Goal: Transaction & Acquisition: Purchase product/service

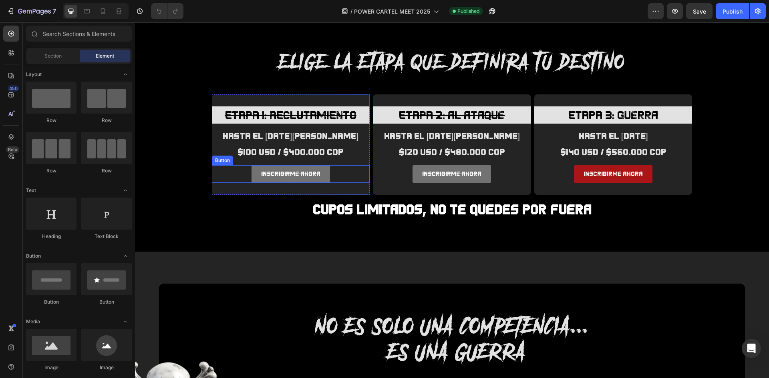
scroll to position [640, 0]
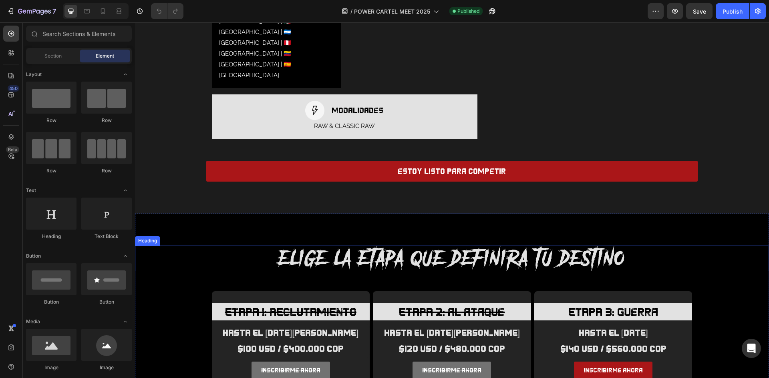
click at [433, 246] on h2 "elige la etapa que definira tu destino" at bounding box center [452, 259] width 634 height 26
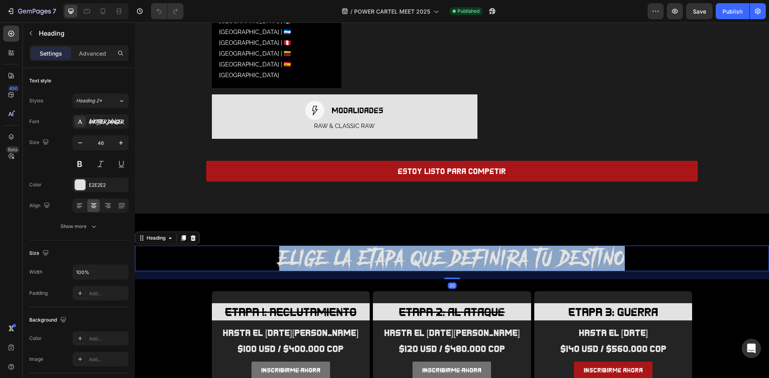
click at [433, 247] on p "elige la etapa que definira tu destino" at bounding box center [452, 259] width 632 height 24
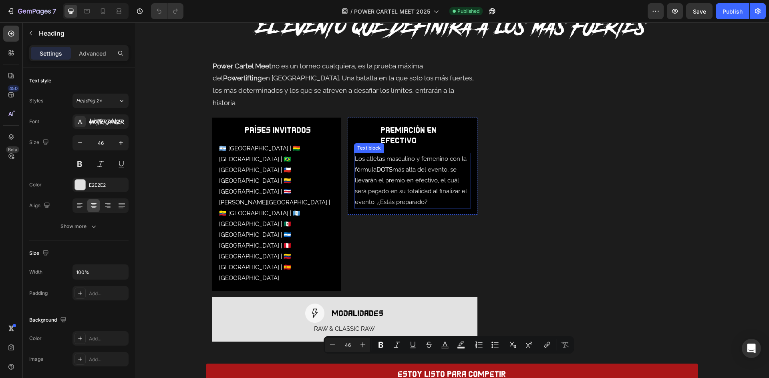
type input "16"
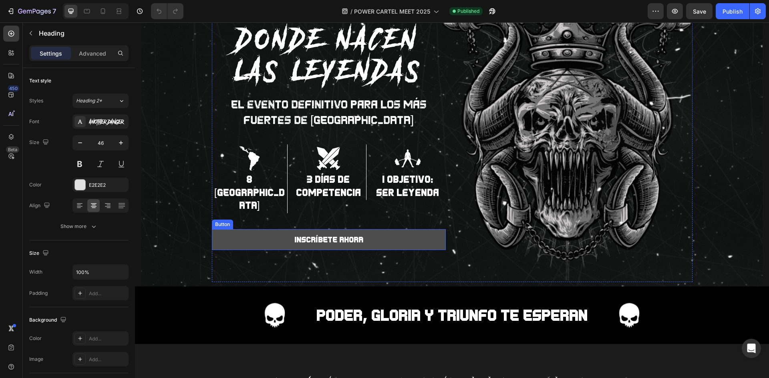
scroll to position [0, 0]
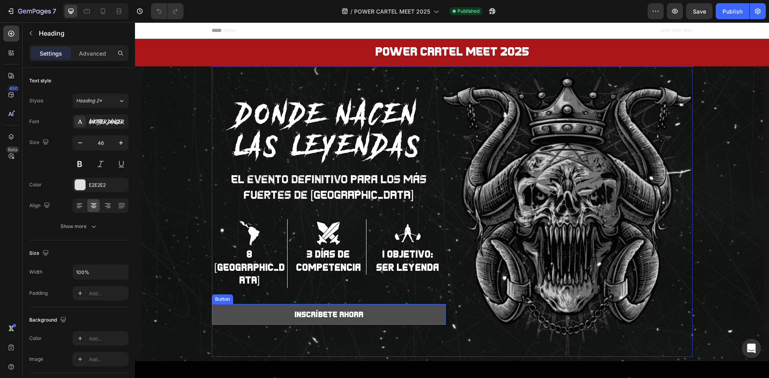
click at [427, 304] on button "INSCRÍBETE AHORA" at bounding box center [329, 314] width 234 height 21
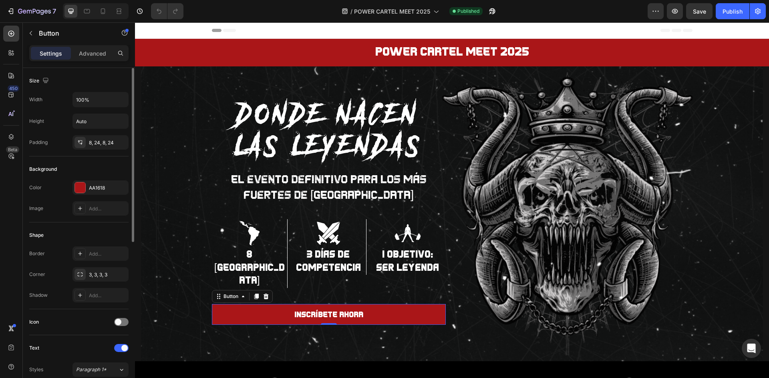
scroll to position [240, 0]
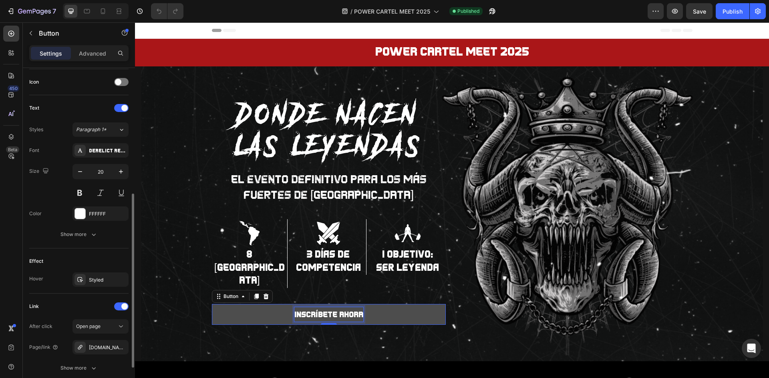
click at [354, 307] on p "INSCRÍBETE AHORA" at bounding box center [328, 314] width 69 height 14
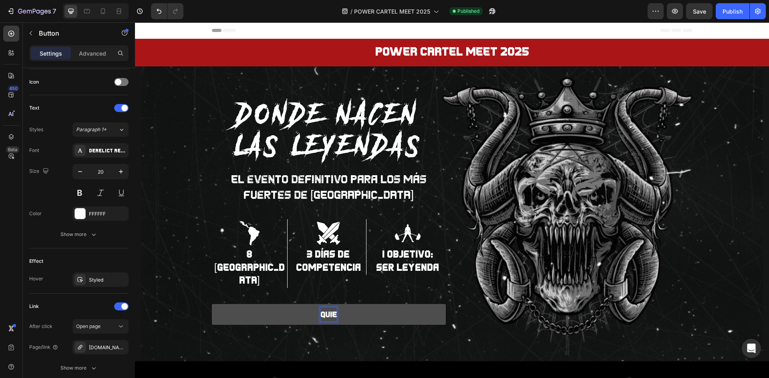
click at [212, 304] on button "QUIE" at bounding box center [329, 314] width 234 height 21
click at [212, 304] on button "QUIERO ASISYIR" at bounding box center [329, 314] width 234 height 21
click at [212, 304] on button "QUIERO ASISTIR" at bounding box center [329, 314] width 234 height 21
click at [212, 304] on button "QUIERO ASISTIR AL" at bounding box center [329, 314] width 234 height 21
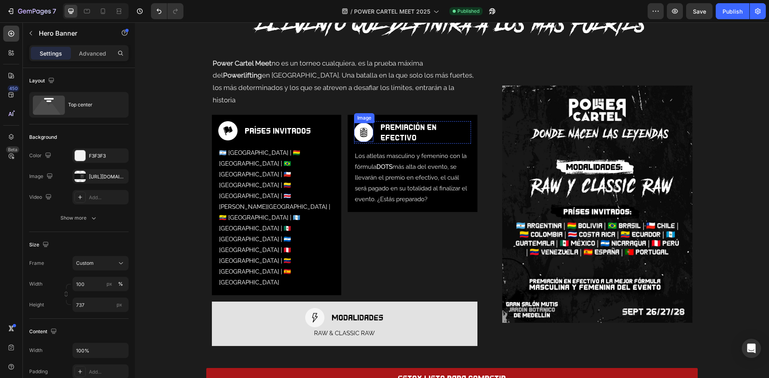
scroll to position [480, 0]
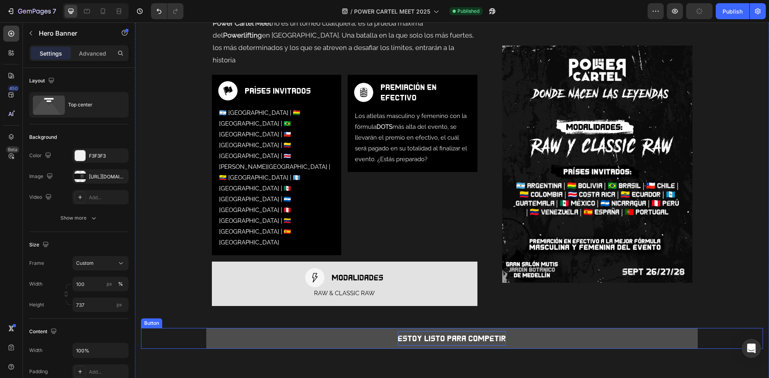
click at [434, 331] on p "estoy listo para competir" at bounding box center [451, 338] width 108 height 14
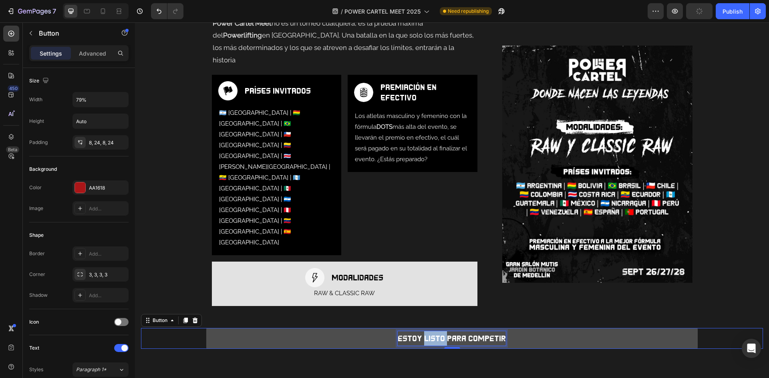
click at [434, 331] on p "estoy listo para competir" at bounding box center [451, 338] width 108 height 14
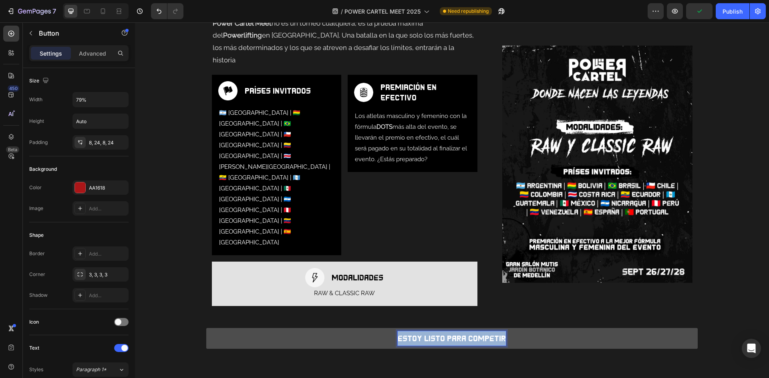
click at [434, 331] on p "estoy listo para competir" at bounding box center [451, 338] width 108 height 14
click at [206, 328] on button "QUIER" at bounding box center [451, 338] width 491 height 21
click at [206, 328] on button "QUIERO ASSITIR" at bounding box center [451, 338] width 491 height 21
click at [206, 328] on button "QUIERO ASISTIR" at bounding box center [451, 338] width 491 height 21
click at [206, 328] on button "QUIERO ASISTIR A" at bounding box center [451, 338] width 491 height 21
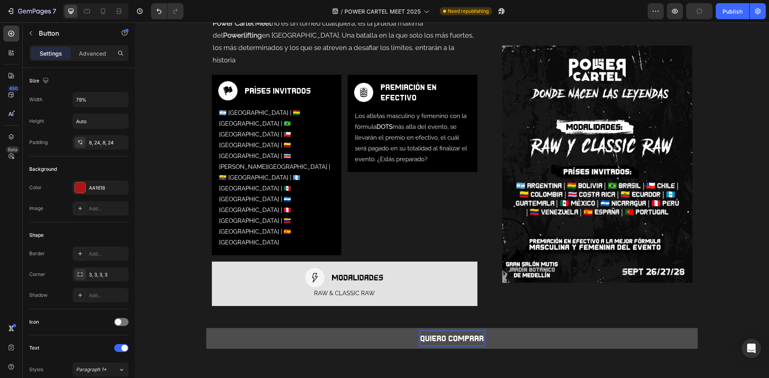
click at [206, 328] on button "QUIERO COMPRAR" at bounding box center [451, 338] width 491 height 21
click at [206, 328] on button "QUIERO COMPRAR M" at bounding box center [451, 338] width 491 height 21
click at [206, 328] on button "QUIERO COMPRAR MI" at bounding box center [451, 338] width 491 height 21
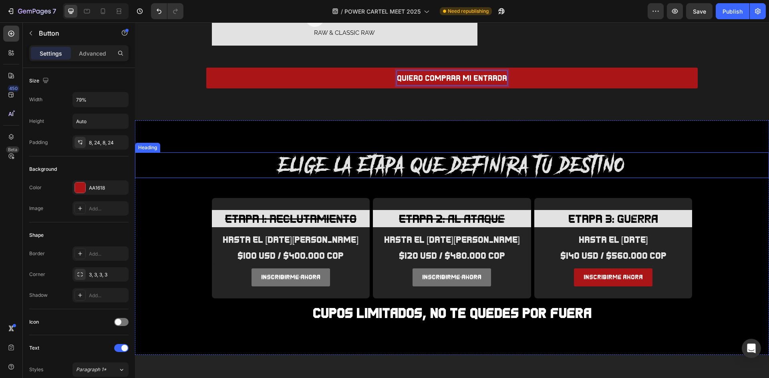
scroll to position [761, 0]
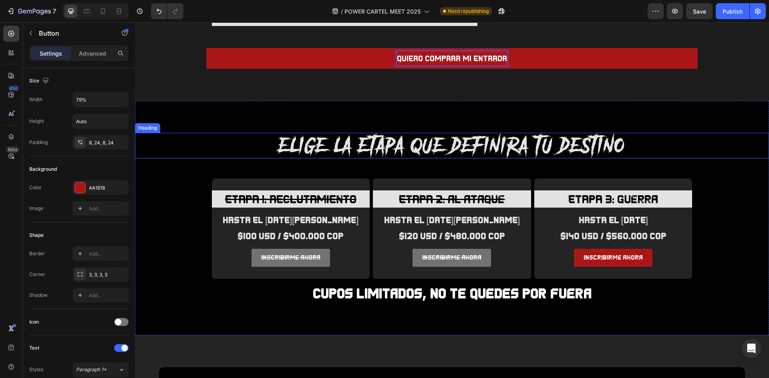
click at [438, 133] on h2 "elige la etapa que definira tu destino" at bounding box center [452, 146] width 634 height 26
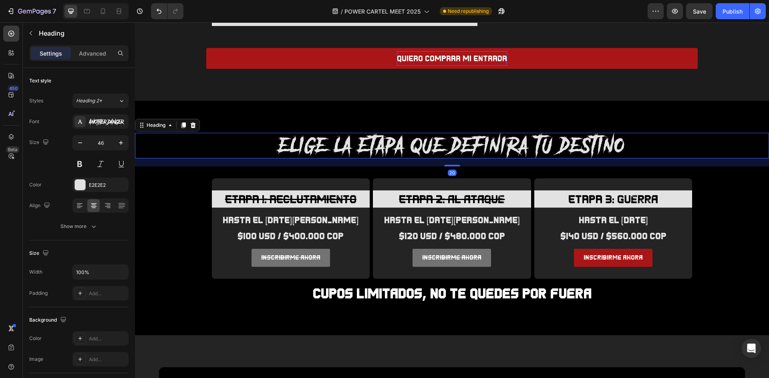
click at [438, 133] on h2 "elige la etapa que definira tu destino" at bounding box center [452, 146] width 634 height 26
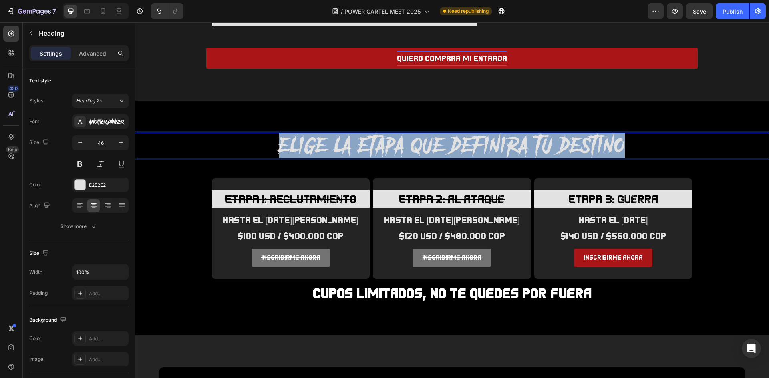
click at [438, 134] on p "elige la etapa que definira tu destino" at bounding box center [452, 146] width 632 height 24
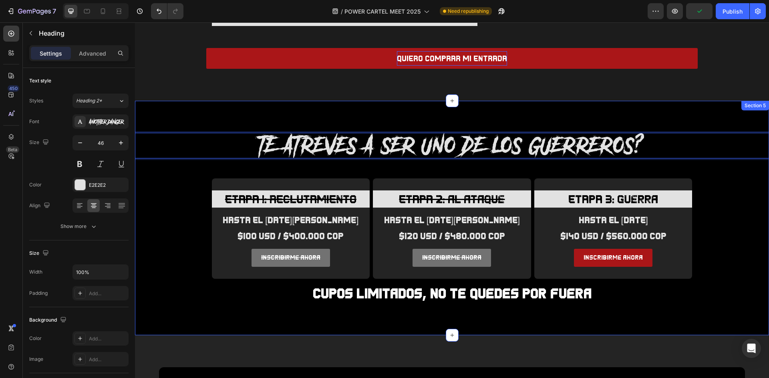
click at [452, 259] on div "TE ATREVES A SER UNO DE LOS GUERREROS? Heading 20 ETAPA 1: RECLUTAMIENTO Headin…" at bounding box center [452, 218] width 634 height 235
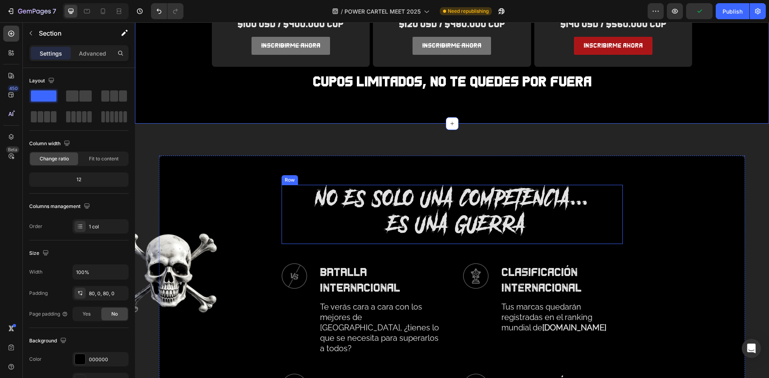
scroll to position [921, 0]
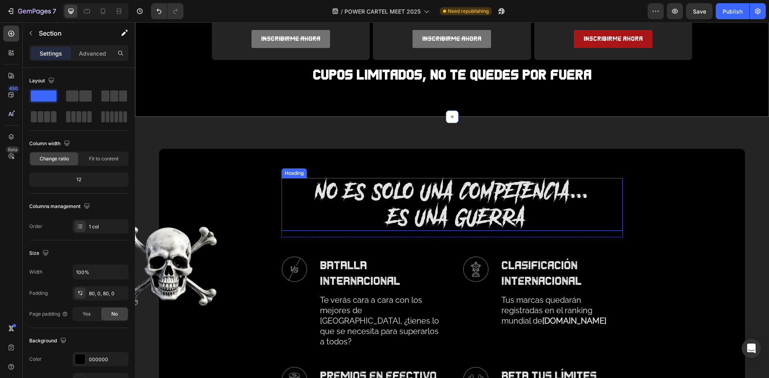
click at [429, 202] on h2 "NO ES SOLO UNA COMPETENCIA... }ES UNA GUERRA" at bounding box center [451, 204] width 341 height 53
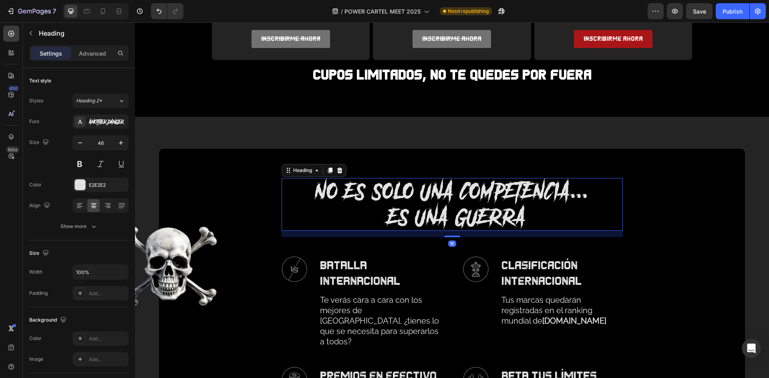
click at [504, 209] on h2 "NO ES SOLO UNA COMPETENCIA... }ES UNA GUERRA" at bounding box center [451, 204] width 341 height 53
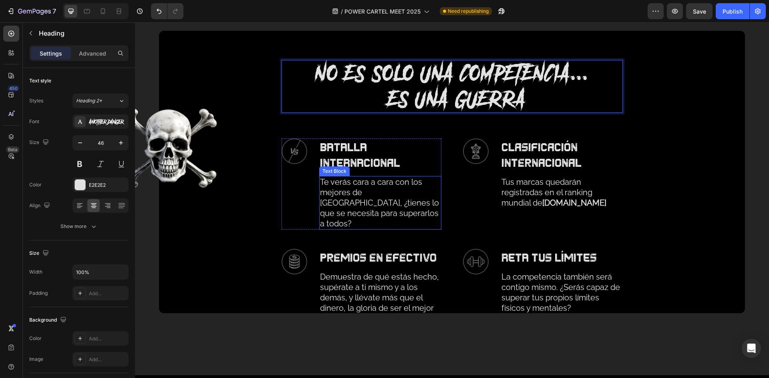
scroll to position [1041, 0]
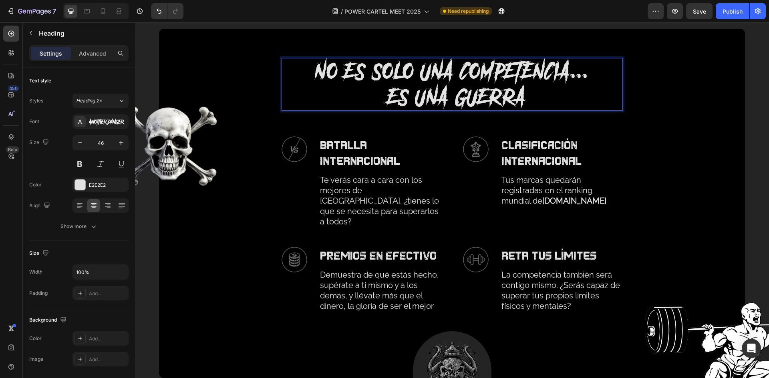
click at [538, 82] on p "NO ES SOLO UNA COMPETENCIA... }ES UNA GUERRA" at bounding box center [451, 84] width 339 height 51
click at [530, 96] on p "NO ES SOLO UNA COMPETENCIA... }ES UNA GUERRA" at bounding box center [451, 84] width 339 height 51
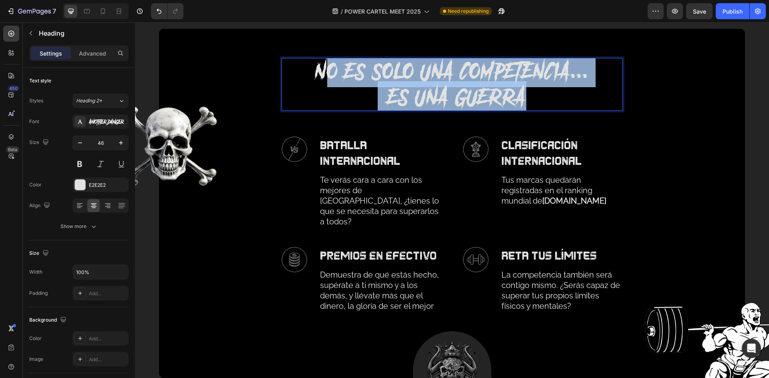
drag, startPoint x: 501, startPoint y: 94, endPoint x: 319, endPoint y: 83, distance: 182.4
click at [319, 84] on p "NO ES SOLO UNA COMPETENCIA... }ES UNA GUERRA" at bounding box center [451, 84] width 339 height 51
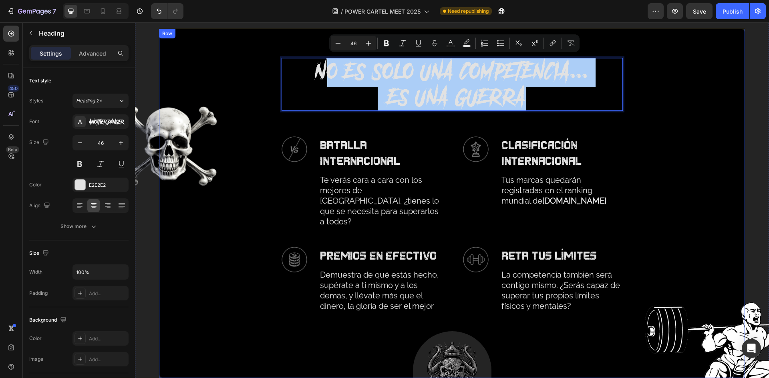
click at [406, 134] on div "NO ES SOLO UNA COMPETENCIA... }ES UNA GUERRA Heading 16 Row Image BATALLA INTER…" at bounding box center [451, 218] width 569 height 320
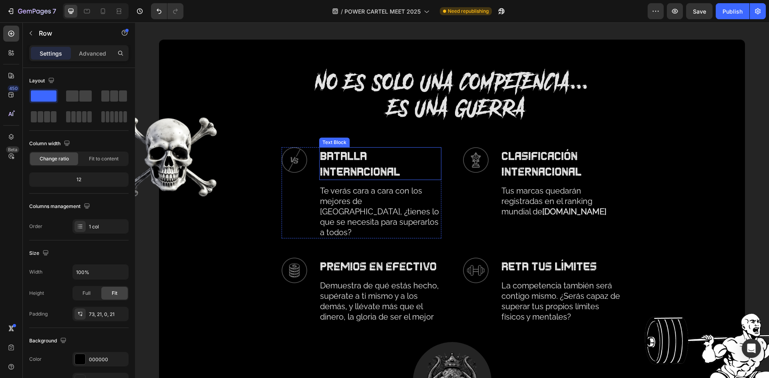
scroll to position [961, 0]
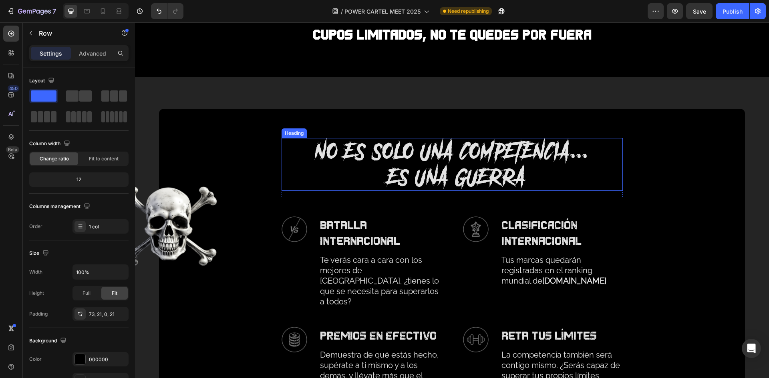
click at [472, 153] on h2 "NO ES SOLO UNA COMPETENCIA... }ES UNA GUERRA" at bounding box center [451, 164] width 341 height 53
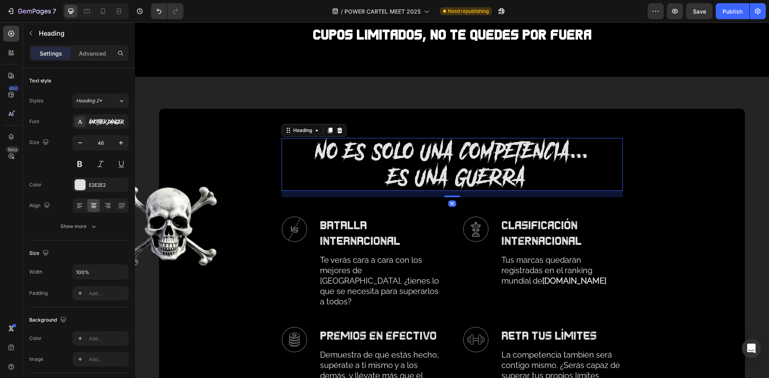
click at [472, 153] on h2 "NO ES SOLO UNA COMPETENCIA... }ES UNA GUERRA" at bounding box center [451, 164] width 341 height 53
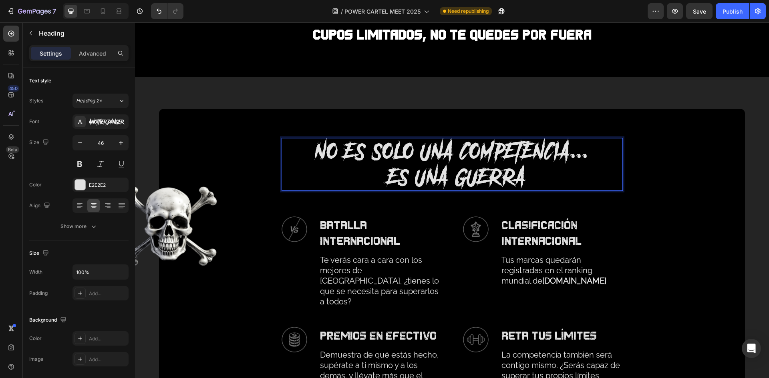
click at [513, 171] on p "NO ES SOLO UNA COMPETENCIA... }ES UNA GUERRA" at bounding box center [451, 164] width 339 height 51
click at [359, 148] on p "NO ES SOLO UNA COMPETENCIA... }ES UNA GUERRA" at bounding box center [451, 164] width 339 height 51
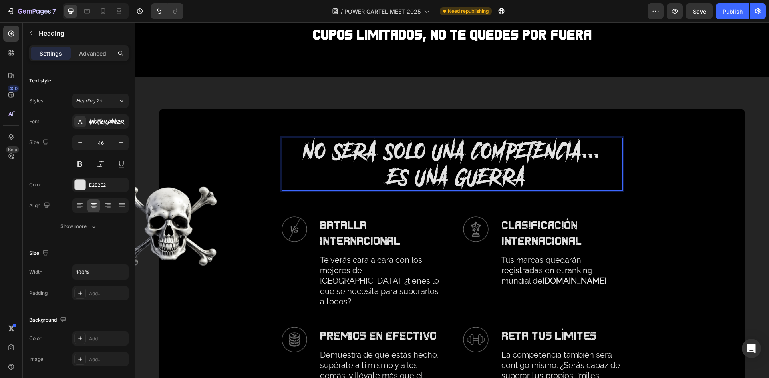
click at [405, 171] on p "NO SERA SOLO UNA COMPETENCIA... }ES UNA GUERRA" at bounding box center [451, 164] width 339 height 51
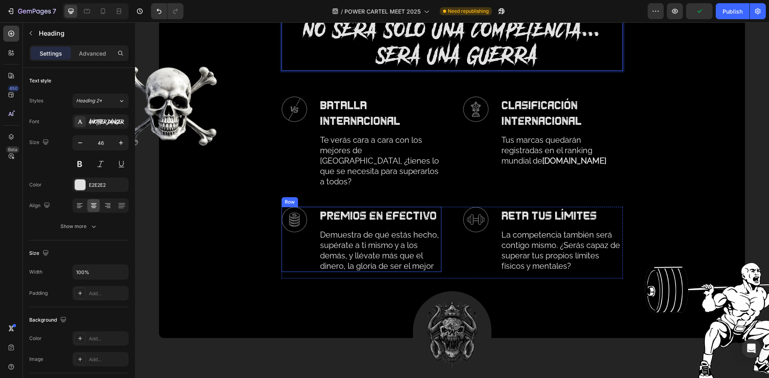
scroll to position [881, 0]
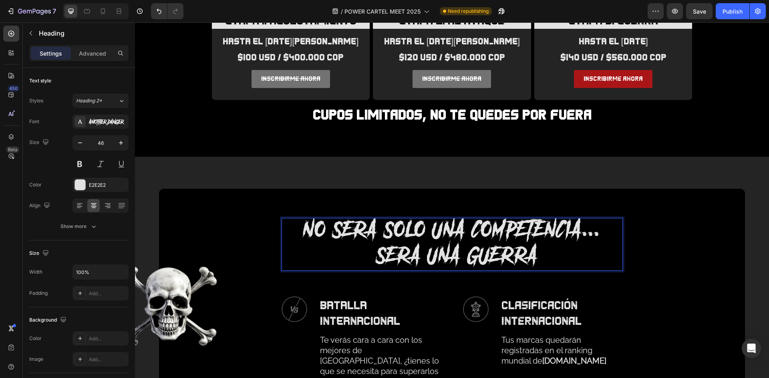
click at [520, 235] on p "NO SERA SOLO UNA COMPETENCIA... }SERA UNA GUERRA" at bounding box center [451, 242] width 339 height 51
click at [520, 233] on p "NO SERA SOLO UNA COMPETENCIA... }SERA UNA GUERRA" at bounding box center [451, 242] width 339 height 51
click at [539, 241] on p "NO SERA SOLO UNA COMPETENCIA... }SERA UNA GUERRA" at bounding box center [451, 242] width 339 height 51
click at [534, 252] on p "NO SERA SOLO UNA COMPETENCIA... }SERA UNA GUERRA" at bounding box center [451, 242] width 339 height 51
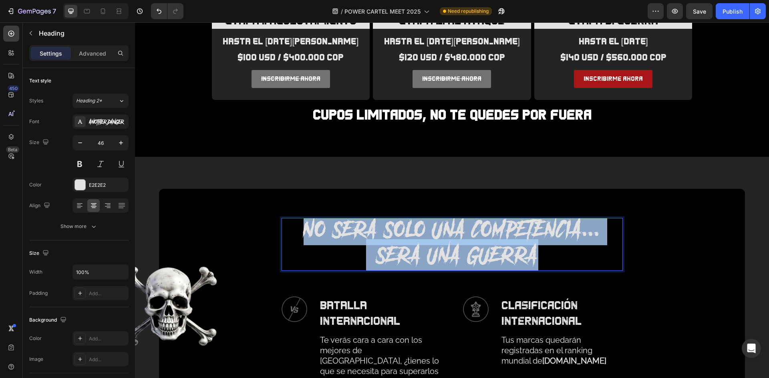
drag, startPoint x: 499, startPoint y: 253, endPoint x: 292, endPoint y: 227, distance: 208.5
click at [292, 227] on p "NO SERA SOLO UNA COMPETENCIA... }SERA UNA GUERRA" at bounding box center [451, 242] width 339 height 51
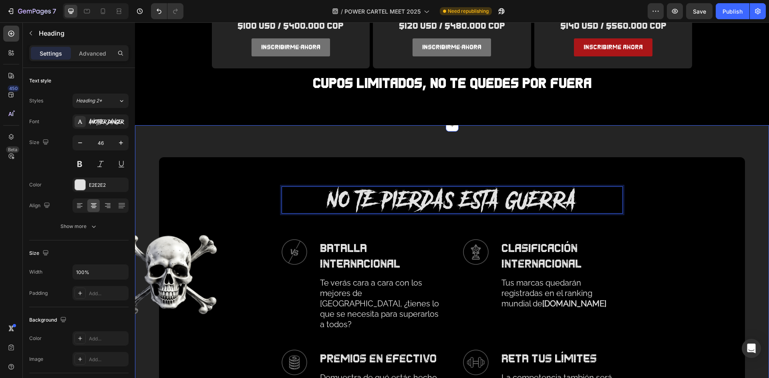
scroll to position [1001, 0]
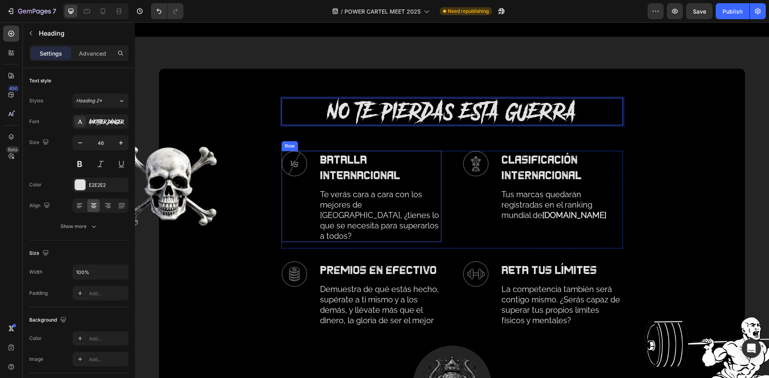
click at [307, 156] on div "Image BATALLA INTERNAcional Text Block Te verás cara a cara con los mejores de …" at bounding box center [361, 196] width 160 height 91
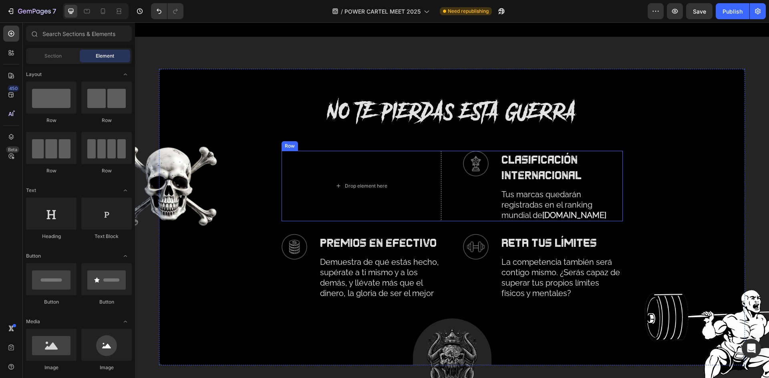
click at [448, 163] on div "Drop element here Image Clasificación internacional Text Block Tus marcas queda…" at bounding box center [451, 186] width 341 height 70
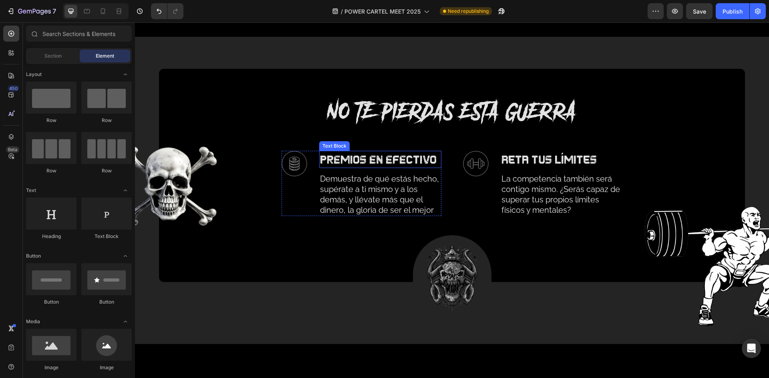
click at [349, 166] on p "premios en efectivo" at bounding box center [380, 160] width 120 height 16
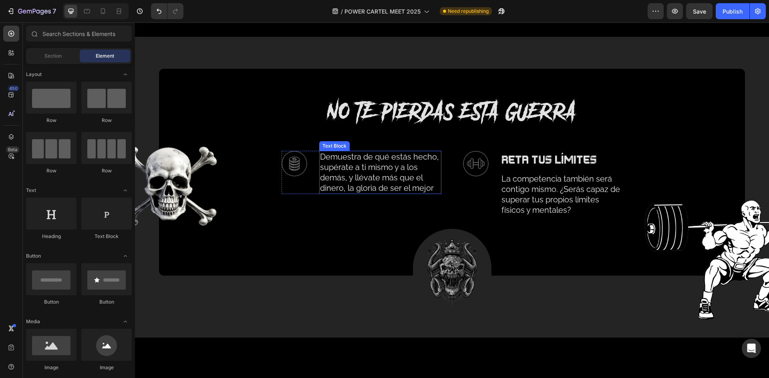
click at [351, 185] on p "Demuestra de qué estás hecho, supérate a ti mismo y a los demás, y llévate más …" at bounding box center [380, 173] width 120 height 42
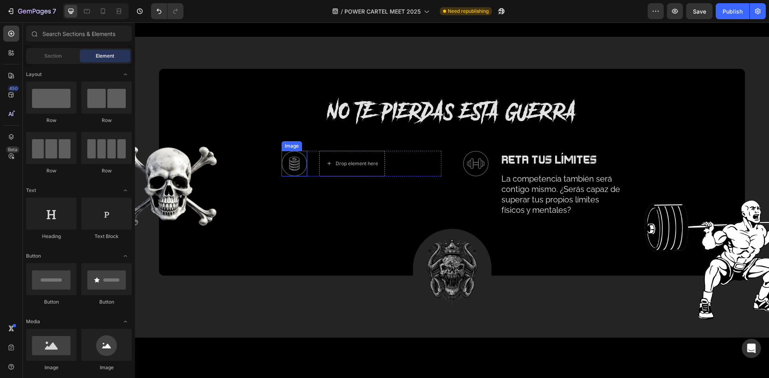
click at [300, 163] on img at bounding box center [294, 164] width 26 height 26
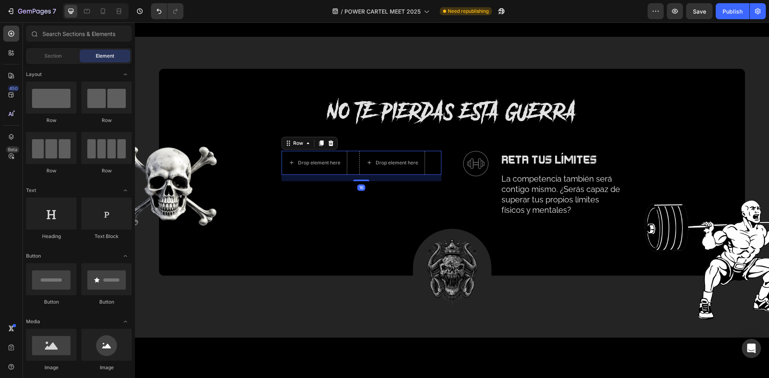
click at [347, 161] on div "Drop element here Drop element here Row 16" at bounding box center [361, 163] width 160 height 24
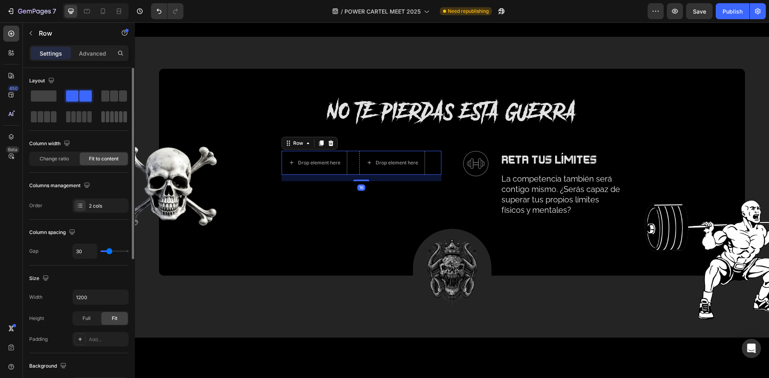
drag, startPoint x: 40, startPoint y: 92, endPoint x: 121, endPoint y: 113, distance: 83.8
click at [40, 92] on span at bounding box center [44, 95] width 26 height 11
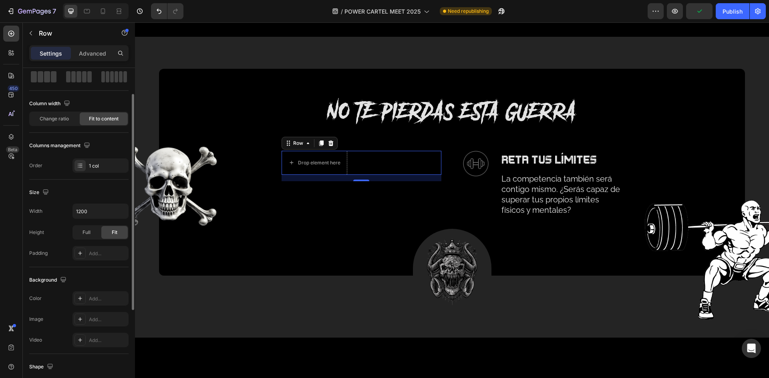
scroll to position [0, 0]
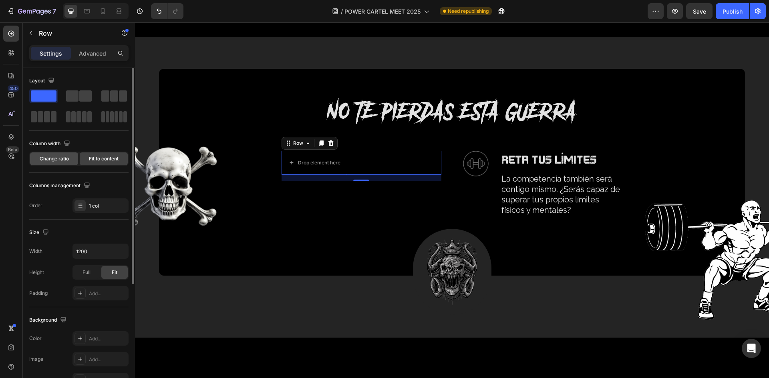
click at [65, 158] on span "Change ratio" at bounding box center [54, 158] width 29 height 7
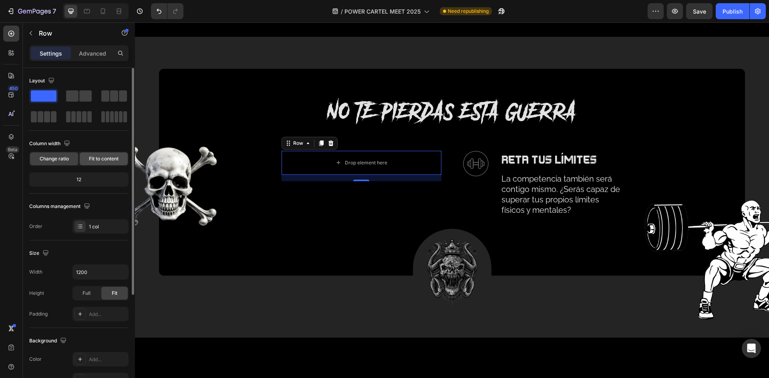
click at [90, 157] on span "Fit to content" at bounding box center [104, 158] width 30 height 7
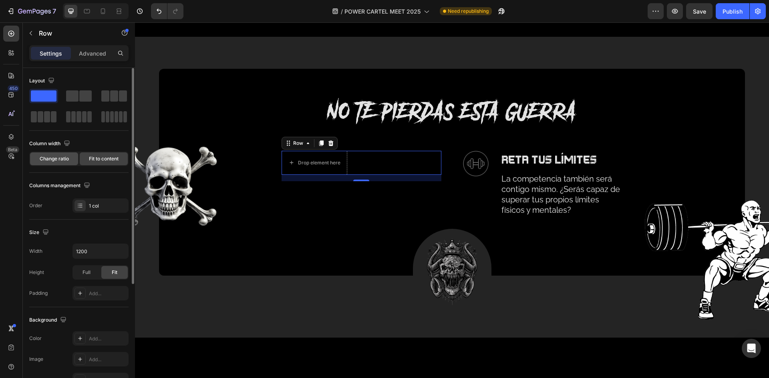
click at [68, 157] on span "Change ratio" at bounding box center [54, 158] width 29 height 7
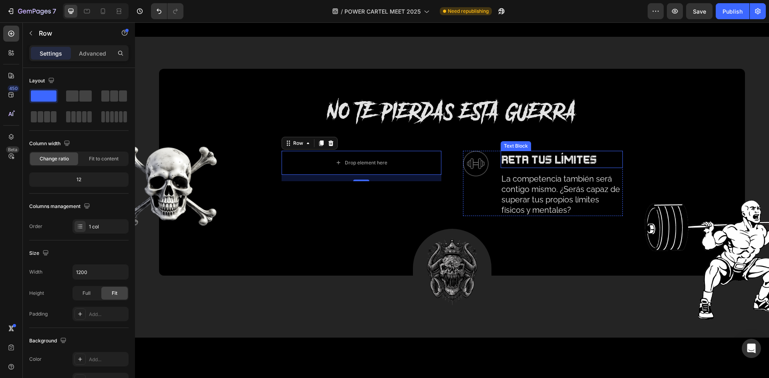
click at [510, 165] on p "RETA TUS LÍMITES" at bounding box center [561, 160] width 120 height 16
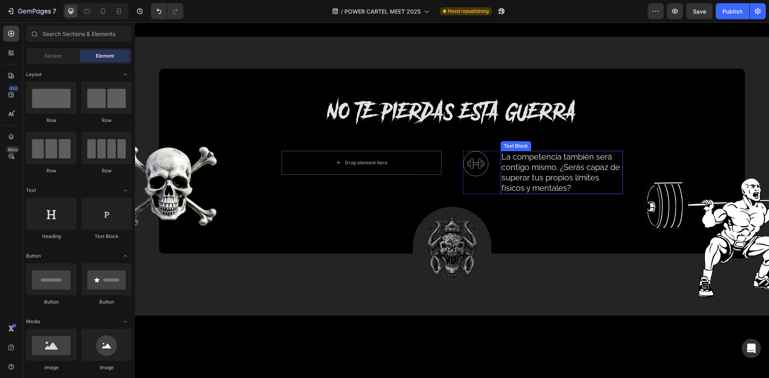
click at [516, 169] on p "La competencia también será contigo mismo. ¿Serás capaz de superar tus propios …" at bounding box center [561, 173] width 120 height 42
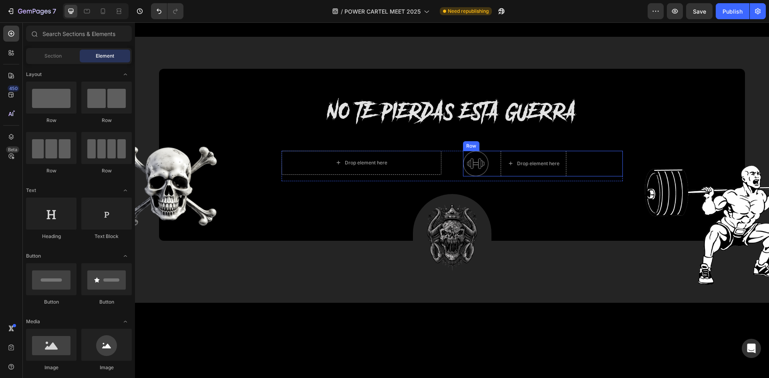
click at [477, 161] on img at bounding box center [476, 164] width 26 height 26
click at [534, 161] on div "Drop element here Drop element here Row" at bounding box center [543, 163] width 160 height 24
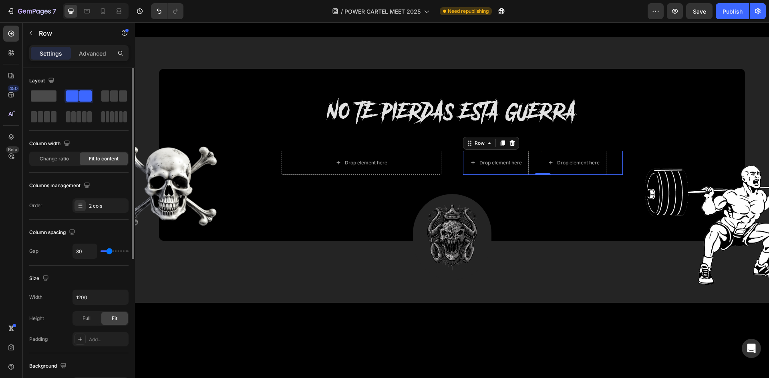
drag, startPoint x: 41, startPoint y: 94, endPoint x: 120, endPoint y: 102, distance: 79.2
click at [41, 94] on span at bounding box center [44, 95] width 26 height 11
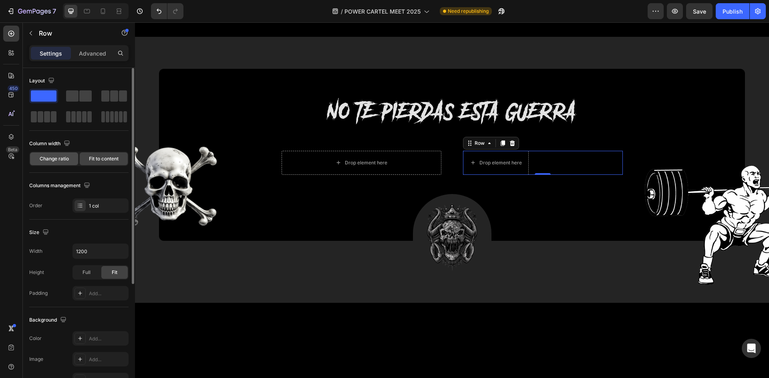
click at [42, 160] on span "Change ratio" at bounding box center [54, 158] width 29 height 7
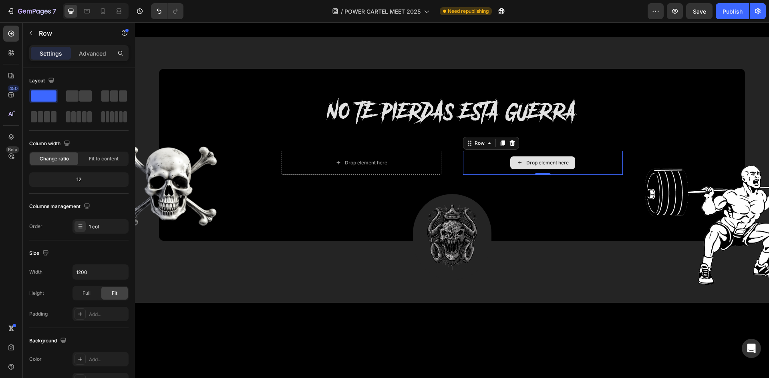
click at [494, 166] on div "Drop element here" at bounding box center [543, 163] width 160 height 24
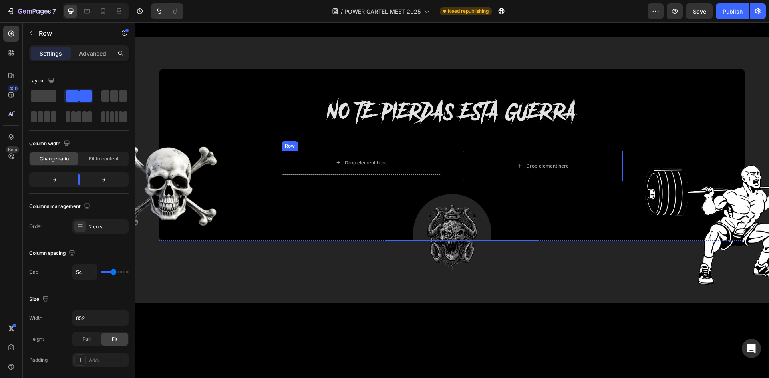
click at [449, 166] on div "Drop element here Row Drop element here Row" at bounding box center [451, 166] width 341 height 30
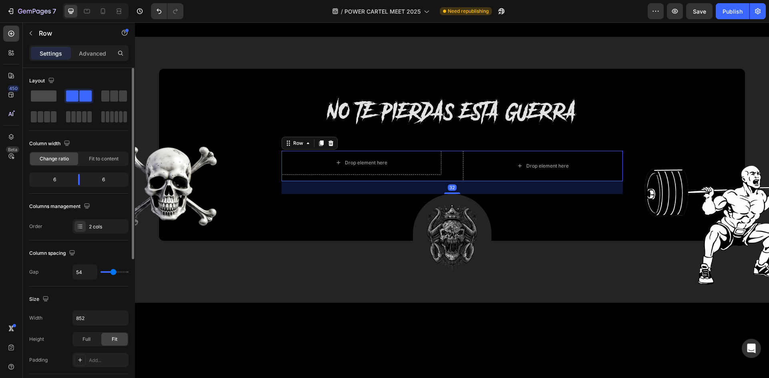
click at [45, 97] on span at bounding box center [44, 95] width 26 height 11
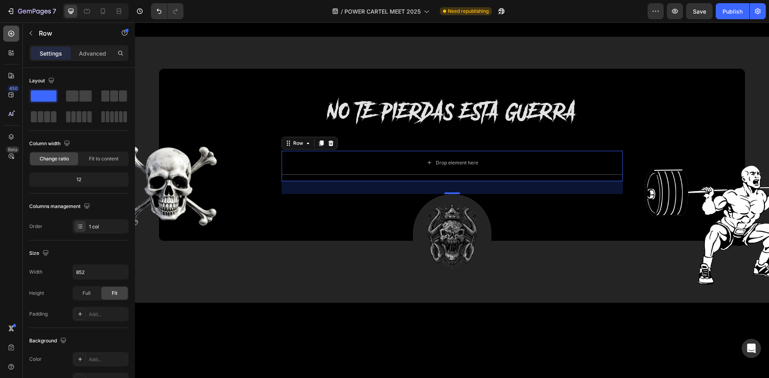
click at [11, 34] on icon at bounding box center [11, 34] width 6 height 6
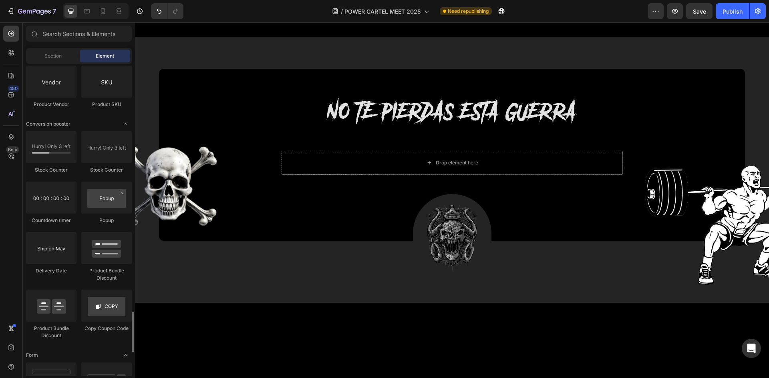
scroll to position [1620, 0]
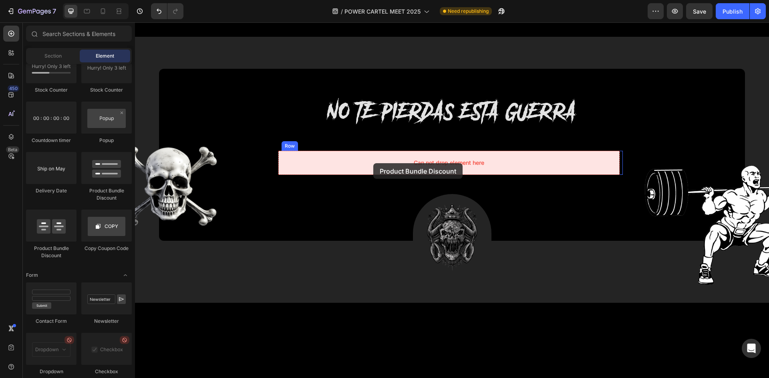
drag, startPoint x: 186, startPoint y: 259, endPoint x: 373, endPoint y: 163, distance: 210.0
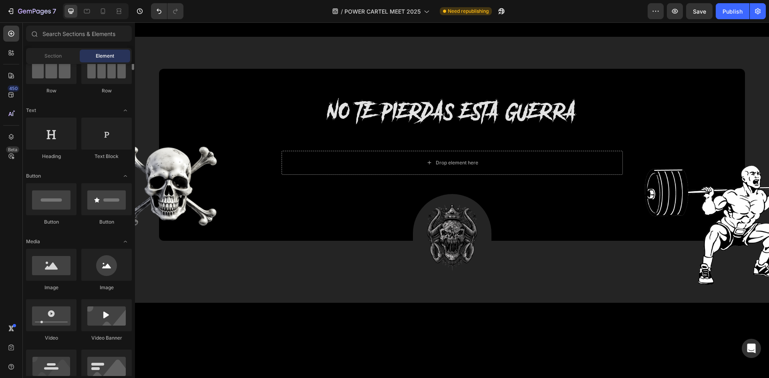
scroll to position [0, 0]
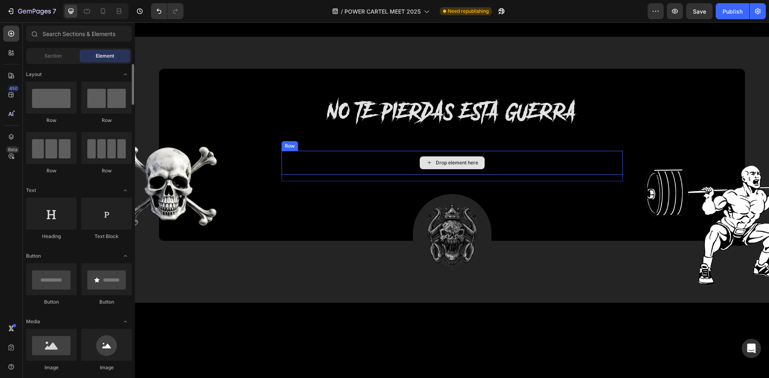
click at [485, 161] on div "Drop element here" at bounding box center [451, 163] width 341 height 24
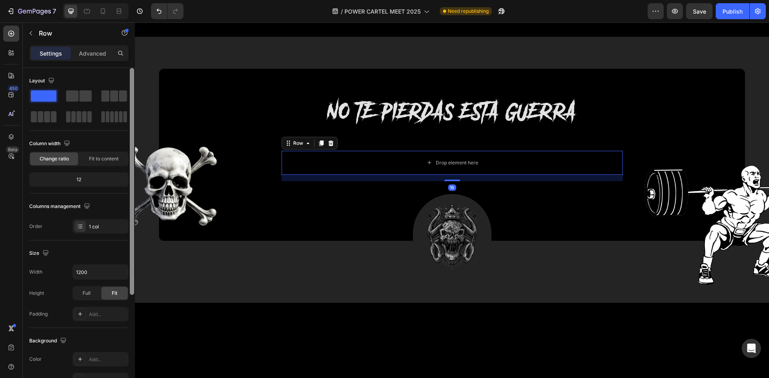
click at [100, 93] on div at bounding box center [114, 96] width 29 height 14
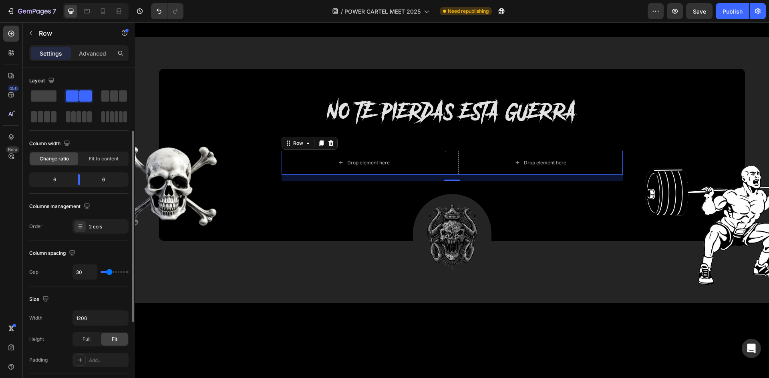
scroll to position [40, 0]
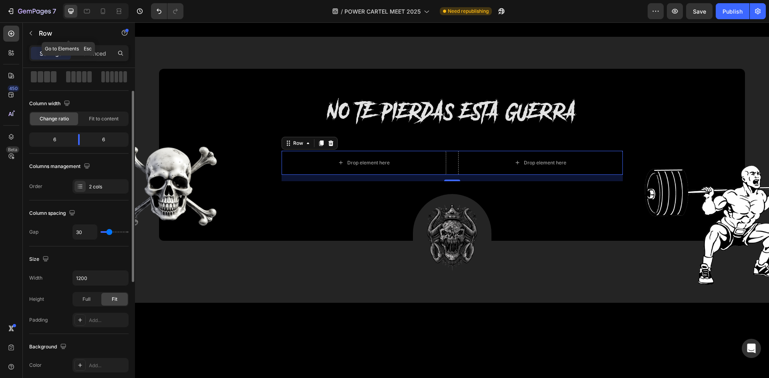
click at [32, 29] on button "button" at bounding box center [30, 33] width 13 height 13
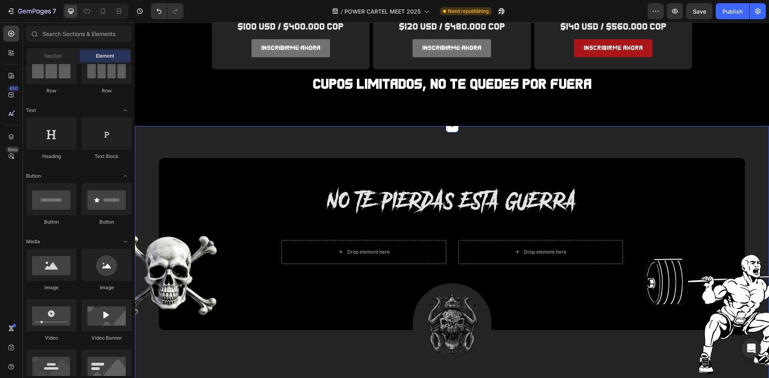
scroll to position [921, 0]
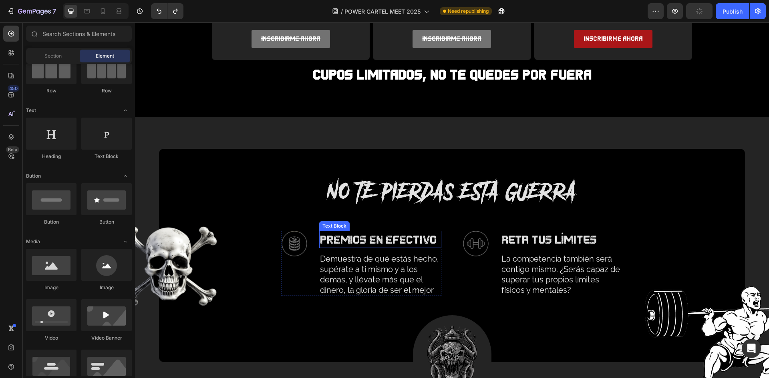
click at [347, 242] on p "premios en efectivo" at bounding box center [380, 240] width 120 height 16
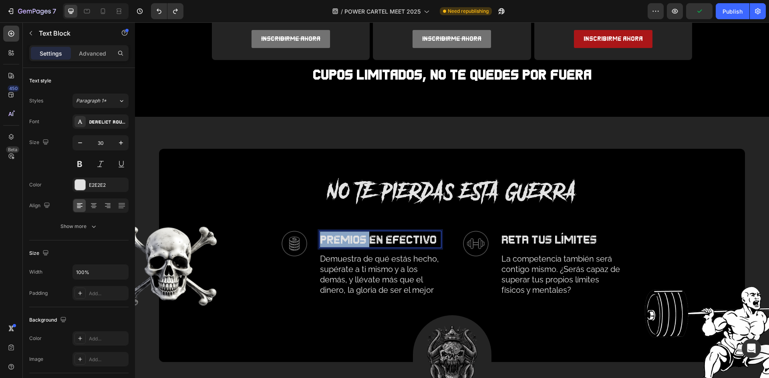
click at [347, 242] on p "premios en efectivo" at bounding box center [380, 240] width 120 height 16
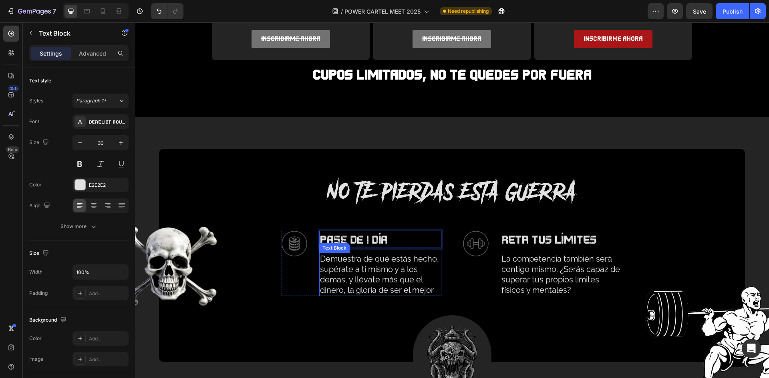
click at [401, 269] on p "Demuestra de qué estás hecho, supérate a ti mismo y a los demás, y llévate más …" at bounding box center [380, 275] width 120 height 42
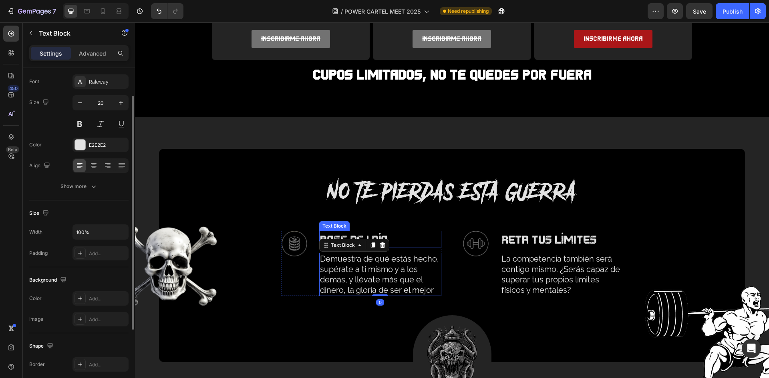
click at [403, 242] on p "pase de 1 día" at bounding box center [380, 240] width 120 height 16
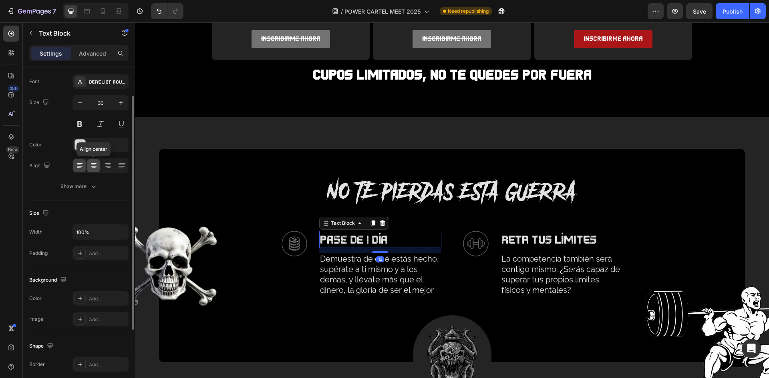
click at [91, 165] on icon at bounding box center [94, 166] width 8 height 8
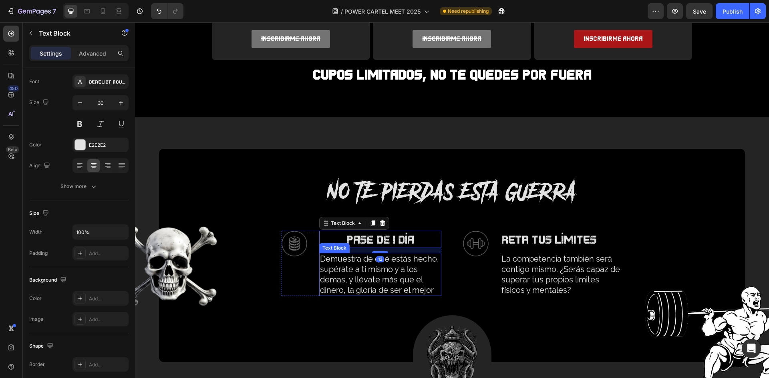
click at [381, 275] on p "Demuestra de qué estás hecho, supérate a ti mismo y a los demás, y llévate más …" at bounding box center [380, 275] width 120 height 42
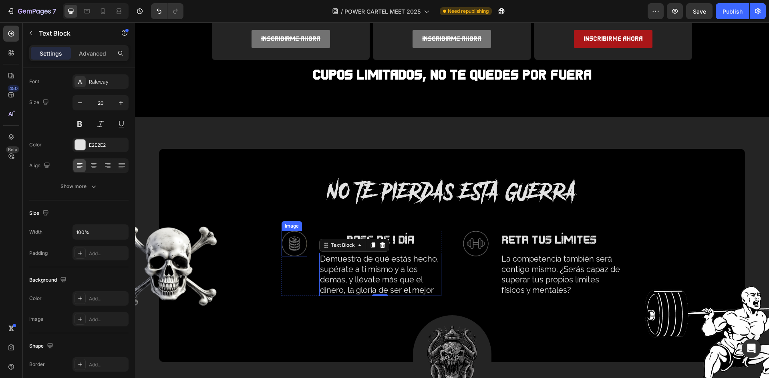
click at [291, 243] on img at bounding box center [294, 244] width 26 height 26
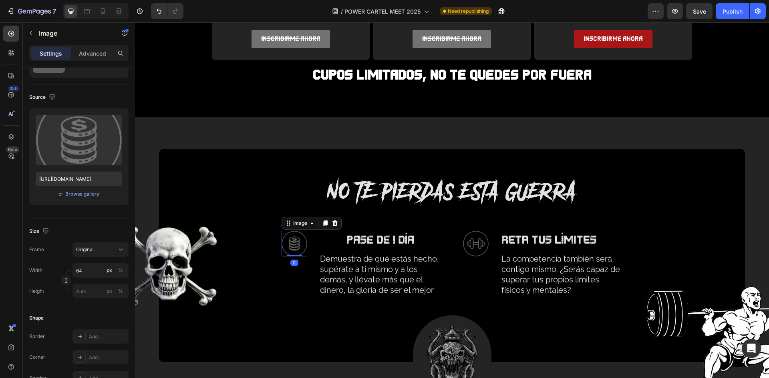
scroll to position [0, 0]
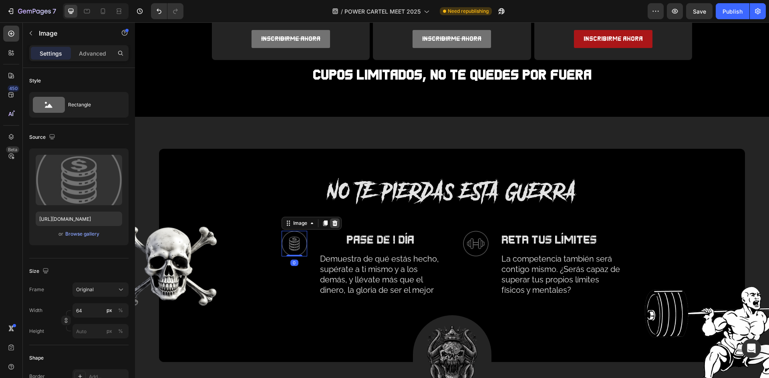
click at [330, 227] on div at bounding box center [335, 224] width 10 height 10
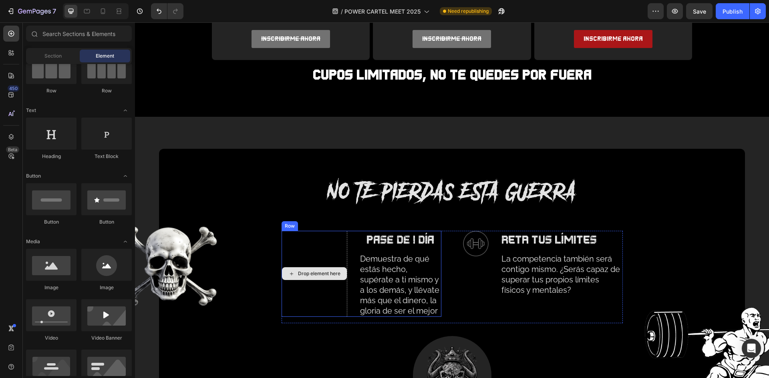
click at [342, 247] on div "Drop element here" at bounding box center [314, 274] width 66 height 86
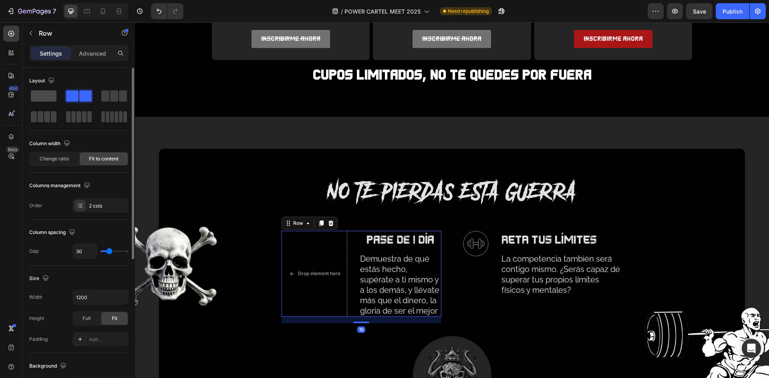
click at [39, 92] on span at bounding box center [44, 95] width 26 height 11
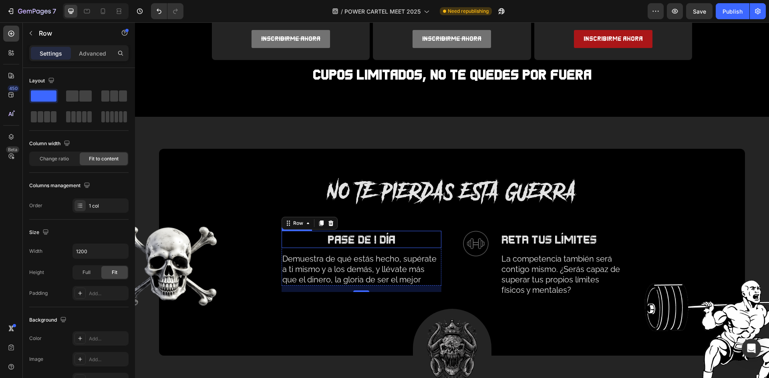
click at [369, 241] on p "pase de 1 día" at bounding box center [361, 240] width 158 height 16
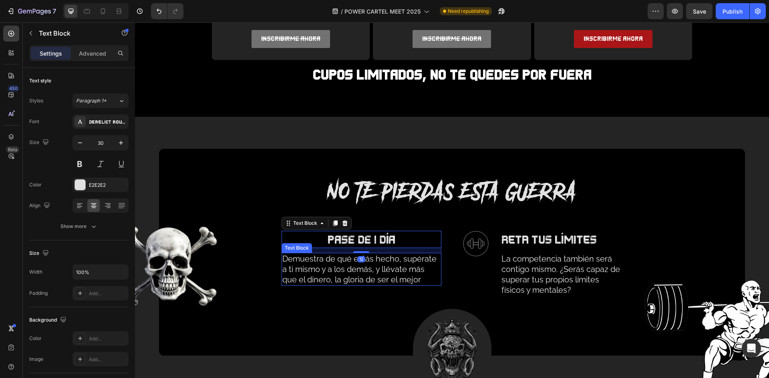
click at [378, 271] on p "Demuestra de qué estás hecho, supérate a ti mismo y a los demás, y llévate más …" at bounding box center [361, 269] width 158 height 31
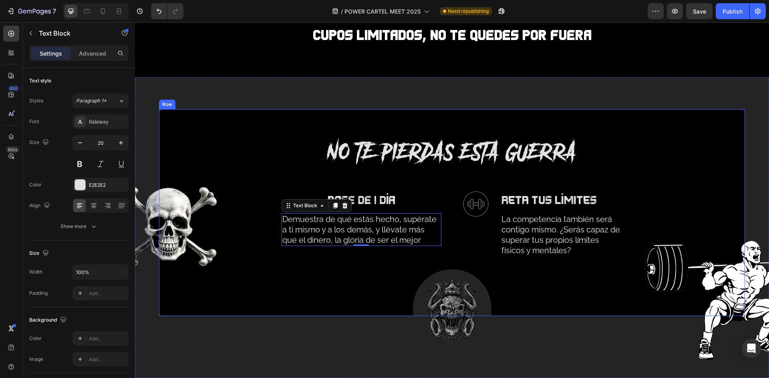
scroll to position [961, 0]
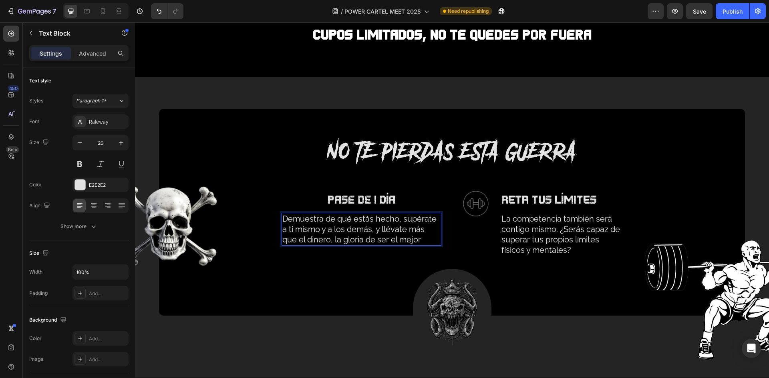
click at [382, 240] on p "Demuestra de qué estás hecho, supérate a ti mismo y a los demás, y llévate más …" at bounding box center [361, 229] width 158 height 31
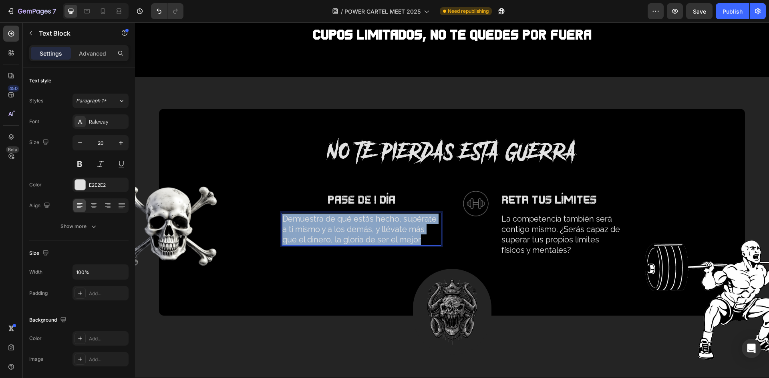
click at [382, 240] on p "Demuestra de qué estás hecho, supérate a ti mismo y a los demás, y llévate más …" at bounding box center [361, 229] width 158 height 31
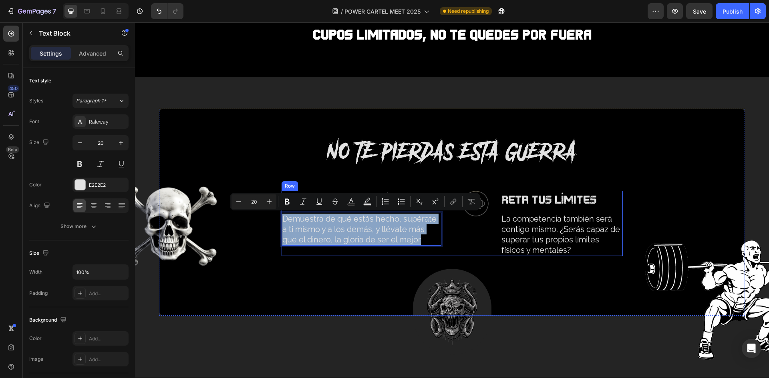
click at [397, 249] on div "pase de 1 día Text Block Demuestra de qué estás hecho, supérate a ti mismo y a …" at bounding box center [361, 223] width 160 height 65
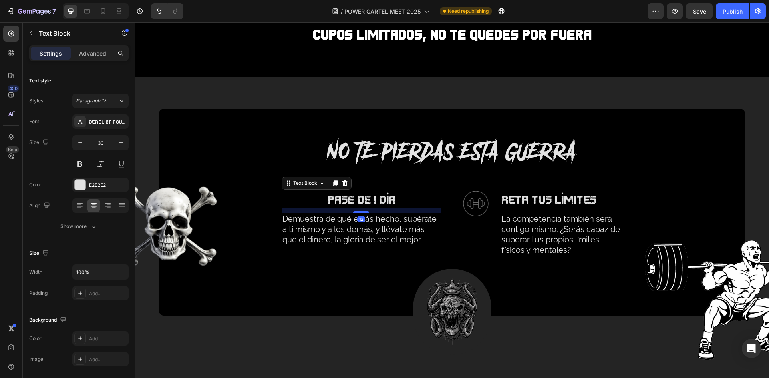
click at [366, 196] on p "pase de 1 día" at bounding box center [361, 200] width 158 height 16
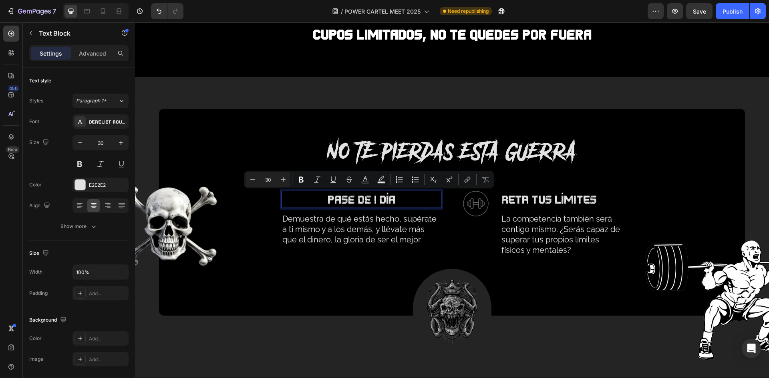
click at [395, 199] on p "pase de 1 día" at bounding box center [361, 200] width 158 height 16
drag, startPoint x: 393, startPoint y: 198, endPoint x: 353, endPoint y: 198, distance: 39.2
click at [353, 198] on p "pase de 1 día" at bounding box center [361, 200] width 158 height 16
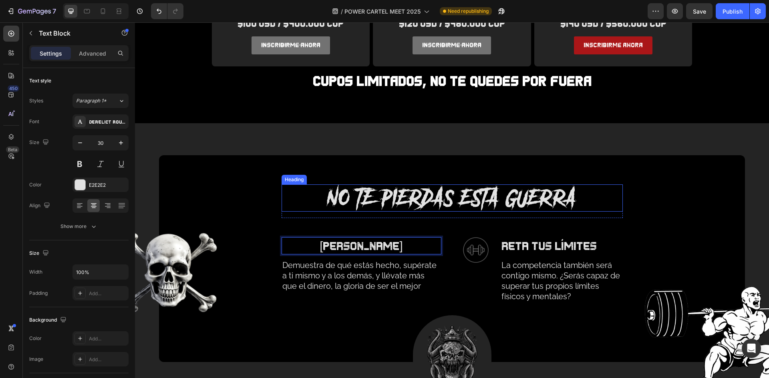
scroll to position [921, 0]
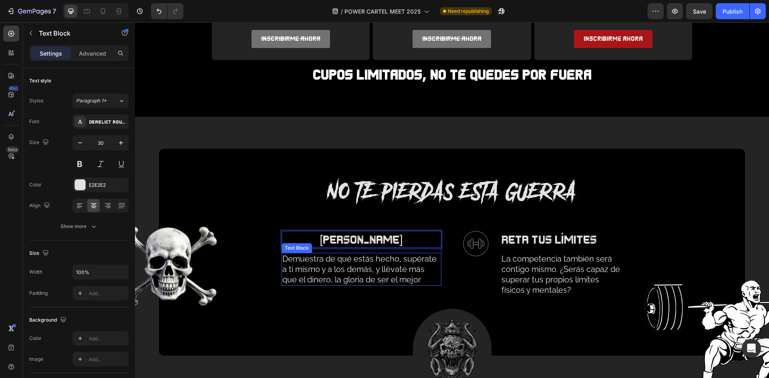
click at [369, 259] on p "Demuestra de qué estás hecho, supérate a ti mismo y a los demás, y llévate más …" at bounding box center [361, 269] width 158 height 31
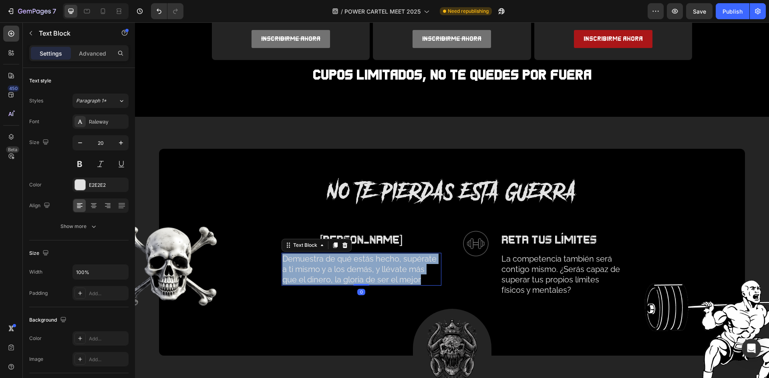
click at [369, 259] on p "Demuestra de qué estás hecho, supérate a ti mismo y a los demás, y llévate más …" at bounding box center [361, 269] width 158 height 31
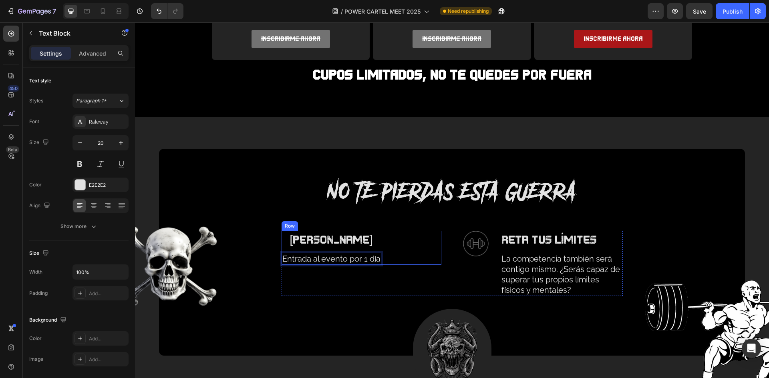
click at [415, 240] on div "pase guerrero Text Block Entrada al evento por 1 día Text Block 0 Row" at bounding box center [361, 248] width 160 height 34
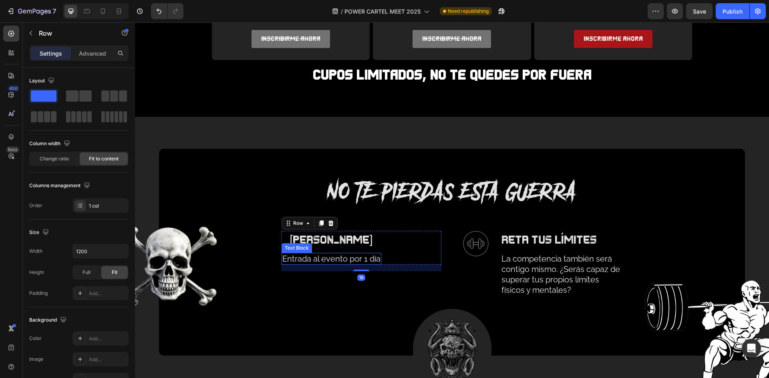
click at [342, 260] on p "Entrada al evento por 1 día" at bounding box center [331, 259] width 98 height 10
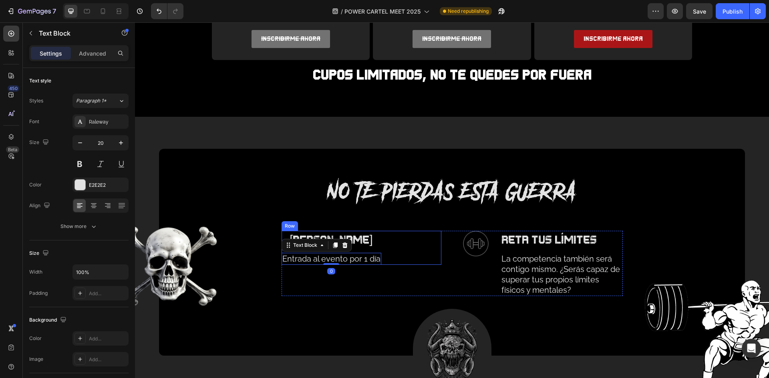
click at [405, 242] on div "pase guerrero Text Block Entrada al evento por 1 día Text Block 0 Row" at bounding box center [361, 248] width 160 height 34
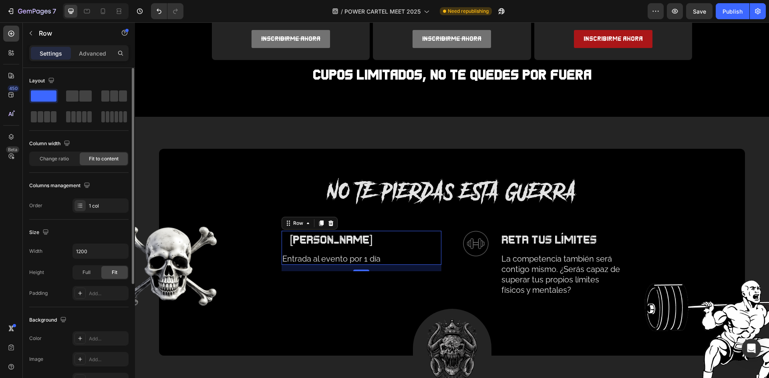
scroll to position [180, 0]
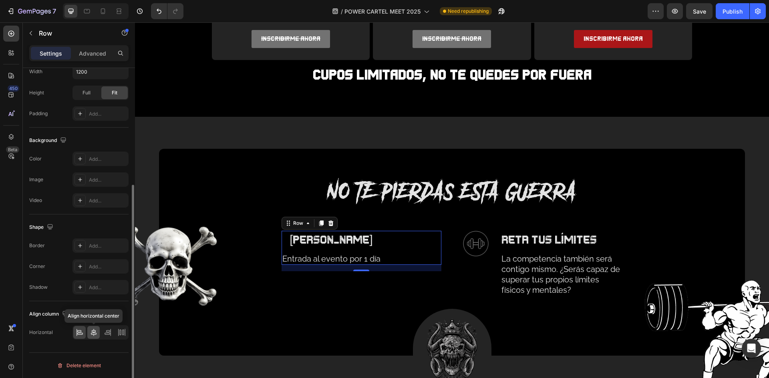
click at [92, 331] on icon at bounding box center [94, 333] width 8 height 8
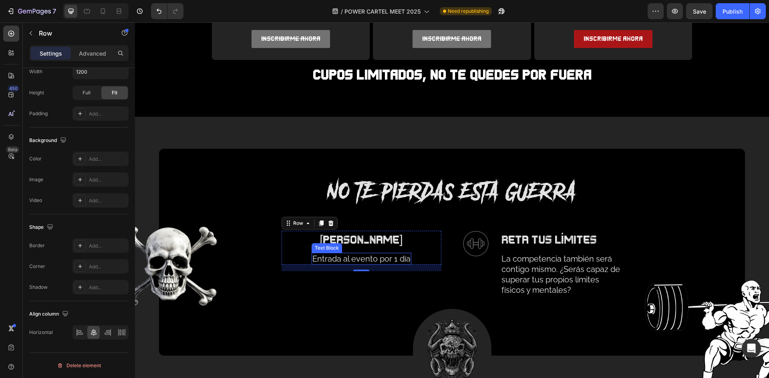
click at [381, 257] on p "Entrada al evento por 1 día" at bounding box center [361, 259] width 98 height 10
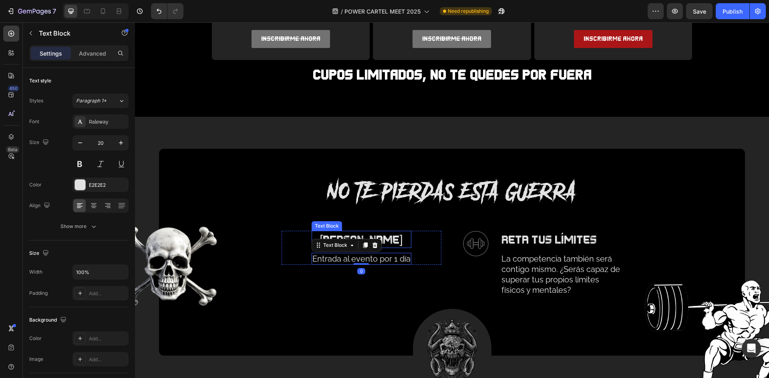
click at [399, 243] on p "[PERSON_NAME]" at bounding box center [361, 240] width 98 height 16
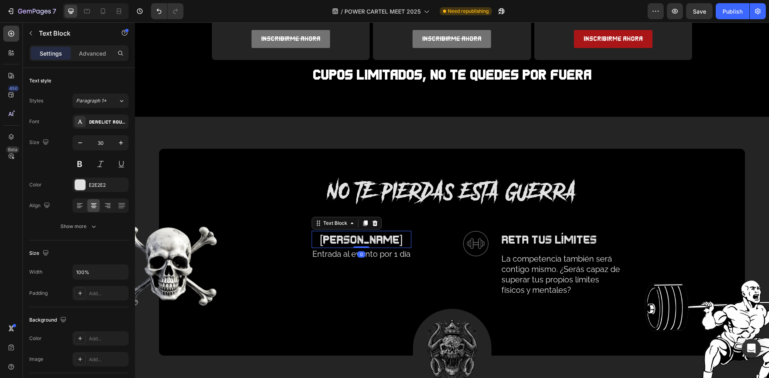
drag, startPoint x: 357, startPoint y: 253, endPoint x: 357, endPoint y: 243, distance: 9.6
click at [357, 243] on div "pase guerrero Text Block 0" at bounding box center [361, 239] width 100 height 17
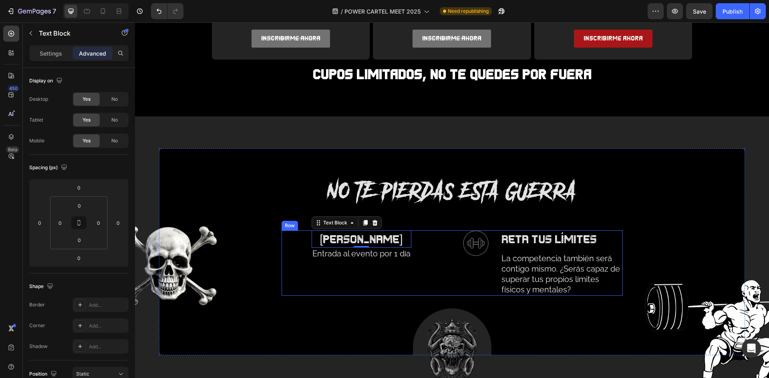
scroll to position [921, 0]
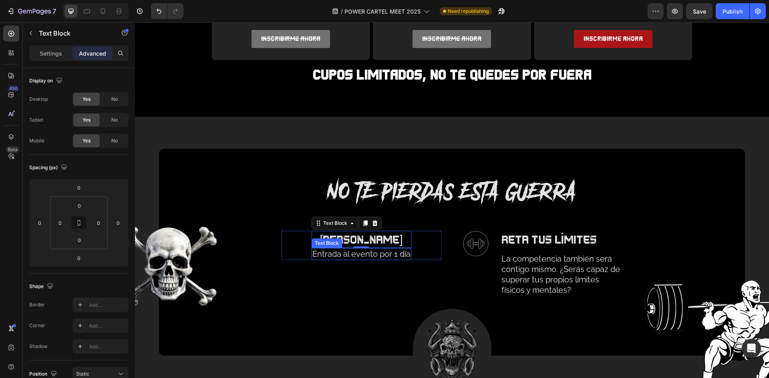
click at [393, 255] on p "Entrada al evento por 1 día" at bounding box center [361, 254] width 98 height 10
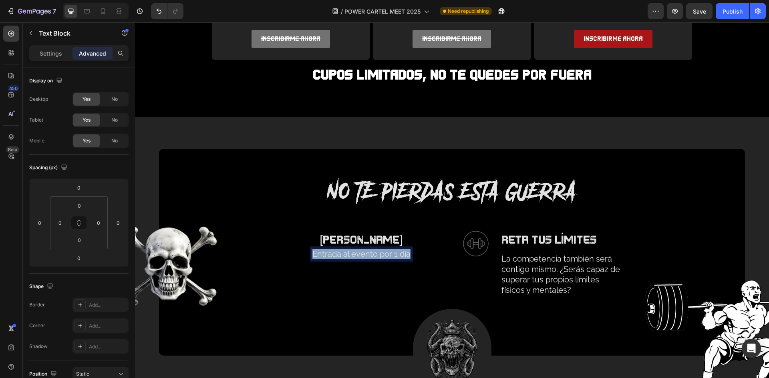
click at [393, 255] on p "Entrada al evento por 1 día" at bounding box center [361, 254] width 98 height 10
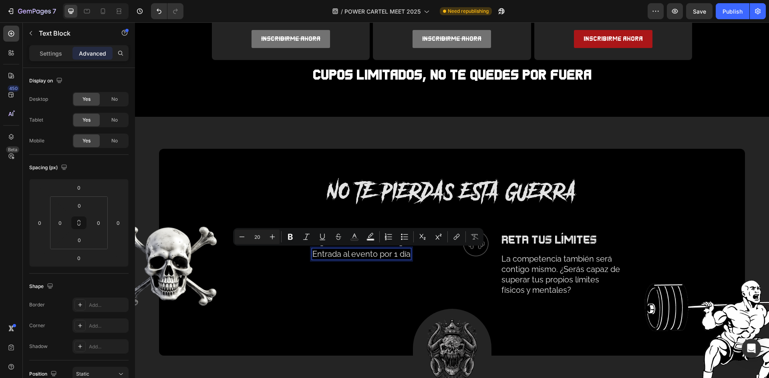
click at [414, 272] on div "pase guerrero Text Block Entrada al evento por 1 día Text Block 0 Row" at bounding box center [361, 263] width 160 height 65
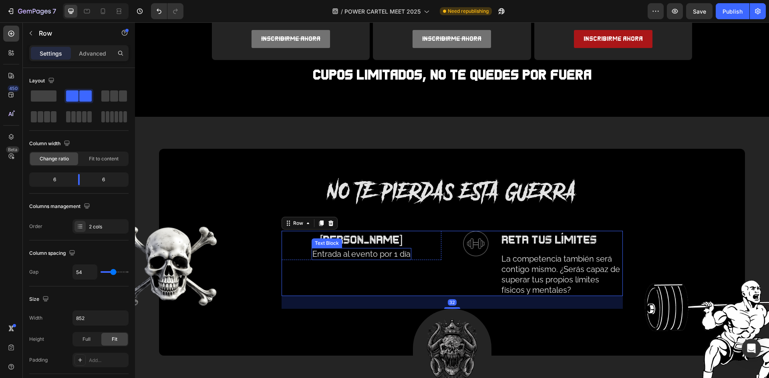
click at [369, 252] on p "Entrada al evento por 1 día" at bounding box center [361, 254] width 98 height 10
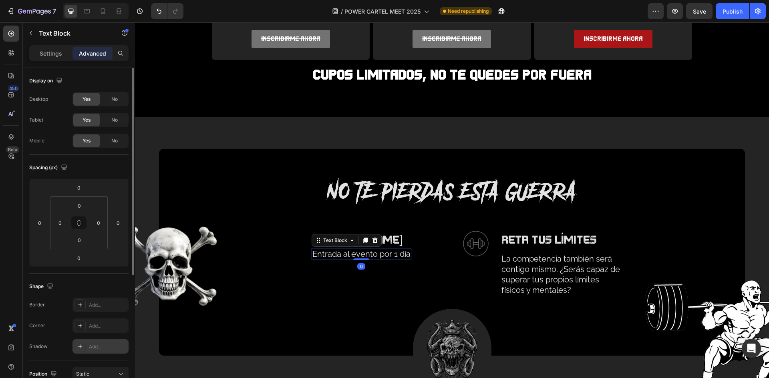
scroll to position [120, 0]
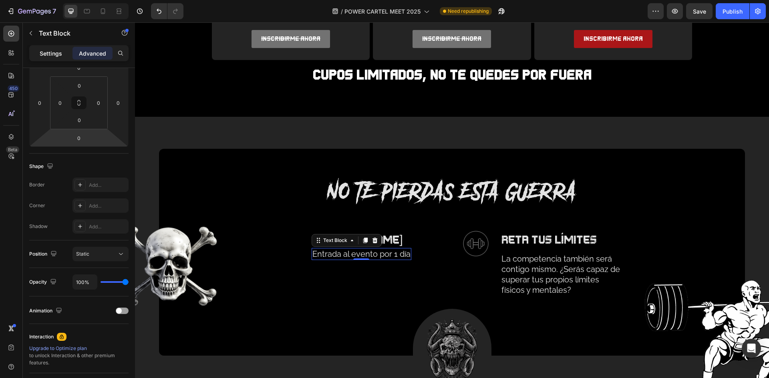
click at [38, 47] on div "Settings" at bounding box center [51, 53] width 40 height 13
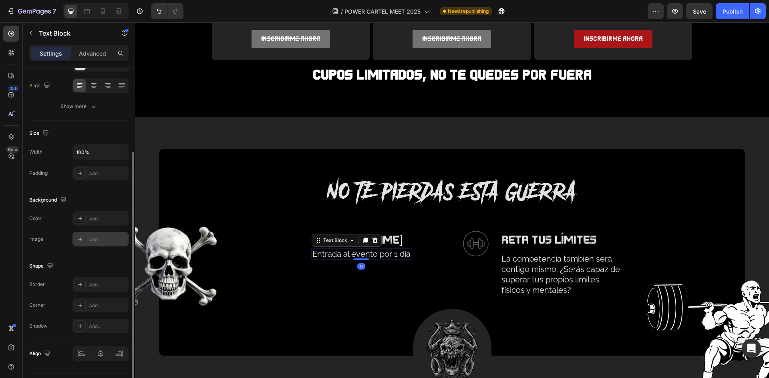
scroll to position [0, 0]
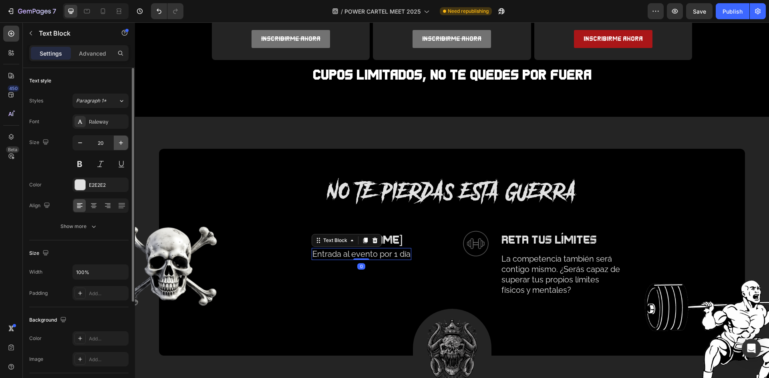
click at [120, 143] on icon "button" at bounding box center [121, 143] width 4 height 4
type input "24"
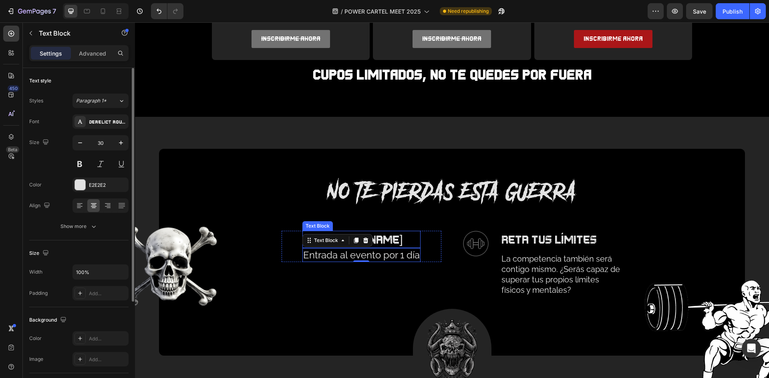
click at [395, 236] on p "[PERSON_NAME]" at bounding box center [361, 240] width 116 height 16
click at [120, 146] on icon "button" at bounding box center [121, 143] width 8 height 8
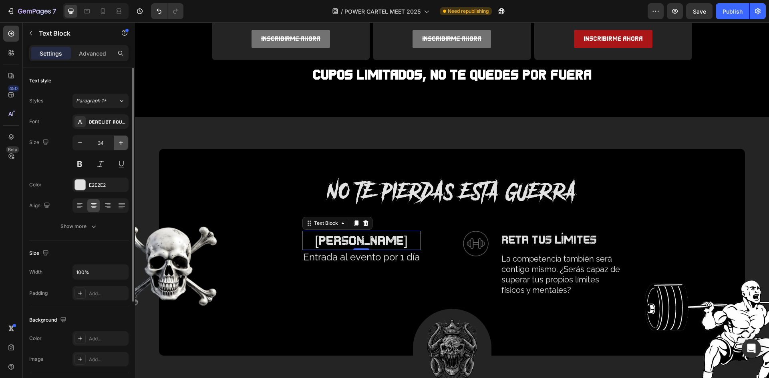
click at [120, 146] on icon "button" at bounding box center [121, 143] width 8 height 8
type input "35"
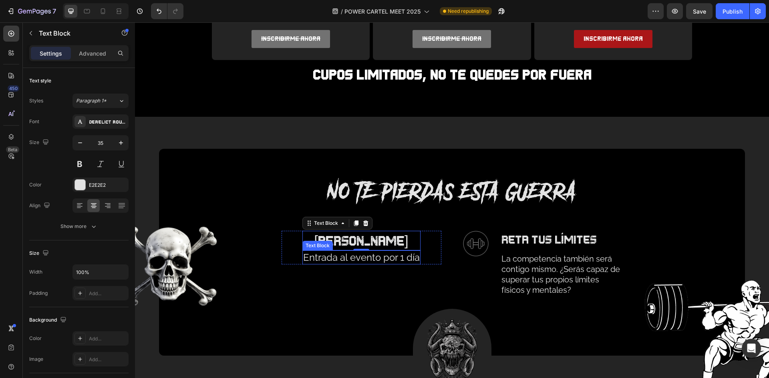
click at [378, 259] on p "Entrada al evento por 1 día" at bounding box center [361, 257] width 116 height 12
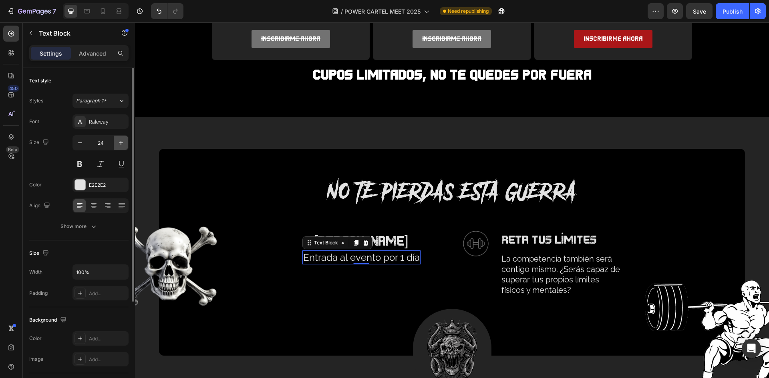
click at [121, 142] on icon "button" at bounding box center [121, 143] width 8 height 8
click at [117, 144] on icon "button" at bounding box center [121, 143] width 8 height 8
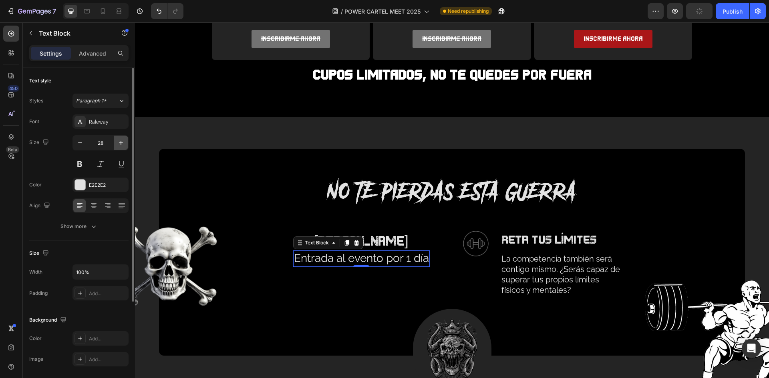
click at [117, 144] on icon "button" at bounding box center [121, 143] width 8 height 8
type input "30"
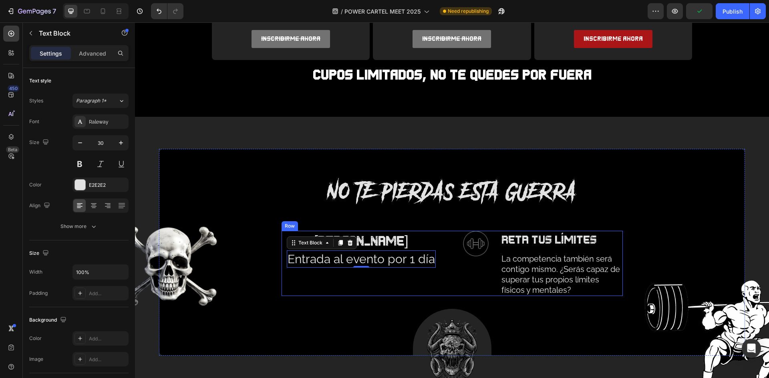
click at [373, 281] on div "pase guerrero Text Block Entrada al evento por 1 día Text Block 0 Row" at bounding box center [361, 263] width 160 height 65
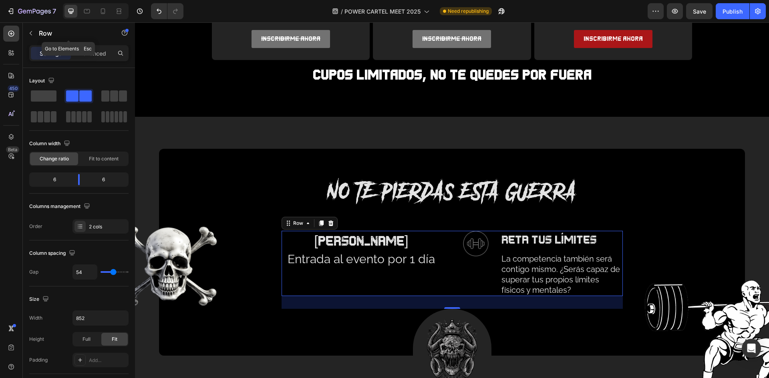
click at [36, 32] on button "button" at bounding box center [30, 33] width 13 height 13
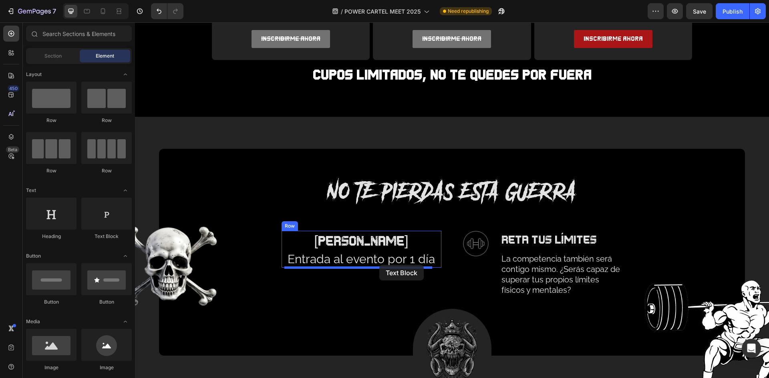
drag, startPoint x: 238, startPoint y: 235, endPoint x: 379, endPoint y: 265, distance: 144.5
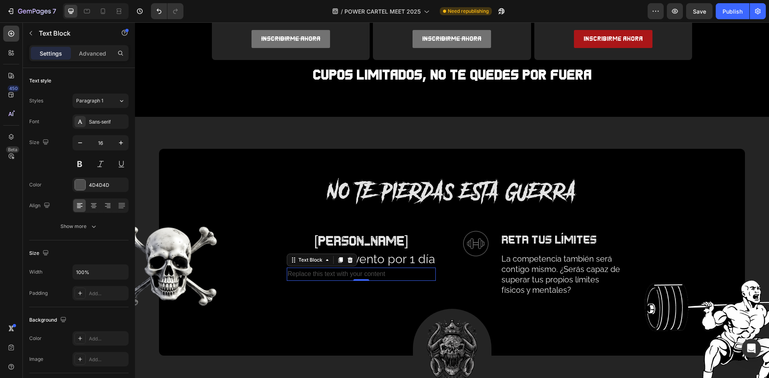
click at [369, 272] on div "Replace this text with your content" at bounding box center [361, 274] width 149 height 13
click at [369, 272] on p "Replace this text with your content" at bounding box center [360, 275] width 147 height 12
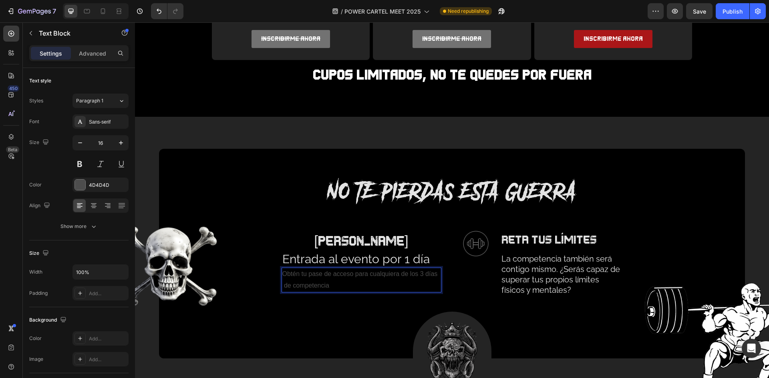
click at [322, 283] on p "Obtén tu pase de acceso para cualquiera de los 3 días de competencia" at bounding box center [361, 280] width 158 height 23
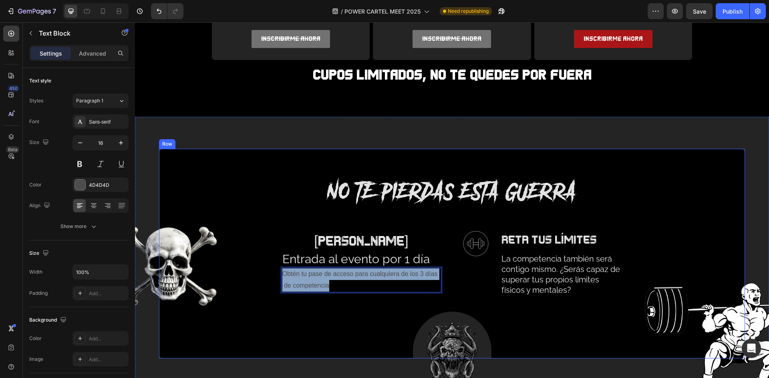
drag, startPoint x: 328, startPoint y: 283, endPoint x: 277, endPoint y: 268, distance: 53.3
click at [277, 268] on div "NO TE PIERDAS ESTA GUERRA Heading Row pase guerrero Text Block Entrada al event…" at bounding box center [451, 268] width 569 height 181
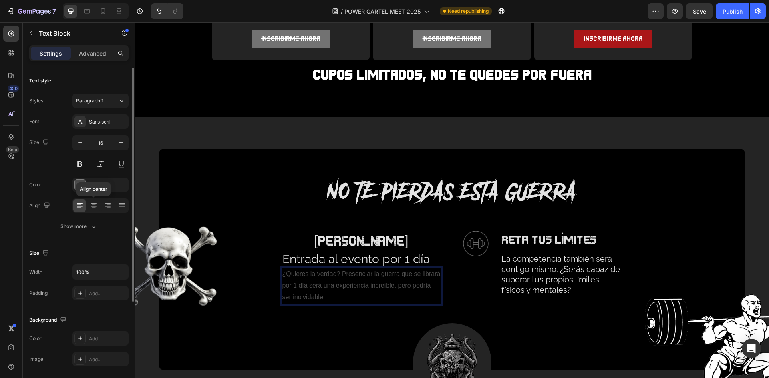
drag, startPoint x: 90, startPoint y: 203, endPoint x: 118, endPoint y: 212, distance: 29.6
click at [90, 203] on icon at bounding box center [94, 206] width 8 height 8
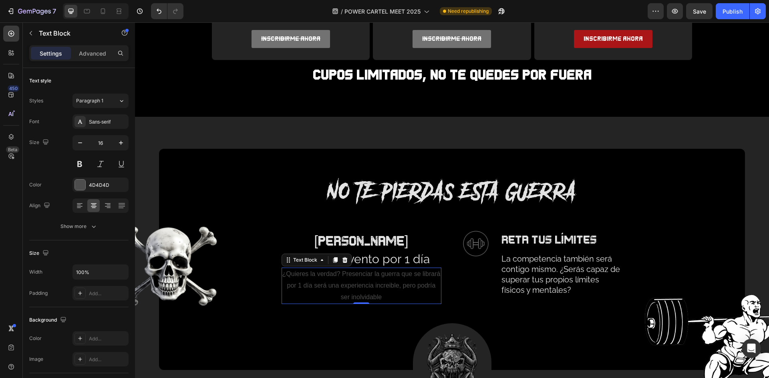
click at [393, 288] on p "¿Quieres la verdad? Presenciar la guerra que se librará por 1 día será una expe…" at bounding box center [361, 286] width 158 height 34
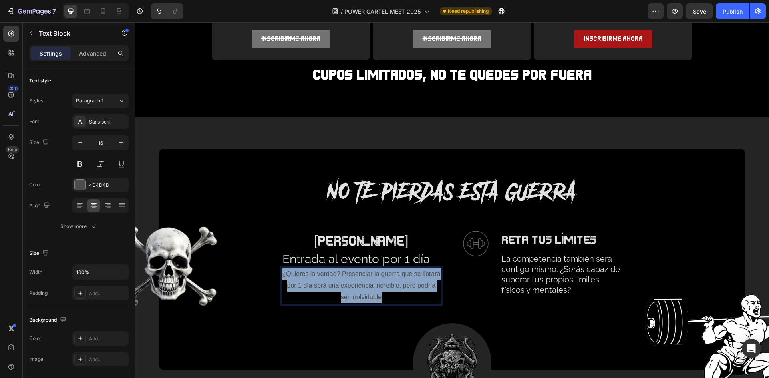
click at [393, 288] on p "¿Quieres la verdad? Presenciar la guerra que se librará por 1 día será una expe…" at bounding box center [361, 286] width 158 height 34
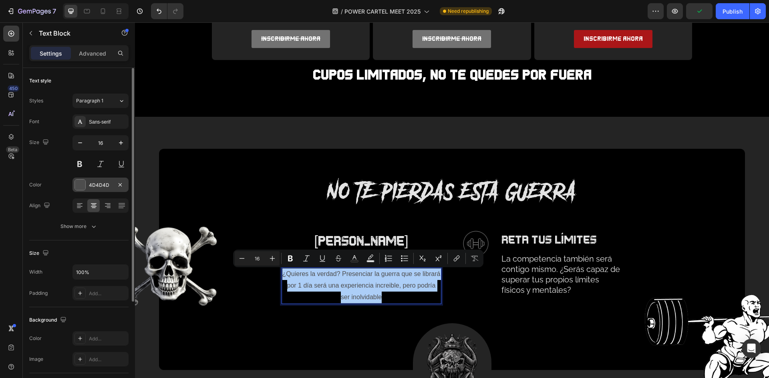
click at [82, 181] on div at bounding box center [80, 185] width 10 height 10
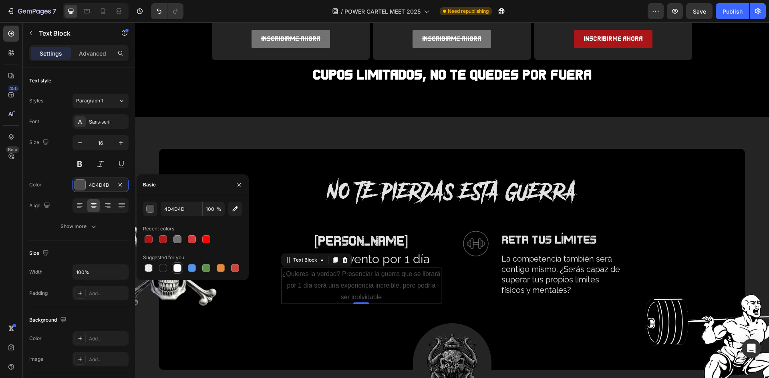
click at [179, 269] on div at bounding box center [177, 268] width 8 height 8
type input "FFFFFF"
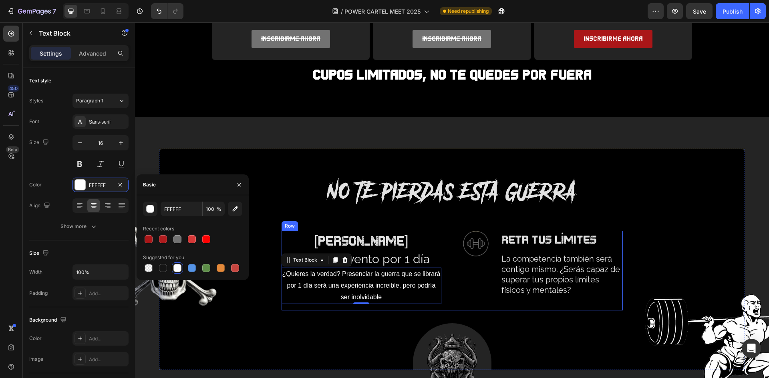
click at [464, 296] on div "Image RETA TUS LÍMITES Text Block La competencia también será contigo mismo. ¿S…" at bounding box center [543, 271] width 160 height 80
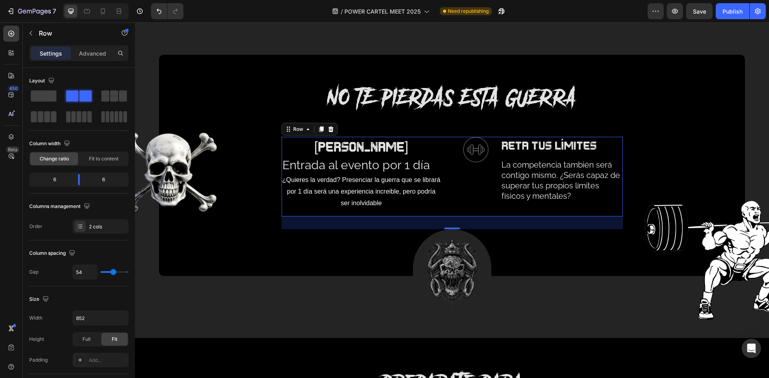
scroll to position [1001, 0]
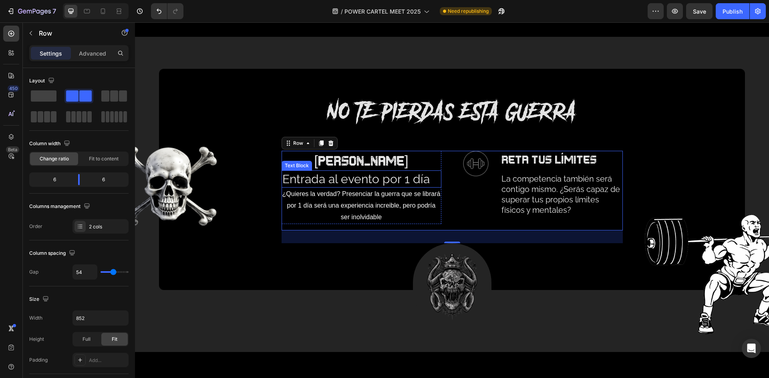
click at [405, 177] on p "Entrada al evento por 1 día" at bounding box center [361, 179] width 158 height 16
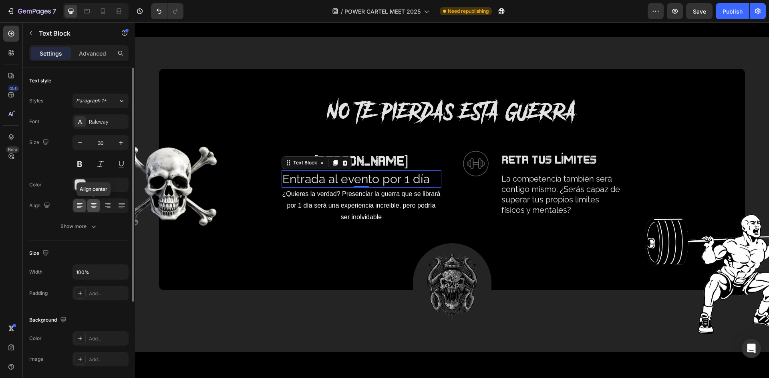
click at [95, 203] on icon at bounding box center [94, 206] width 8 height 8
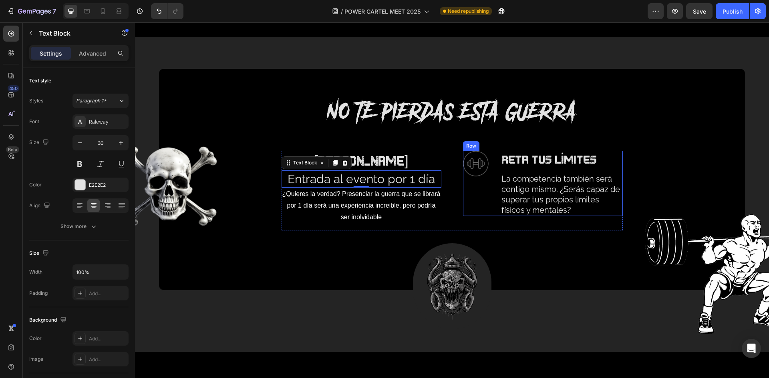
click at [490, 214] on div "Image RETA TUS LÍMITES Text Block La competencia también será contigo mismo. ¿S…" at bounding box center [543, 183] width 160 height 65
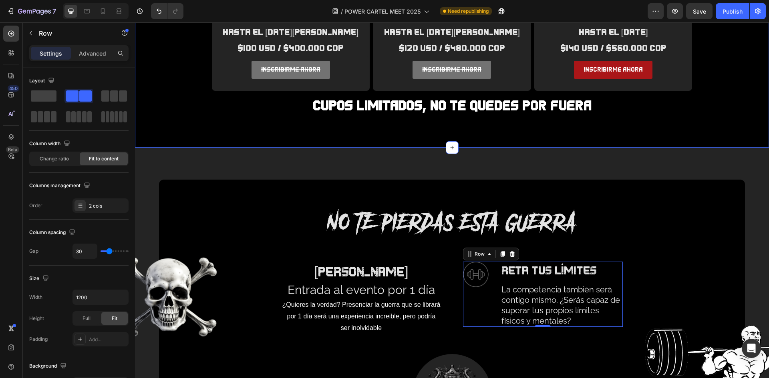
scroll to position [1081, 0]
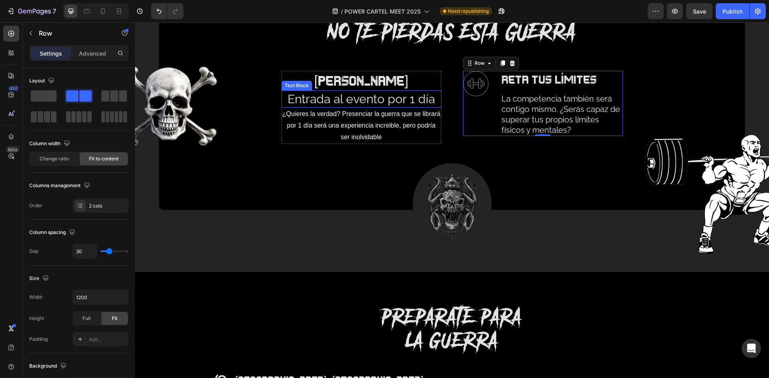
click at [283, 96] on p "Entrada al evento por 1 día" at bounding box center [361, 99] width 158 height 16
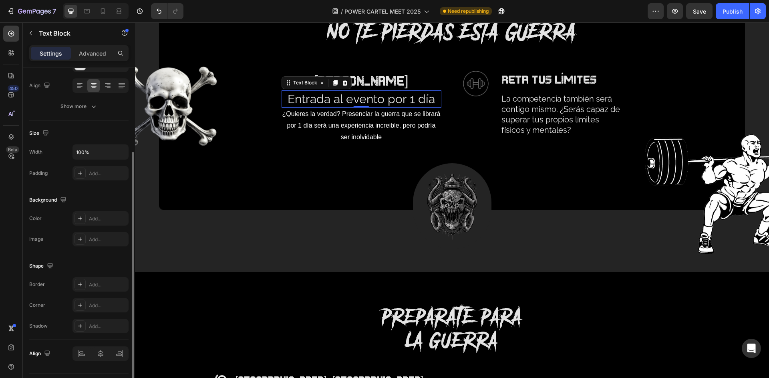
scroll to position [141, 0]
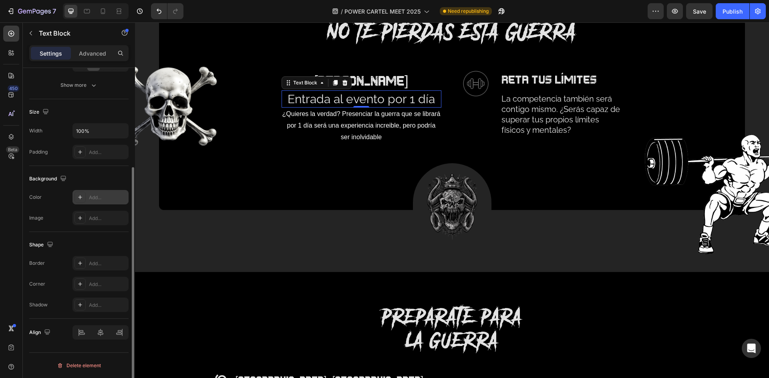
click at [98, 197] on div "Add..." at bounding box center [108, 197] width 38 height 7
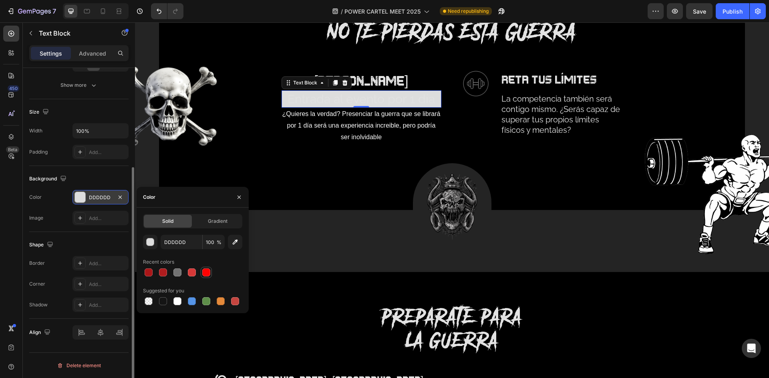
click at [205, 271] on div at bounding box center [206, 273] width 8 height 8
type input "FF0202"
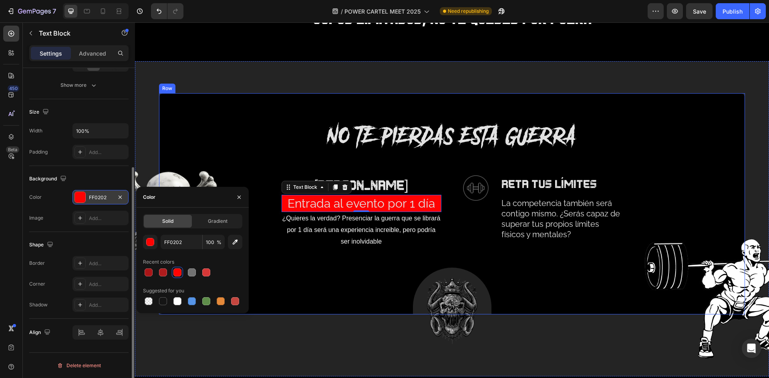
scroll to position [1041, 0]
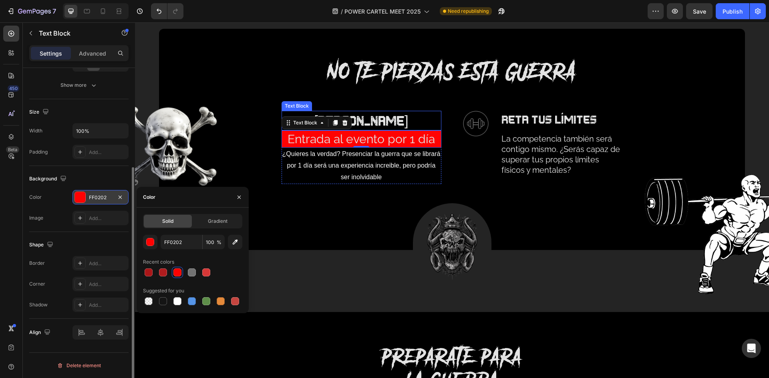
click at [435, 118] on p "[PERSON_NAME]" at bounding box center [361, 121] width 158 height 18
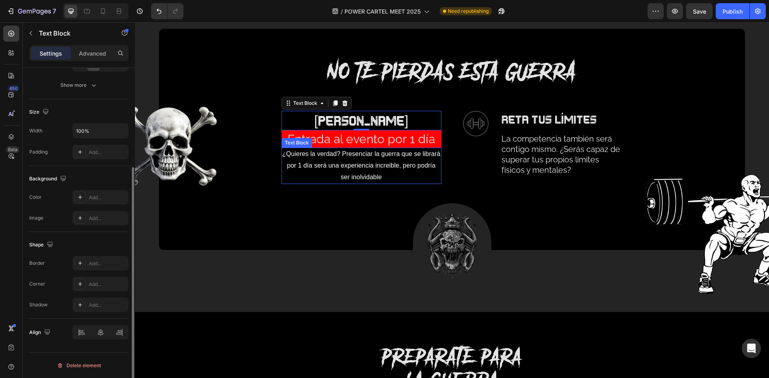
click at [283, 180] on p "¿Quieres la verdad? Presenciar la guerra que se librará por 1 día será una expe…" at bounding box center [361, 166] width 158 height 34
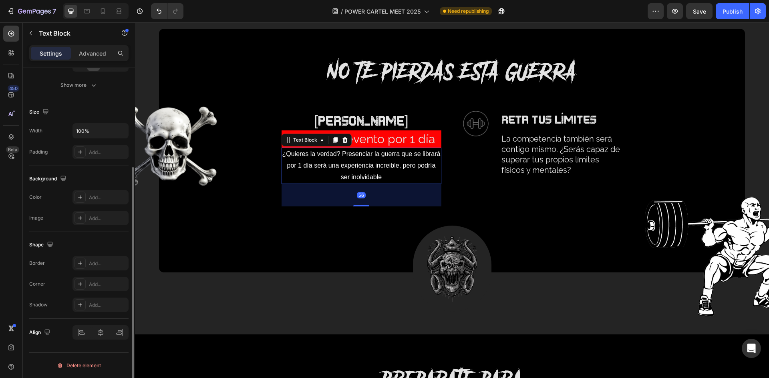
drag, startPoint x: 357, startPoint y: 182, endPoint x: 359, endPoint y: 198, distance: 16.1
click at [361, 205] on div at bounding box center [361, 206] width 16 height 2
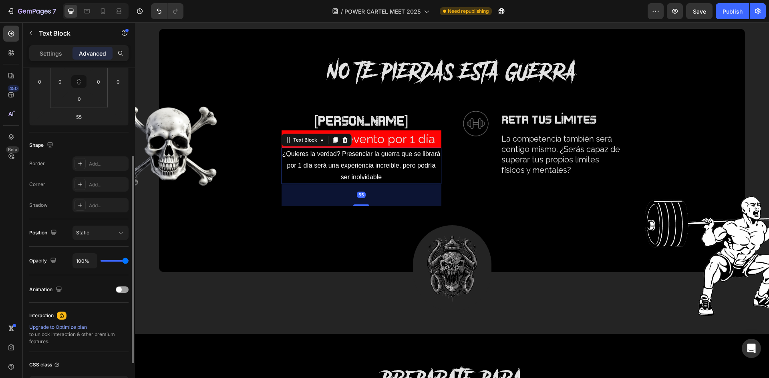
click at [492, 204] on div "Image RETA TUS LÍMITES Text Block La competencia también será contigo mismo. ¿S…" at bounding box center [543, 162] width 160 height 102
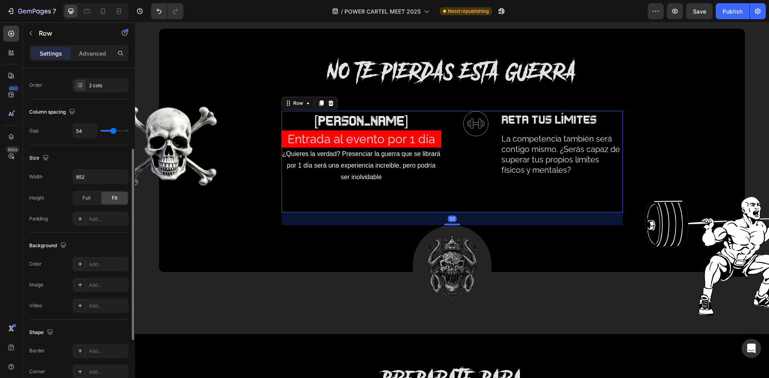
scroll to position [0, 0]
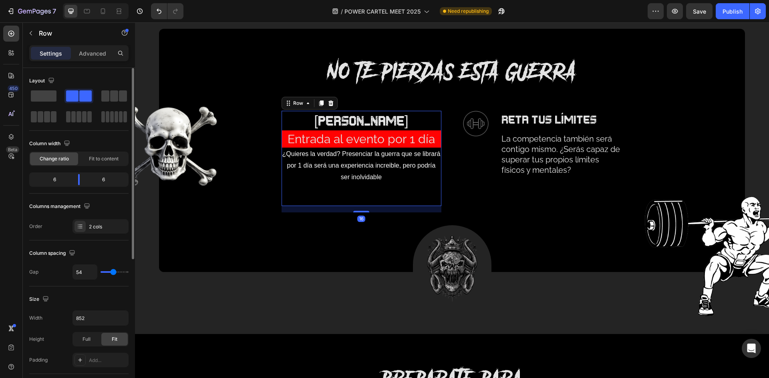
click at [369, 194] on div "pase guerrero Text Block Entrada al evento por 1 día Text Block ¿Quieres la ver…" at bounding box center [361, 158] width 160 height 95
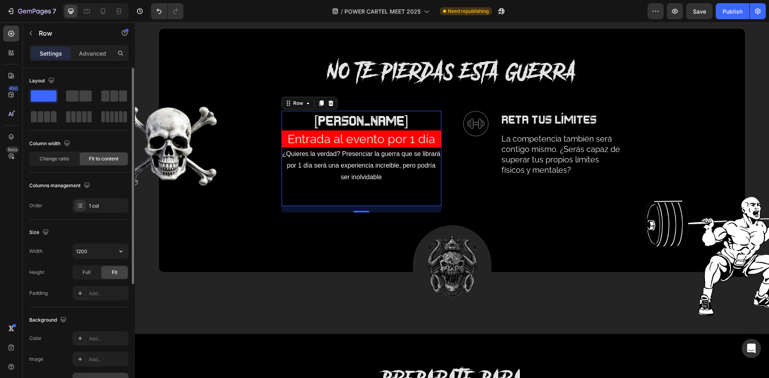
scroll to position [120, 0]
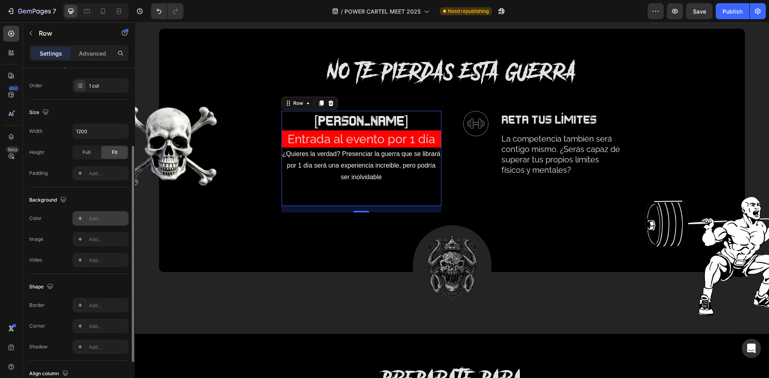
click at [98, 215] on div "Add..." at bounding box center [108, 218] width 38 height 7
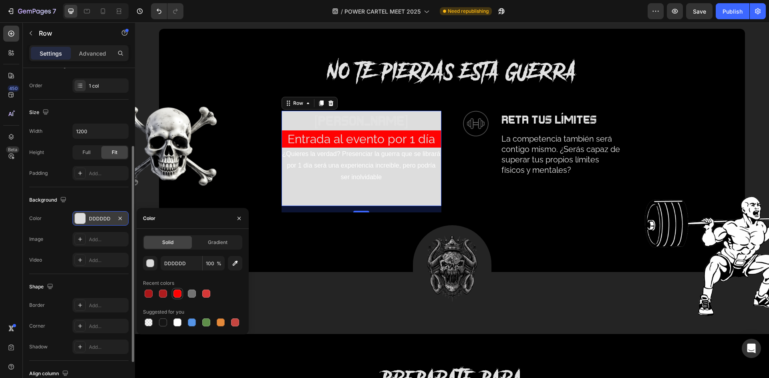
click at [179, 292] on div at bounding box center [177, 294] width 8 height 8
type input "FF0202"
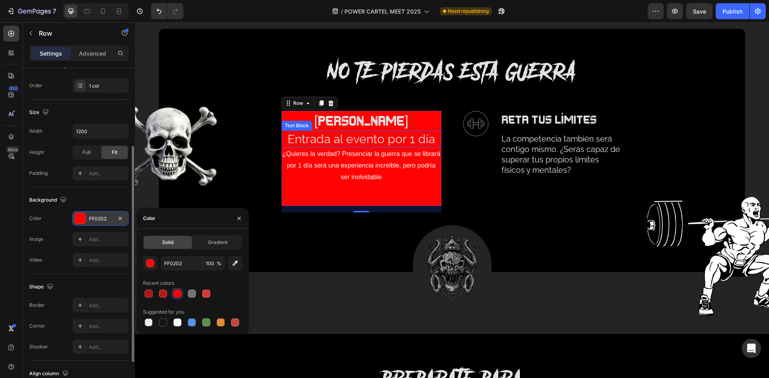
click at [433, 137] on p "Entrada al evento por 1 día" at bounding box center [361, 139] width 158 height 16
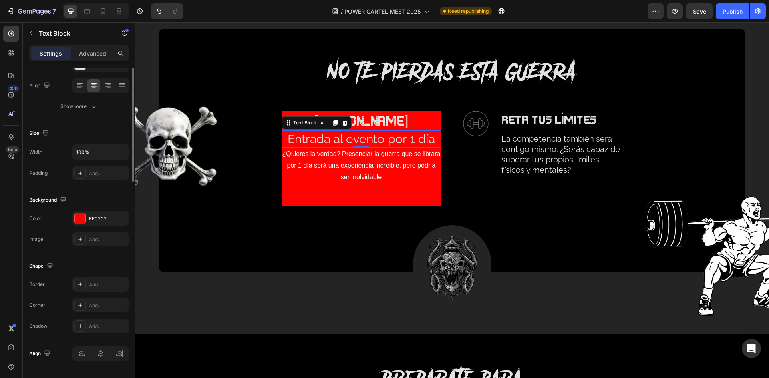
scroll to position [0, 0]
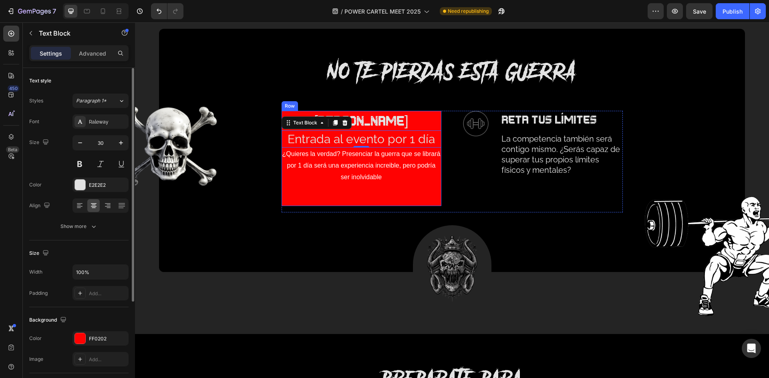
click at [305, 198] on div "pase guerrero Text Block Entrada al evento por 1 día Text Block 0 ¿Quieres la v…" at bounding box center [361, 158] width 160 height 95
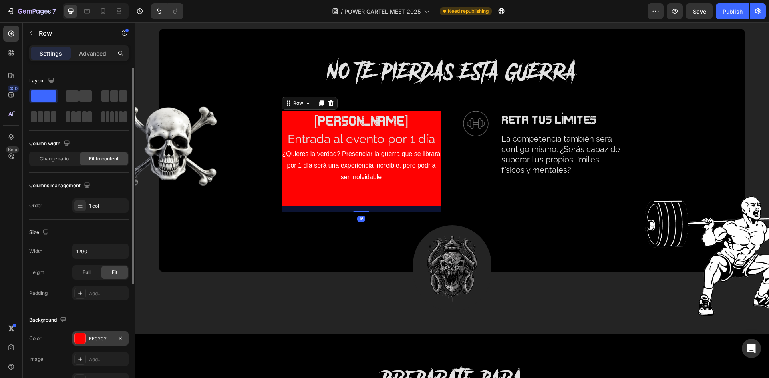
click at [97, 342] on div "FF0202" at bounding box center [100, 338] width 23 height 7
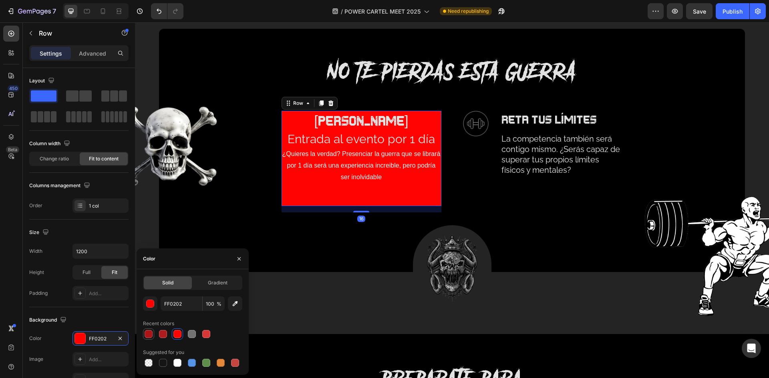
click at [153, 333] on div at bounding box center [149, 334] width 10 height 10
type input "AA1618"
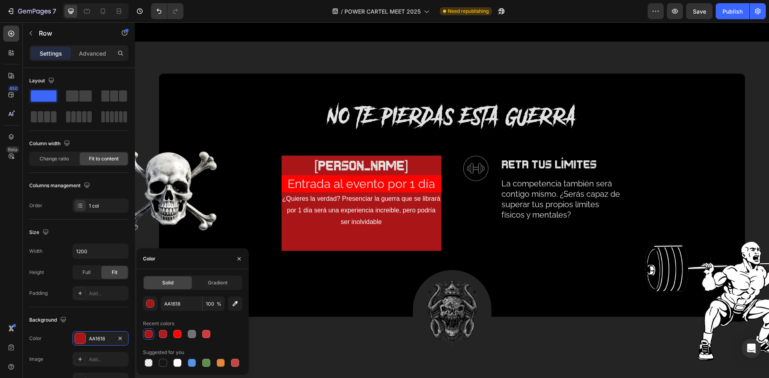
scroll to position [1001, 0]
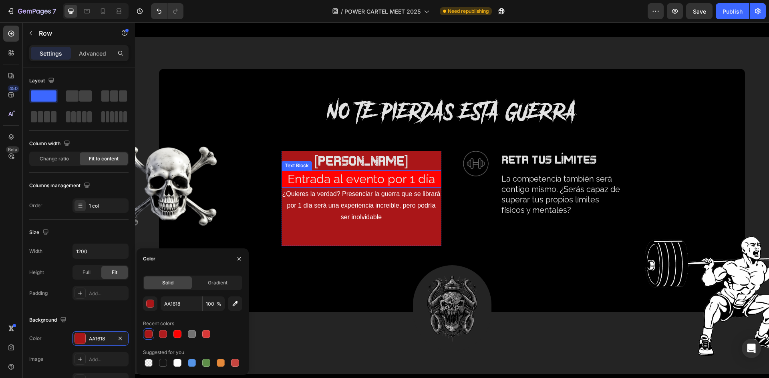
click at [435, 175] on p "Entrada al evento por 1 día" at bounding box center [361, 179] width 158 height 16
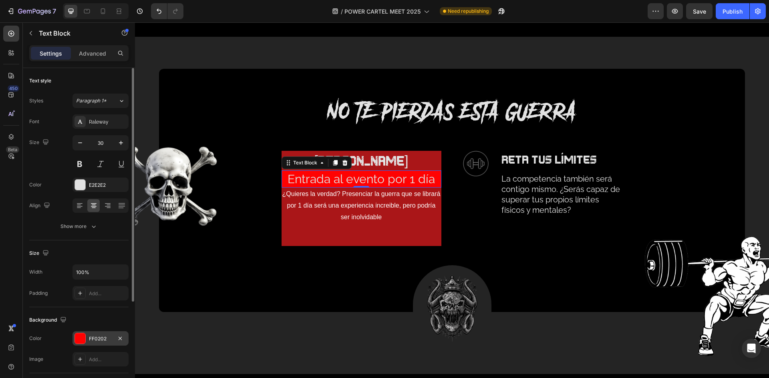
click at [87, 336] on div "FF0202" at bounding box center [100, 338] width 56 height 14
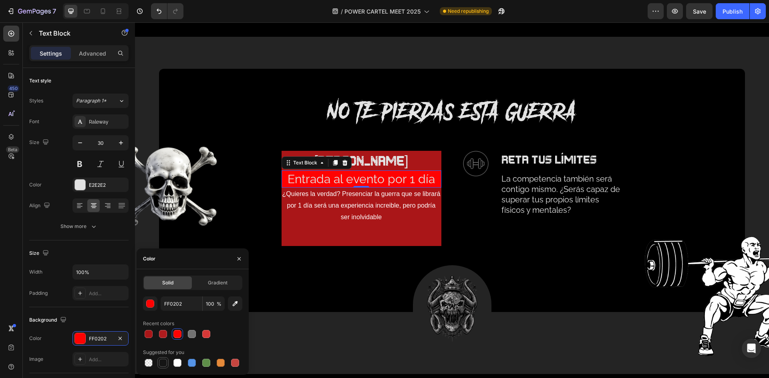
click at [165, 361] on div at bounding box center [163, 363] width 8 height 8
type input "151515"
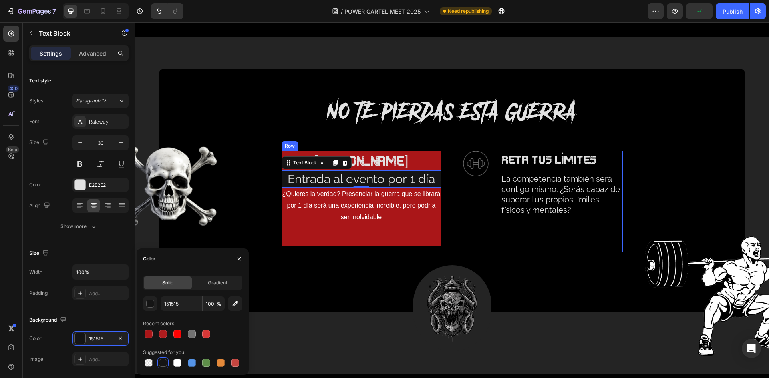
click at [492, 230] on div "Image RETA TUS LÍMITES Text Block La competencia también será contigo mismo. ¿S…" at bounding box center [543, 202] width 160 height 102
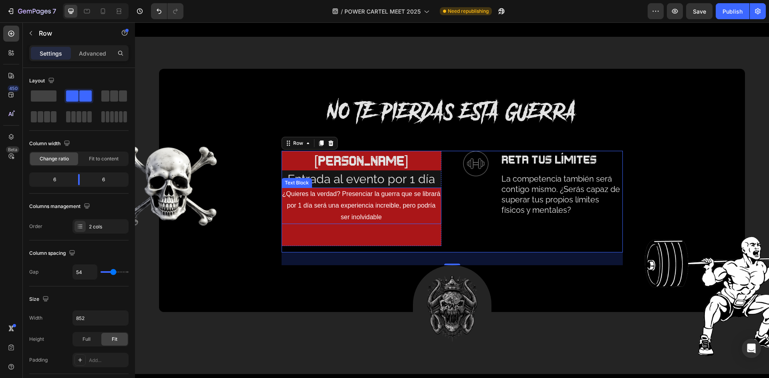
click at [383, 213] on p "¿Quieres la verdad? Presenciar la guerra que se librará por 1 día será una expe…" at bounding box center [361, 206] width 158 height 34
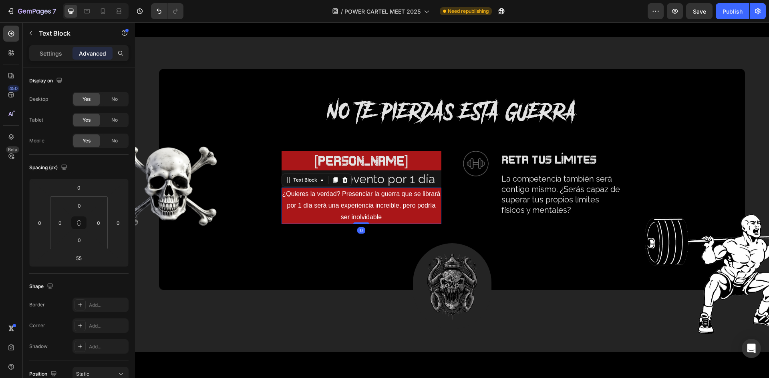
drag, startPoint x: 357, startPoint y: 245, endPoint x: 359, endPoint y: 220, distance: 25.3
click at [359, 220] on div "¿Quieres la verdad? Presenciar la guerra que se librará por 1 día será una expe…" at bounding box center [361, 206] width 160 height 36
type input "0"
click at [391, 183] on p "Entrada al evento por 1 día" at bounding box center [361, 179] width 158 height 16
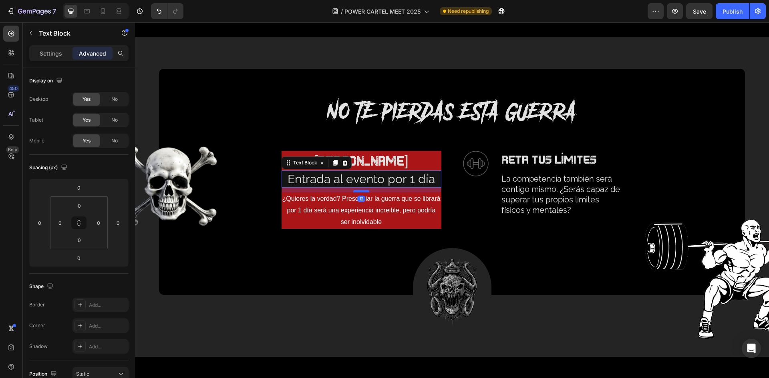
drag, startPoint x: 364, startPoint y: 187, endPoint x: 363, endPoint y: 191, distance: 5.0
click at [363, 191] on div at bounding box center [361, 191] width 16 height 2
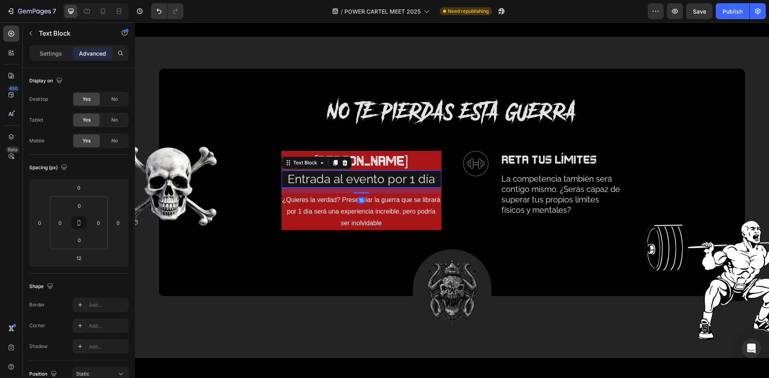
click at [362, 193] on div at bounding box center [361, 193] width 16 height 2
type input "15"
click at [409, 207] on p "¿Quieres la verdad? Presenciar la guerra que se librará por 1 día será una expe…" at bounding box center [361, 212] width 158 height 34
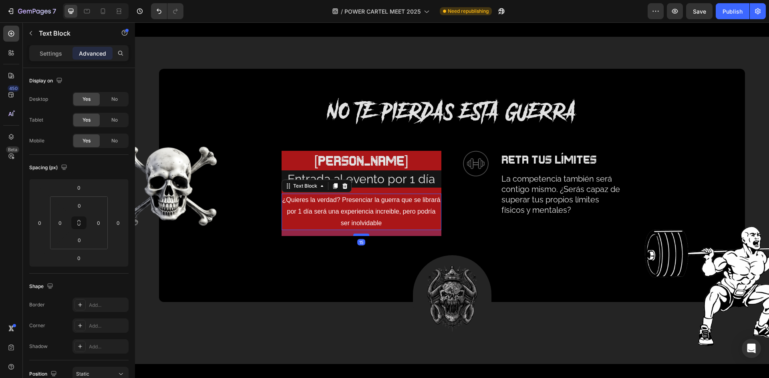
drag, startPoint x: 359, startPoint y: 229, endPoint x: 362, endPoint y: 235, distance: 6.8
click at [362, 235] on div at bounding box center [361, 235] width 16 height 2
type input "15"
click at [497, 238] on div "Image RETA TUS LÍMITES Text Block La competencia también será contigo mismo. ¿S…" at bounding box center [543, 197] width 160 height 92
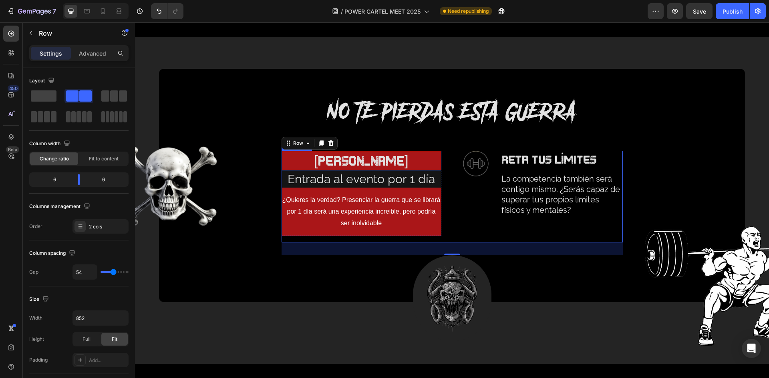
click at [377, 160] on p "[PERSON_NAME]" at bounding box center [361, 161] width 158 height 18
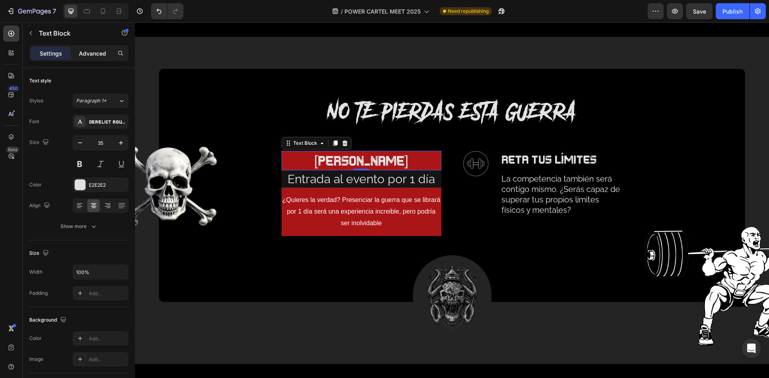
click at [96, 57] on p "Advanced" at bounding box center [92, 53] width 27 height 8
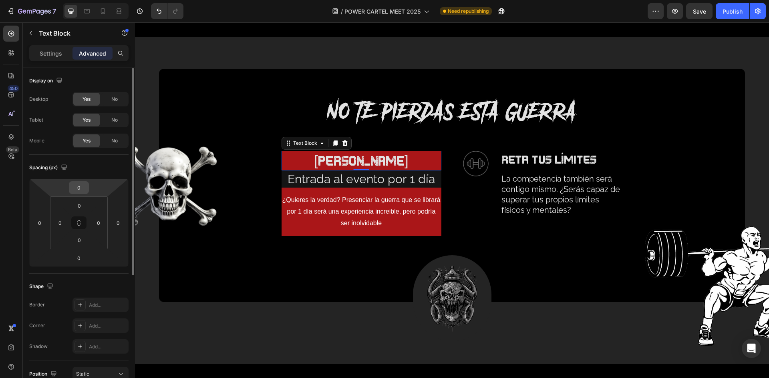
click at [78, 186] on input "0" at bounding box center [79, 188] width 16 height 12
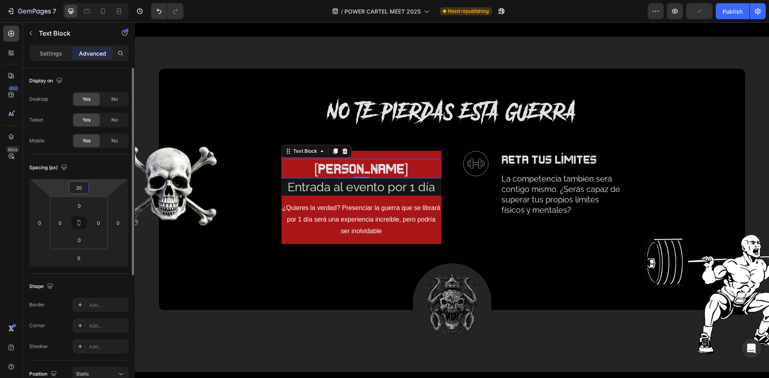
type input "2"
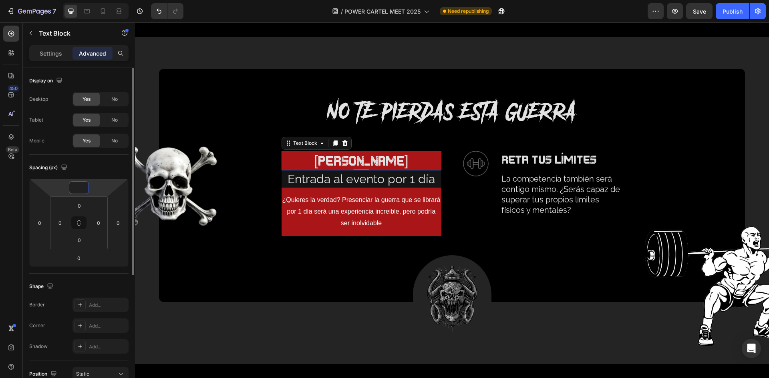
type input "5"
type input "10"
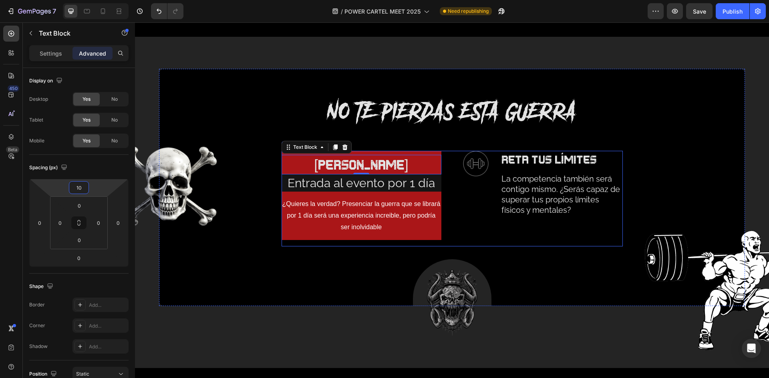
click at [463, 219] on div "Image RETA TUS LÍMITES Text Block La competencia también será contigo mismo. ¿S…" at bounding box center [543, 199] width 160 height 96
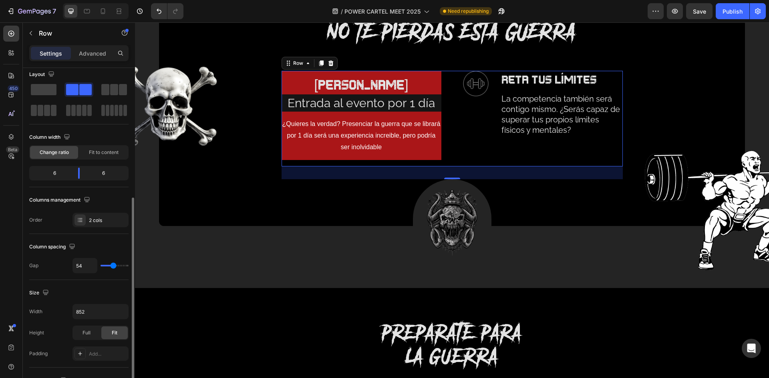
scroll to position [0, 0]
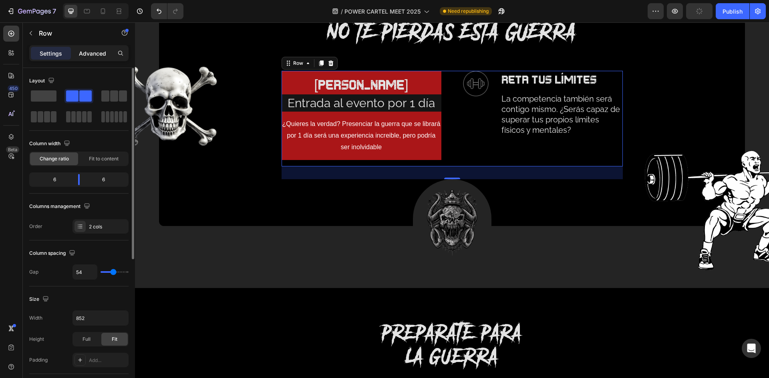
click at [97, 59] on div "Advanced" at bounding box center [92, 53] width 40 height 13
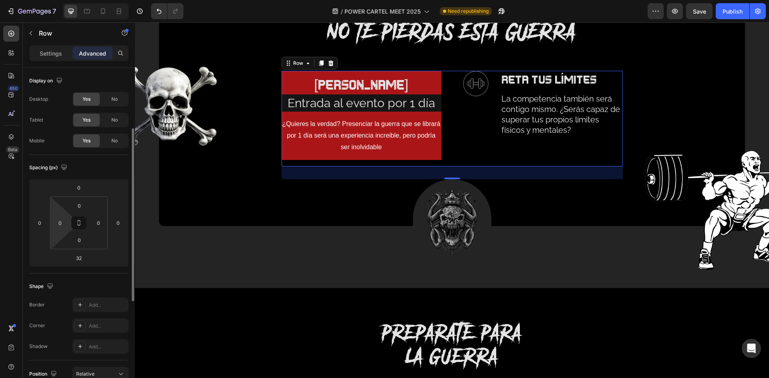
scroll to position [40, 0]
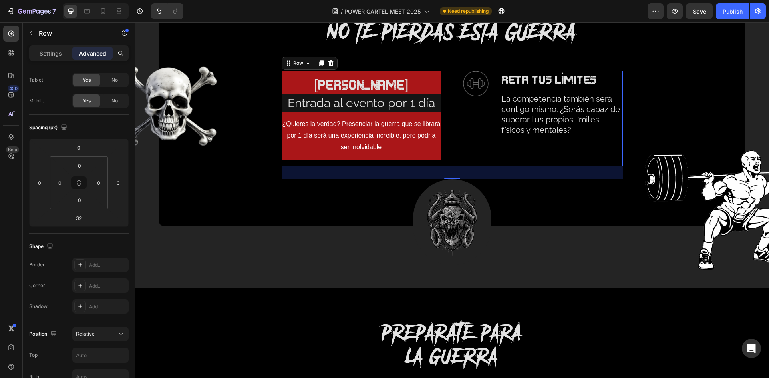
click at [333, 177] on div "32" at bounding box center [451, 173] width 341 height 13
click at [299, 157] on div "pase guerrero Text Block Entrada al evento por 1 día Text Block ¿Quieres la ver…" at bounding box center [361, 115] width 160 height 89
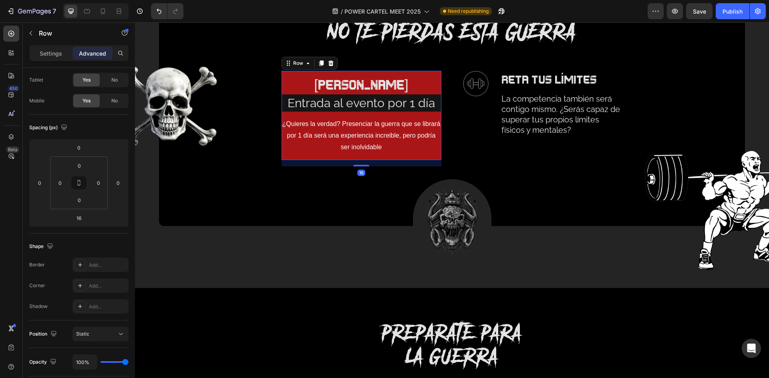
click at [301, 157] on div "pase guerrero Text Block Entrada al evento por 1 día Text Block ¿Quieres la ver…" at bounding box center [361, 115] width 160 height 89
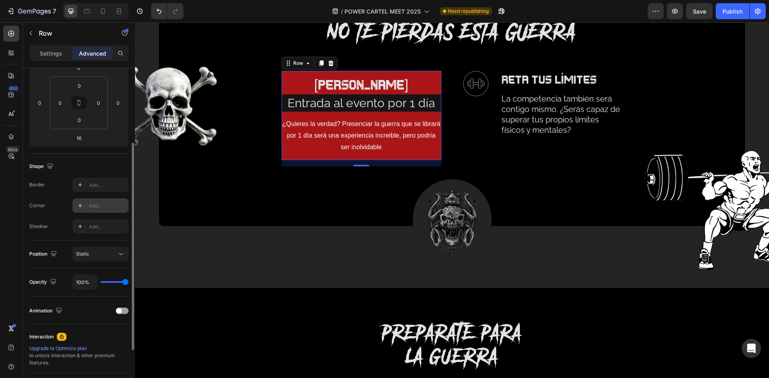
click at [94, 201] on div "Add..." at bounding box center [100, 206] width 56 height 14
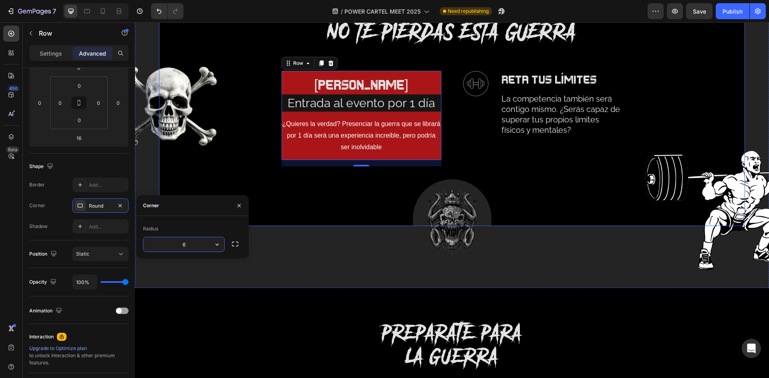
type input "5"
click at [510, 100] on p "La competencia también será contigo mismo. ¿Serás capaz de superar tus propios …" at bounding box center [561, 115] width 120 height 42
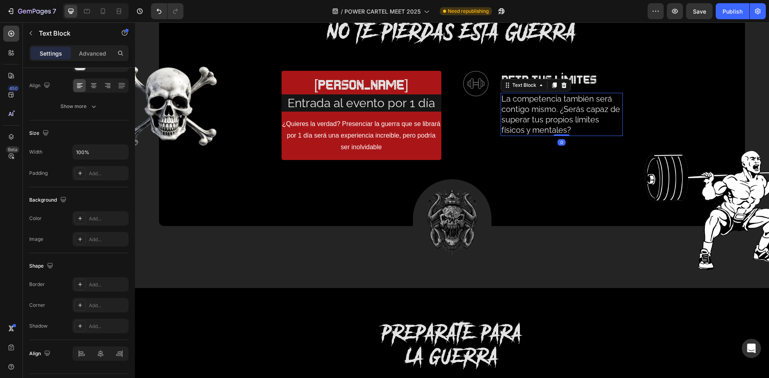
scroll to position [0, 0]
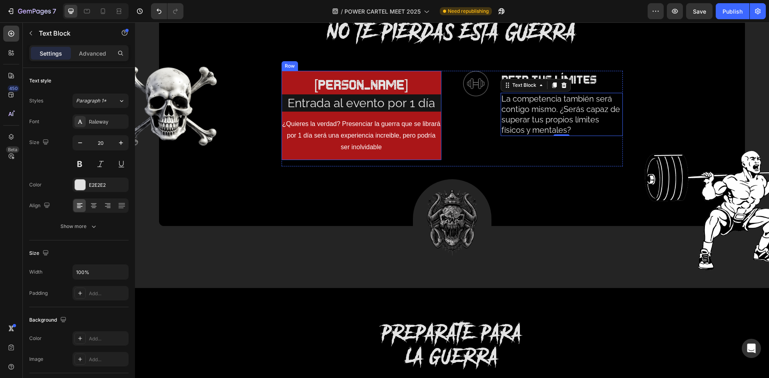
click at [405, 158] on div "pase guerrero Text Block Entrada al evento por 1 día Text Block ¿Quieres la ver…" at bounding box center [361, 115] width 160 height 89
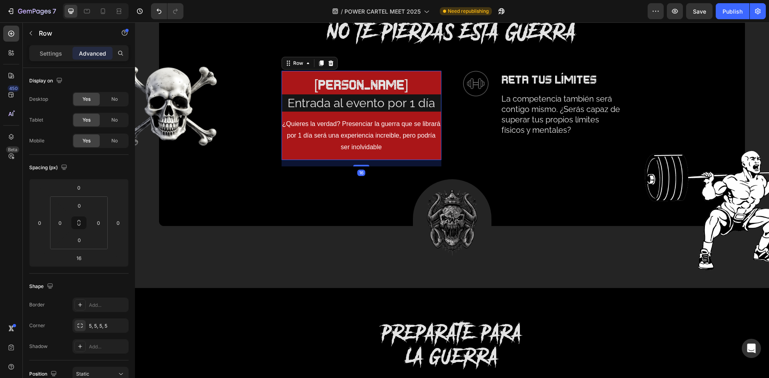
click at [406, 157] on div "pase guerrero Text Block Entrada al evento por 1 día Text Block ¿Quieres la ver…" at bounding box center [361, 115] width 160 height 89
click at [60, 223] on input "0" at bounding box center [60, 223] width 12 height 12
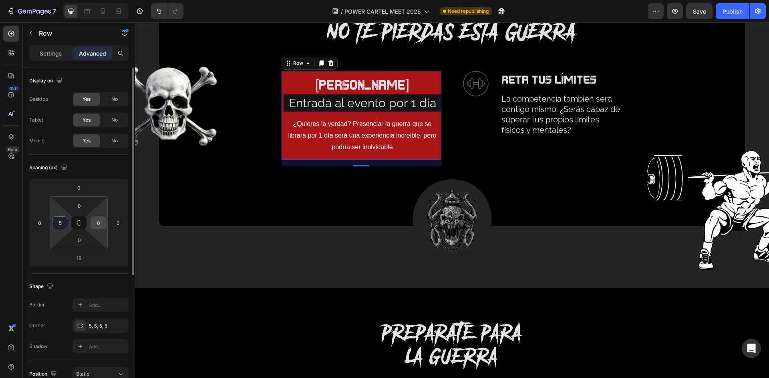
type input "5"
click at [94, 224] on input "0" at bounding box center [98, 223] width 12 height 12
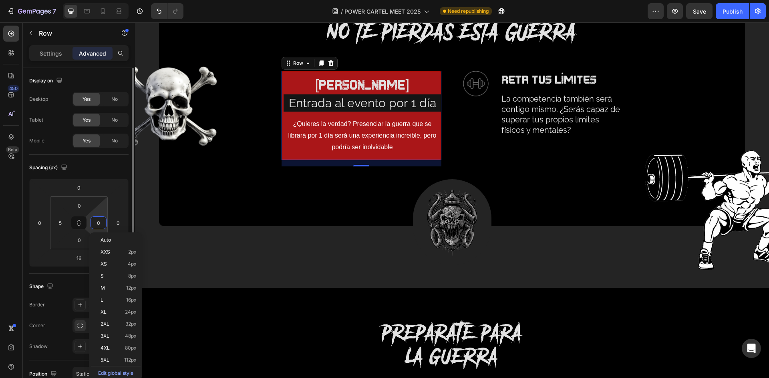
type input "5"
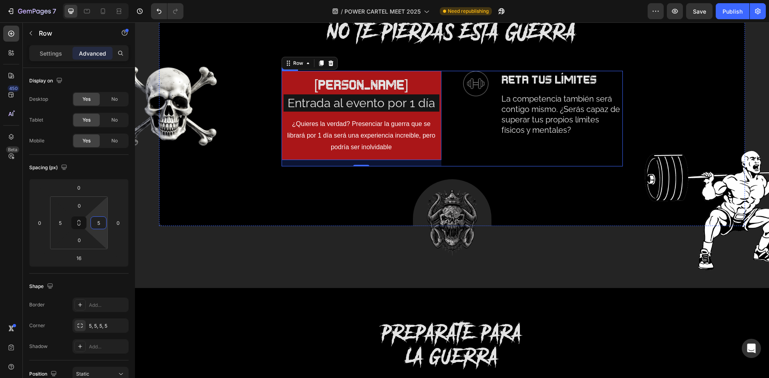
click at [506, 162] on div "Image RETA TUS LÍMITES Text Block La competencia también será contigo mismo. ¿S…" at bounding box center [543, 119] width 160 height 96
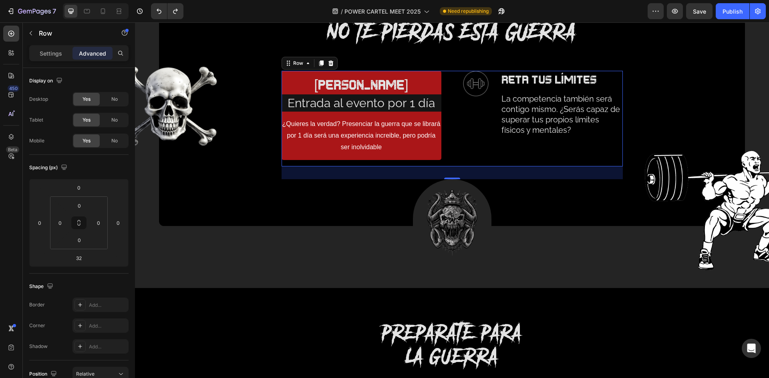
click at [423, 143] on p "¿Quieres la verdad? Presenciar la guerra que se librará por 1 día será una expe…" at bounding box center [361, 135] width 158 height 34
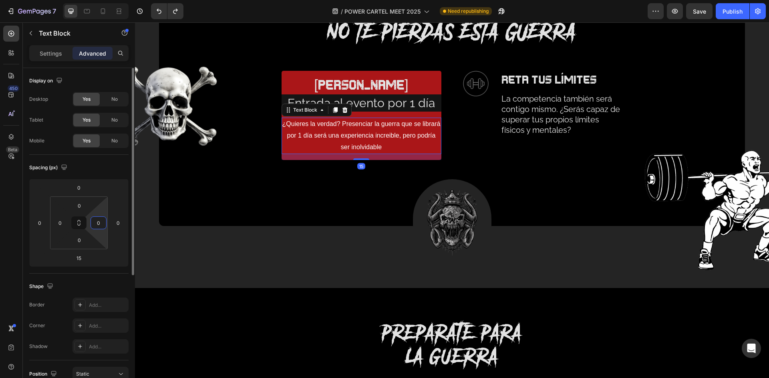
click at [100, 219] on input "0" at bounding box center [98, 223] width 12 height 12
type input "5"
click at [58, 220] on input "0" at bounding box center [60, 223] width 12 height 12
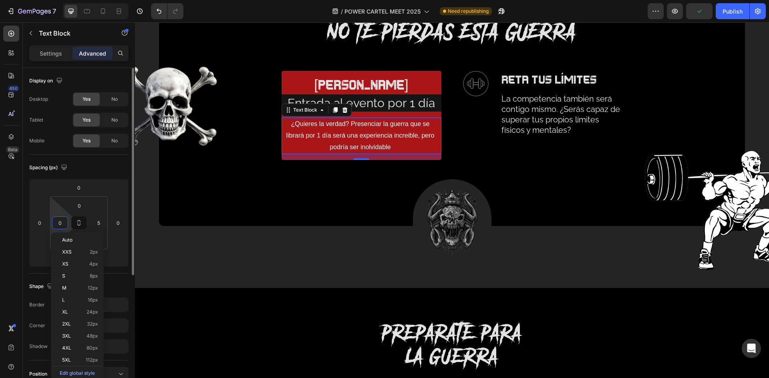
type input "5"
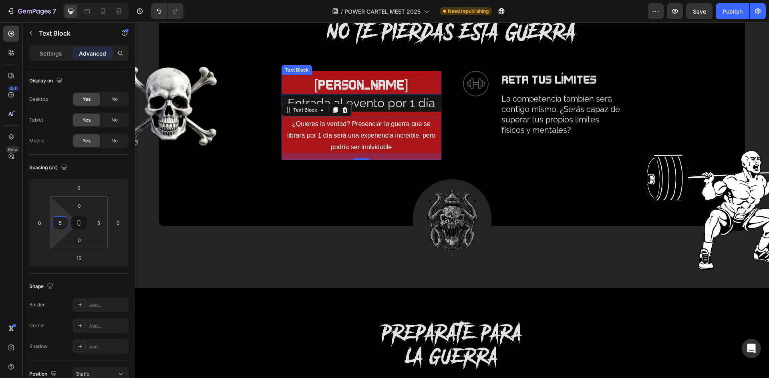
click at [376, 81] on p "[PERSON_NAME]" at bounding box center [361, 85] width 158 height 18
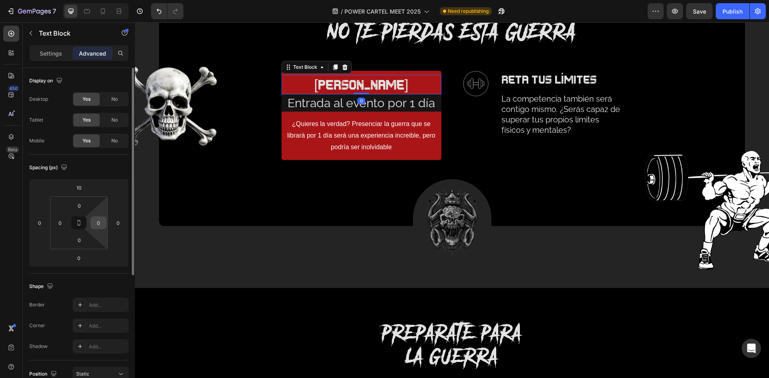
click at [98, 220] on input "0" at bounding box center [98, 223] width 12 height 12
type input "5"
click at [56, 222] on input "0" at bounding box center [60, 223] width 12 height 12
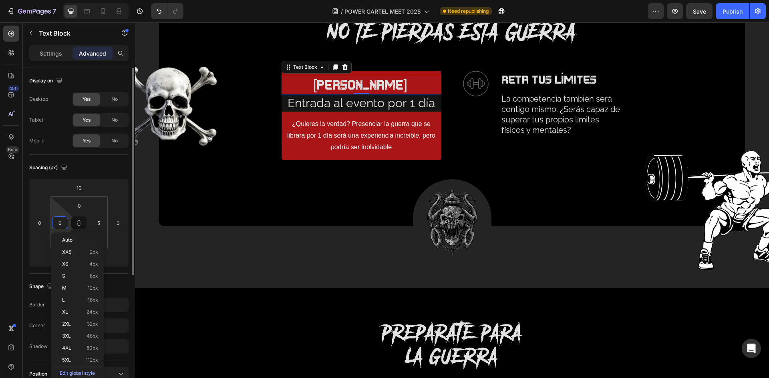
type input "5"
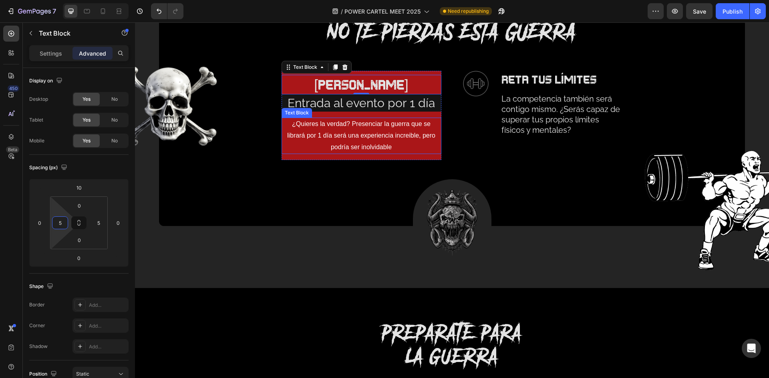
click at [417, 152] on p "¿Quieres la verdad? Presenciar la guerra que se librará por 1 día será una expe…" at bounding box center [361, 135] width 154 height 34
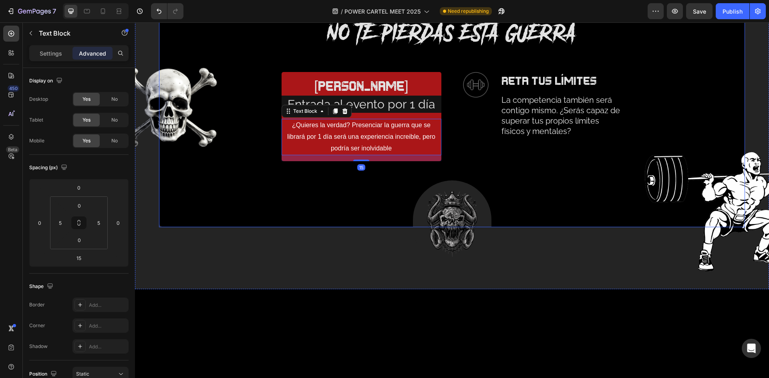
scroll to position [1081, 0]
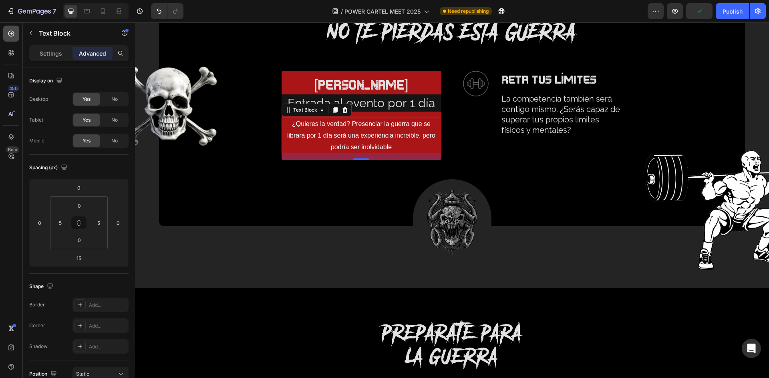
click at [16, 34] on div at bounding box center [11, 34] width 16 height 16
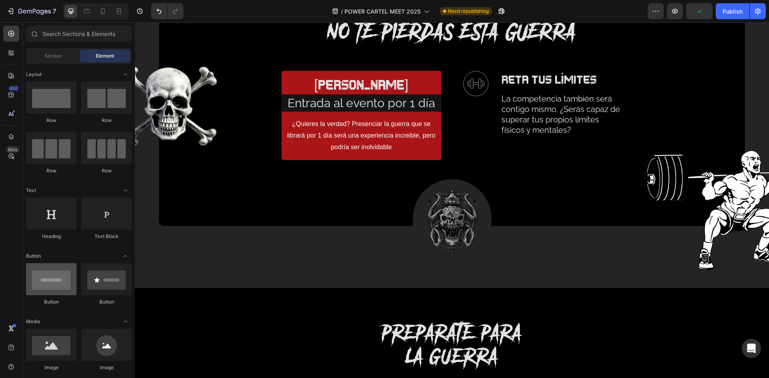
scroll to position [120, 0]
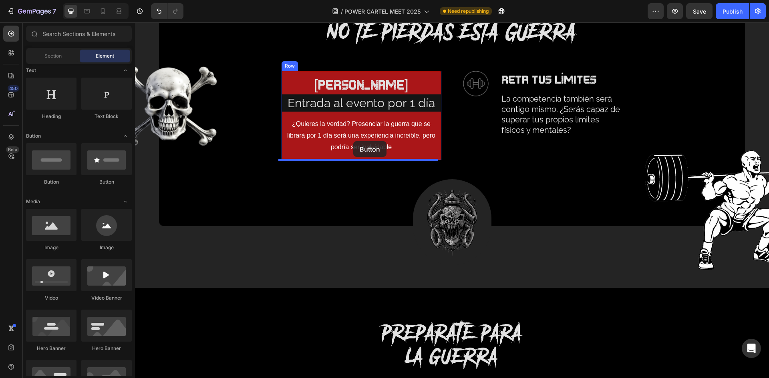
drag, startPoint x: 195, startPoint y: 193, endPoint x: 353, endPoint y: 142, distance: 165.7
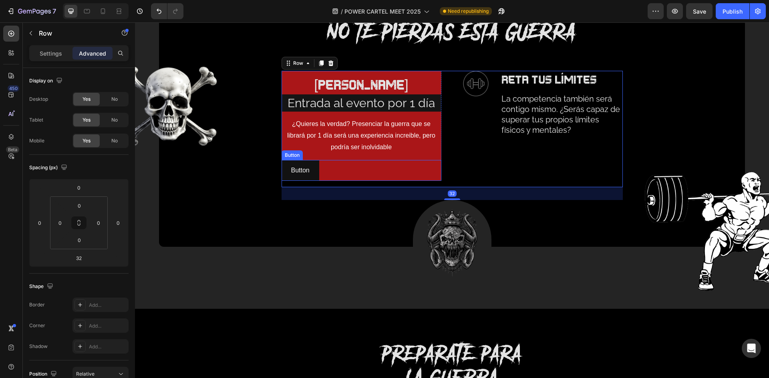
click at [362, 173] on div "Button Button" at bounding box center [361, 170] width 160 height 21
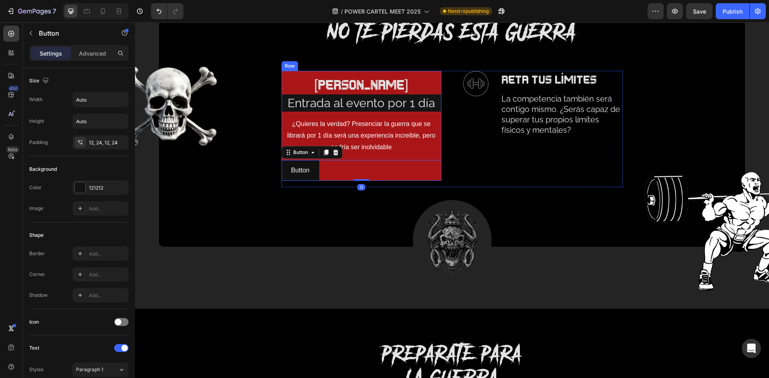
click at [391, 155] on div "pase guerrero Text Block Entrada al evento por 1 día Text Block ¿Quieres la ver…" at bounding box center [361, 126] width 160 height 110
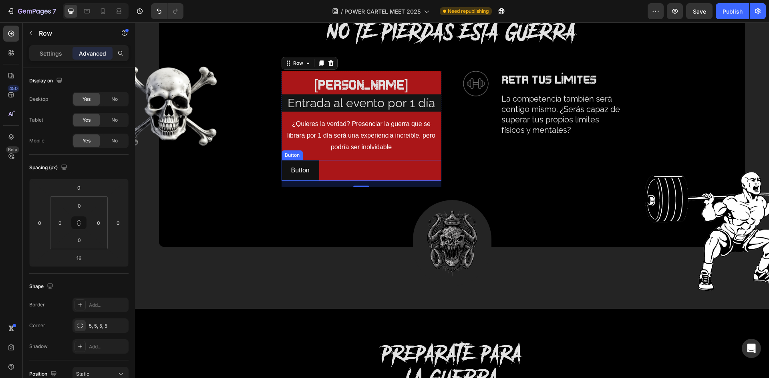
click at [334, 167] on div "Button Button" at bounding box center [361, 170] width 160 height 21
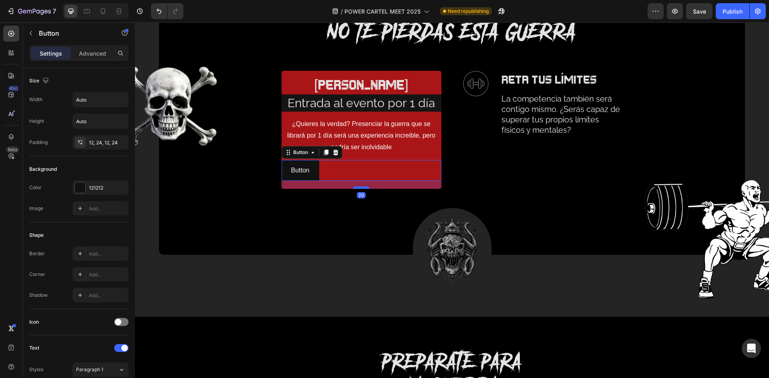
drag, startPoint x: 357, startPoint y: 181, endPoint x: 357, endPoint y: 189, distance: 8.0
click at [357, 189] on div at bounding box center [361, 188] width 16 height 2
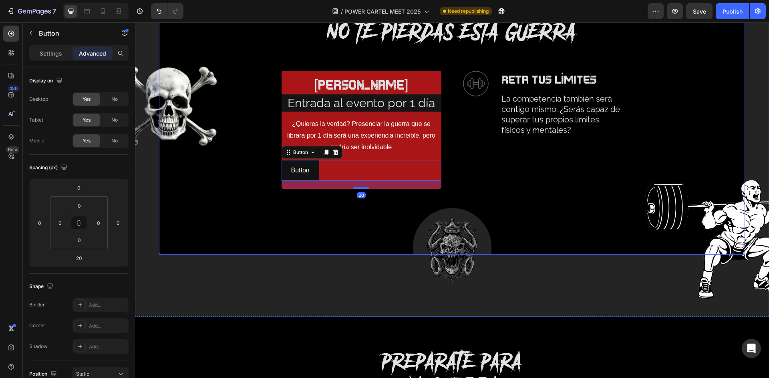
click at [514, 199] on div "NO TE PIERDAS ESTA GUERRA Heading Row pase guerrero Text Block Entrada al event…" at bounding box center [451, 136] width 569 height 237
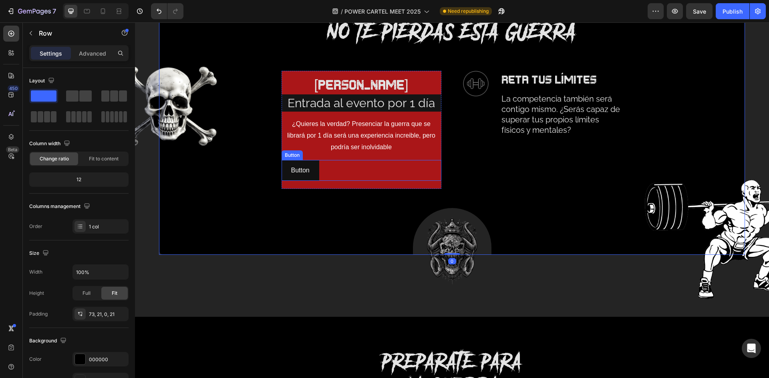
click at [331, 169] on div "Button Button" at bounding box center [361, 170] width 160 height 21
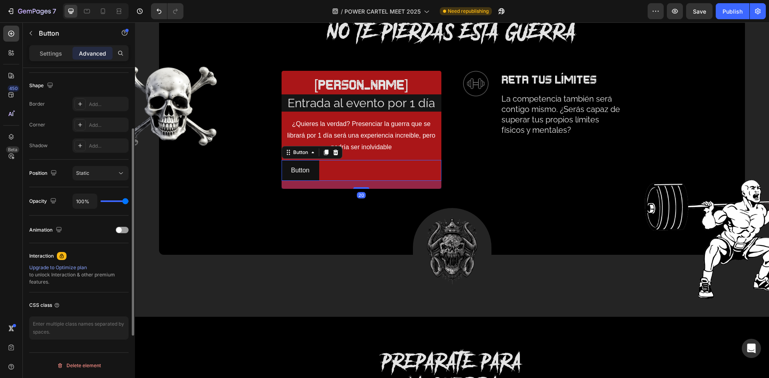
scroll to position [0, 0]
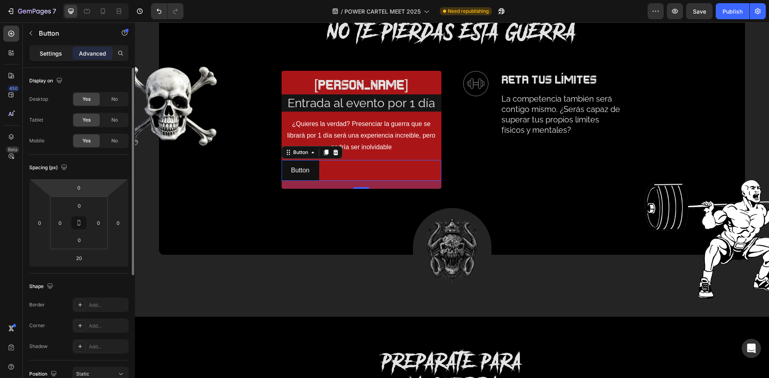
click at [59, 52] on p "Settings" at bounding box center [51, 53] width 22 height 8
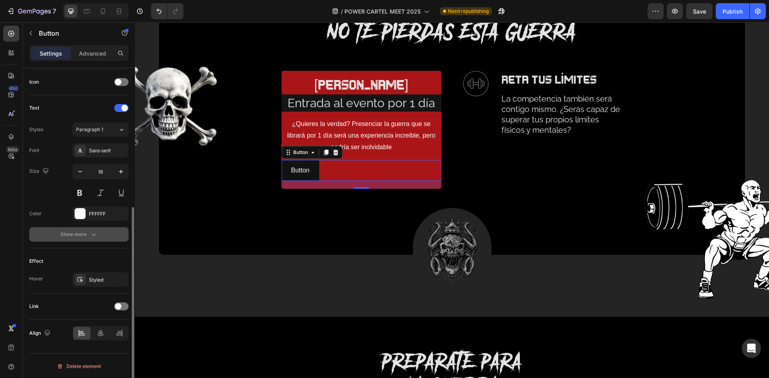
scroll to position [241, 0]
click at [105, 332] on div at bounding box center [100, 332] width 17 height 13
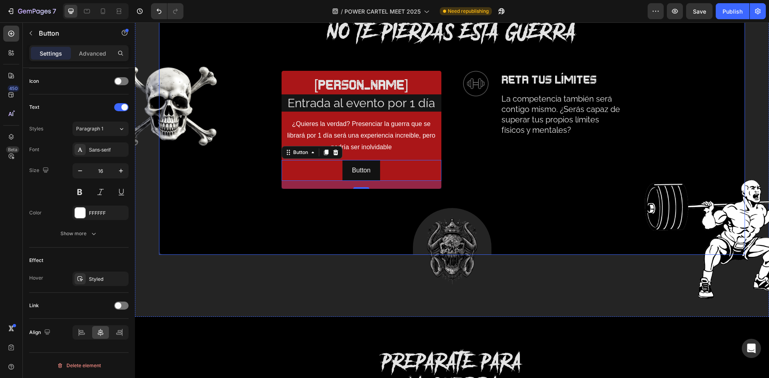
click at [705, 104] on div "NO TE PIERDAS ESTA GUERRA Heading Row pase guerrero Text Block Entrada al event…" at bounding box center [451, 136] width 569 height 237
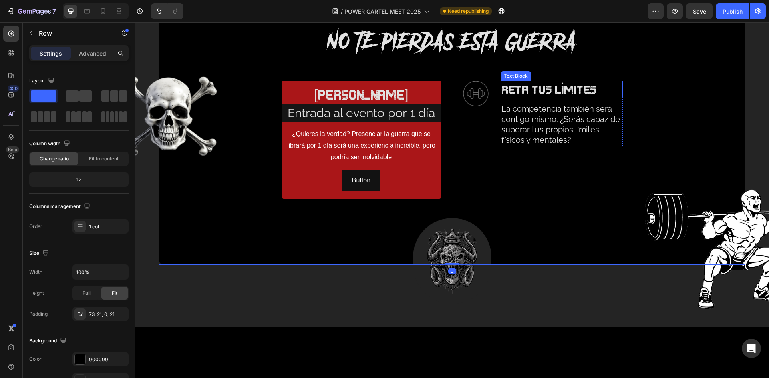
scroll to position [961, 0]
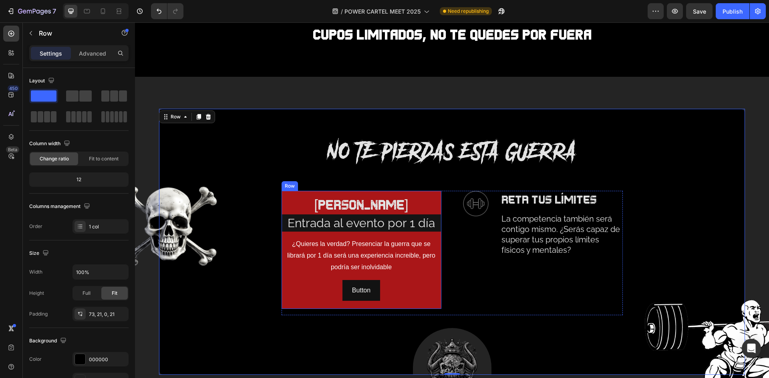
click at [340, 244] on p "¿Quieres la verdad? Presenciar la guerra que se librará por 1 día será una expe…" at bounding box center [361, 256] width 154 height 34
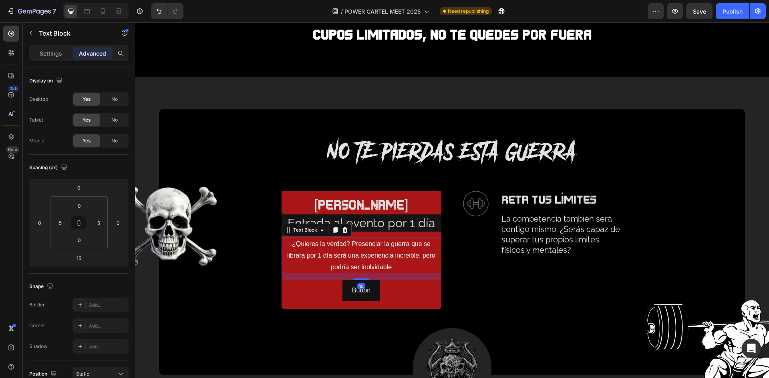
click at [350, 243] on p "¿Quieres la verdad? Presenciar la guerra que se librará por 1 día será una expe…" at bounding box center [361, 256] width 154 height 34
click at [324, 266] on p "¿Quieres la verdad? Presenciar la guerra que se librará por 1 día será una expe…" at bounding box center [361, 256] width 154 height 34
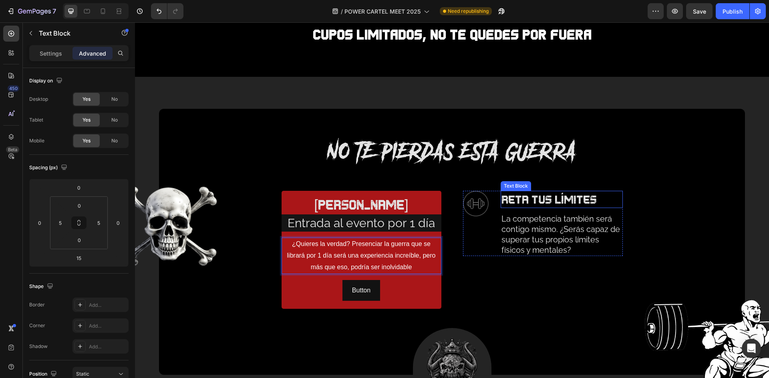
click at [526, 206] on p "RETA TUS LÍMITES" at bounding box center [561, 200] width 120 height 16
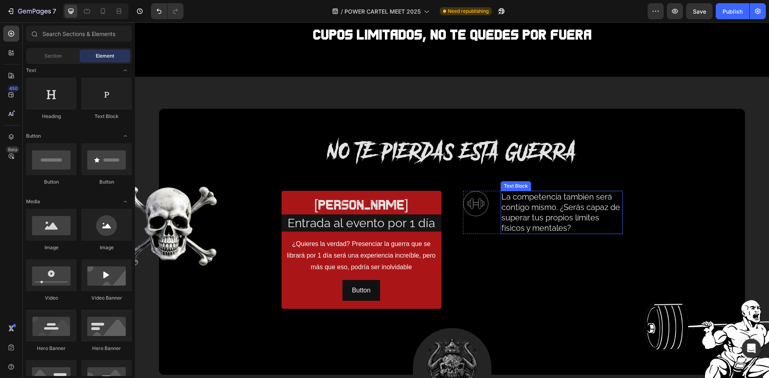
click at [540, 218] on p "La competencia también será contigo mismo. ¿Serás capaz de superar tus propios …" at bounding box center [561, 213] width 120 height 42
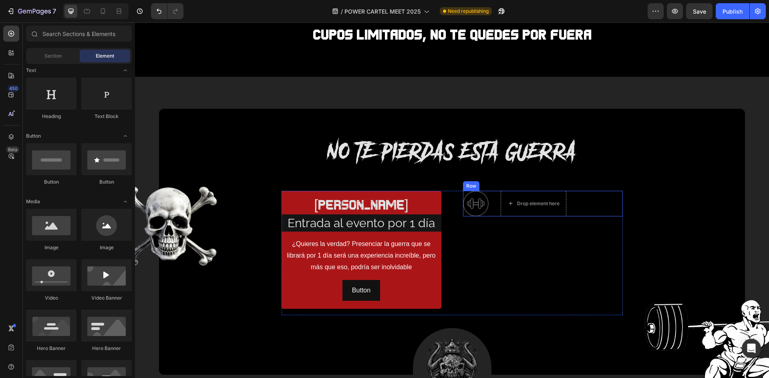
click at [483, 204] on img at bounding box center [476, 204] width 26 height 26
click at [531, 207] on div "Drop element here Drop element here Row" at bounding box center [543, 203] width 160 height 24
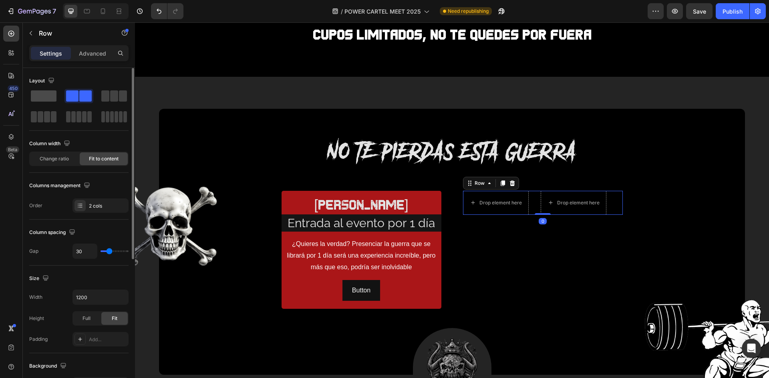
click at [52, 95] on span at bounding box center [44, 95] width 26 height 11
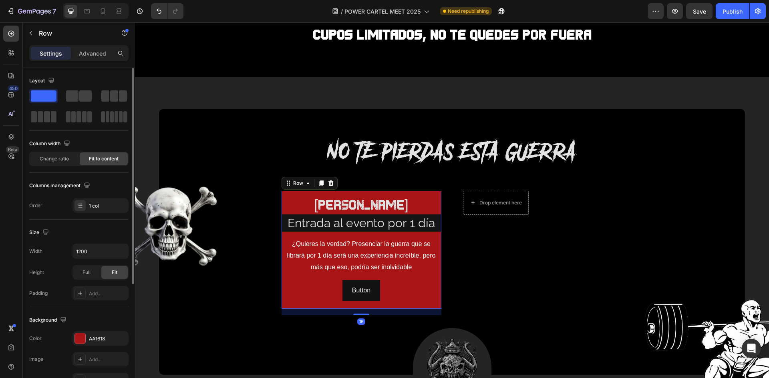
click at [365, 276] on div "pase guerrero Text Block Entrada al evento por 1 día Text Block ¿Quieres la ver…" at bounding box center [361, 250] width 160 height 118
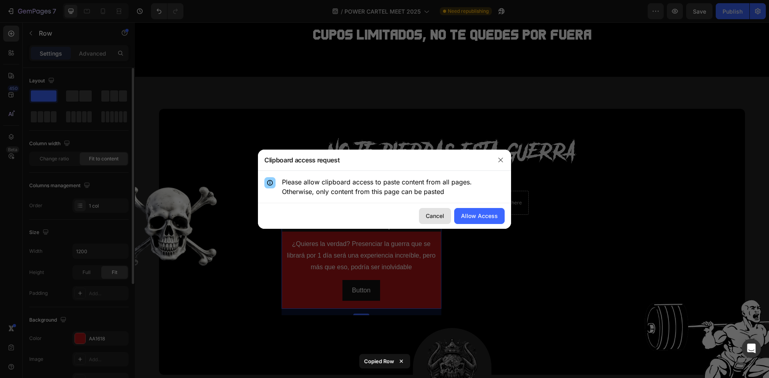
click at [440, 217] on div "Cancel" at bounding box center [434, 216] width 18 height 8
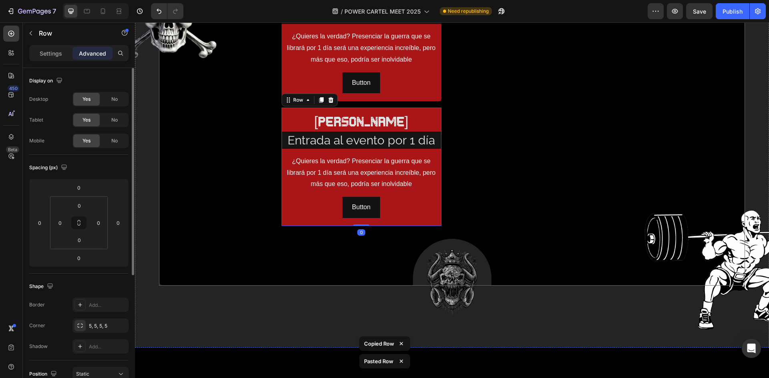
scroll to position [1066, 0]
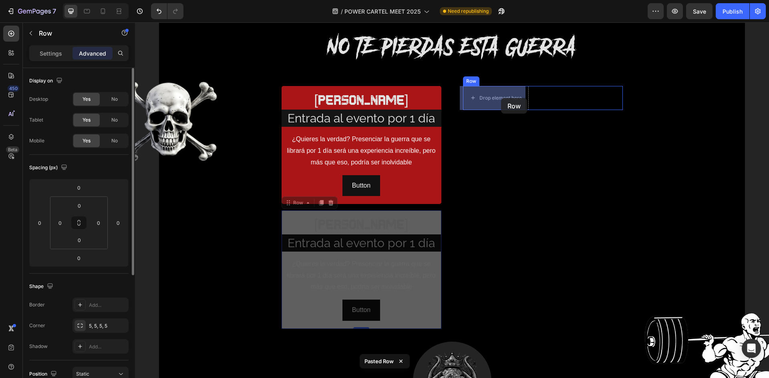
drag, startPoint x: 384, startPoint y: 297, endPoint x: 518, endPoint y: 97, distance: 241.2
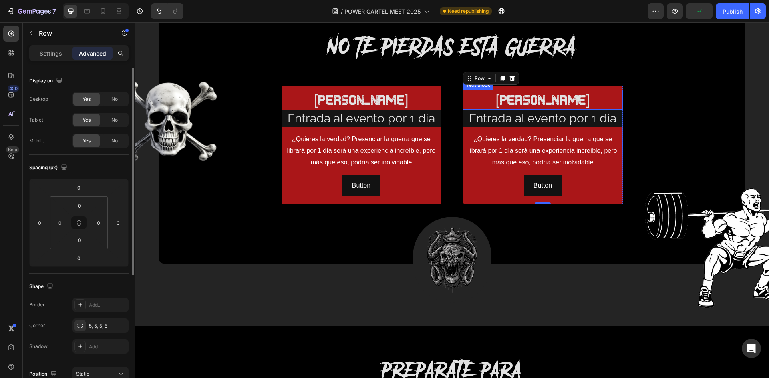
click at [546, 102] on p "[PERSON_NAME]" at bounding box center [543, 100] width 154 height 18
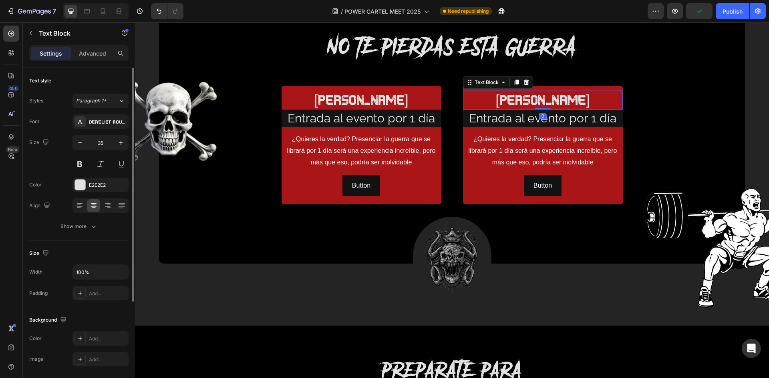
click at [546, 102] on p "[PERSON_NAME]" at bounding box center [543, 100] width 154 height 18
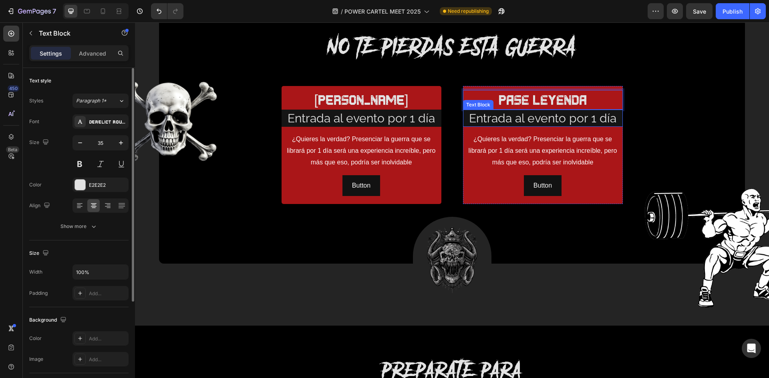
click at [566, 118] on p "Entrada al evento por 1 día" at bounding box center [543, 118] width 158 height 16
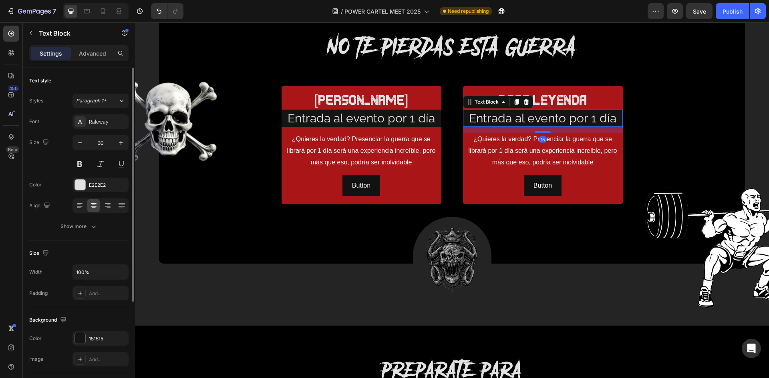
click at [566, 118] on p "Entrada al evento por 1 día" at bounding box center [543, 118] width 158 height 16
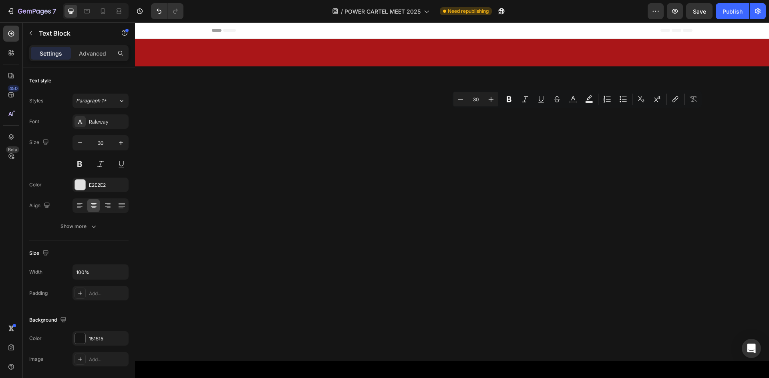
scroll to position [1066, 0]
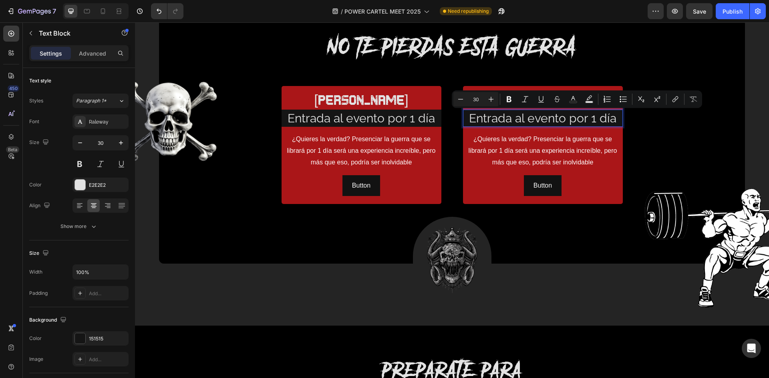
click at [595, 117] on p "Entrada al evento por 1 día" at bounding box center [543, 118] width 158 height 16
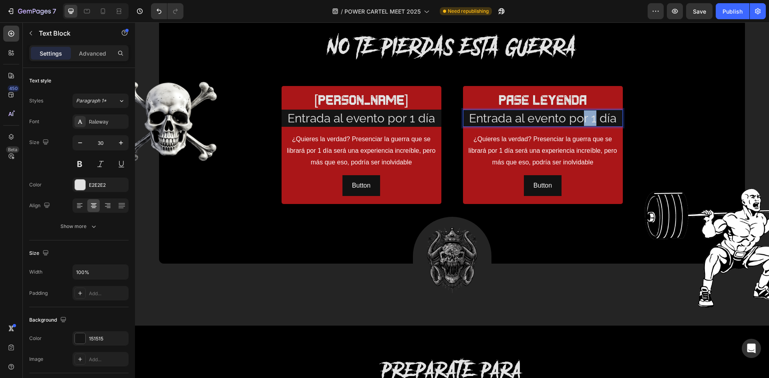
drag, startPoint x: 593, startPoint y: 120, endPoint x: 586, endPoint y: 121, distance: 6.9
click at [581, 121] on p "Entrada al evento por 1 día" at bounding box center [543, 118] width 158 height 16
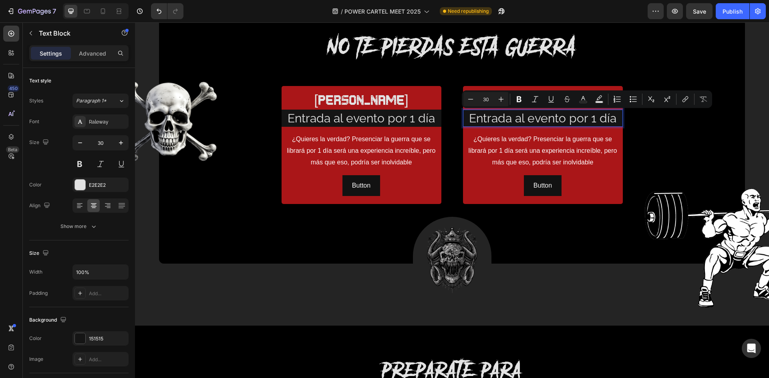
click at [612, 120] on p "Entrada al evento por 1 día" at bounding box center [543, 118] width 158 height 16
drag, startPoint x: 611, startPoint y: 119, endPoint x: 566, endPoint y: 118, distance: 45.2
click at [566, 118] on p "Entrada al evento por 1 día" at bounding box center [543, 118] width 158 height 16
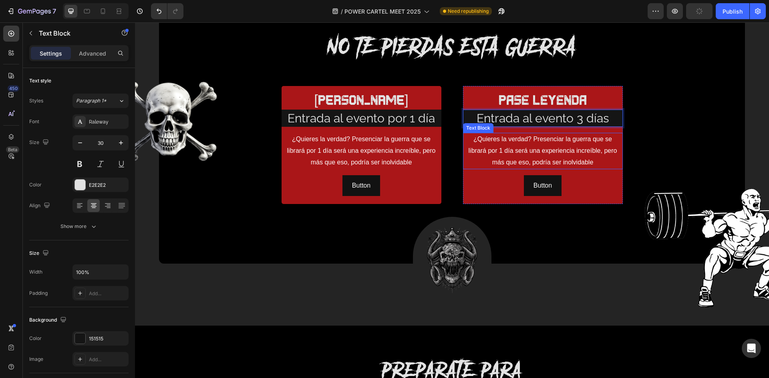
click at [568, 144] on p "¿Quieres la verdad? Presenciar la guerra que se librará por 1 día será una expe…" at bounding box center [543, 151] width 154 height 34
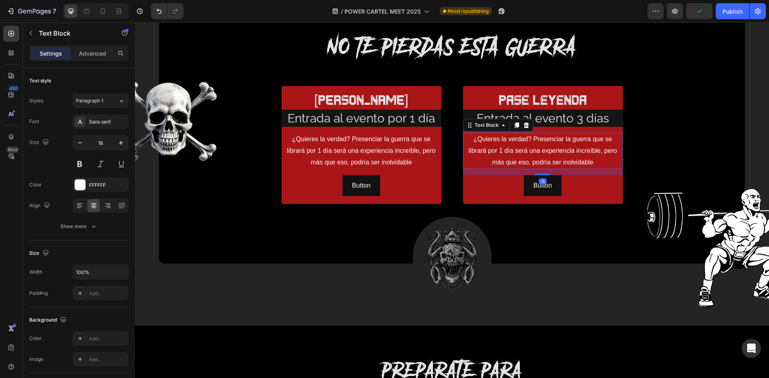
click at [568, 144] on p "¿Quieres la verdad? Presenciar la guerra que se librará por 1 día será una expe…" at bounding box center [543, 151] width 154 height 34
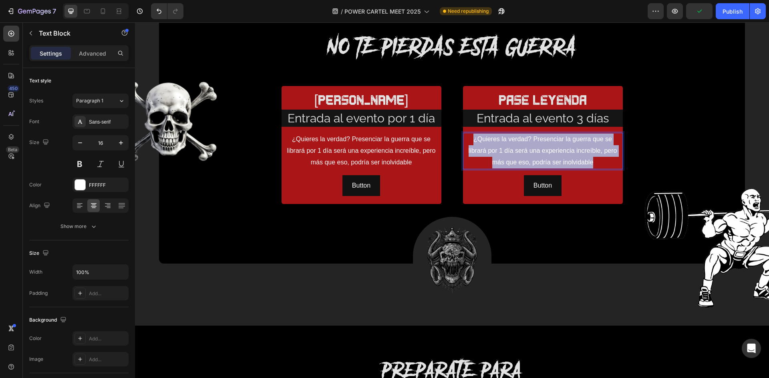
click at [568, 144] on p "¿Quieres la verdad? Presenciar la guerra que se librará por 1 día será una expe…" at bounding box center [543, 151] width 154 height 34
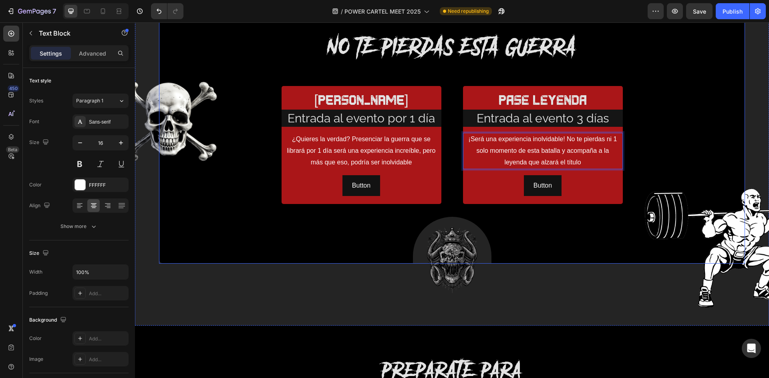
click at [661, 142] on div "NO TE PIERDAS ESTA GUERRA Heading Row pase guerrero Text Block Entrada al event…" at bounding box center [451, 148] width 569 height 231
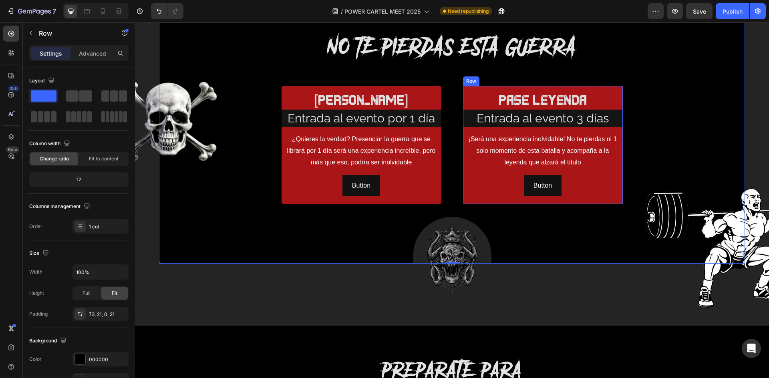
click at [465, 88] on div "pase leyenda Text Block Entrada al evento 3 días Text Block ¡Será una experienc…" at bounding box center [543, 145] width 160 height 118
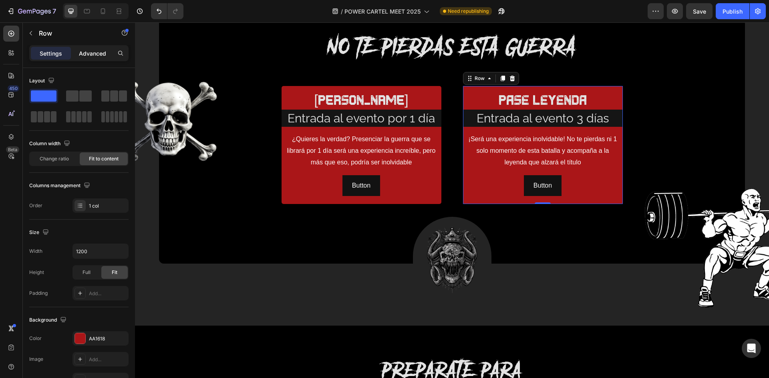
click at [91, 58] on div "Advanced" at bounding box center [92, 53] width 40 height 13
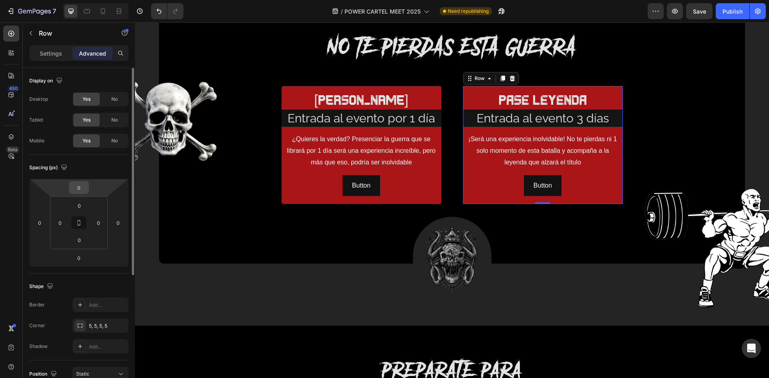
click at [75, 186] on input "0" at bounding box center [79, 188] width 16 height 12
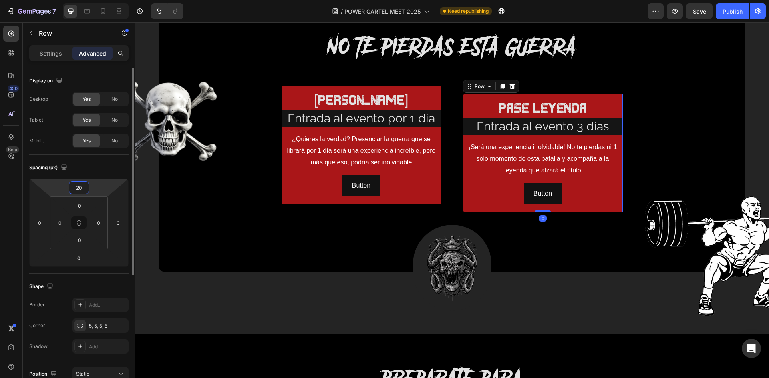
type input "0"
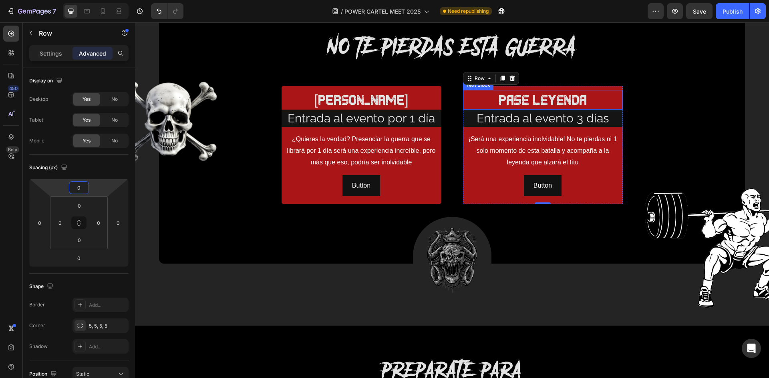
click at [488, 101] on p "pase leyenda" at bounding box center [543, 100] width 154 height 18
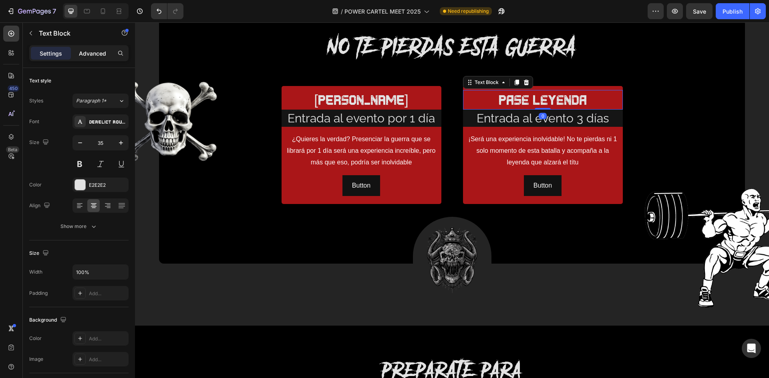
click at [104, 58] on div "Advanced" at bounding box center [92, 53] width 40 height 13
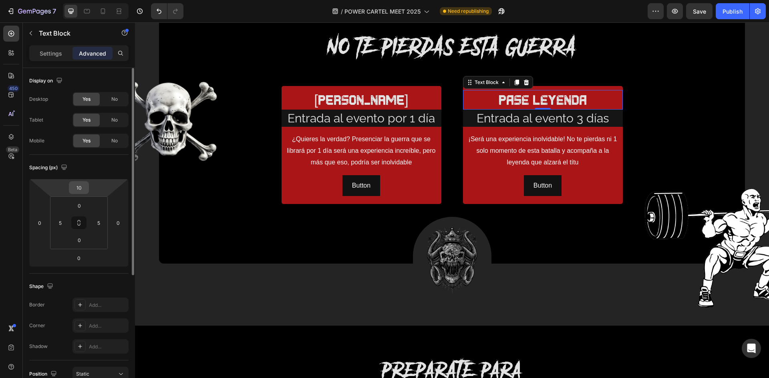
click at [80, 183] on input "10" at bounding box center [79, 188] width 16 height 12
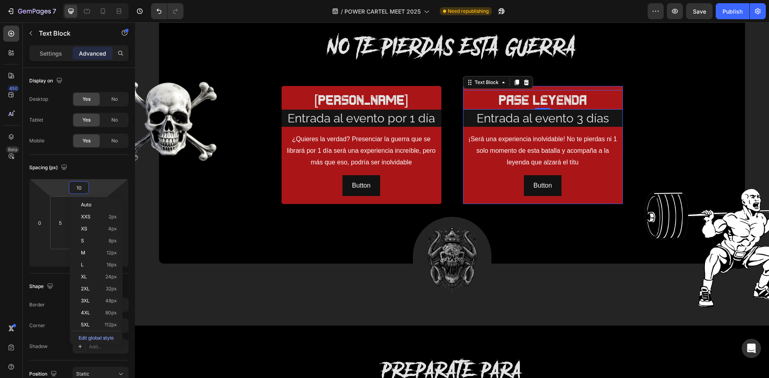
click at [583, 87] on div "pase leyenda Text Block 0 Entrada al evento 3 días Text Block ¡Será una experie…" at bounding box center [543, 145] width 160 height 118
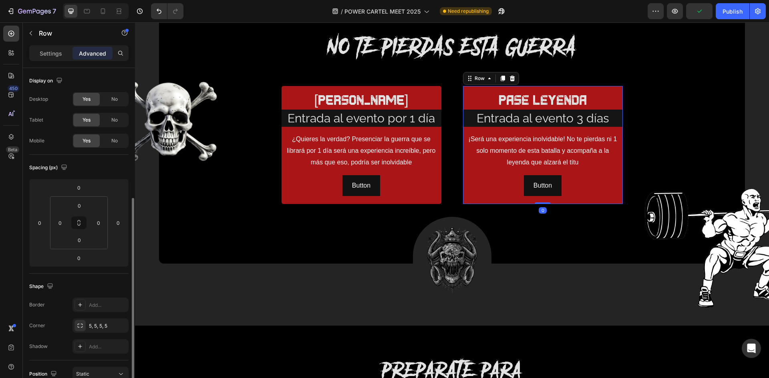
scroll to position [160, 0]
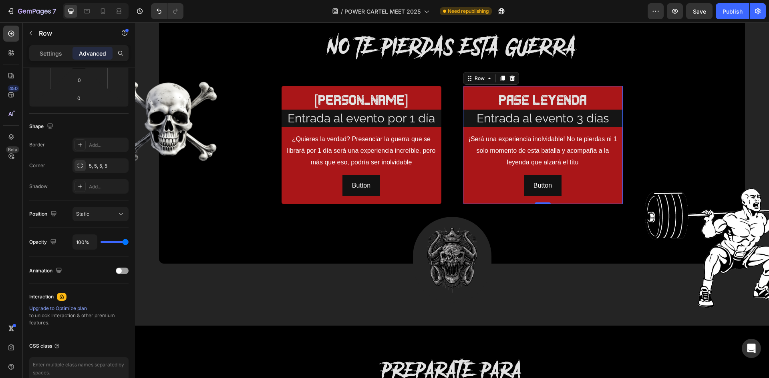
click at [53, 61] on div "Settings Advanced" at bounding box center [78, 53] width 99 height 16
click at [56, 55] on p "Settings" at bounding box center [51, 53] width 22 height 8
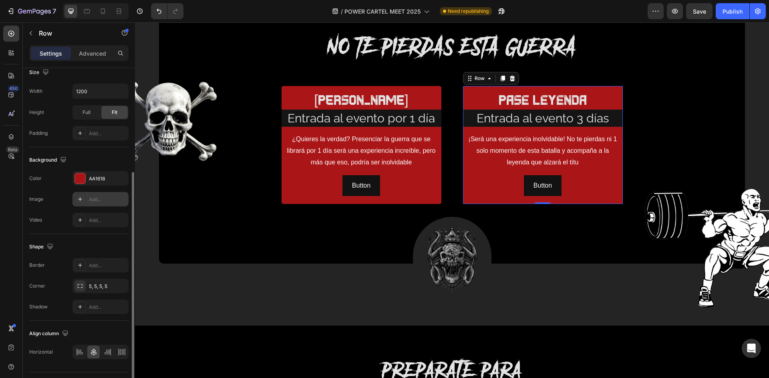
click at [89, 198] on div "Add..." at bounding box center [108, 199] width 38 height 7
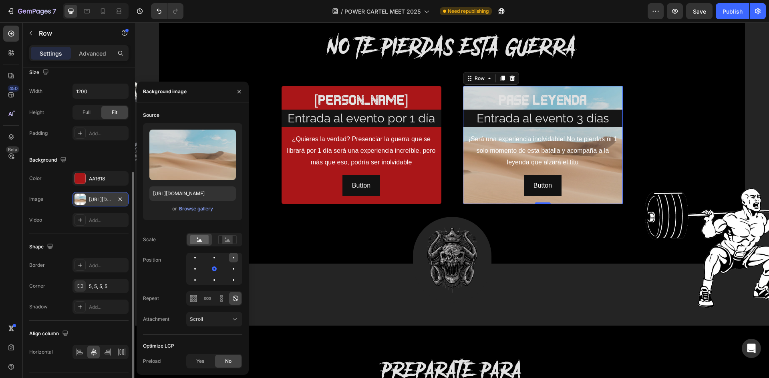
click at [200, 264] on div at bounding box center [195, 269] width 10 height 10
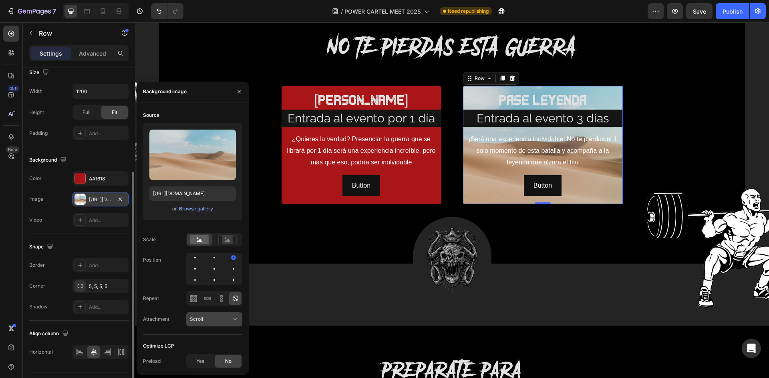
click at [221, 324] on button "Scroll" at bounding box center [214, 319] width 56 height 14
click at [213, 286] on p "Fixed" at bounding box center [213, 284] width 46 height 7
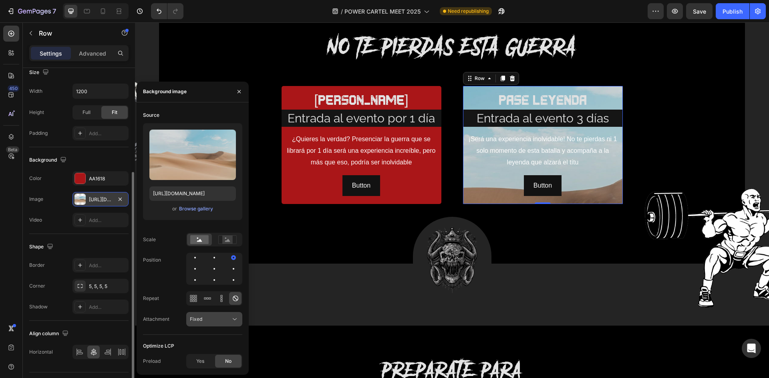
click at [217, 318] on div "Fixed" at bounding box center [210, 319] width 41 height 7
click at [201, 302] on span "Local" at bounding box center [196, 299] width 12 height 7
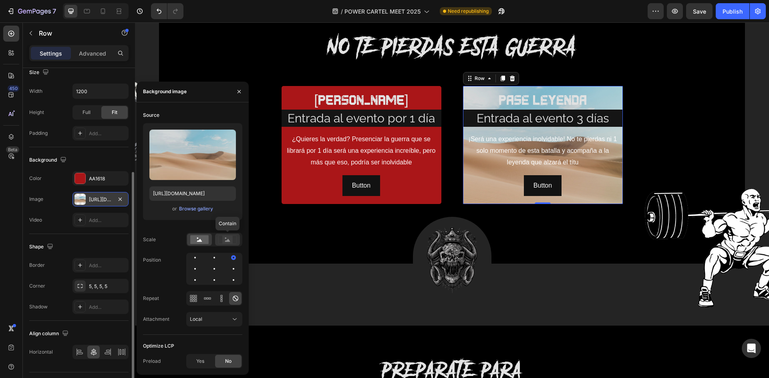
click at [225, 240] on rect at bounding box center [227, 240] width 10 height 8
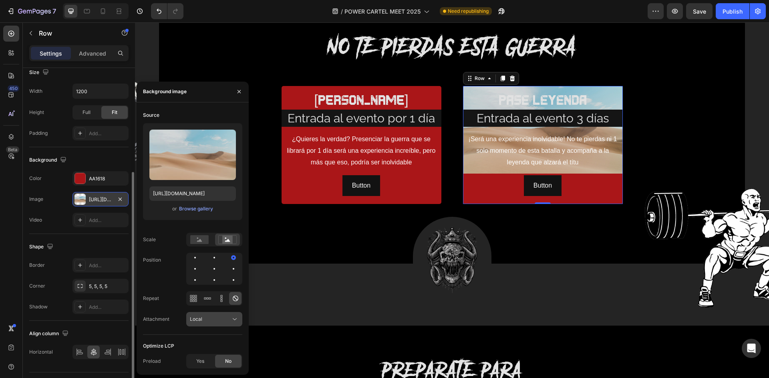
click at [209, 324] on button "Local" at bounding box center [214, 319] width 56 height 14
click at [200, 288] on span "Fixed" at bounding box center [196, 284] width 12 height 7
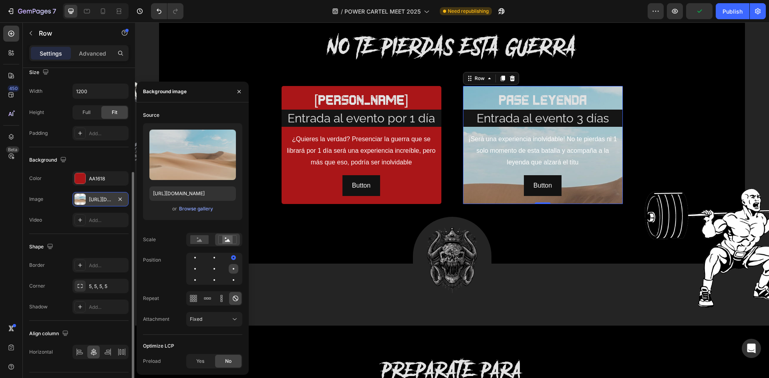
click at [200, 275] on div at bounding box center [195, 280] width 10 height 10
click at [220, 269] on div at bounding box center [214, 269] width 56 height 32
click at [209, 267] on div at bounding box center [214, 269] width 10 height 10
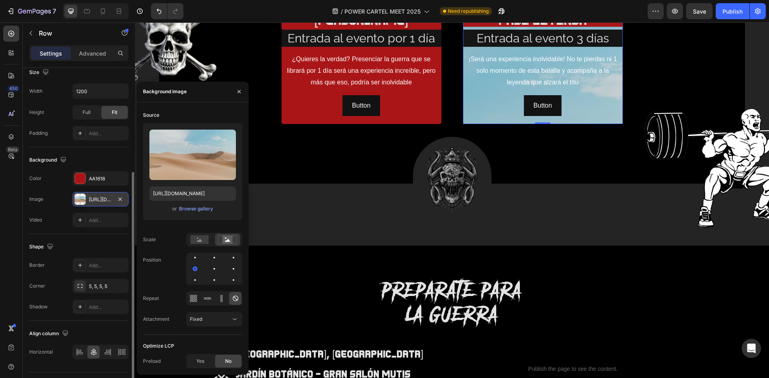
scroll to position [1066, 0]
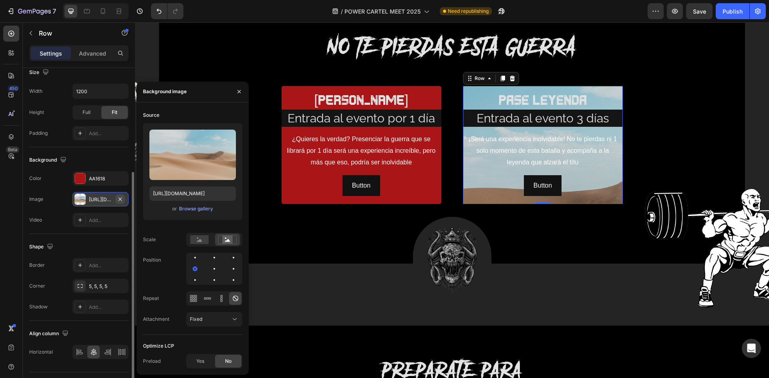
click at [121, 198] on icon "button" at bounding box center [119, 198] width 3 height 3
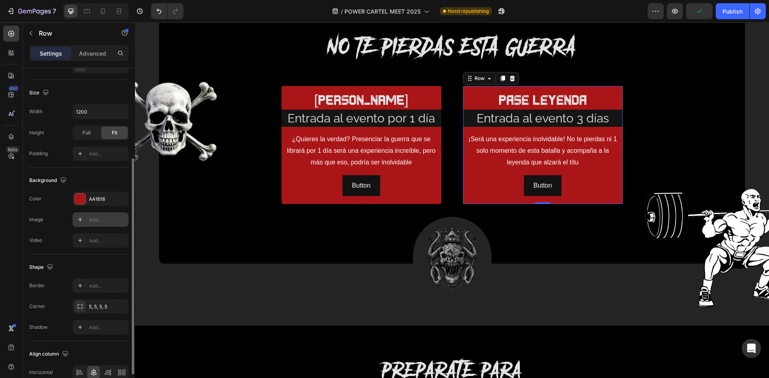
scroll to position [180, 0]
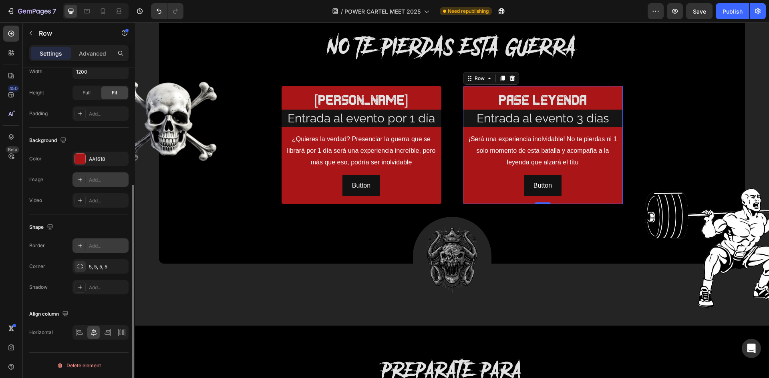
click at [93, 250] on div "Add..." at bounding box center [100, 246] width 56 height 14
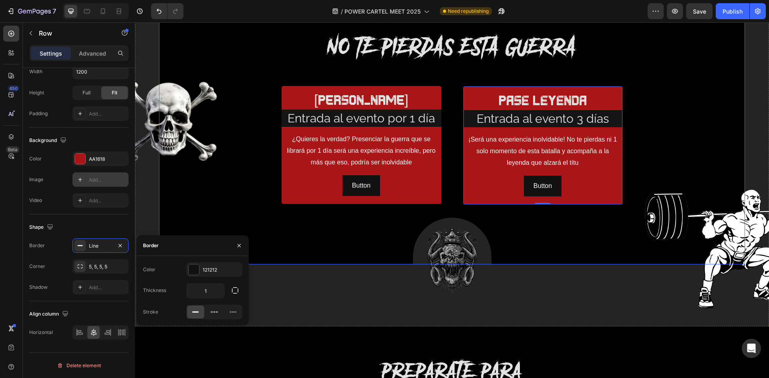
click at [658, 126] on div "NO TE PIERDAS ESTA GUERRA Heading Row pase guerrero Text Block Entrada al event…" at bounding box center [451, 149] width 569 height 232
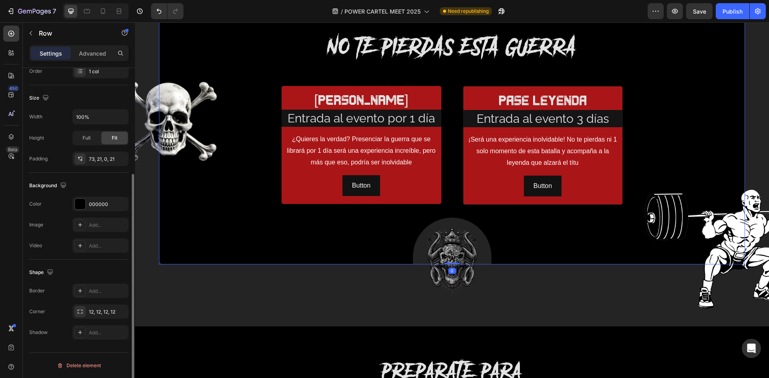
scroll to position [155, 0]
click at [98, 306] on div "12, 12, 12, 12" at bounding box center [100, 312] width 56 height 14
click at [98, 284] on div "Add..." at bounding box center [100, 291] width 56 height 14
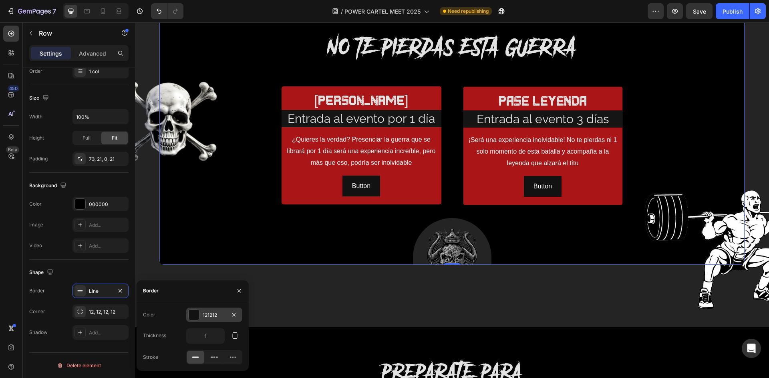
click at [215, 312] on div "121212" at bounding box center [214, 315] width 23 height 7
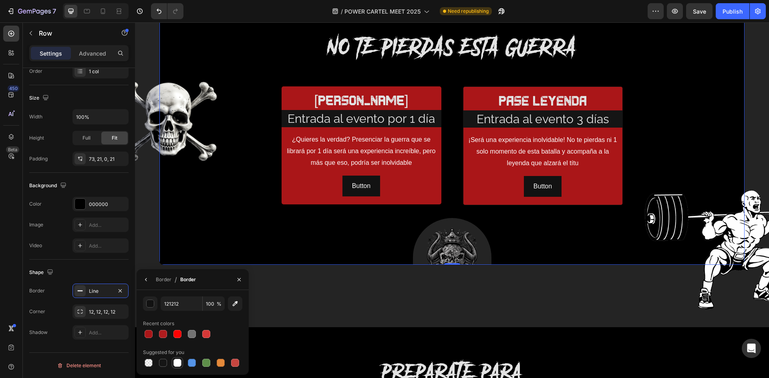
click at [180, 360] on div at bounding box center [177, 363] width 8 height 8
type input "FFFFFF"
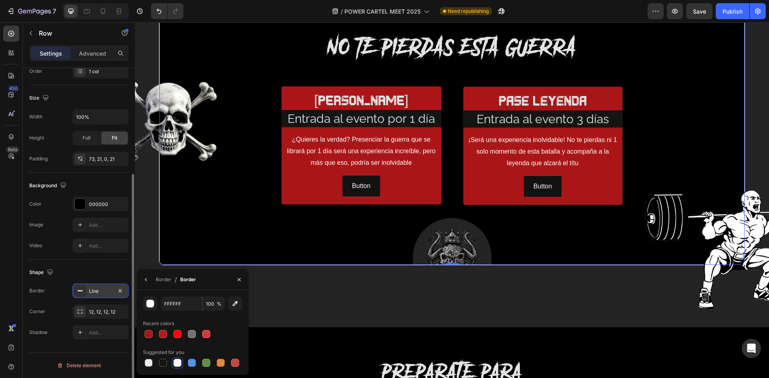
click at [96, 293] on div "Line" at bounding box center [100, 291] width 23 height 7
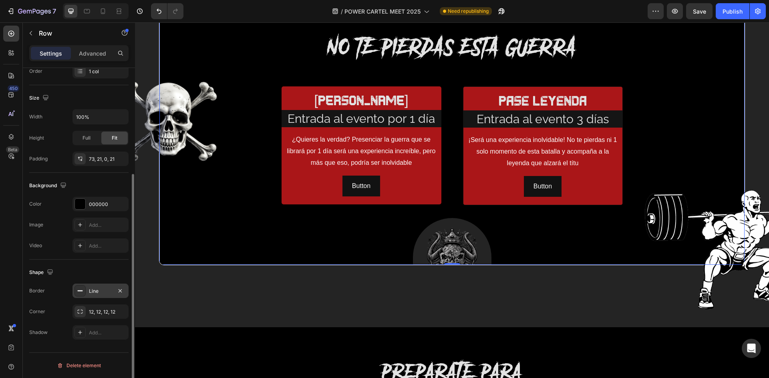
click at [97, 287] on div "Line" at bounding box center [100, 291] width 56 height 14
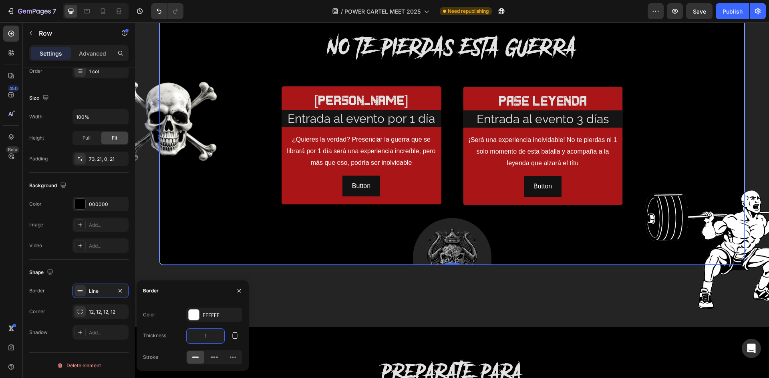
click at [210, 337] on input "1" at bounding box center [206, 336] width 38 height 14
type input "21"
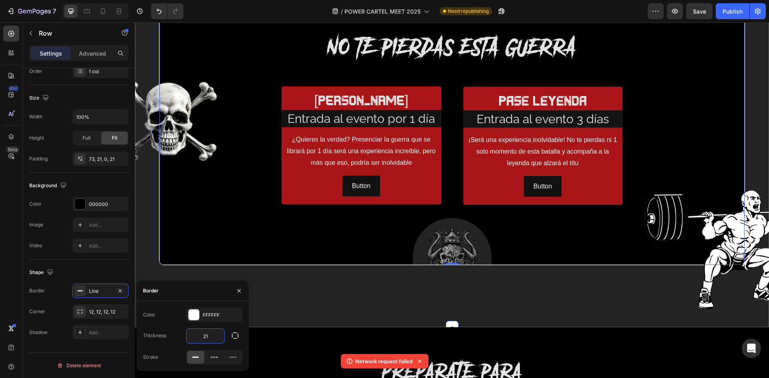
click at [419, 271] on div "Image Image NO TE PIERDAS ESTA GUERRA Heading Row pase guerrero Text Block Entr…" at bounding box center [452, 150] width 634 height 356
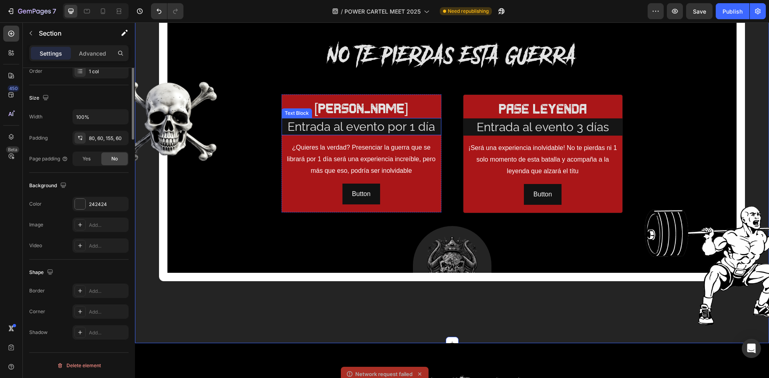
scroll to position [0, 0]
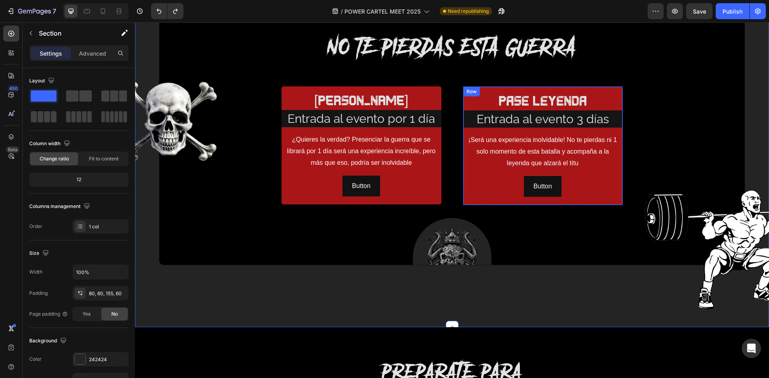
click at [617, 90] on div "pase leyenda Text Block Entrada al evento 3 días Text Block ¡Será una experienc…" at bounding box center [542, 146] width 159 height 118
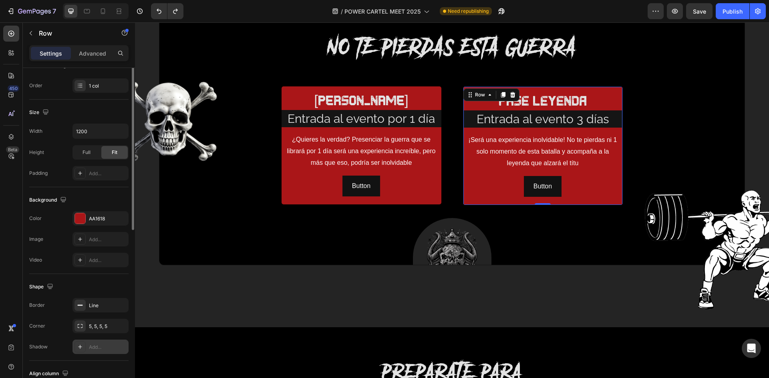
scroll to position [180, 0]
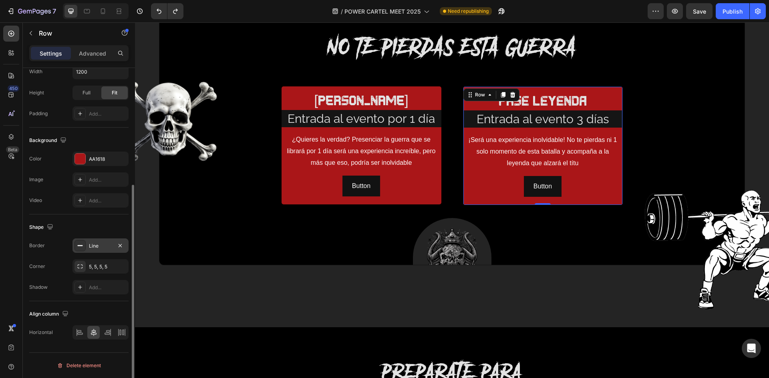
click at [95, 245] on div "Line" at bounding box center [100, 246] width 23 height 7
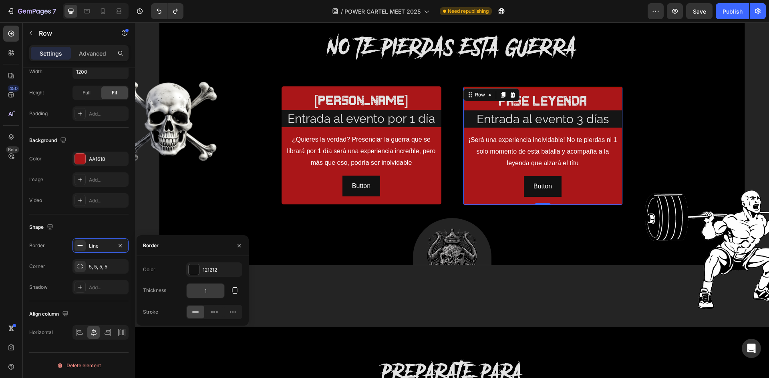
click at [209, 295] on input "1" at bounding box center [206, 291] width 38 height 14
click at [196, 267] on div at bounding box center [194, 270] width 10 height 10
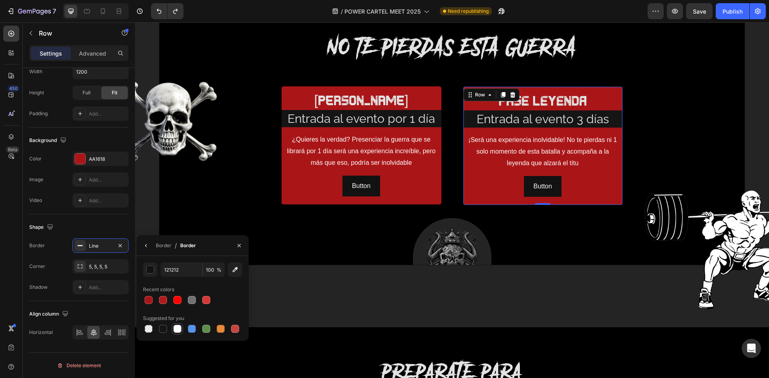
click at [176, 330] on div at bounding box center [177, 329] width 8 height 8
type input "FFFFFF"
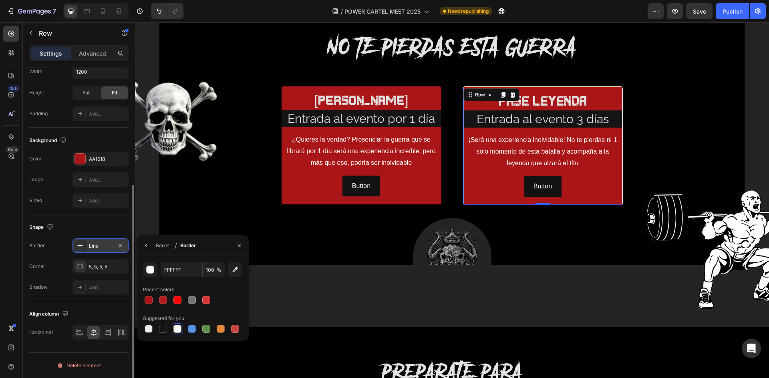
click at [97, 245] on div "Line" at bounding box center [100, 246] width 23 height 7
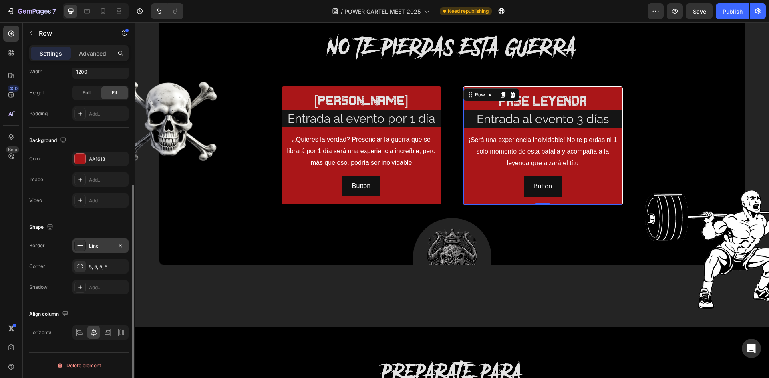
click at [100, 245] on div "Line" at bounding box center [100, 246] width 23 height 7
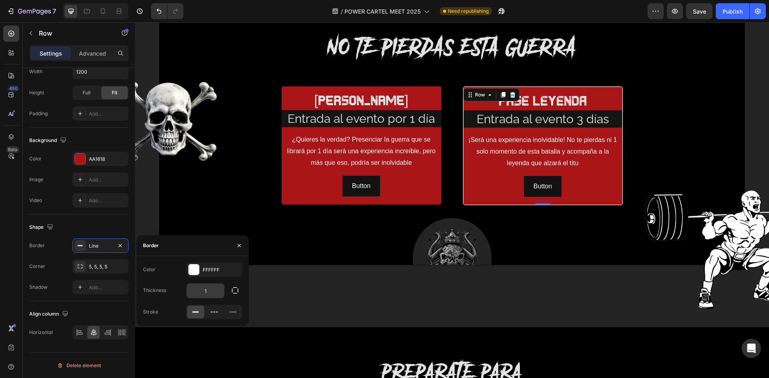
click at [205, 291] on input "1" at bounding box center [206, 291] width 38 height 14
type input "10"
click at [364, 248] on div "NO TE PIERDAS ESTA GUERRA Heading Row pase guerrero Text Block Entrada al event…" at bounding box center [452, 150] width 568 height 232
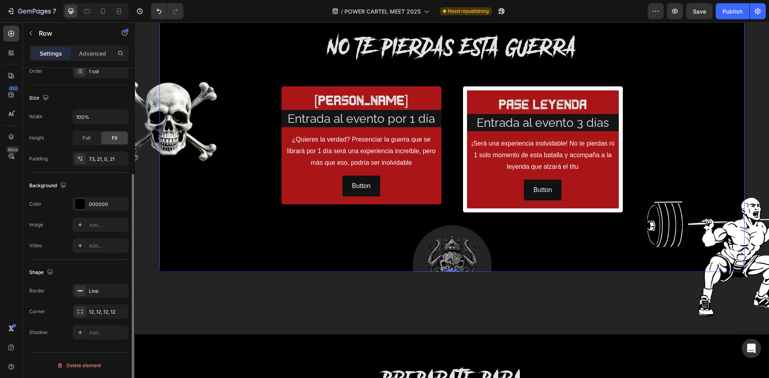
scroll to position [155, 0]
click at [90, 294] on div "Line" at bounding box center [100, 291] width 23 height 7
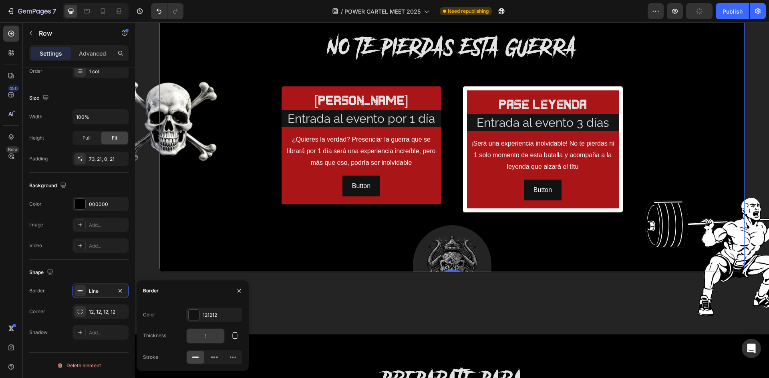
click at [200, 337] on input "1" at bounding box center [206, 336] width 38 height 14
click at [99, 293] on div "Line" at bounding box center [100, 291] width 23 height 7
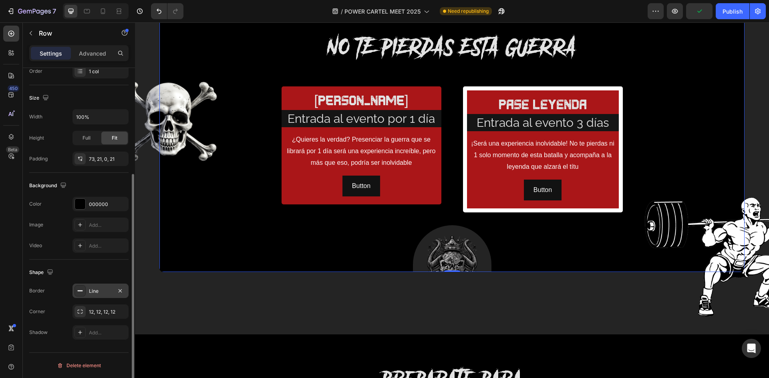
click at [89, 289] on div "Line" at bounding box center [100, 291] width 23 height 7
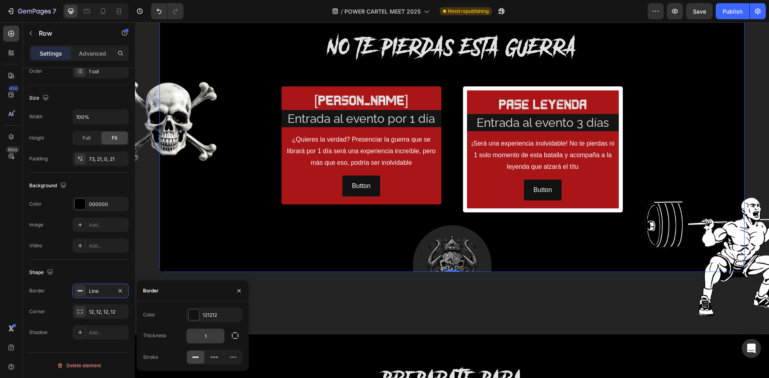
click at [209, 336] on input "1" at bounding box center [206, 336] width 38 height 14
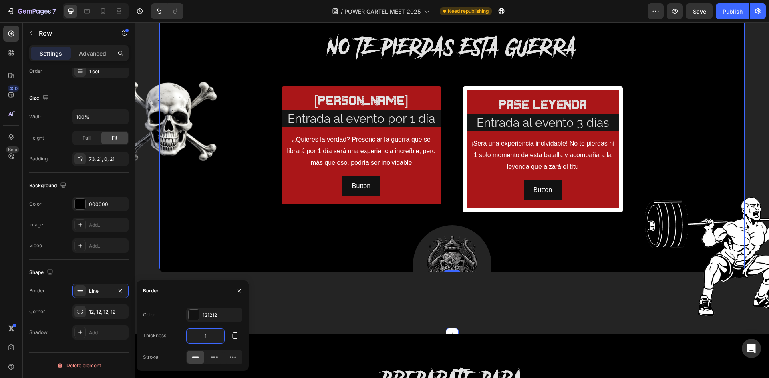
click at [273, 287] on div "Image Image NO TE PIERDAS ESTA GUERRA Heading Row pase guerrero Text Block Entr…" at bounding box center [452, 153] width 634 height 363
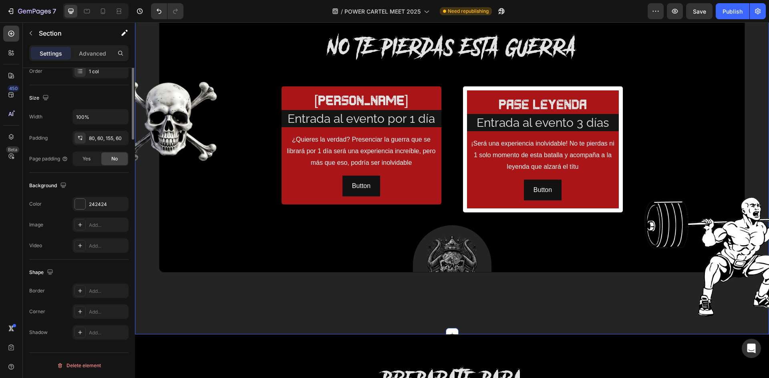
scroll to position [0, 0]
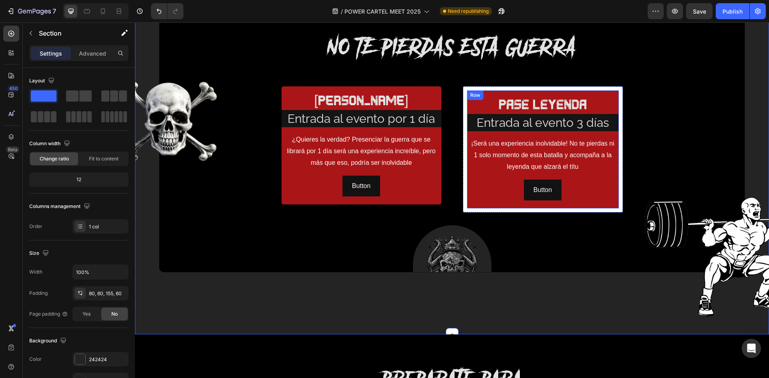
click at [613, 93] on div "pase leyenda Text Block Entrada al evento 3 días Text Block ¡Será una experienc…" at bounding box center [543, 149] width 152 height 118
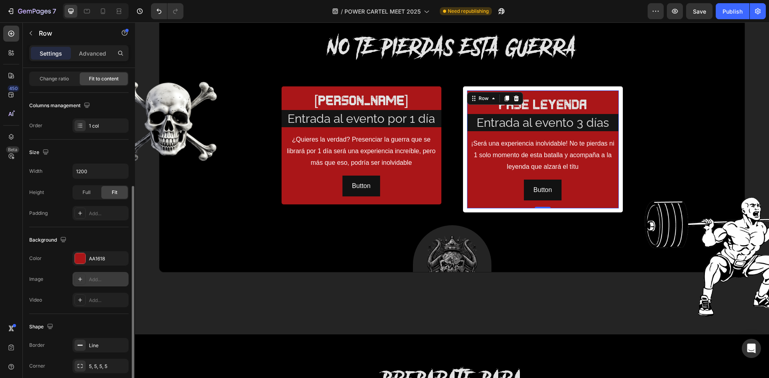
scroll to position [120, 0]
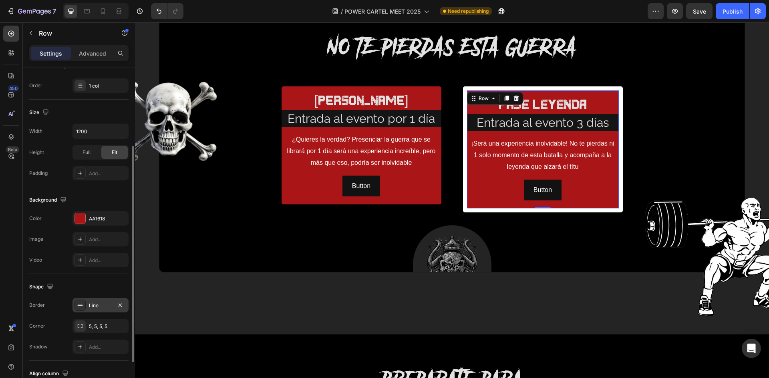
click at [92, 300] on div "Line" at bounding box center [100, 305] width 56 height 14
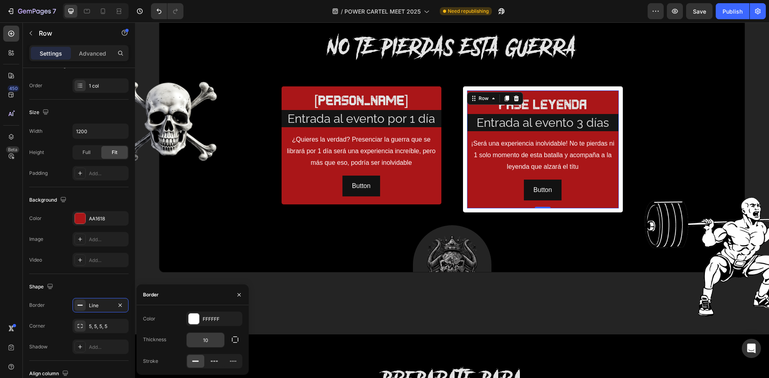
click at [202, 340] on input "10" at bounding box center [206, 340] width 38 height 14
type input "2"
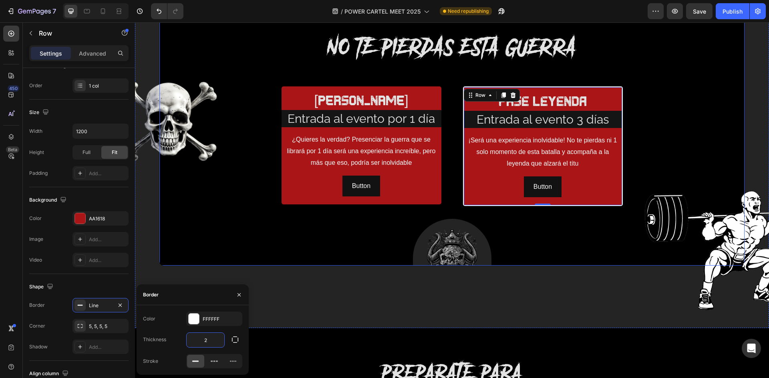
click at [678, 123] on div "NO TE PIERDAS ESTA GUERRA Heading Row pase guerrero Text Block Entrada al event…" at bounding box center [452, 150] width 568 height 233
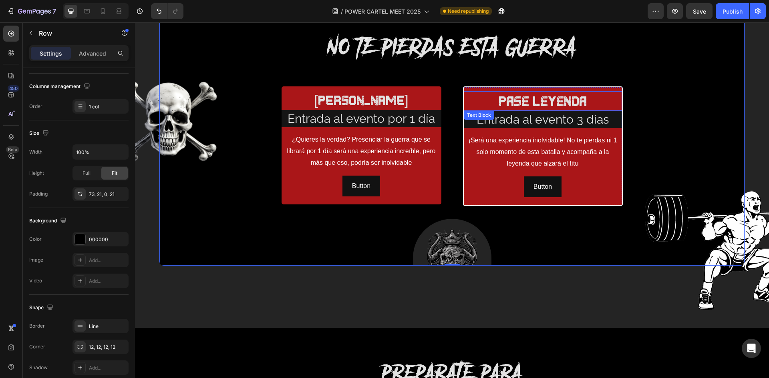
click at [612, 92] on p "pase leyenda" at bounding box center [542, 101] width 153 height 18
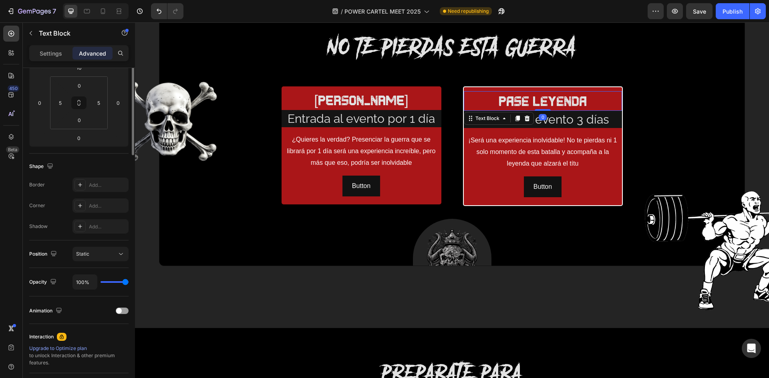
scroll to position [0, 0]
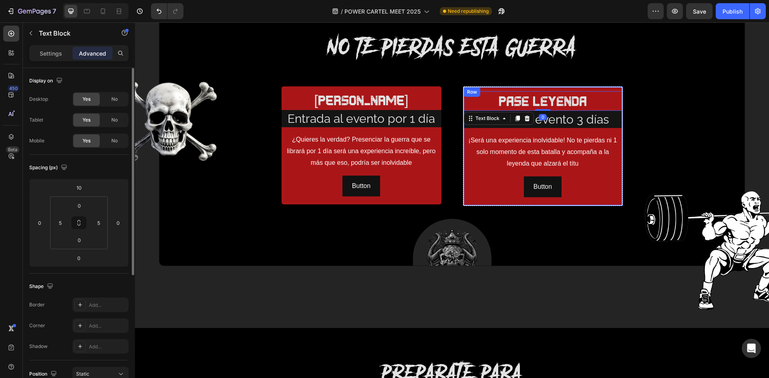
click at [612, 88] on div "pase leyenda Text Block 0 Entrada al evento 3 días Text Block ¡Será una experie…" at bounding box center [543, 146] width 158 height 118
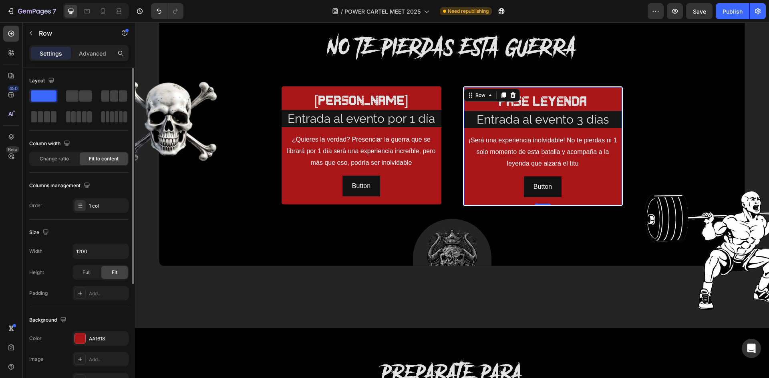
scroll to position [180, 0]
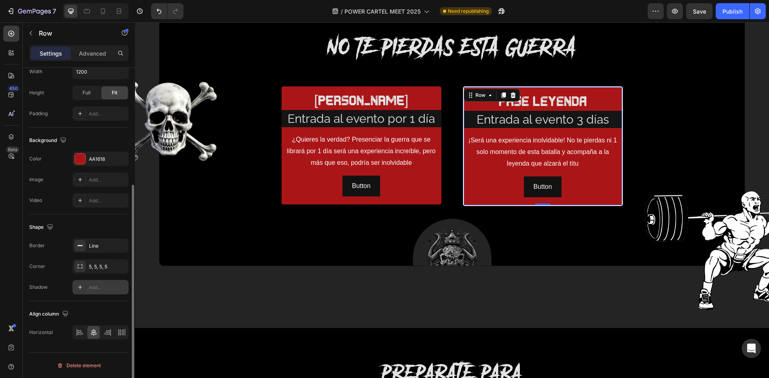
click at [87, 287] on div "Add..." at bounding box center [100, 287] width 56 height 14
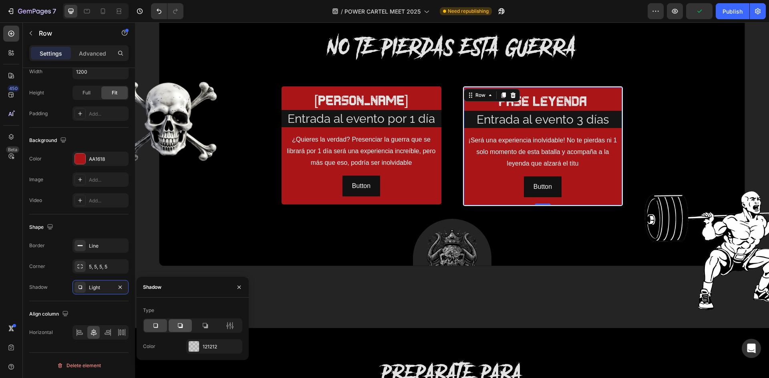
click at [188, 329] on div at bounding box center [180, 325] width 23 height 13
click at [209, 349] on div "121212" at bounding box center [214, 346] width 23 height 7
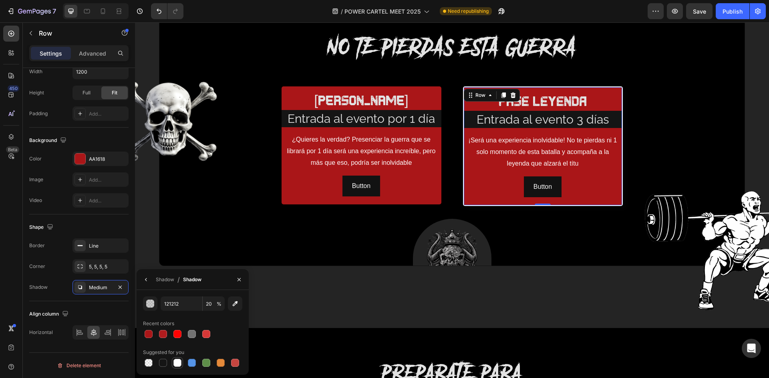
click at [173, 363] on div at bounding box center [178, 363] width 10 height 10
type input "FFFFFF"
type input "100"
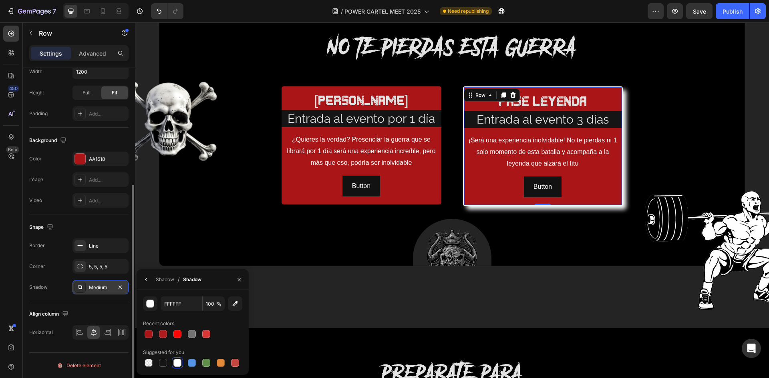
click at [106, 284] on div "Medium" at bounding box center [100, 287] width 23 height 7
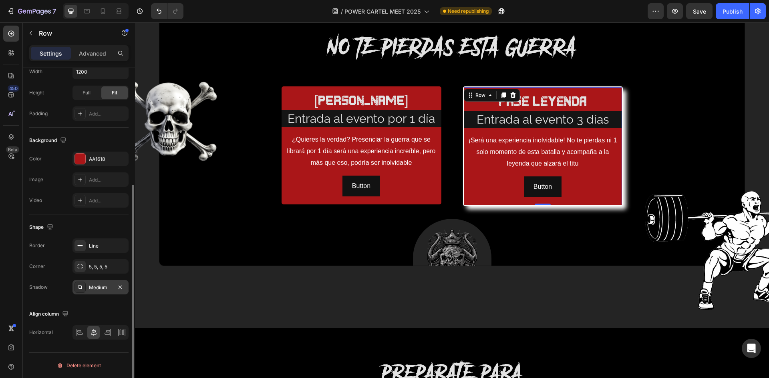
click at [106, 284] on div "Medium" at bounding box center [100, 287] width 23 height 7
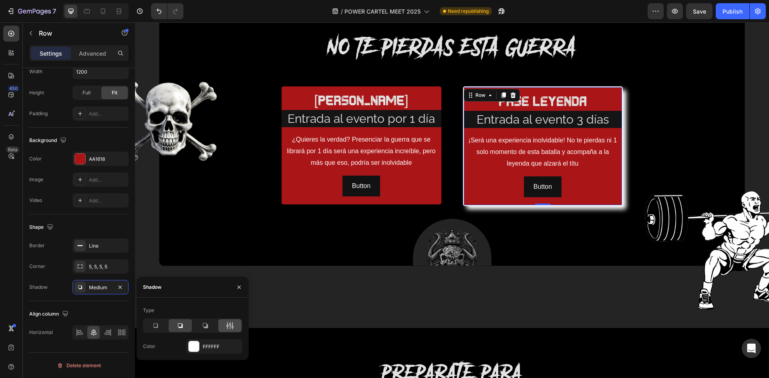
click at [233, 321] on div at bounding box center [229, 325] width 23 height 13
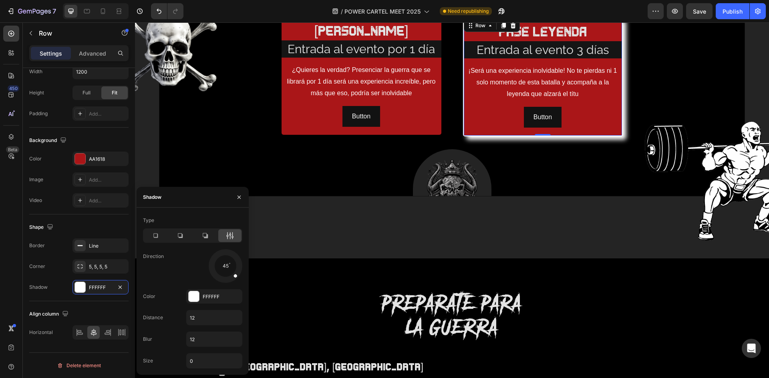
scroll to position [1146, 0]
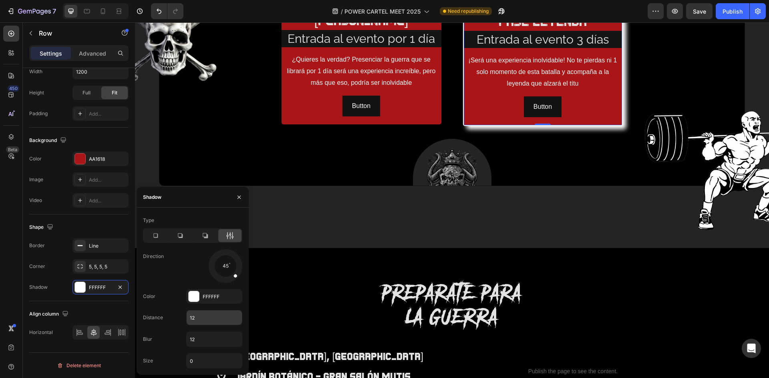
click at [197, 319] on input "12" at bounding box center [214, 318] width 55 height 14
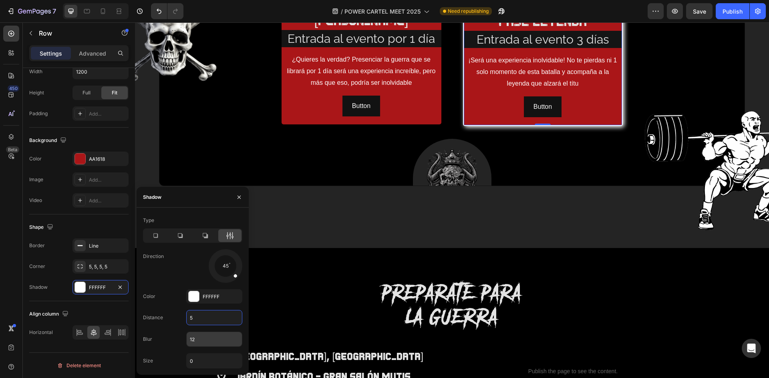
type input "5"
click at [198, 340] on input "12" at bounding box center [214, 339] width 55 height 14
type input "5"
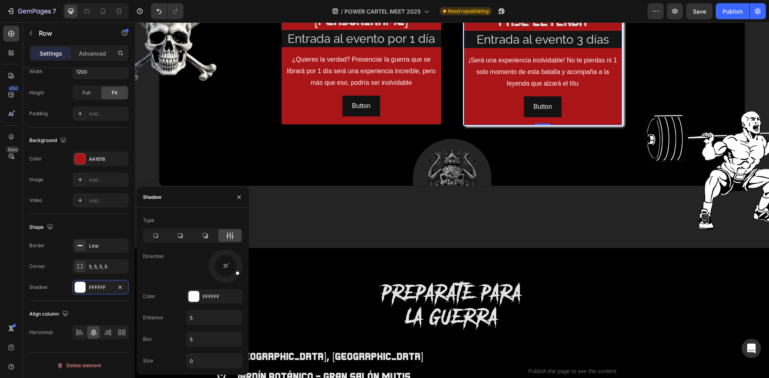
drag, startPoint x: 234, startPoint y: 277, endPoint x: 232, endPoint y: 270, distance: 7.1
click at [232, 270] on div at bounding box center [233, 270] width 18 height 13
click at [190, 315] on input "5" at bounding box center [214, 318] width 55 height 14
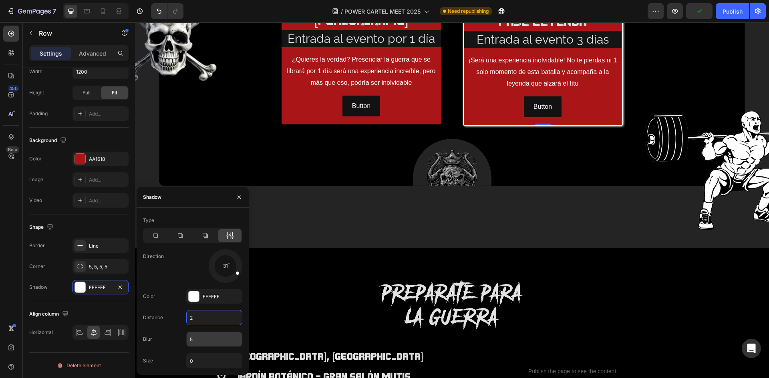
type input "2"
click at [203, 344] on input "5" at bounding box center [214, 339] width 55 height 14
type input "2"
click at [189, 314] on input "2" at bounding box center [214, 318] width 55 height 14
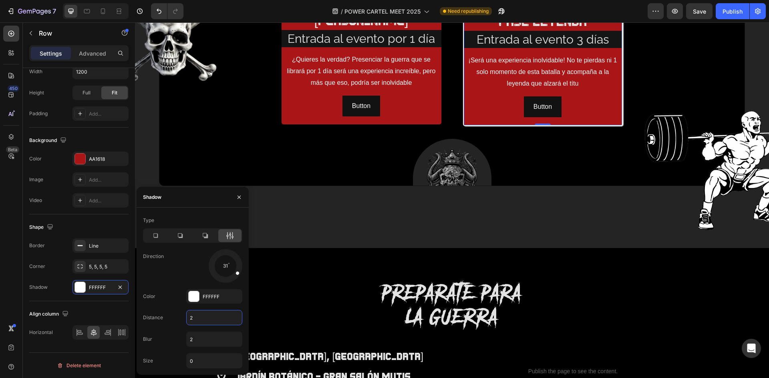
click at [189, 314] on input "2" at bounding box center [214, 318] width 55 height 14
type input "3"
click at [190, 336] on input "2" at bounding box center [214, 339] width 55 height 14
type input "3"
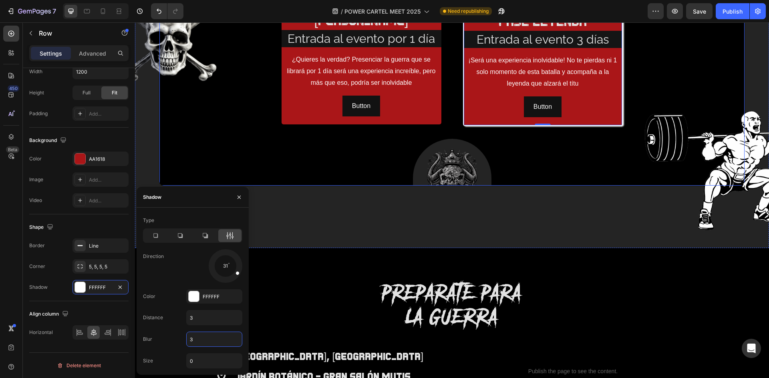
click at [353, 160] on div "NO TE PIERDAS ESTA GUERRA Heading Row pase guerrero Text Block Entrada al event…" at bounding box center [452, 70] width 568 height 233
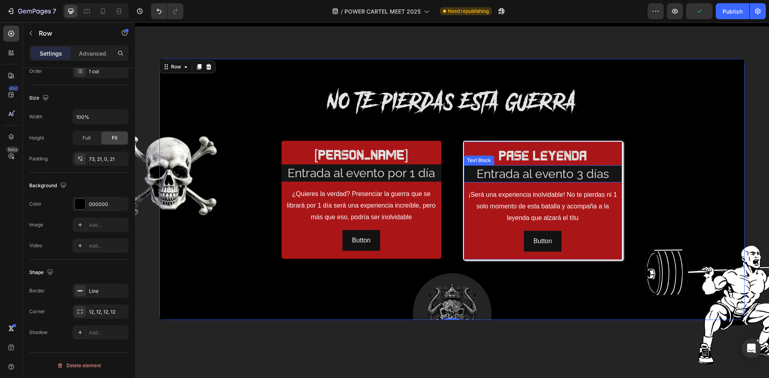
scroll to position [1026, 0]
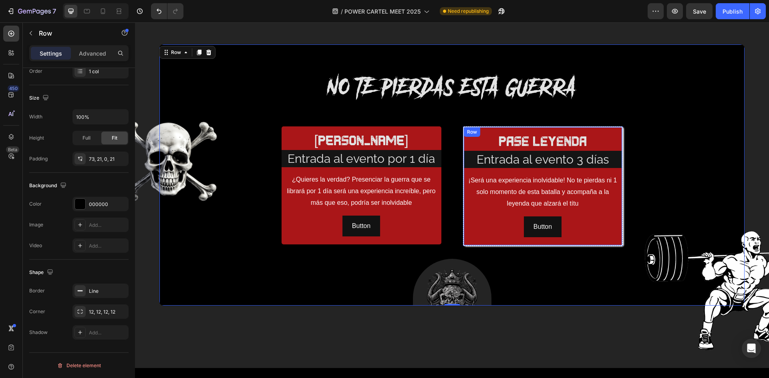
click at [614, 128] on div "pase leyenda Text Block Entrada al evento 3 días Text Block ¡Será una experienc…" at bounding box center [543, 186] width 158 height 118
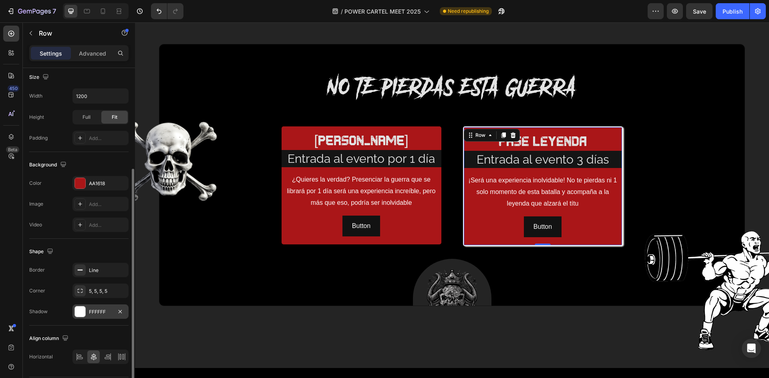
scroll to position [180, 0]
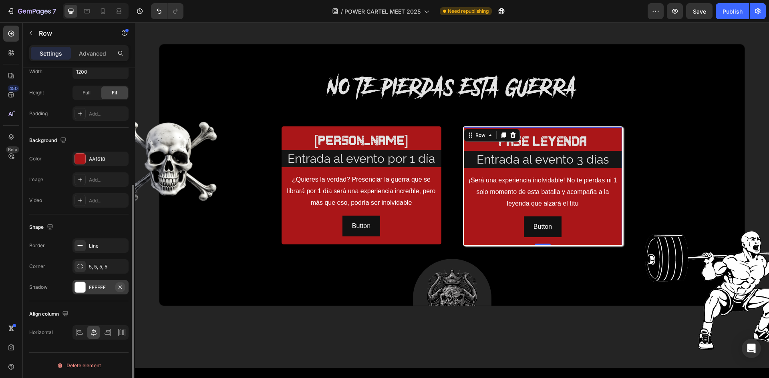
click at [121, 287] on icon "button" at bounding box center [119, 286] width 3 height 3
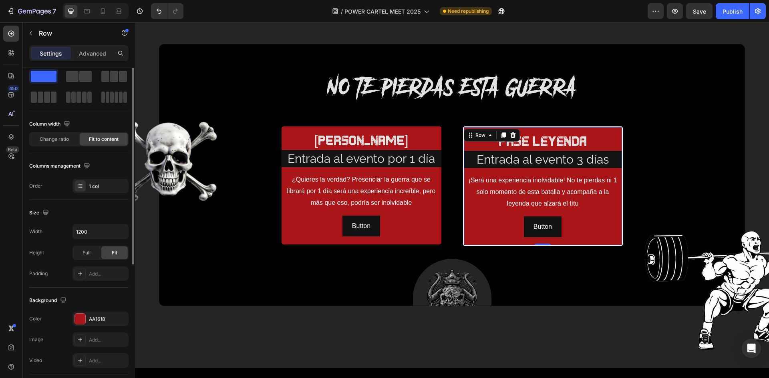
scroll to position [0, 0]
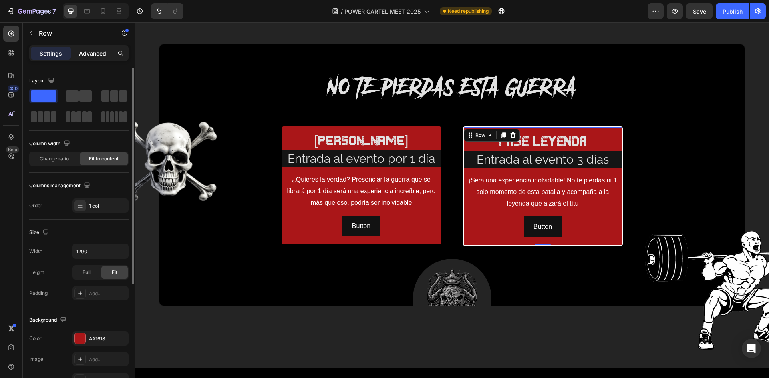
click at [80, 47] on div "Advanced" at bounding box center [92, 53] width 40 height 13
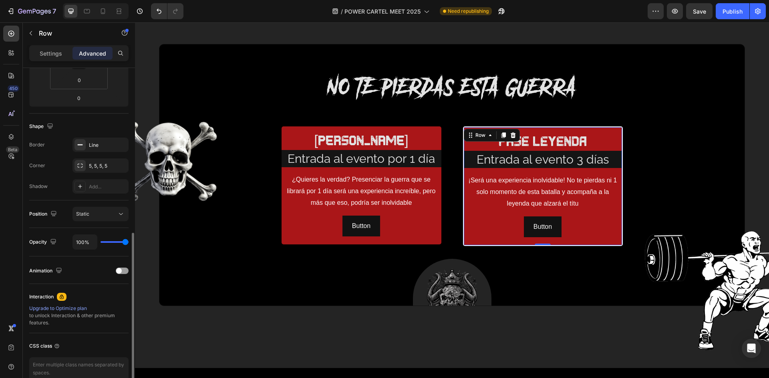
scroll to position [201, 0]
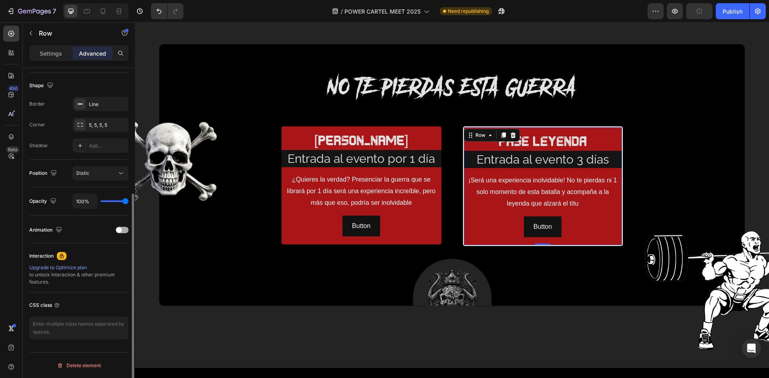
click at [126, 230] on div at bounding box center [122, 230] width 13 height 6
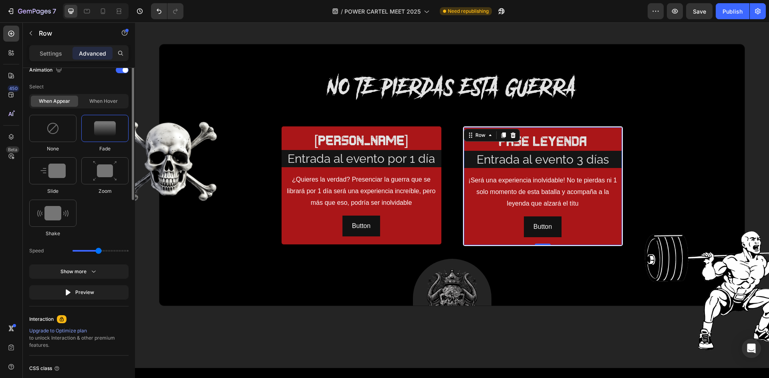
scroll to position [241, 0]
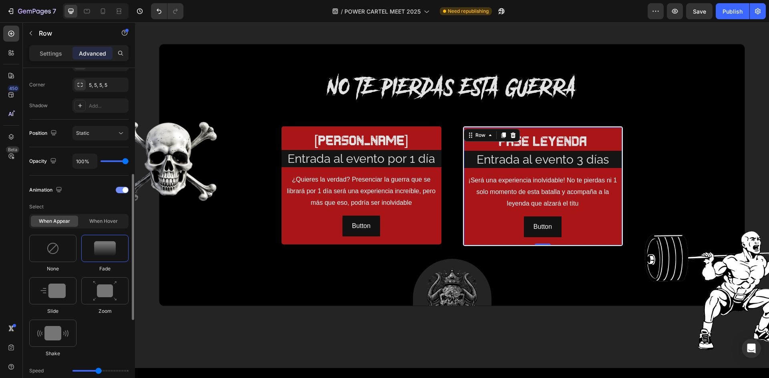
click at [123, 190] on span at bounding box center [125, 190] width 6 height 6
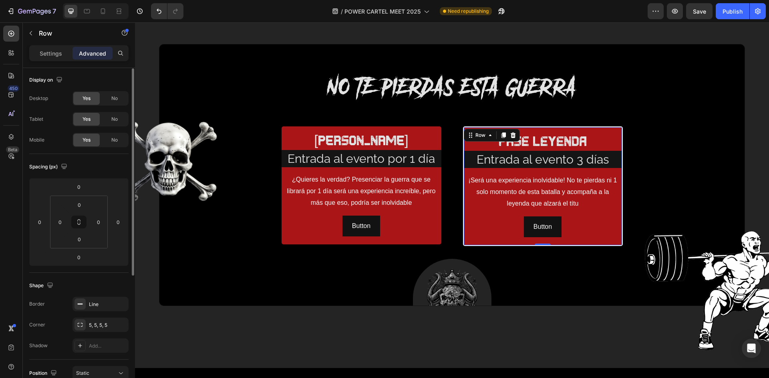
scroll to position [0, 0]
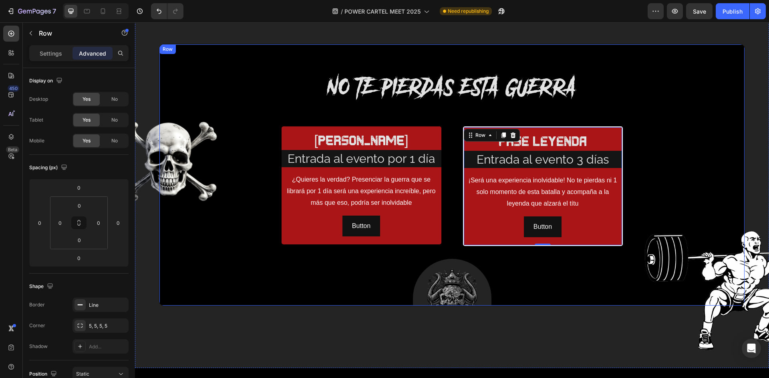
click at [658, 136] on div "NO TE PIERDAS ESTA GUERRA Heading Row pase guerrero Text Block Entrada al event…" at bounding box center [452, 190] width 568 height 233
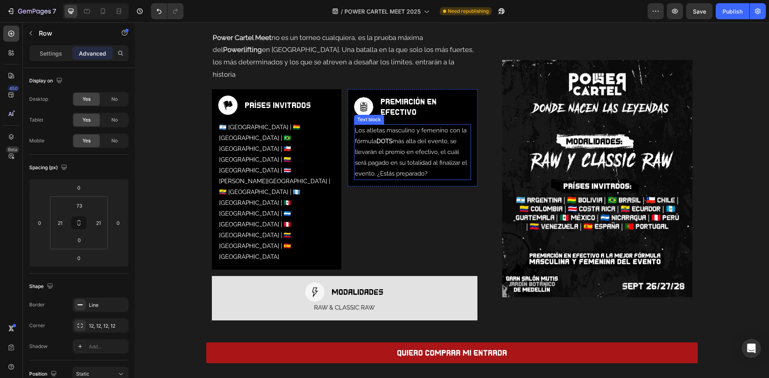
scroll to position [505, 0]
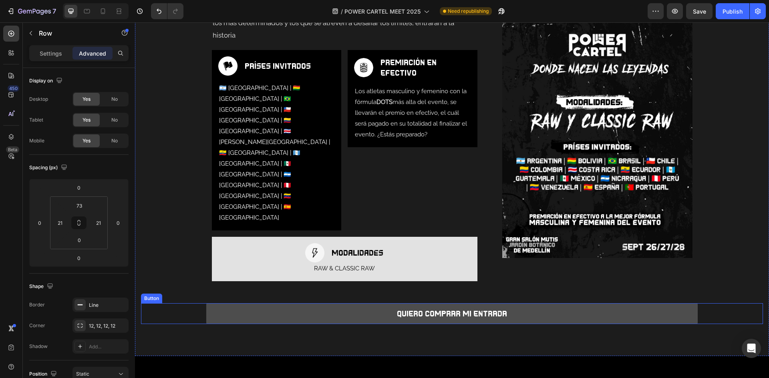
click at [328, 303] on button "QUIERO COMPRAR MI ENTRADA" at bounding box center [451, 313] width 491 height 21
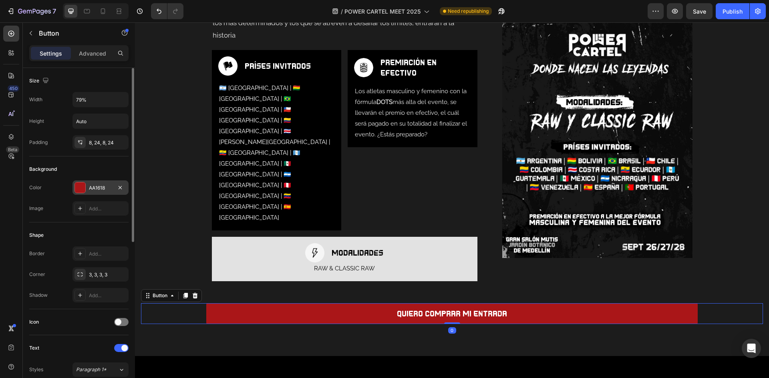
click at [98, 189] on div "AA1618" at bounding box center [100, 188] width 23 height 7
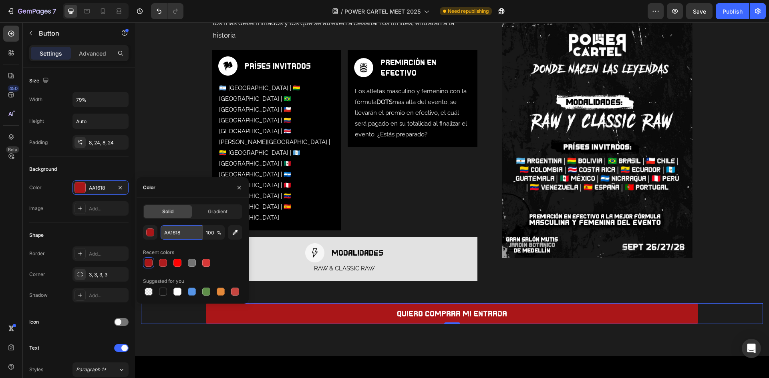
click at [175, 231] on input "AA1618" at bounding box center [182, 232] width 42 height 14
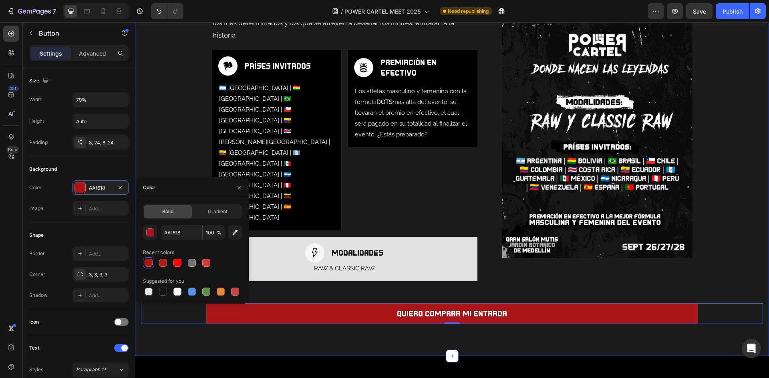
click at [421, 284] on div "EL EVENTO QUE DEFINIRA A LOS MAS FUERTES Heading Power Cartel Meet no es un tor…" at bounding box center [452, 135] width 634 height 442
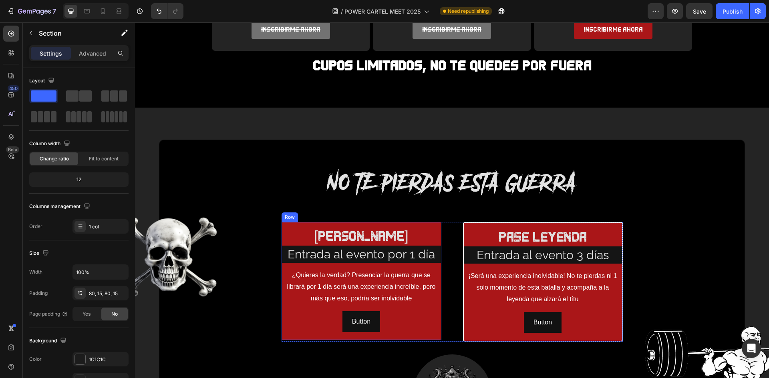
scroll to position [985, 0]
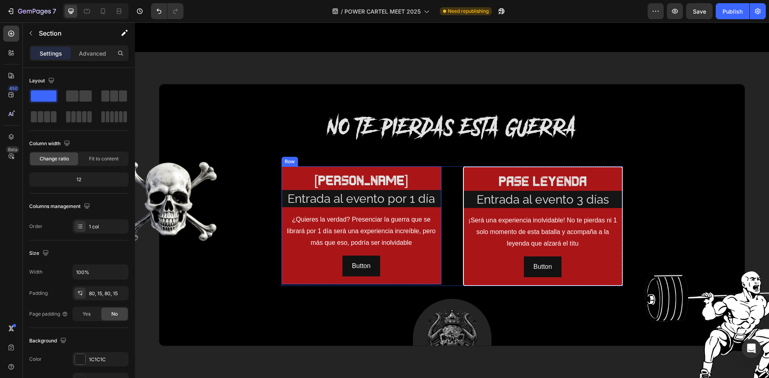
click at [432, 169] on div "pase guerrero Text Block Entrada al evento por 1 día Text Block ¿Quieres la ver…" at bounding box center [361, 226] width 160 height 118
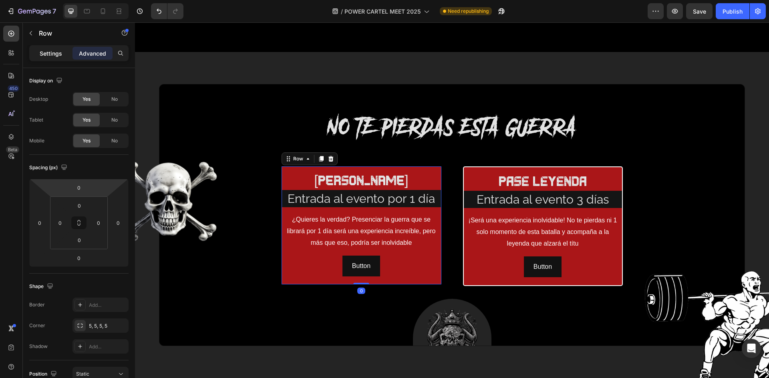
click at [43, 47] on div "Settings" at bounding box center [51, 53] width 40 height 13
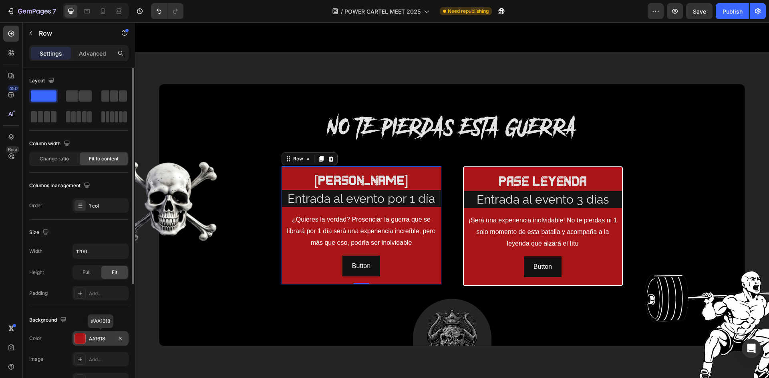
click at [94, 341] on div "AA1618" at bounding box center [100, 338] width 23 height 7
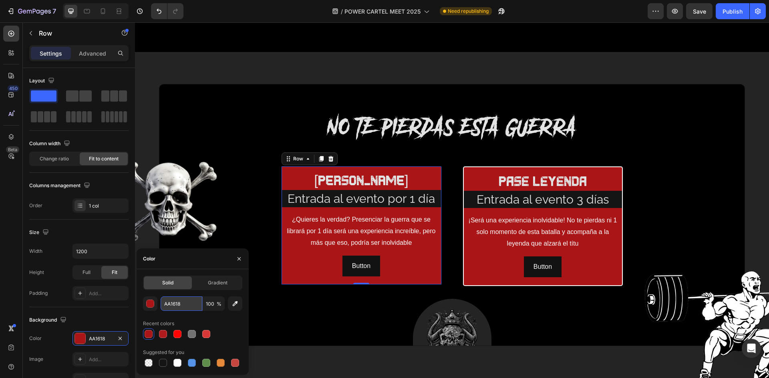
click at [177, 301] on input "AA1618" at bounding box center [182, 304] width 42 height 14
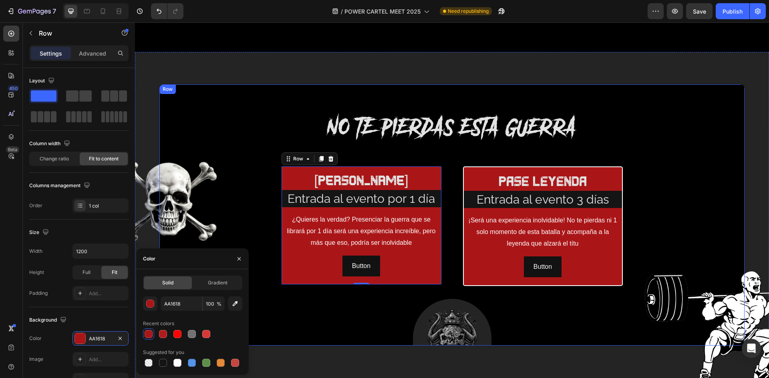
click at [662, 205] on div "NO TE PIERDAS ESTA GUERRA Heading Row pase guerrero Text Block Entrada al event…" at bounding box center [452, 230] width 568 height 233
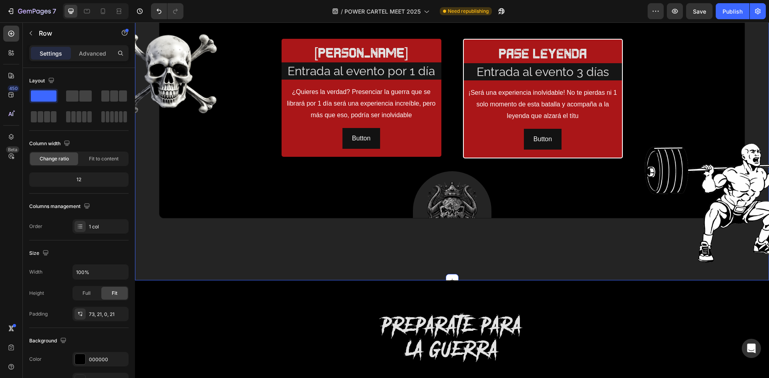
scroll to position [1186, 0]
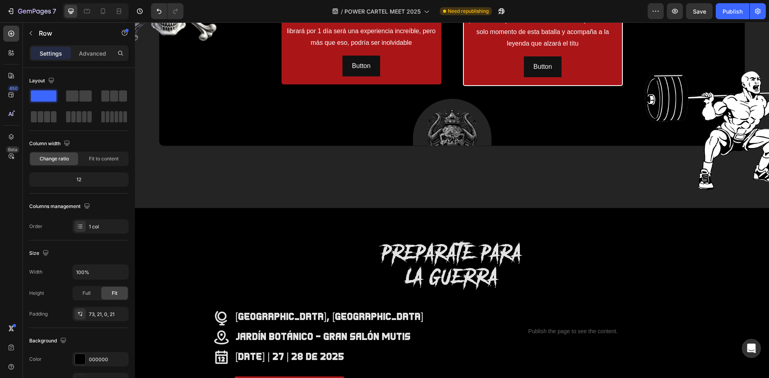
click at [517, 122] on div "NO TE PIERDAS ESTA GUERRA Heading Row pase guerrero Text Block Entrada al event…" at bounding box center [452, 30] width 568 height 233
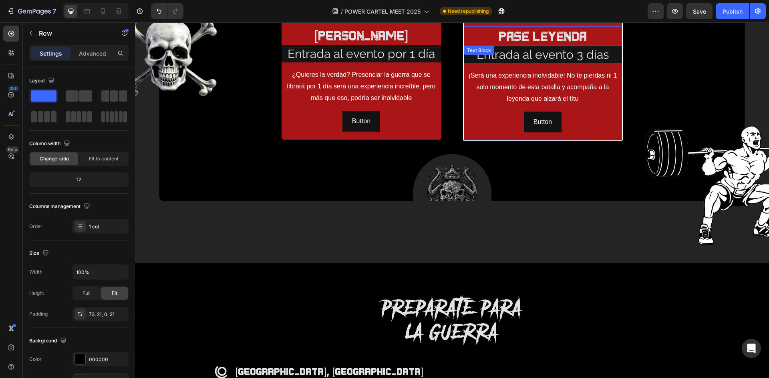
scroll to position [1026, 0]
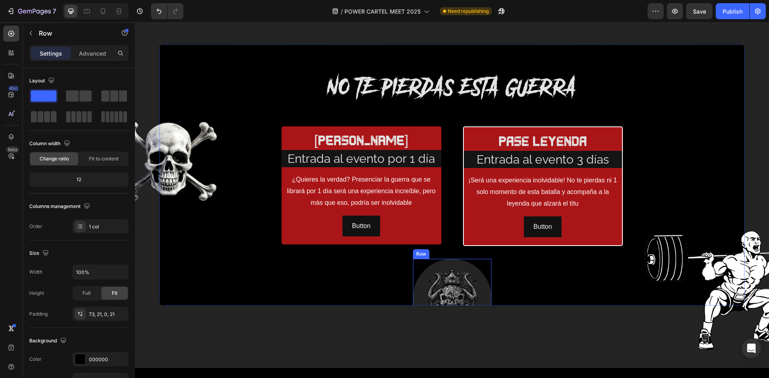
click at [462, 263] on div "Image Row" at bounding box center [452, 302] width 78 height 86
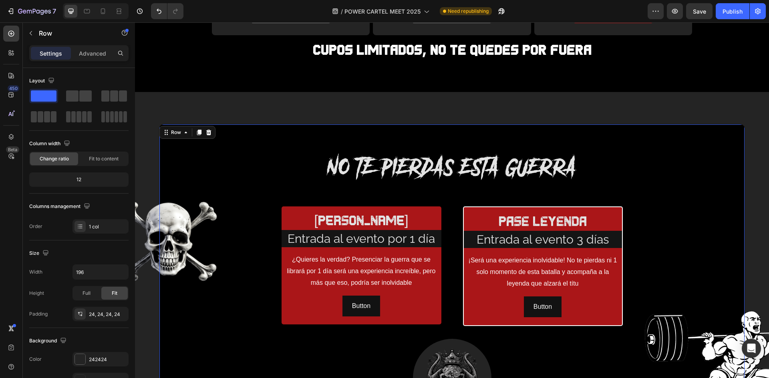
click at [678, 147] on div "NO TE PIERDAS ESTA GUERRA Heading Row pase guerrero Text Block Entrada al event…" at bounding box center [452, 255] width 586 height 263
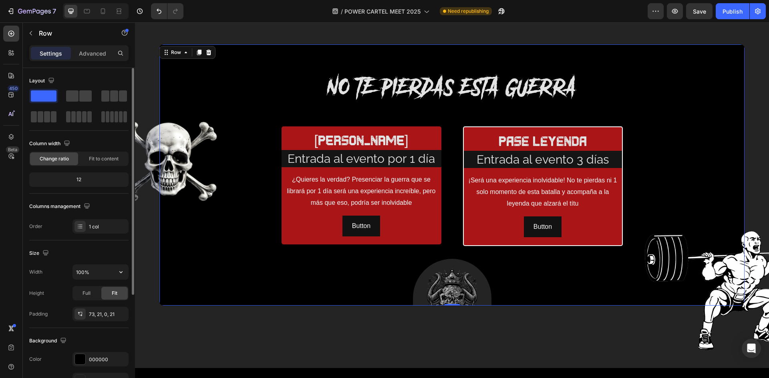
scroll to position [40, 0]
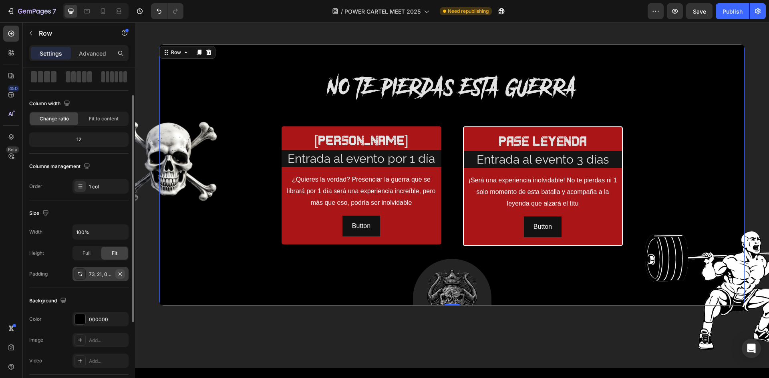
click at [120, 275] on icon "button" at bounding box center [120, 274] width 6 height 6
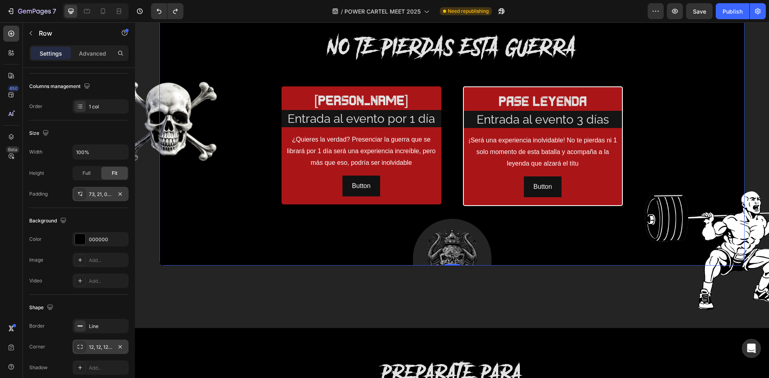
scroll to position [155, 0]
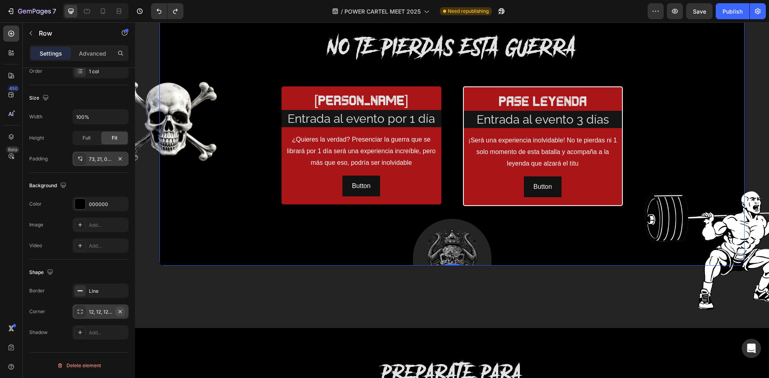
click at [122, 311] on icon "button" at bounding box center [120, 312] width 6 height 6
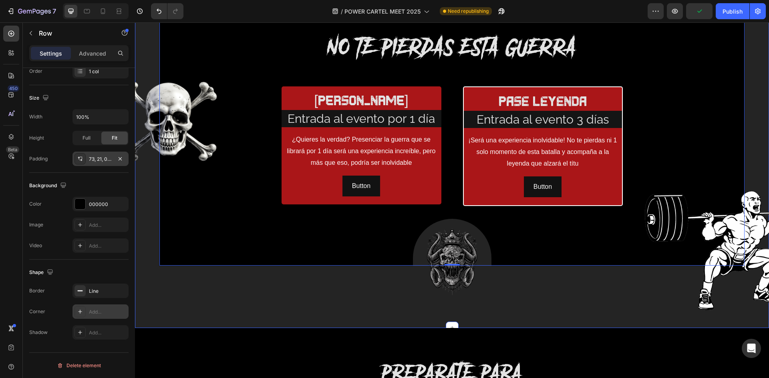
click at [584, 287] on div "Image Image NO TE PIERDAS ESTA GUERRA Heading Row pase guerrero Text Block Entr…" at bounding box center [452, 150] width 634 height 357
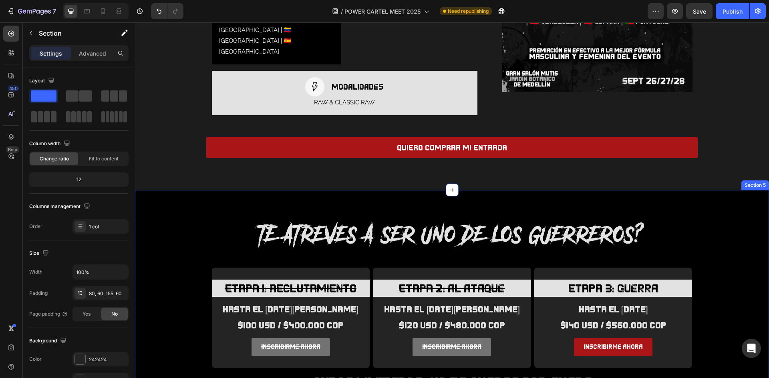
scroll to position [785, 0]
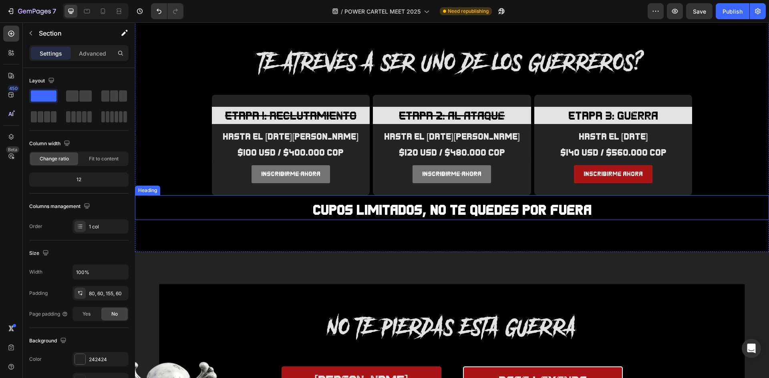
click at [424, 205] on h2 "cupos limitados, no te quedes por fuera" at bounding box center [452, 210] width 634 height 20
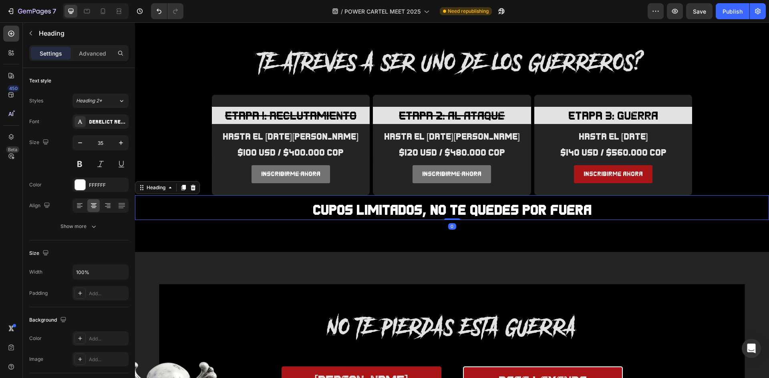
click at [424, 205] on h2 "cupos limitados, no te quedes por fuera" at bounding box center [452, 210] width 634 height 20
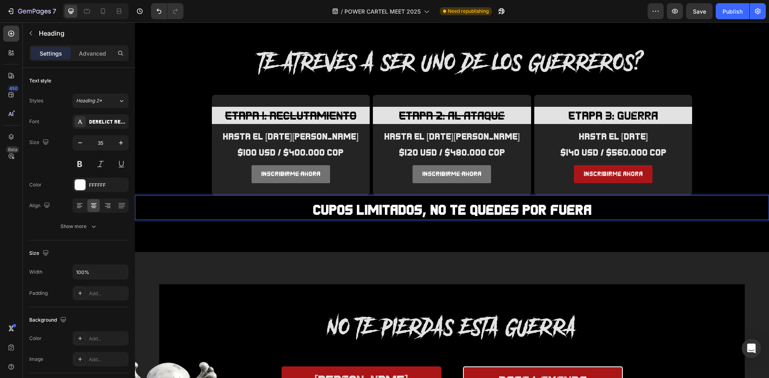
click at [424, 205] on p "cupos limitados, no te quedes por fuera" at bounding box center [452, 210] width 632 height 18
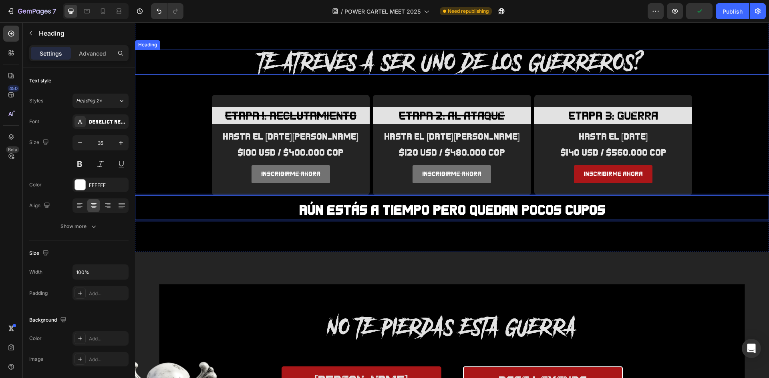
click at [678, 66] on h2 "TE ATREVES A SER UNO DE LOS GUERREROS?" at bounding box center [452, 63] width 634 height 26
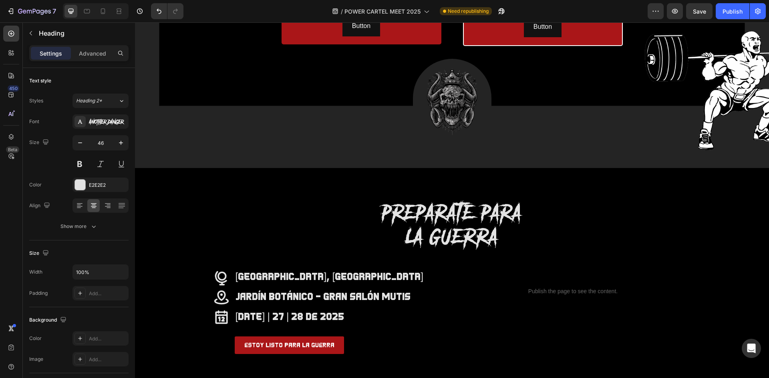
scroll to position [1066, 0]
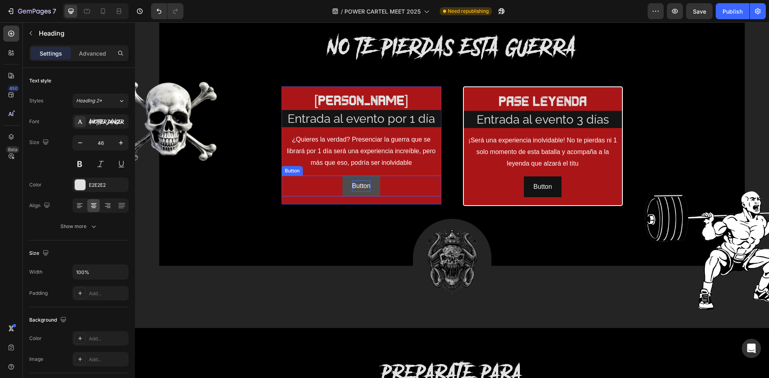
click at [365, 185] on p "Button" at bounding box center [361, 187] width 18 height 12
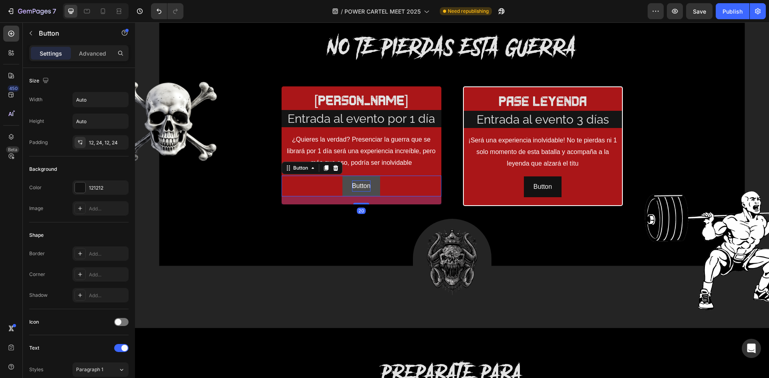
click at [365, 185] on p "Button" at bounding box center [361, 187] width 18 height 12
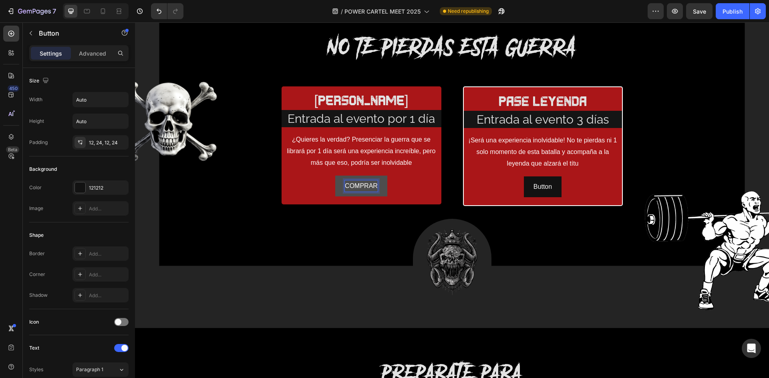
click at [335, 176] on button "COMPRAR" at bounding box center [361, 186] width 52 height 21
click at [423, 241] on div at bounding box center [451, 262] width 59 height 67
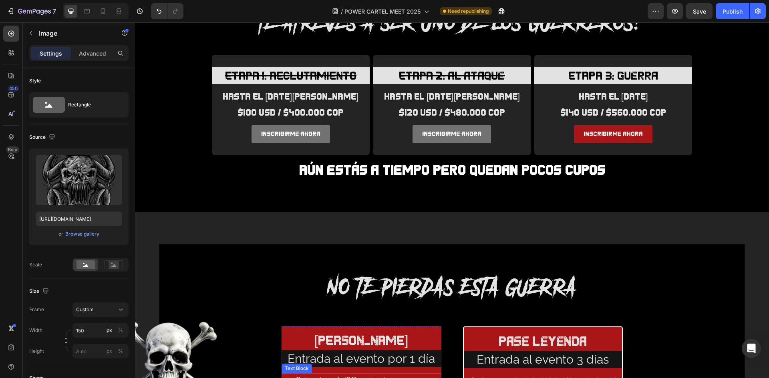
scroll to position [945, 0]
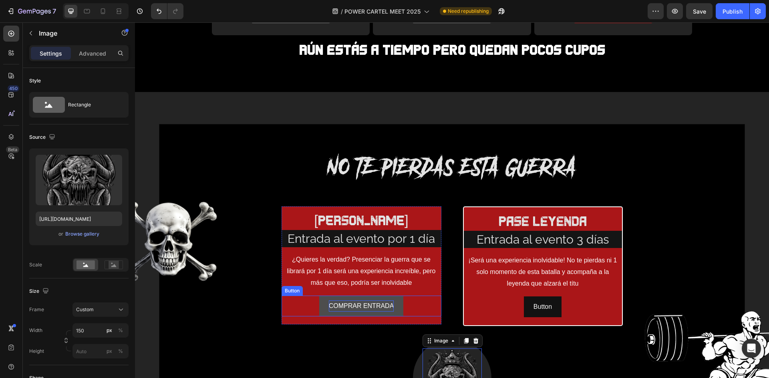
click at [371, 305] on p "COMPRAR ENTRADA" at bounding box center [361, 307] width 65 height 12
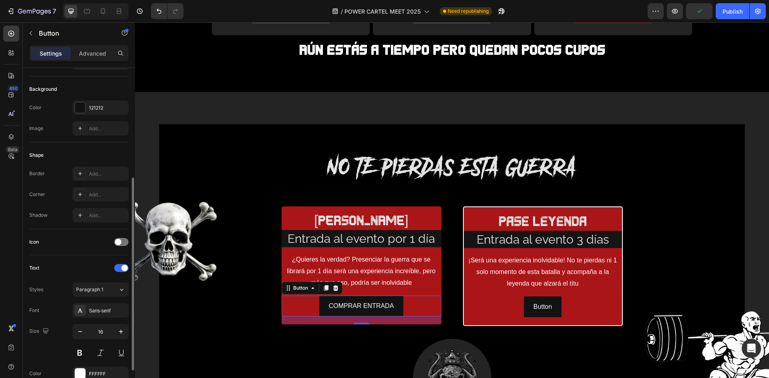
scroll to position [120, 0]
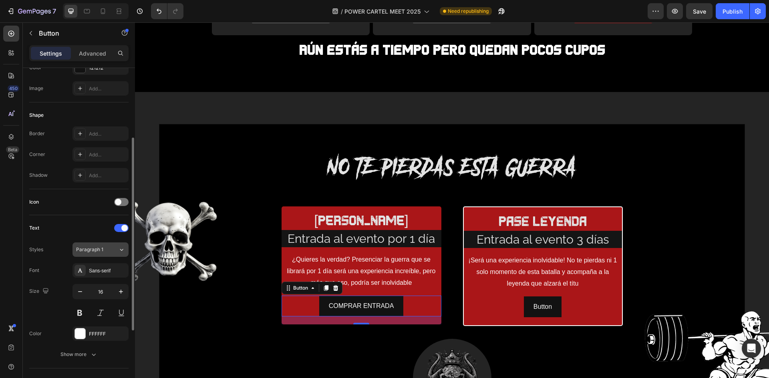
click at [99, 250] on span "Paragraph 1" at bounding box center [89, 249] width 27 height 7
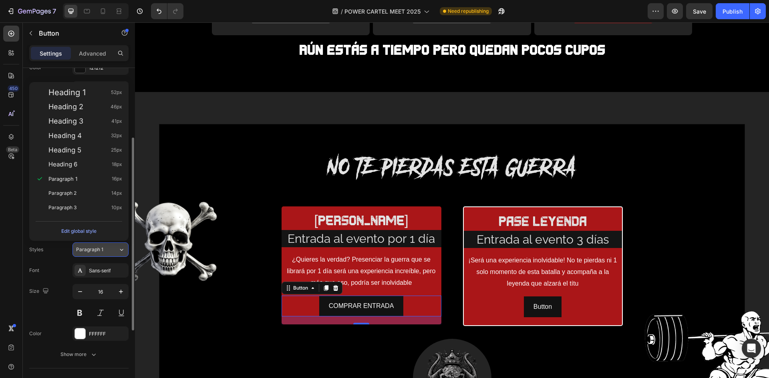
click at [99, 250] on span "Paragraph 1" at bounding box center [89, 249] width 27 height 7
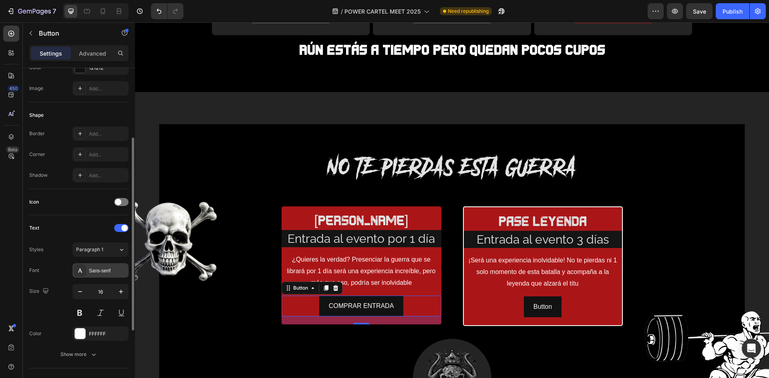
click at [100, 270] on div "Sans-serif" at bounding box center [108, 270] width 38 height 7
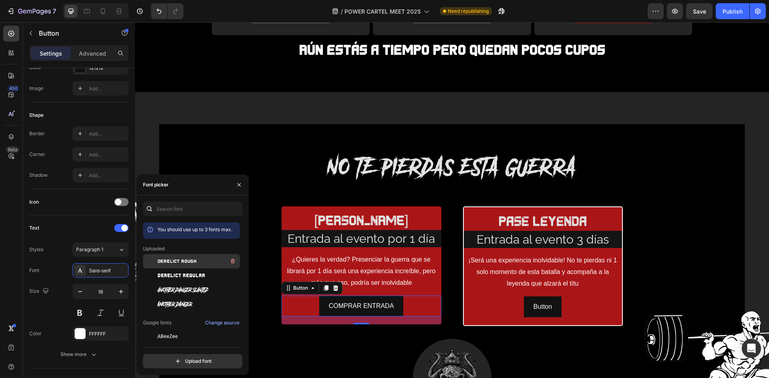
click at [182, 261] on span "DERELICT ROUGH" at bounding box center [176, 261] width 39 height 7
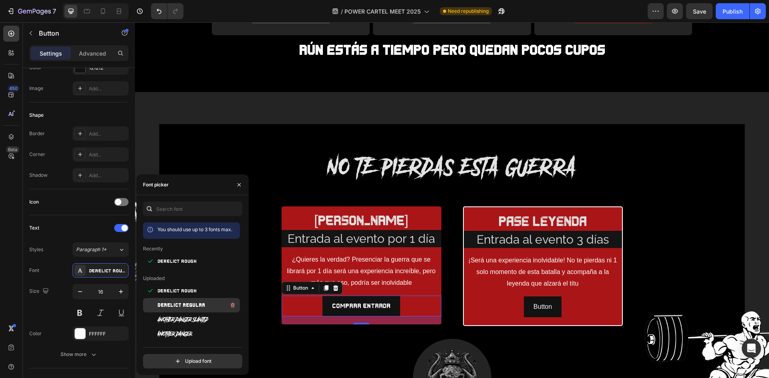
click at [184, 304] on span "DERELICT REGULAR" at bounding box center [181, 305] width 48 height 7
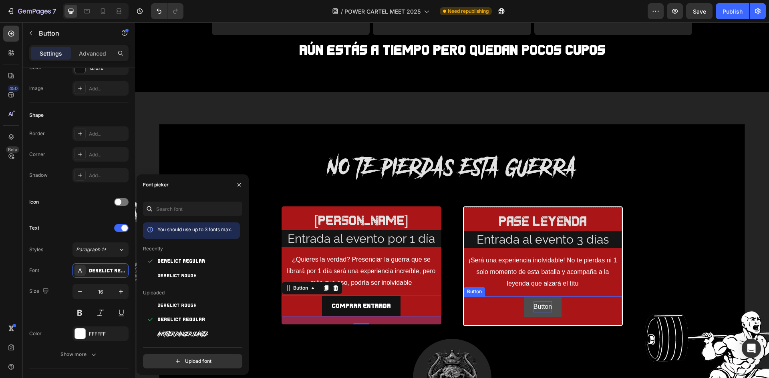
click at [540, 307] on p "Button" at bounding box center [542, 307] width 18 height 12
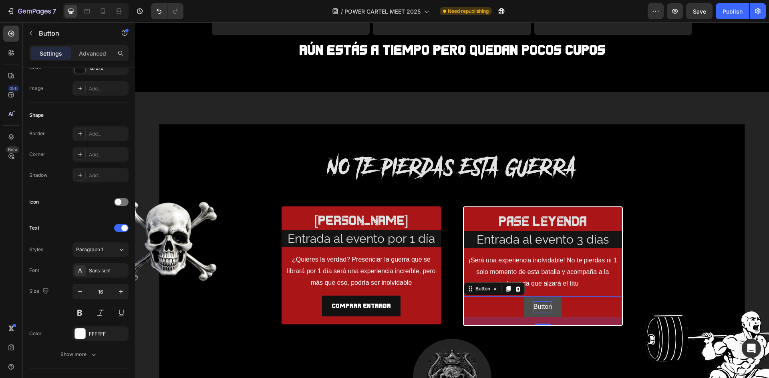
click at [540, 307] on p "Button" at bounding box center [542, 307] width 18 height 12
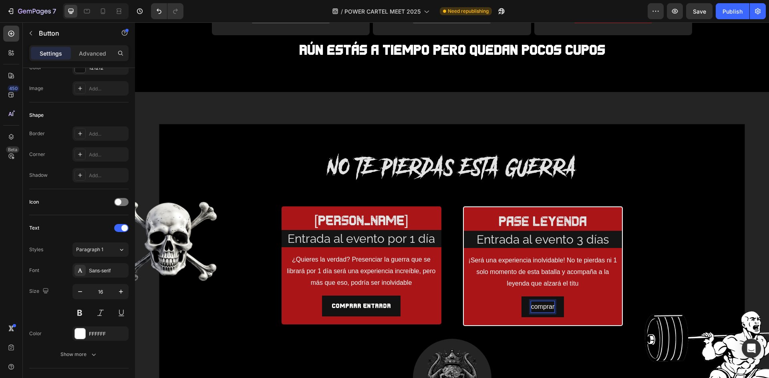
click at [521, 297] on button "comprar" at bounding box center [542, 307] width 43 height 21
click at [535, 304] on p "comprar entrada" at bounding box center [542, 307] width 47 height 12
click at [516, 297] on button "COMPRAR" at bounding box center [542, 307] width 52 height 21
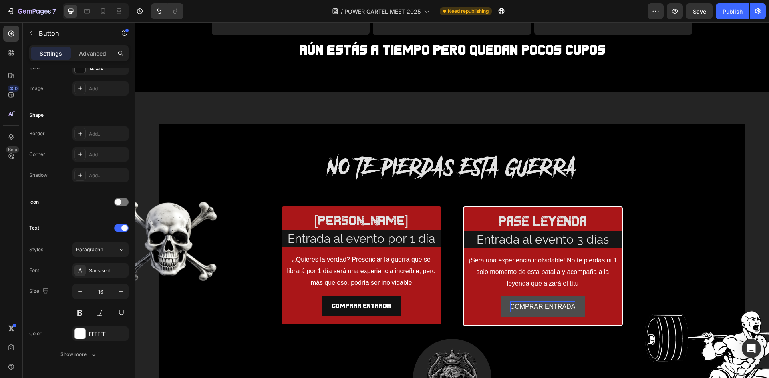
click at [598, 302] on div "COMPRAR ENTRADA Button 20" at bounding box center [543, 307] width 158 height 21
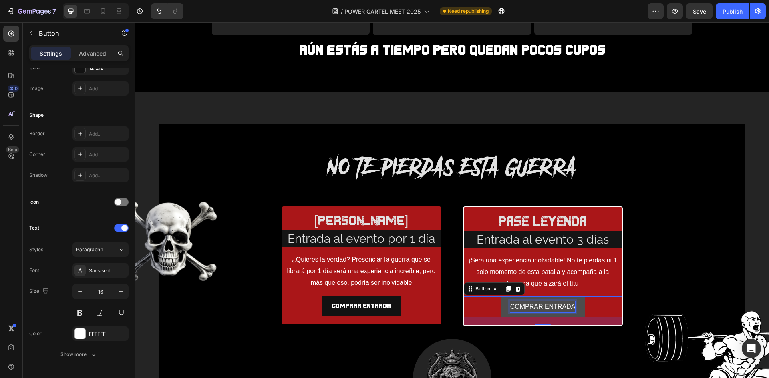
click at [558, 309] on p "COMPRAR ENTRADA" at bounding box center [542, 307] width 65 height 12
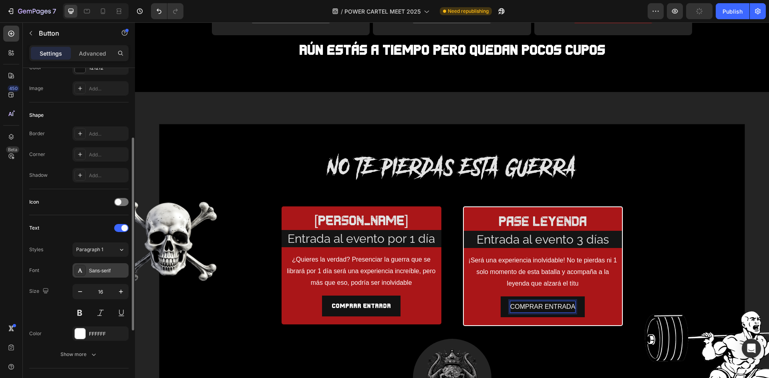
click at [105, 277] on div "Sans-serif" at bounding box center [100, 270] width 56 height 14
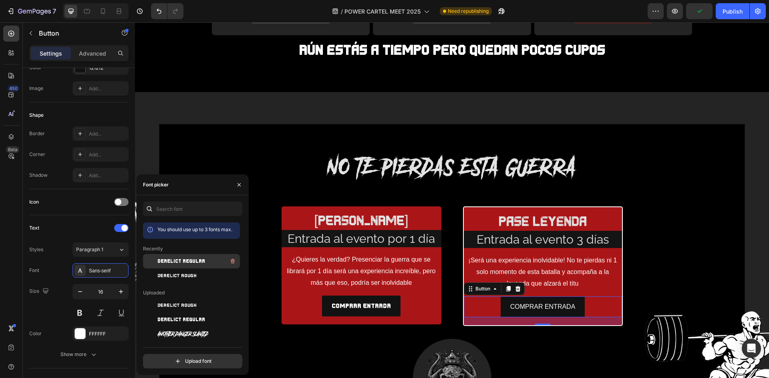
click at [187, 262] on span "DERELICT REGULAR" at bounding box center [181, 261] width 48 height 7
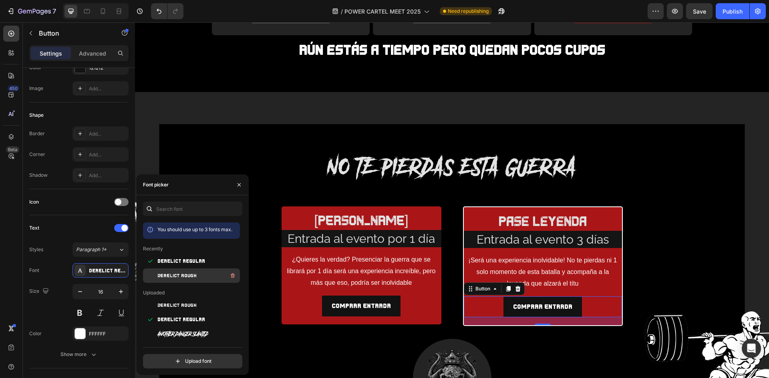
click at [181, 277] on span "DERELICT ROUGH" at bounding box center [176, 275] width 39 height 7
click at [183, 264] on span "DERELICT REGULAR" at bounding box center [181, 261] width 48 height 7
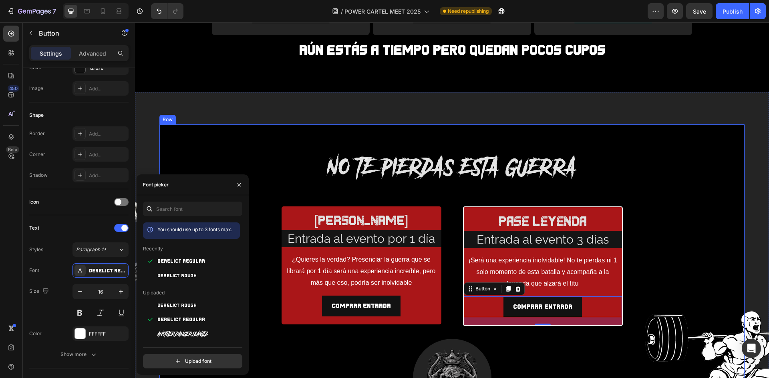
click at [643, 279] on div "NO TE PIERDAS ESTA GUERRA Heading Row pase guerrero Text Block Entrada al event…" at bounding box center [452, 270] width 568 height 233
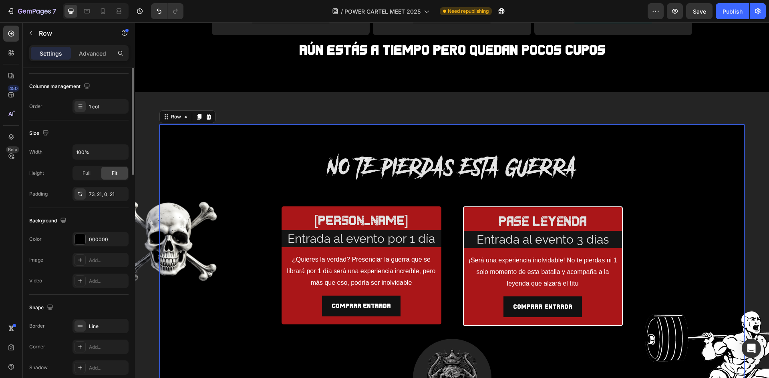
scroll to position [0, 0]
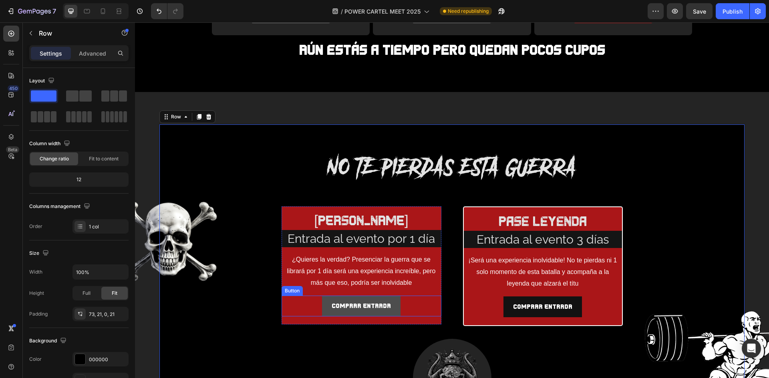
click at [393, 299] on button "COMPRAR ENTRADA" at bounding box center [361, 306] width 78 height 21
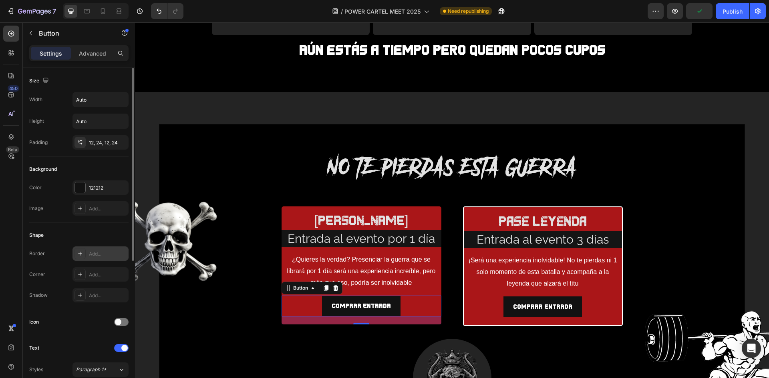
click at [86, 253] on div "Add..." at bounding box center [100, 254] width 56 height 14
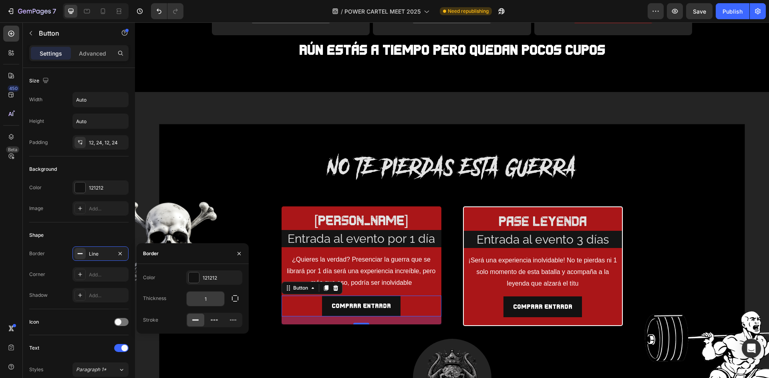
click at [206, 295] on input "1" at bounding box center [206, 299] width 38 height 14
click at [118, 253] on icon "button" at bounding box center [120, 254] width 6 height 6
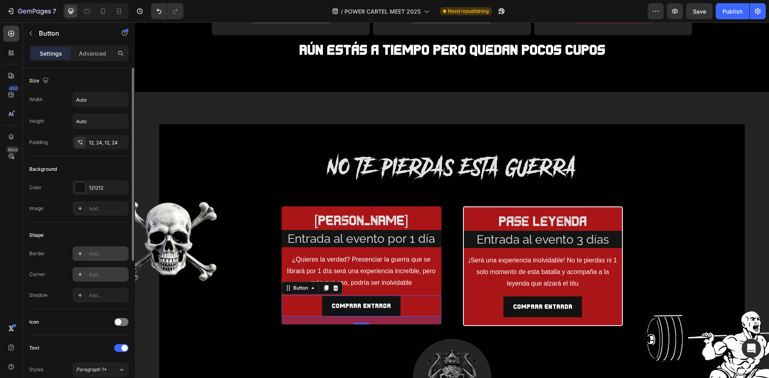
click at [109, 274] on div "Add..." at bounding box center [108, 274] width 38 height 7
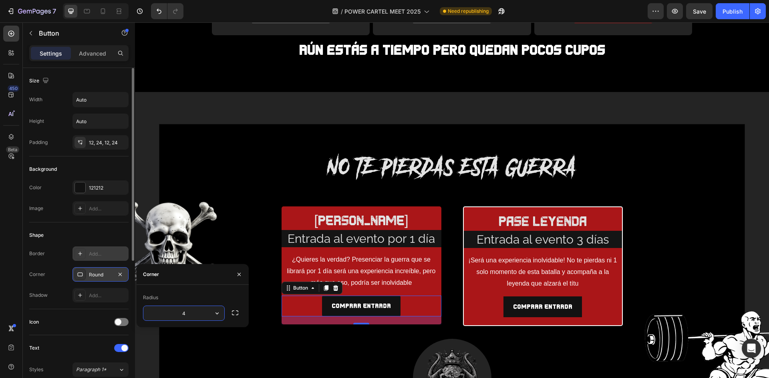
type input "5"
click at [578, 303] on div "COMPRAR ENTRADA Button" at bounding box center [543, 307] width 158 height 21
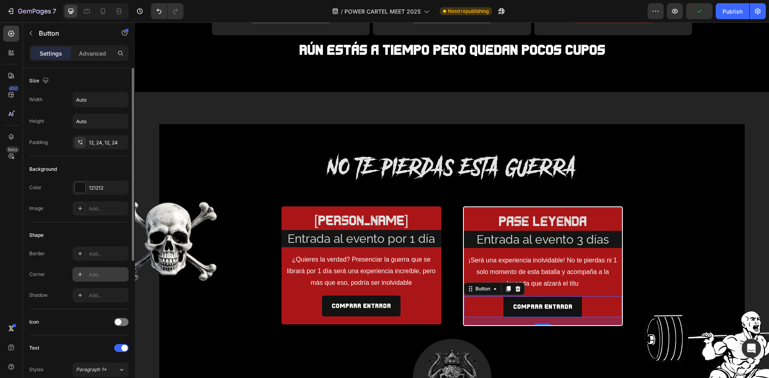
click at [102, 275] on div "Add..." at bounding box center [108, 274] width 38 height 7
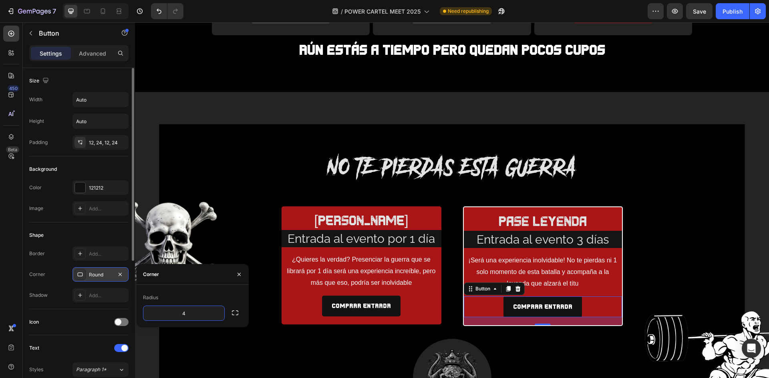
type input "5"
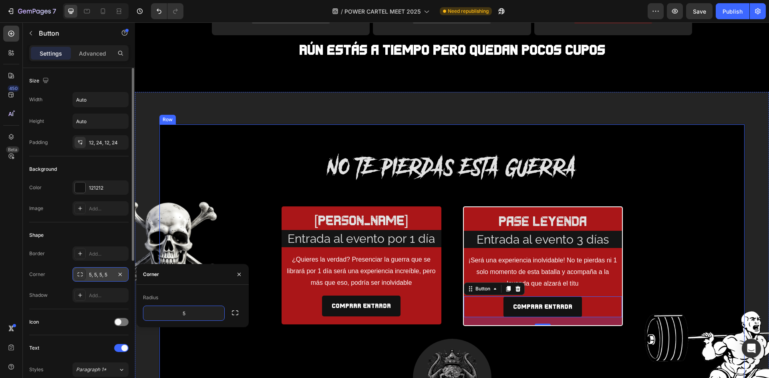
click at [628, 162] on div "NO TE PIERDAS ESTA GUERRA Heading Row pase guerrero Text Block Entrada al event…" at bounding box center [452, 270] width 568 height 233
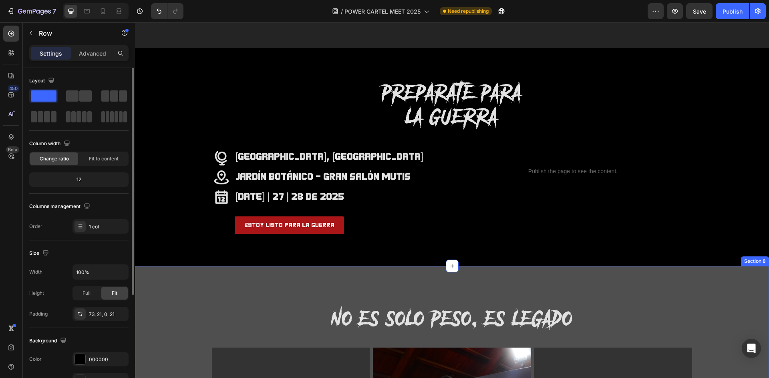
scroll to position [1426, 0]
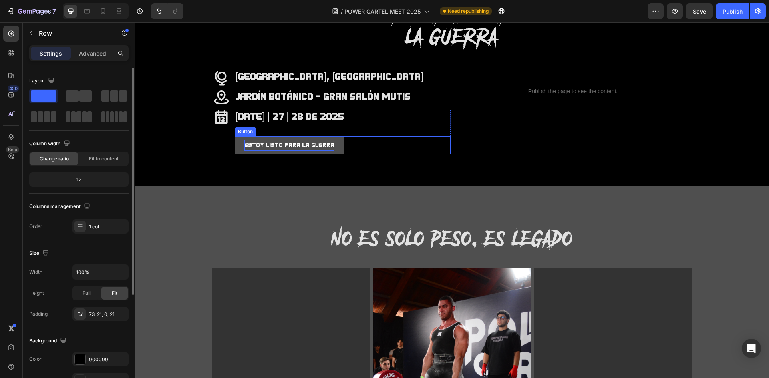
click at [311, 147] on p "estoy listo para la guerra" at bounding box center [289, 146] width 90 height 12
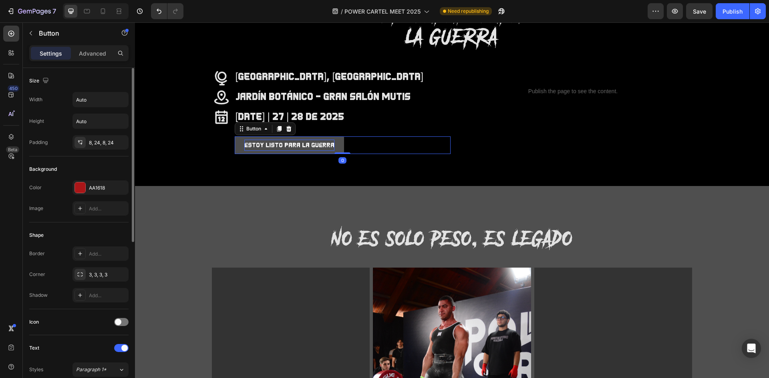
click at [311, 147] on p "estoy listo para la guerra" at bounding box center [289, 146] width 90 height 12
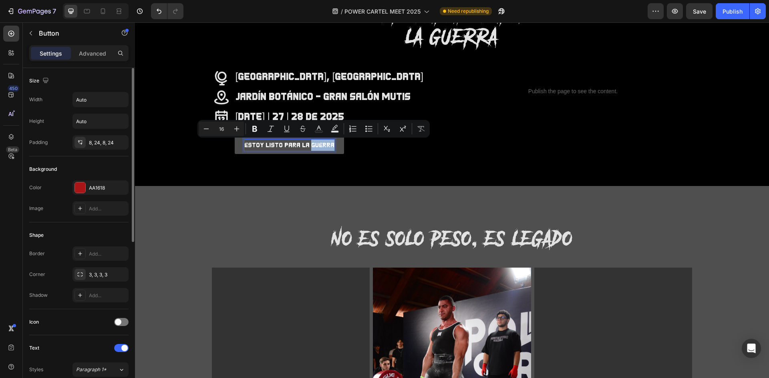
click at [311, 147] on p "estoy listo para la guerra" at bounding box center [289, 146] width 90 height 12
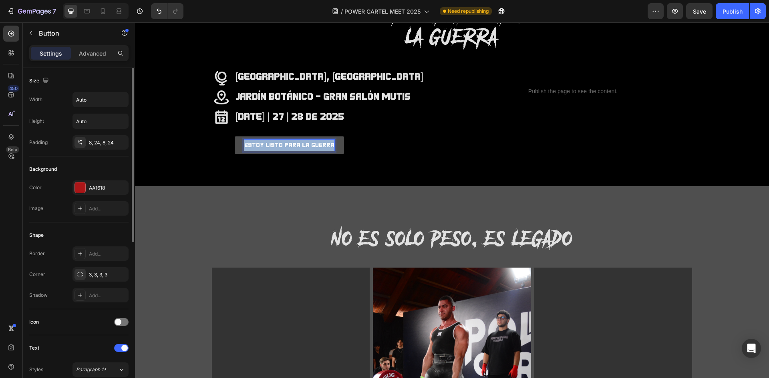
click at [311, 147] on p "estoy listo para la guerra" at bounding box center [289, 146] width 90 height 12
click at [235, 136] on button "quiero" at bounding box center [255, 145] width 40 height 18
click at [235, 136] on button "quiero mi" at bounding box center [259, 145] width 48 height 18
click at [235, 136] on button "quiero asisit" at bounding box center [265, 145] width 61 height 18
click at [235, 136] on button "quiero asisti" at bounding box center [265, 145] width 61 height 18
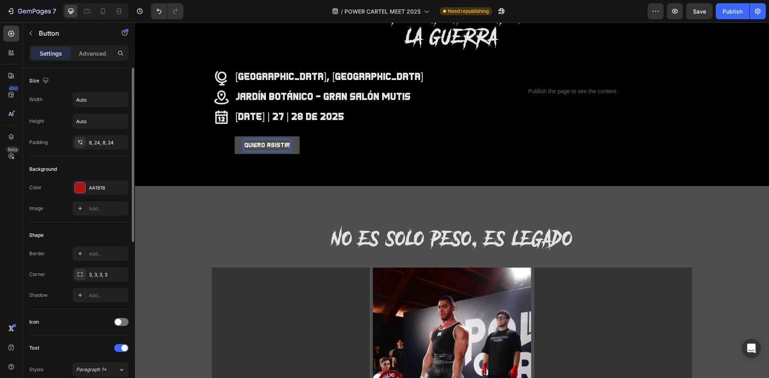
click at [235, 136] on button "quiero asistir" at bounding box center [267, 145] width 65 height 18
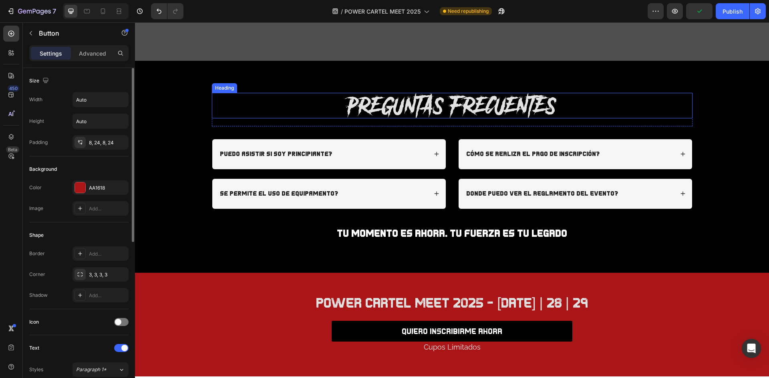
scroll to position [1986, 0]
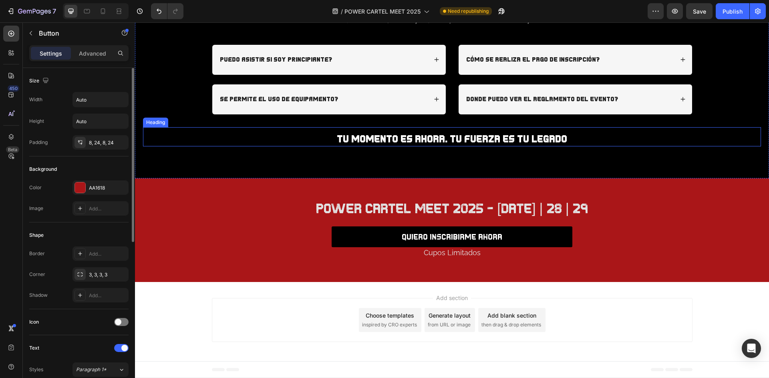
click at [452, 147] on h2 "TU MOMENTO ES AHORA. TU FUERZA ES TU LEGADO" at bounding box center [452, 139] width 618 height 15
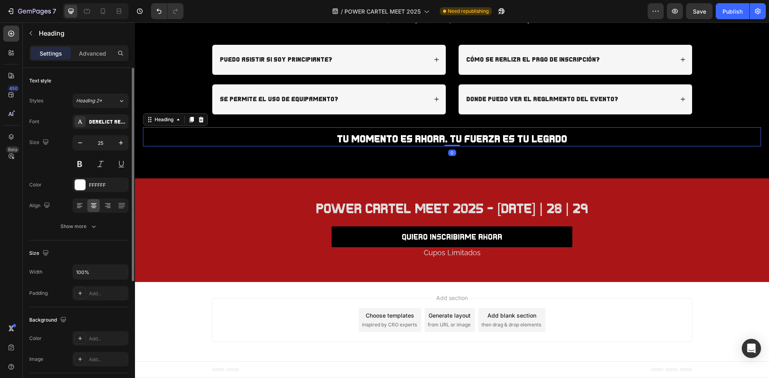
click at [452, 147] on h2 "TU MOMENTO ES AHORA. TU FUERZA ES TU LEGADO" at bounding box center [452, 139] width 618 height 15
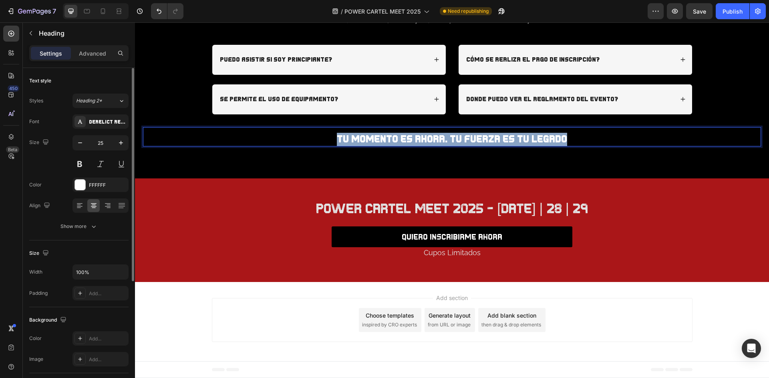
click at [452, 146] on p "TU MOMENTO ES AHORA. TU FUERZA ES TU LEGADO" at bounding box center [452, 139] width 616 height 13
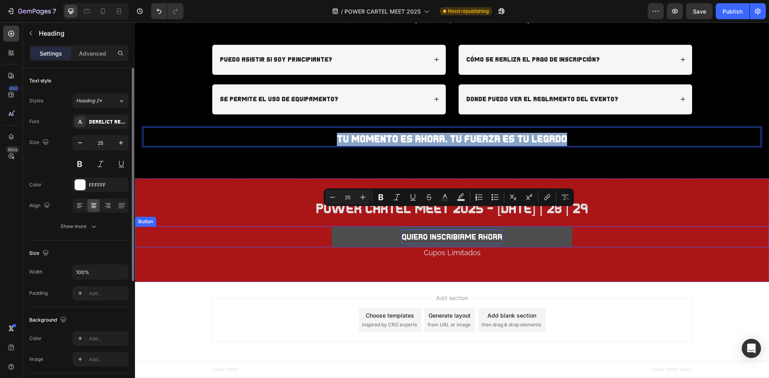
click at [454, 244] on p "QUIERO INSCRIBIRME AHORA" at bounding box center [451, 237] width 100 height 14
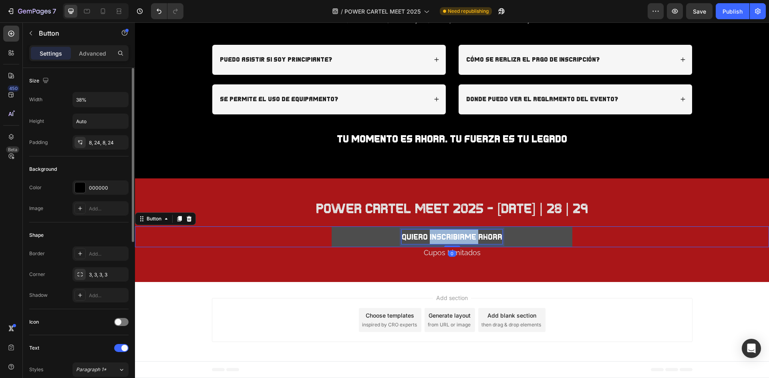
click at [454, 244] on p "QUIERO INSCRIBIRME AHORA" at bounding box center [451, 237] width 100 height 14
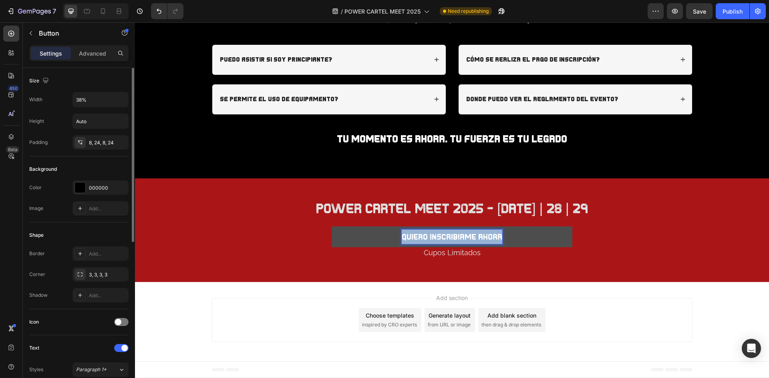
click at [454, 244] on p "QUIERO INSCRIBIRME AHORA" at bounding box center [451, 237] width 100 height 14
click at [331, 227] on button "comprar" at bounding box center [451, 237] width 241 height 21
click at [331, 227] on button "comprar mi" at bounding box center [451, 237] width 241 height 21
click at [331, 227] on button "comprar mi pase" at bounding box center [451, 237] width 241 height 21
click at [331, 227] on button "comprar mi pase de" at bounding box center [451, 237] width 241 height 21
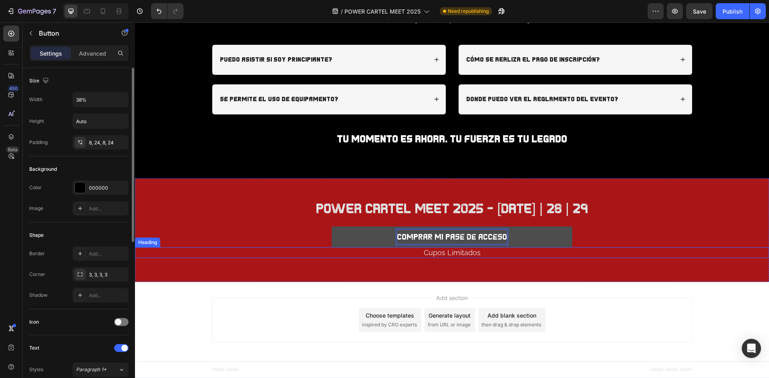
click at [470, 258] on h2 "Cupos Limitados" at bounding box center [452, 252] width 634 height 11
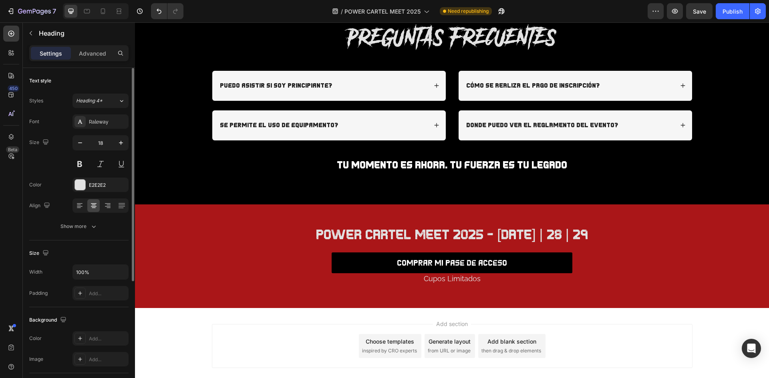
scroll to position [2023, 0]
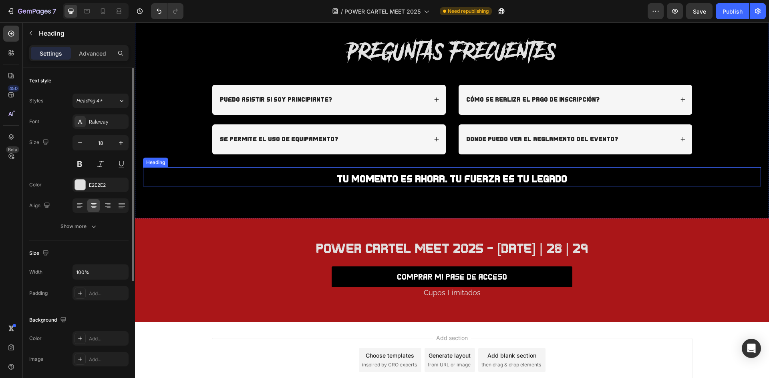
click at [469, 181] on h2 "TU MOMENTO ES AHORA. TU FUERZA ES TU LEGADO" at bounding box center [452, 179] width 618 height 15
click at [514, 180] on p "TU MOMENTO ES AHORA. TU FUERZA ES TU LEGADO" at bounding box center [452, 179] width 616 height 13
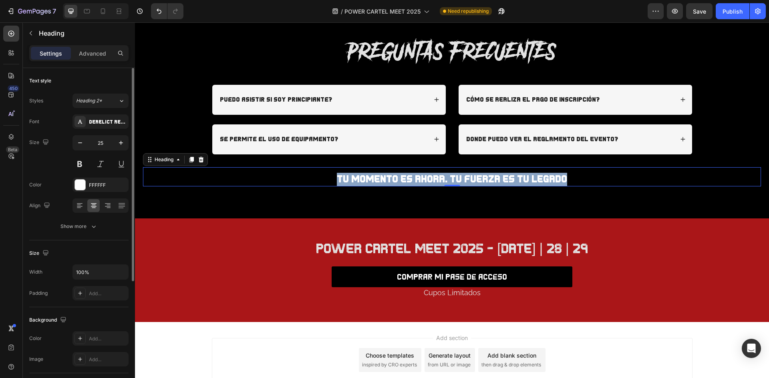
click at [514, 180] on p "TU MOMENTO ES AHORA. TU FUERZA ES TU LEGADO" at bounding box center [452, 179] width 616 height 13
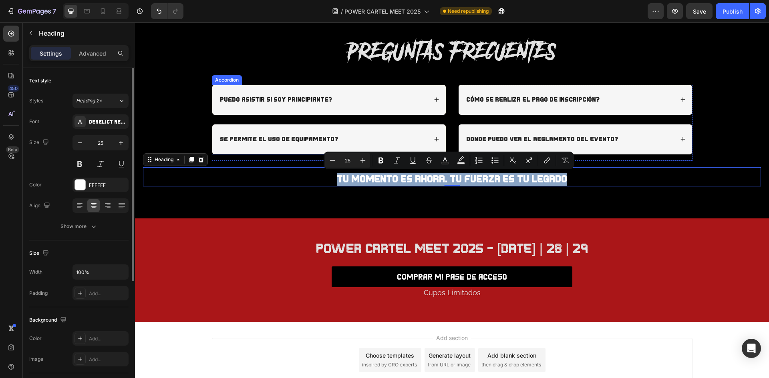
click at [404, 101] on div "Puedo asistir si soy principiante?" at bounding box center [323, 99] width 209 height 11
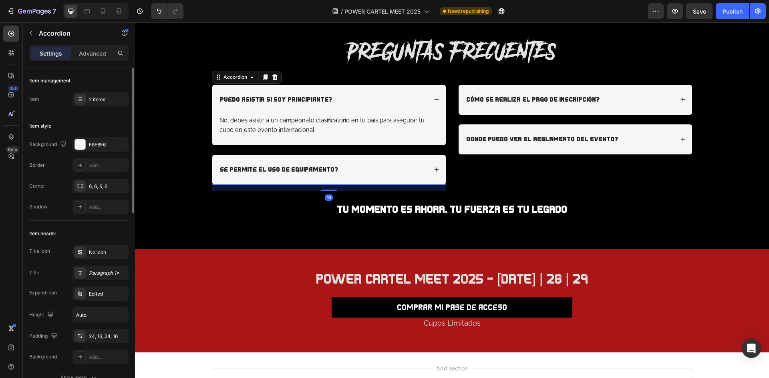
click at [282, 102] on p "Puedo asistir si soy principiante?" at bounding box center [276, 100] width 112 height 8
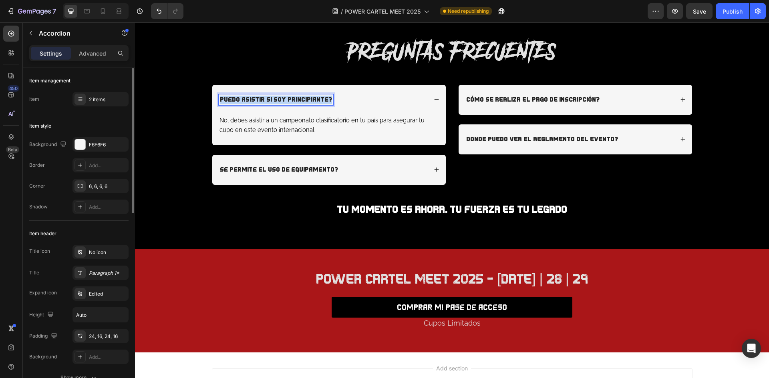
click at [282, 102] on p "Puedo asistir si soy principiante?" at bounding box center [276, 100] width 112 height 8
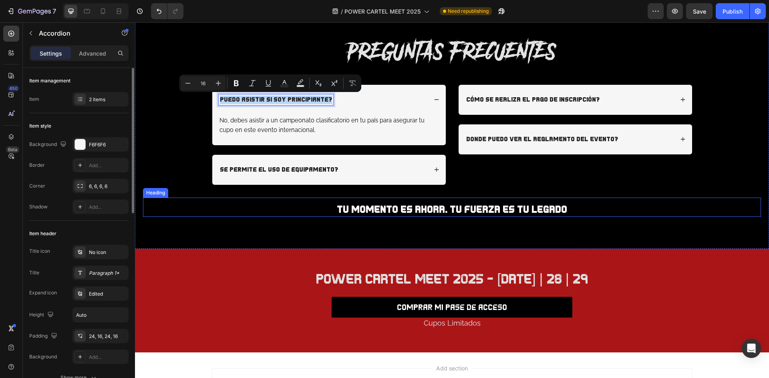
click at [522, 209] on p "TU MOMENTO ES AHORA. TU FUERZA ES TU LEGADO" at bounding box center [452, 209] width 616 height 13
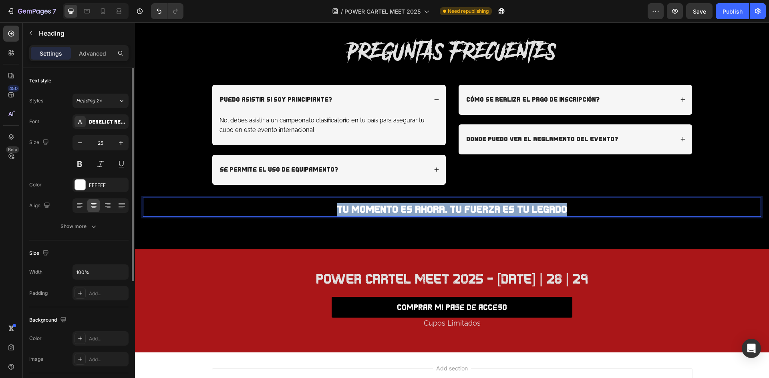
click at [522, 209] on p "TU MOMENTO ES AHORA. TU FUERZA ES TU LEGADO" at bounding box center [452, 209] width 616 height 13
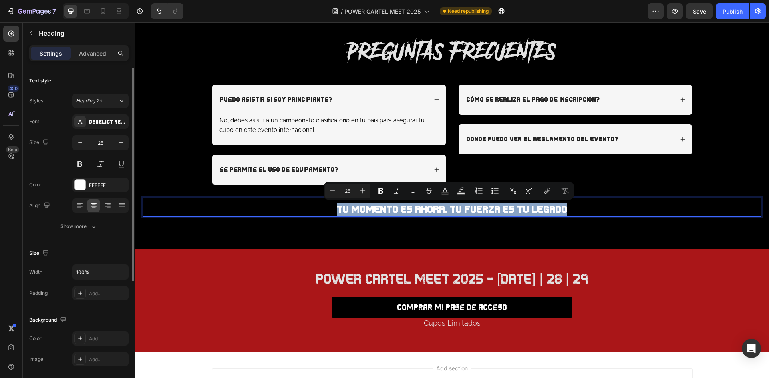
click at [562, 209] on p "TU MOMENTO ES AHORA. TU FUERZA ES TU LEGADO" at bounding box center [452, 209] width 616 height 13
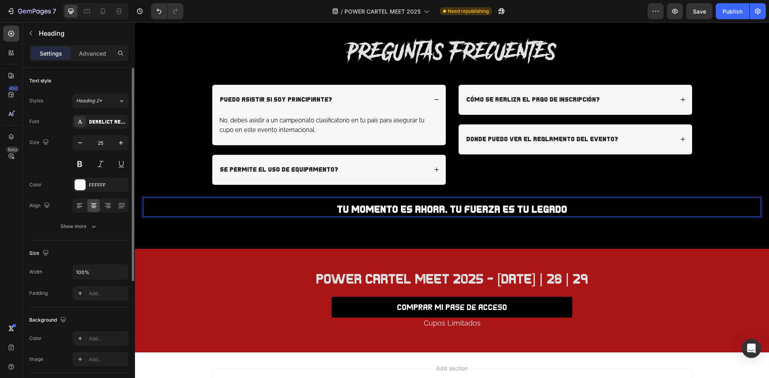
click at [556, 208] on p "TU MOMENTO ES AHORA. TU FUERZA ES TU LEGADO" at bounding box center [452, 209] width 616 height 13
click at [554, 207] on p "TU MOMENTO ES AHORA. TU FUERZA ES TU LEGADO" at bounding box center [452, 209] width 616 height 13
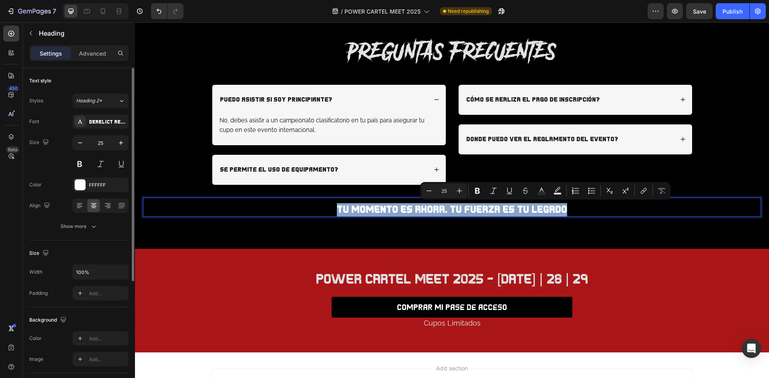
click at [554, 207] on p "TU MOMENTO ES AHORA. TU FUERZA ES TU LEGADO" at bounding box center [452, 209] width 616 height 13
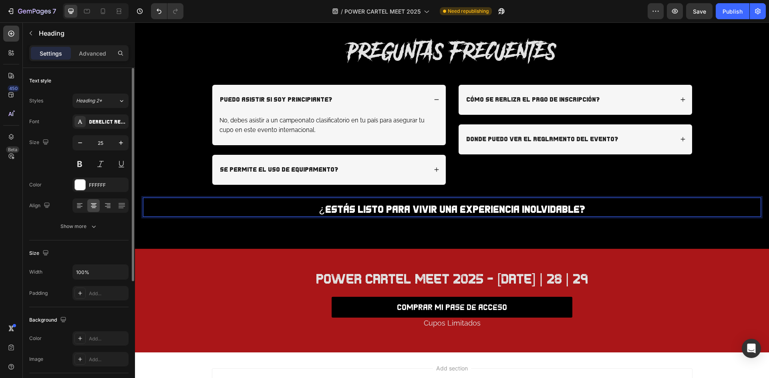
click at [322, 212] on p "¿estás listo para vivir una experiencia inolvidable?" at bounding box center [452, 209] width 616 height 13
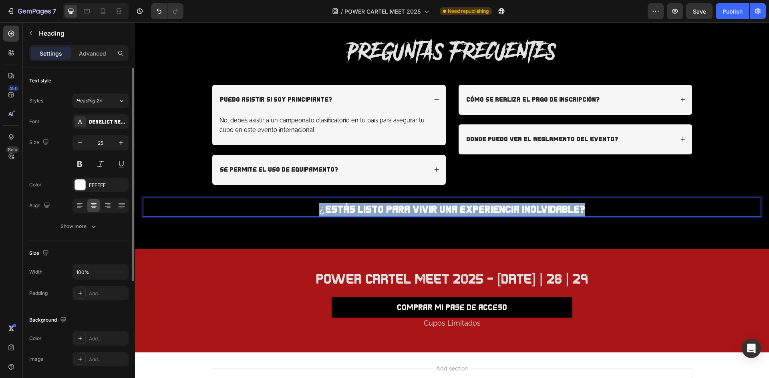
click at [322, 212] on p "¿estás listo para vivir una experiencia inolvidable?" at bounding box center [452, 209] width 616 height 13
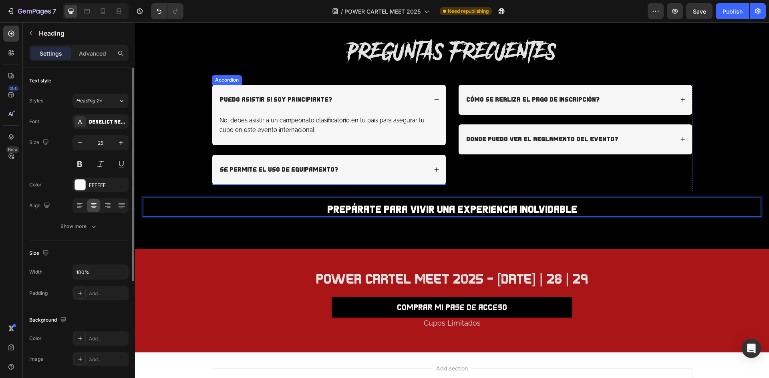
click at [320, 99] on p "Puedo asistir si soy principiante?" at bounding box center [276, 100] width 112 height 8
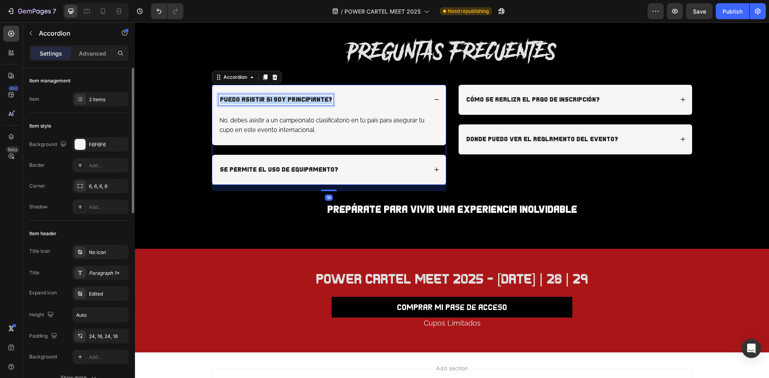
click at [320, 99] on p "Puedo asistir si soy principiante?" at bounding box center [276, 100] width 112 height 8
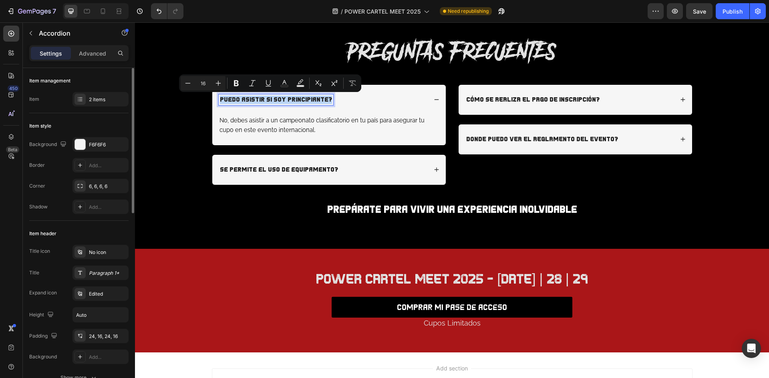
click at [435, 98] on icon at bounding box center [436, 100] width 6 height 6
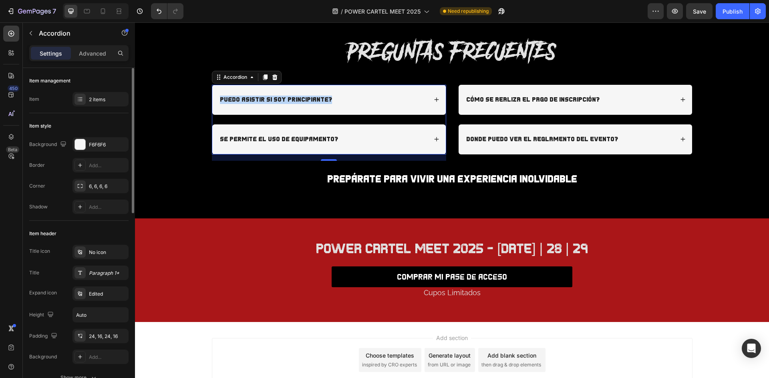
click at [291, 98] on p "Puedo asistir si soy principiante?" at bounding box center [276, 100] width 112 height 8
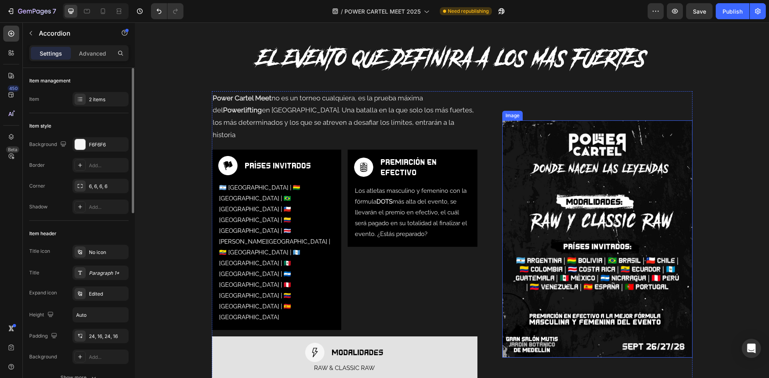
scroll to position [465, 0]
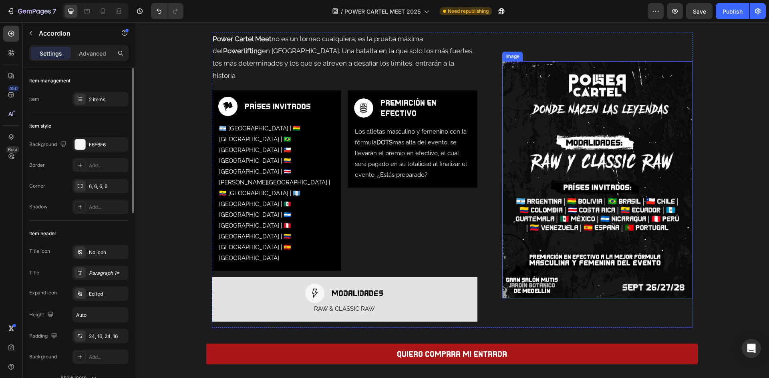
click at [527, 155] on img at bounding box center [597, 179] width 190 height 237
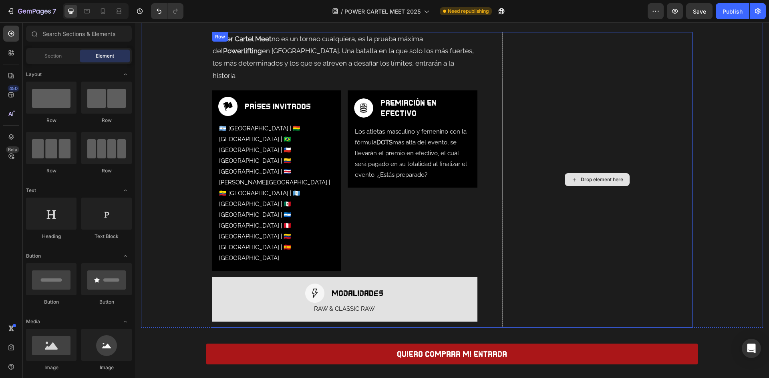
click at [588, 177] on div "Drop element here" at bounding box center [601, 180] width 42 height 6
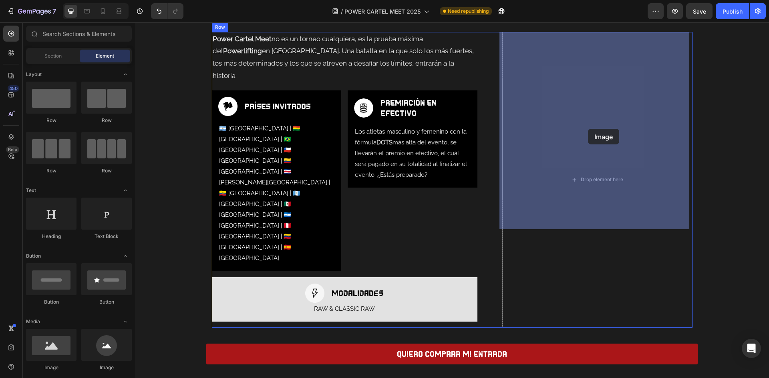
drag, startPoint x: 196, startPoint y: 243, endPoint x: 588, endPoint y: 129, distance: 408.0
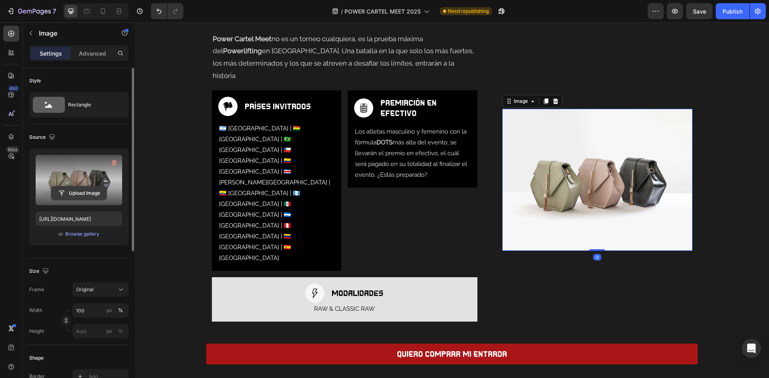
click at [83, 191] on input "file" at bounding box center [78, 194] width 55 height 14
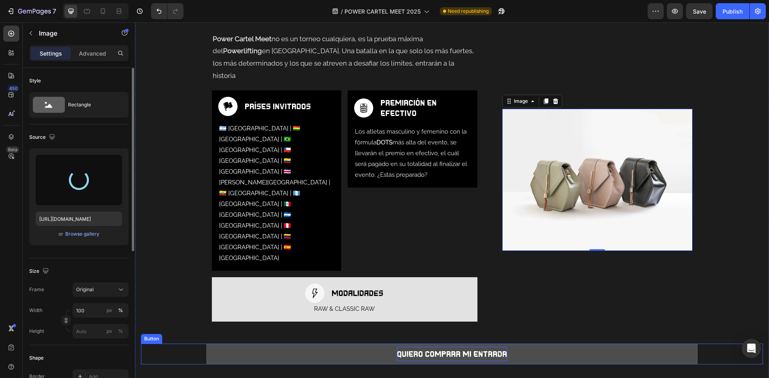
type input "https://cdn.shopify.com/s/files/1/0760/8893/4711/files/gempages_558898646012134…"
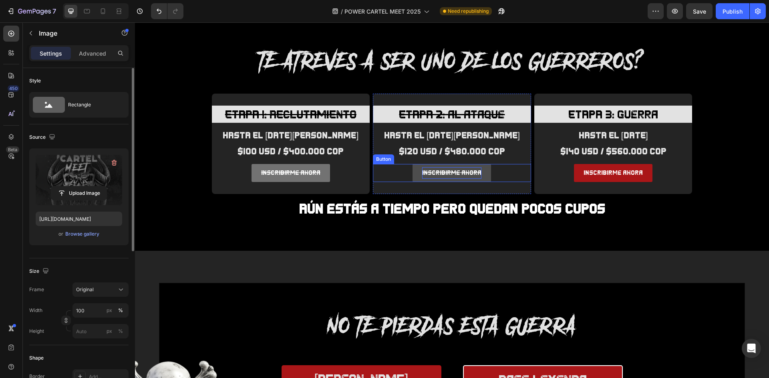
scroll to position [785, 0]
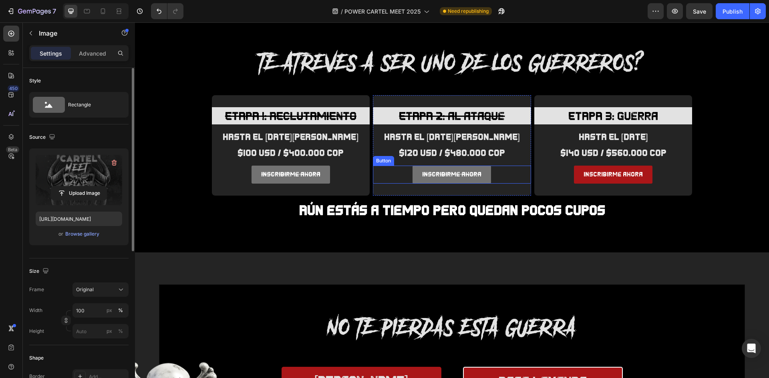
click at [489, 173] on div "inscribirme ahora Button" at bounding box center [452, 175] width 158 height 18
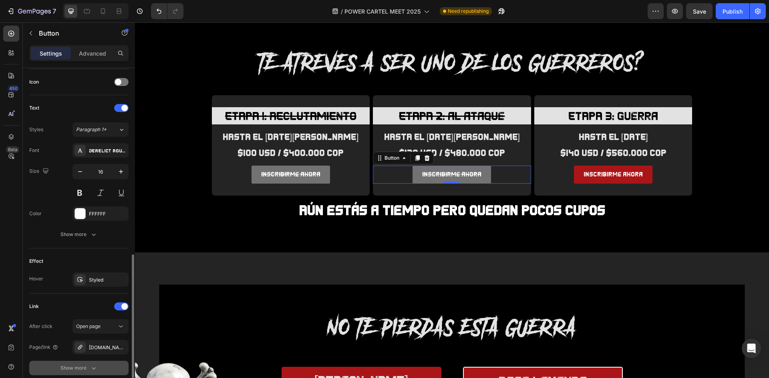
scroll to position [303, 0]
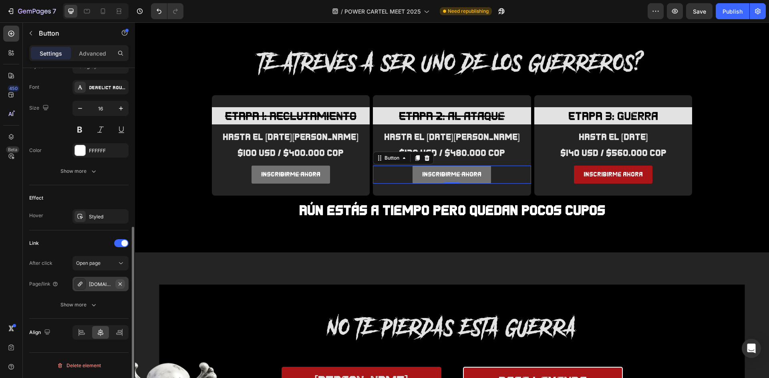
click at [118, 284] on icon "button" at bounding box center [120, 284] width 6 height 6
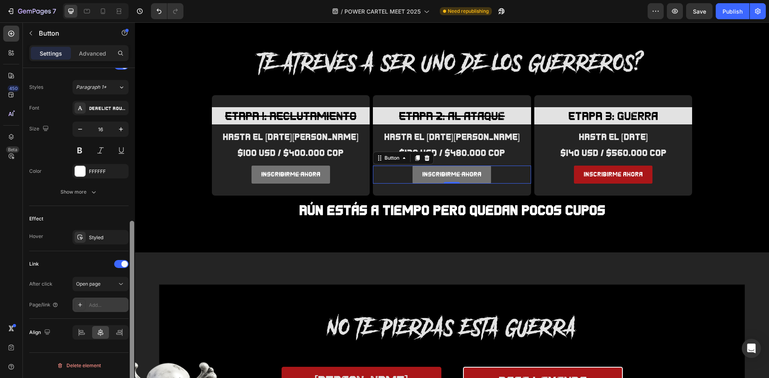
scroll to position [283, 0]
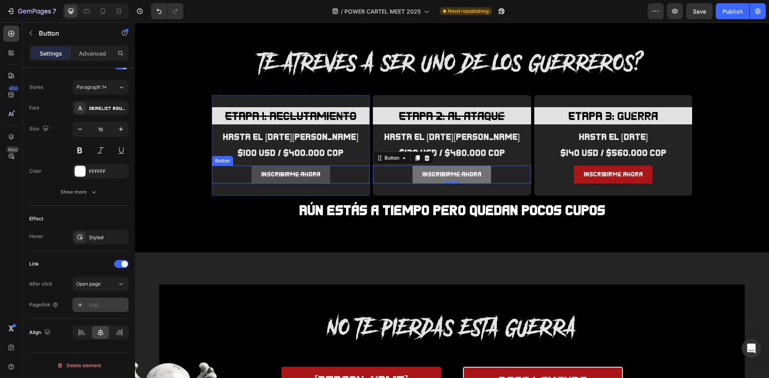
click at [320, 175] on button "inscribirme ahora" at bounding box center [290, 175] width 78 height 18
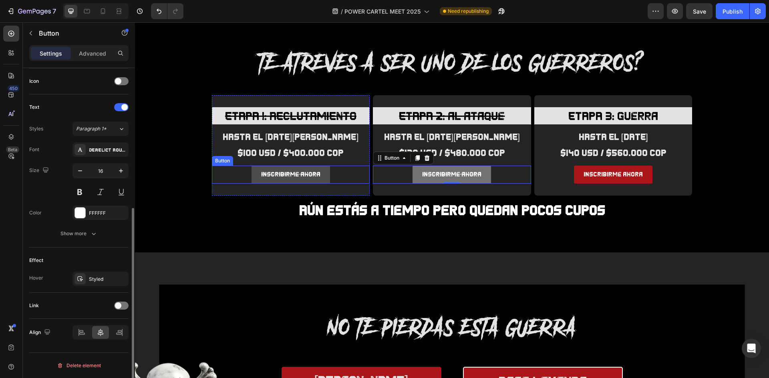
scroll to position [241, 0]
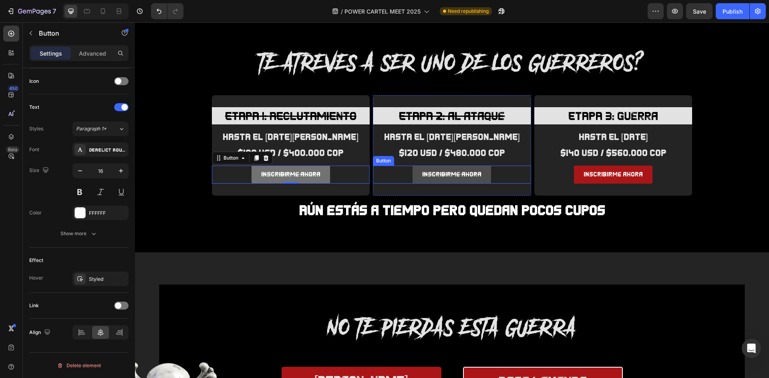
click at [481, 176] on button "inscribirme ahora" at bounding box center [451, 175] width 78 height 18
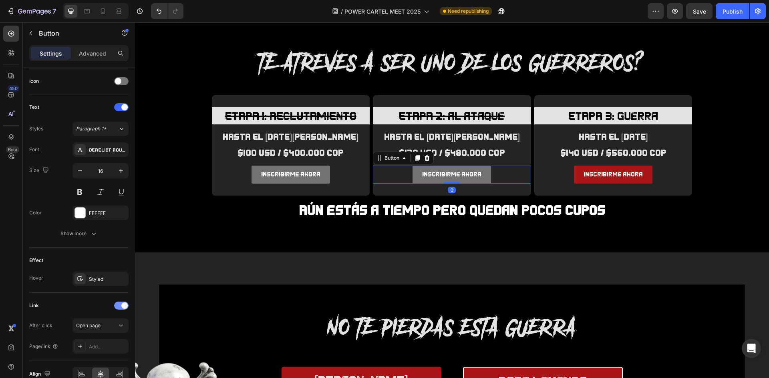
click at [122, 305] on span at bounding box center [124, 306] width 6 height 6
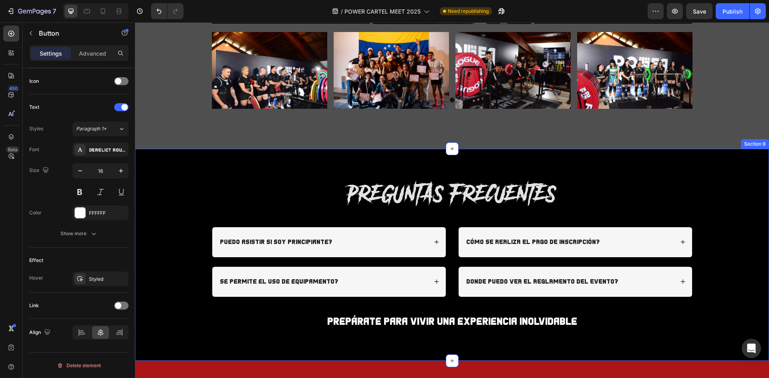
scroll to position [1943, 0]
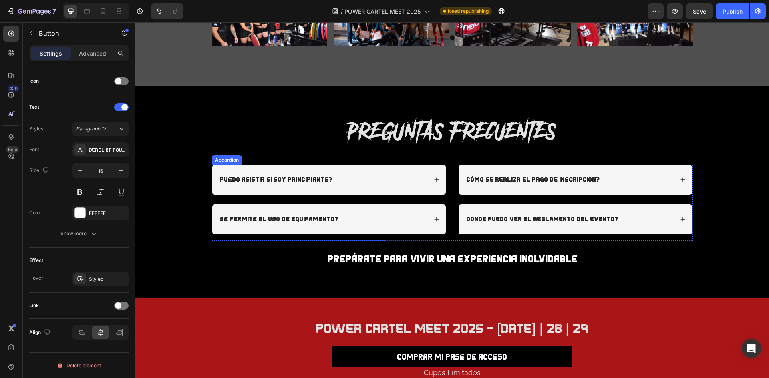
click at [288, 185] on div "Puedo asistir si soy principiante?" at bounding box center [276, 180] width 114 height 11
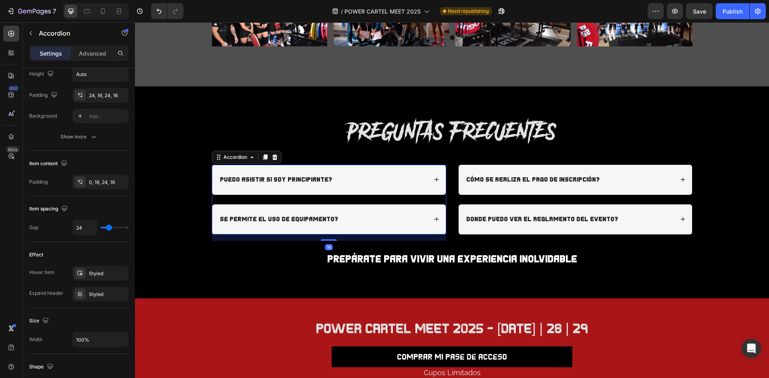
click at [288, 185] on div "Puedo asistir si soy principiante?" at bounding box center [276, 180] width 114 height 11
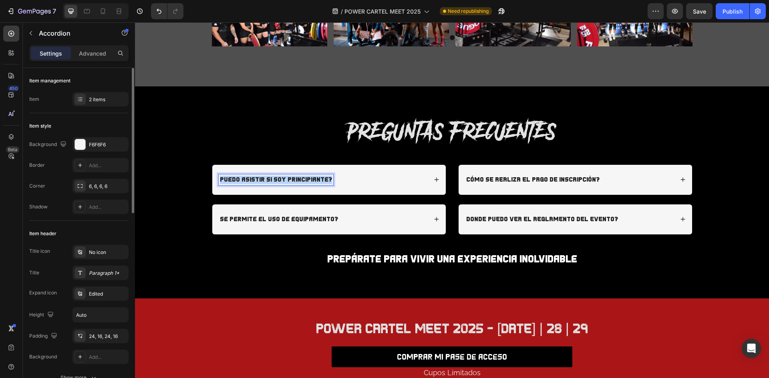
click at [288, 185] on div "Puedo asistir si soy principiante?" at bounding box center [276, 180] width 114 height 11
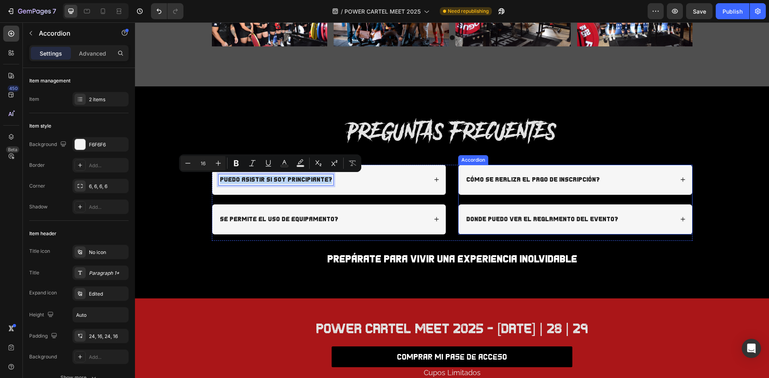
click at [560, 172] on div "CÓMO SE REALIZA EL PAGO DE INSCRIPCIÓN?" at bounding box center [574, 180] width 233 height 30
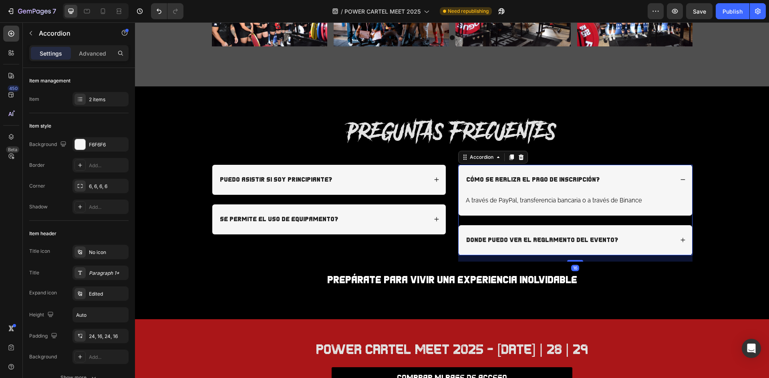
click at [563, 177] on p "CÓMO SE REALIZA EL PAGO DE INSCRIPCIÓN?" at bounding box center [532, 180] width 133 height 8
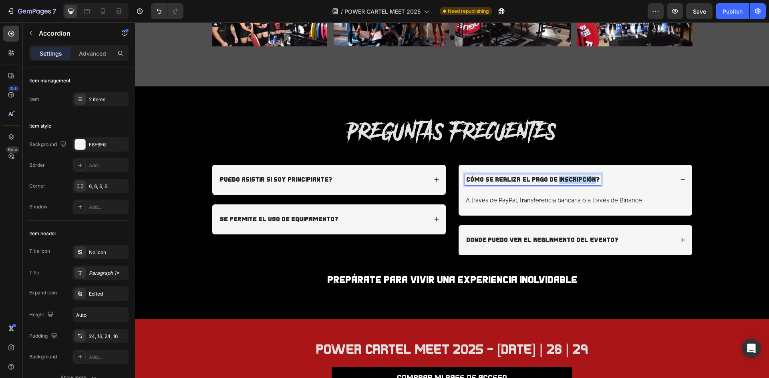
click at [563, 177] on p "CÓMO SE REALIZA EL PAGO DE INSCRIPCIÓN?" at bounding box center [532, 180] width 133 height 8
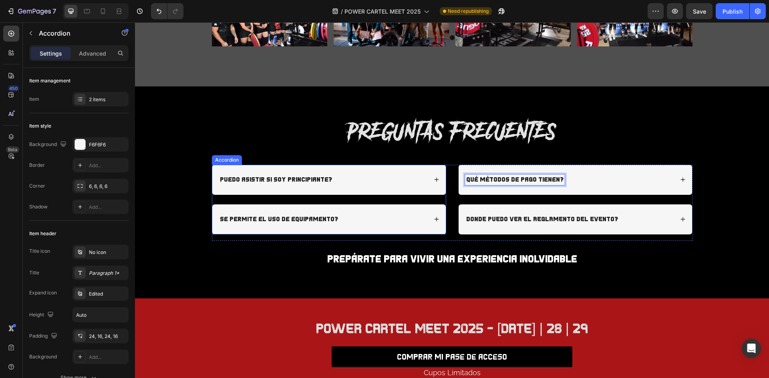
click at [306, 177] on p "Puedo asistir si soy principiante?" at bounding box center [276, 180] width 112 height 8
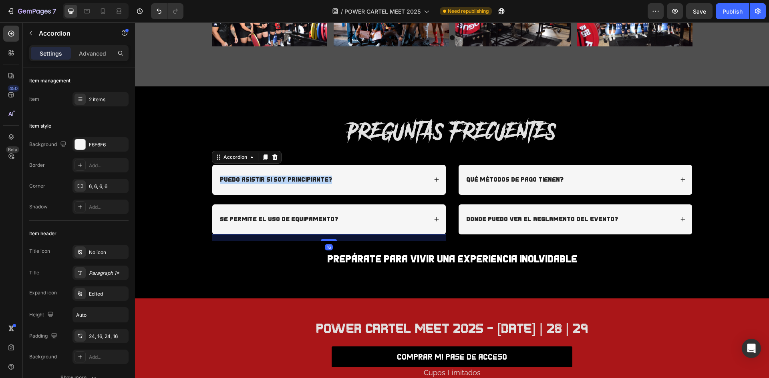
click at [306, 177] on p "Puedo asistir si soy principiante?" at bounding box center [276, 180] width 112 height 8
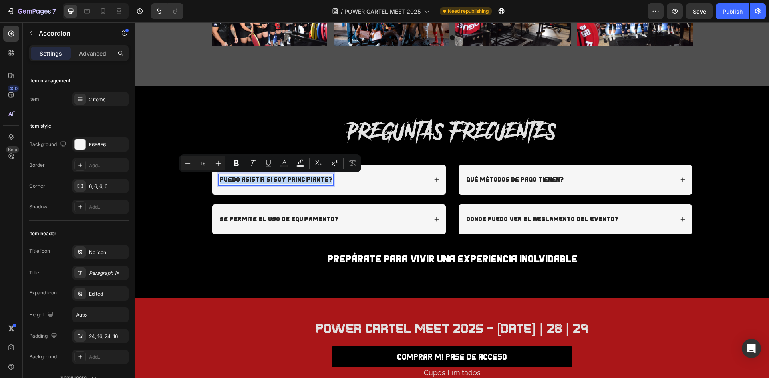
click at [292, 221] on p "se permite el uso de equipamento?" at bounding box center [279, 219] width 118 height 8
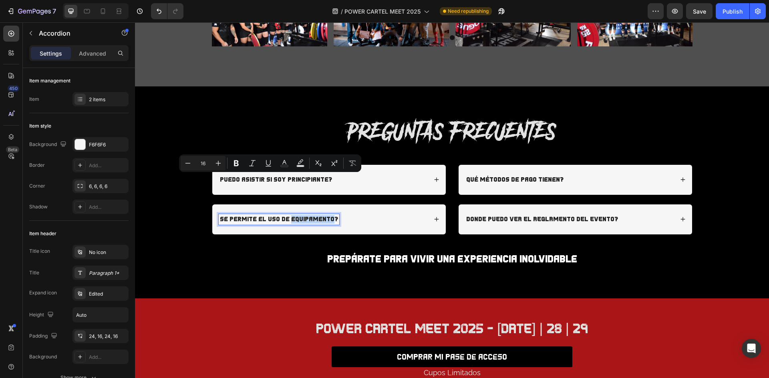
click at [292, 221] on p "se permite el uso de equipamento?" at bounding box center [279, 219] width 118 height 8
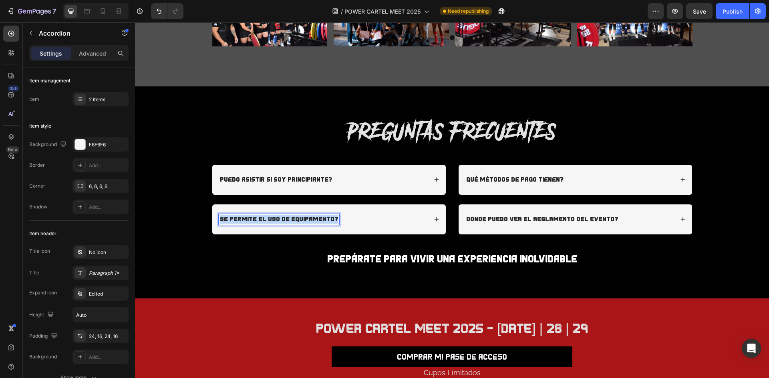
click at [292, 221] on p "se permite el uso de equipamento?" at bounding box center [279, 219] width 118 height 8
click at [294, 179] on p "Puedo asistir si soy principiante?" at bounding box center [276, 180] width 112 height 8
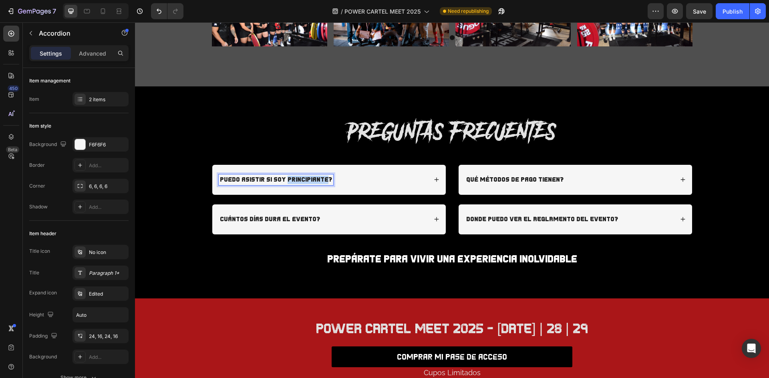
click at [294, 179] on p "Puedo asistir si soy principiante?" at bounding box center [276, 180] width 112 height 8
click at [295, 179] on p "Puedo asistir si soy principiante?" at bounding box center [276, 180] width 112 height 8
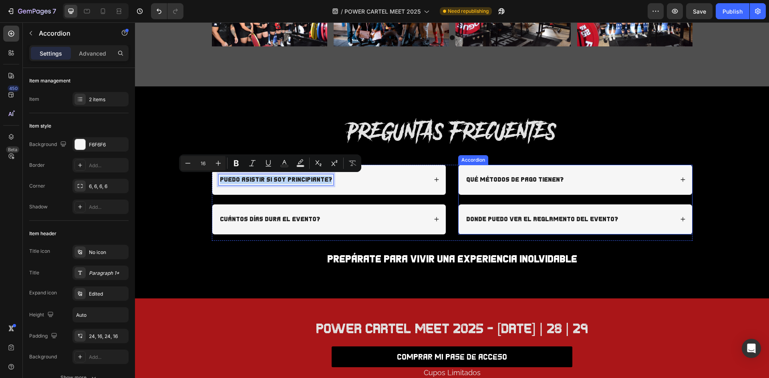
click at [524, 178] on p "qué métodos de pago tienen?" at bounding box center [514, 180] width 97 height 8
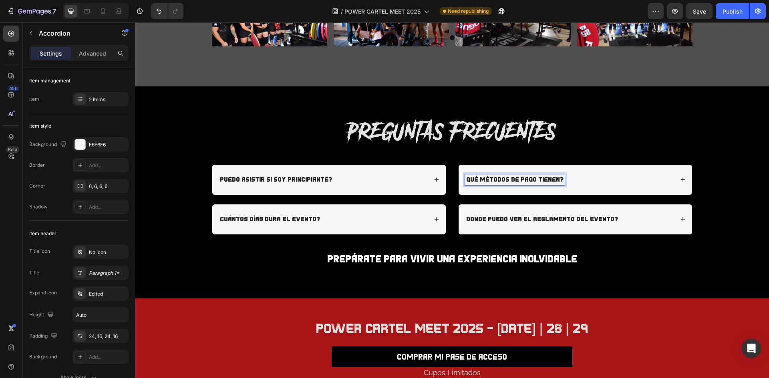
click at [550, 180] on p "qué métodos de pago tienen?" at bounding box center [514, 180] width 97 height 8
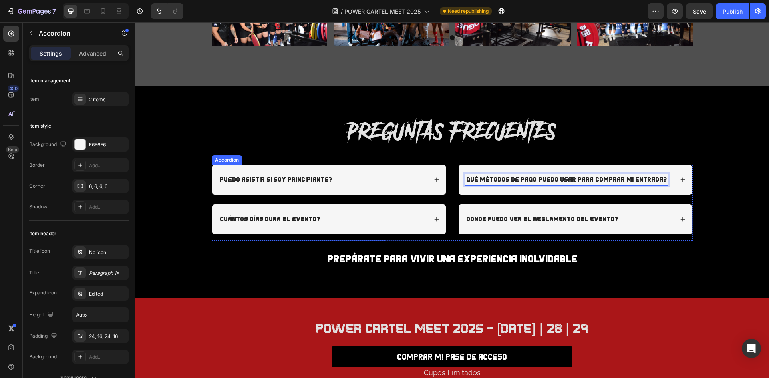
click at [300, 180] on p "Puedo asistir si soy principiante?" at bounding box center [276, 180] width 112 height 8
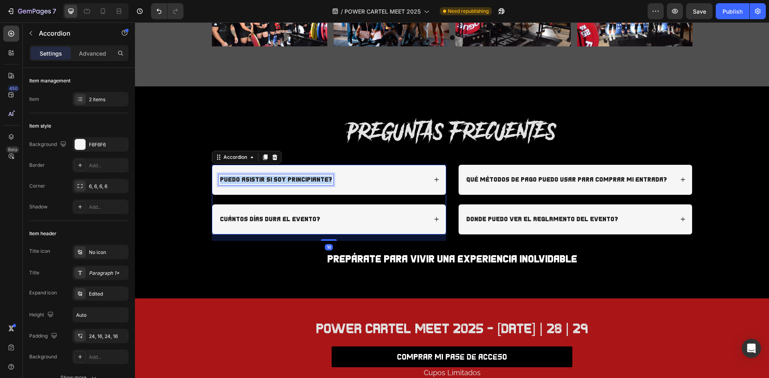
click at [300, 180] on p "Puedo asistir si soy principiante?" at bounding box center [276, 180] width 112 height 8
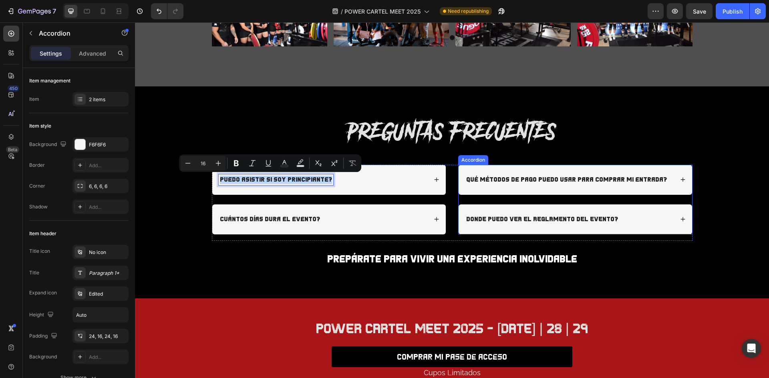
click at [563, 218] on p "DONDE PUEDO VER EL REGLAMENTO DEL EVENTO?" at bounding box center [542, 219] width 152 height 8
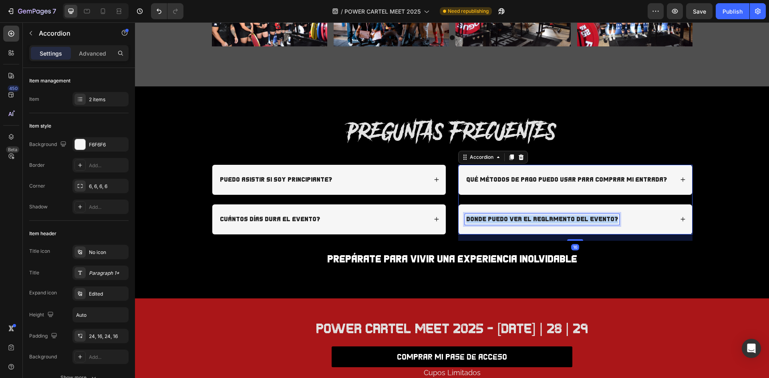
click at [563, 218] on p "DONDE PUEDO VER EL REGLAMENTO DEL EVENTO?" at bounding box center [542, 219] width 152 height 8
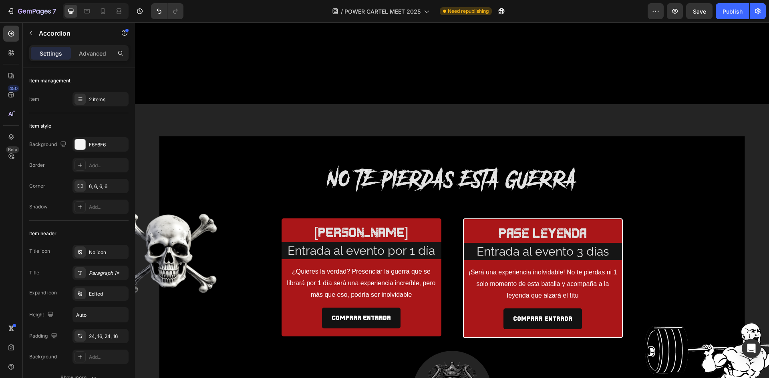
scroll to position [1081, 0]
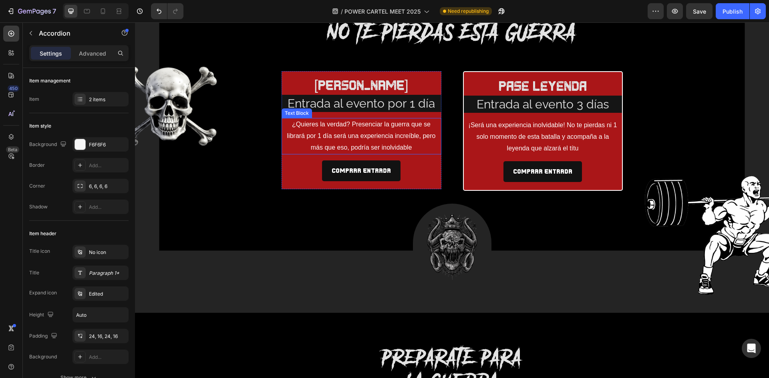
click at [401, 145] on p "¿Quieres la verdad? Presenciar la guerra que se librará por 1 día será una expe…" at bounding box center [361, 136] width 154 height 34
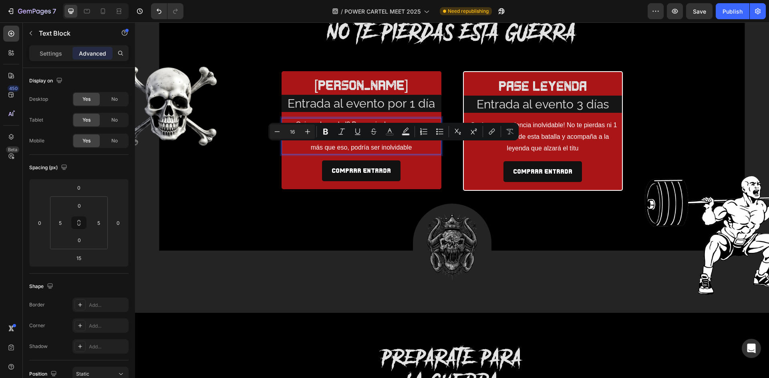
click at [341, 149] on p "¿Quieres la verdad? Presenciar la guerra que se librará por 1 día será una expe…" at bounding box center [361, 136] width 154 height 34
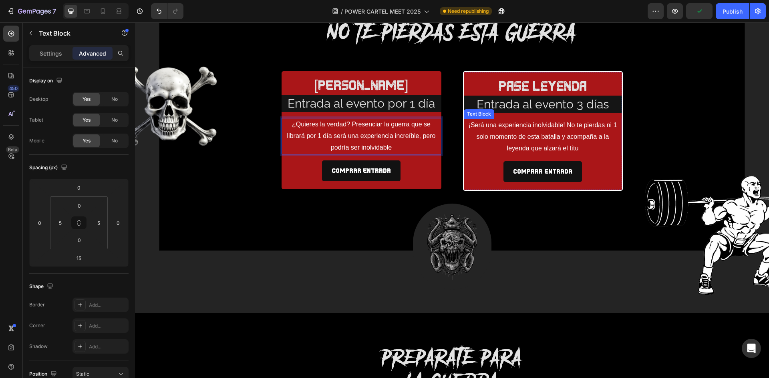
click at [574, 147] on p "¡Será una experiencia inolvidable! No te pierdas ni 1 solo momento de esta bata…" at bounding box center [542, 137] width 153 height 34
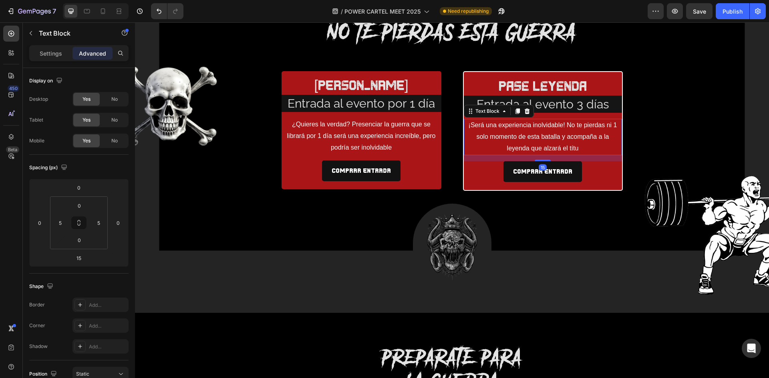
click at [577, 147] on p "¡Será una experiencia inolvidable! No te pierdas ni 1 solo momento de esta bata…" at bounding box center [542, 137] width 153 height 34
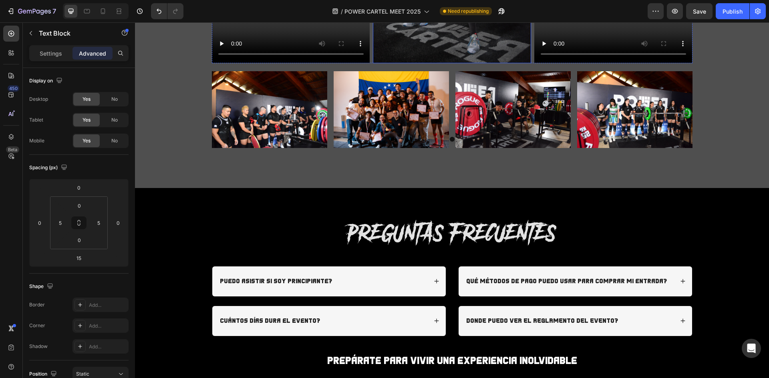
scroll to position [1961, 0]
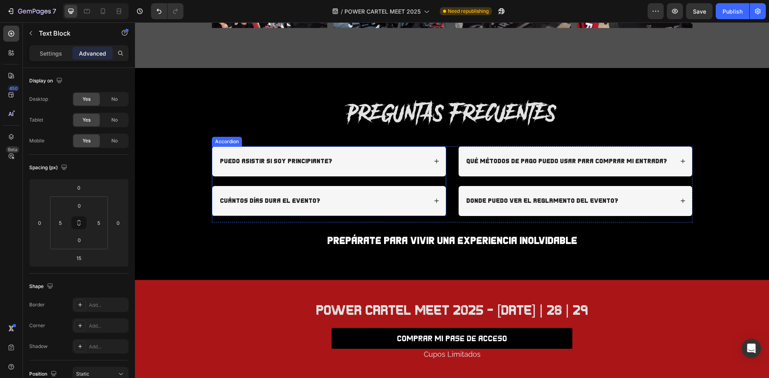
click at [293, 158] on p "Puedo asistir si soy principiante?" at bounding box center [276, 161] width 112 height 8
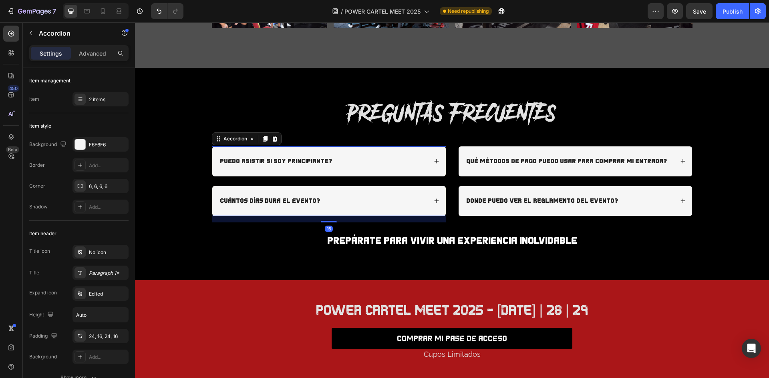
click at [293, 158] on p "Puedo asistir si soy principiante?" at bounding box center [276, 161] width 112 height 8
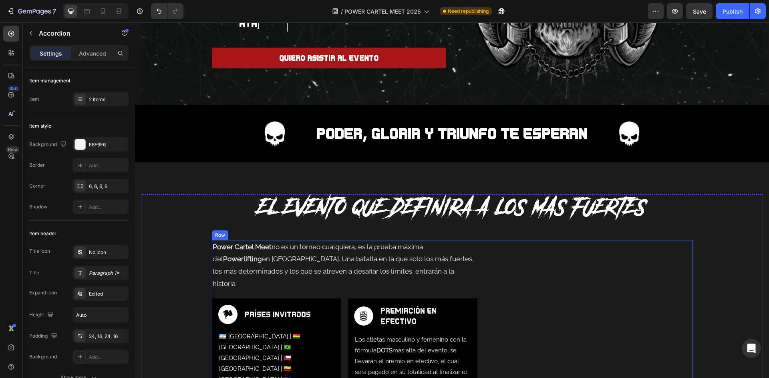
scroll to position [320, 0]
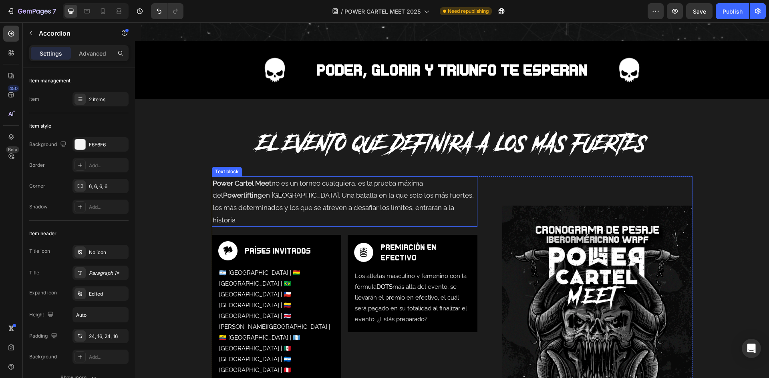
click at [336, 213] on p "Power Cartel Meet no es un torneo cualquiera, es la prueba máxima del Powerlift…" at bounding box center [345, 201] width 264 height 49
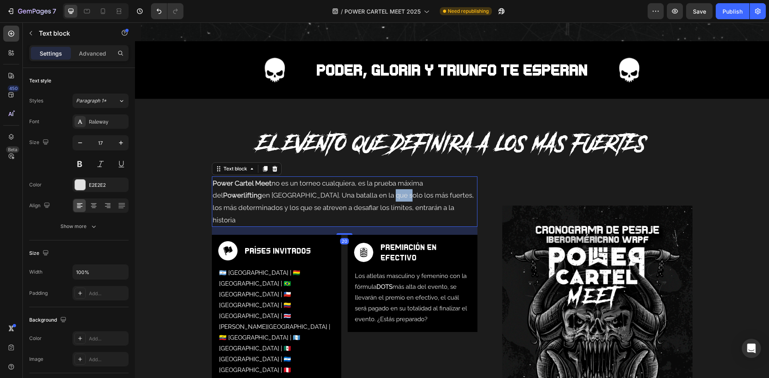
click at [336, 213] on p "Power Cartel Meet no es un torneo cualquiera, es la prueba máxima del Powerlift…" at bounding box center [345, 201] width 264 height 49
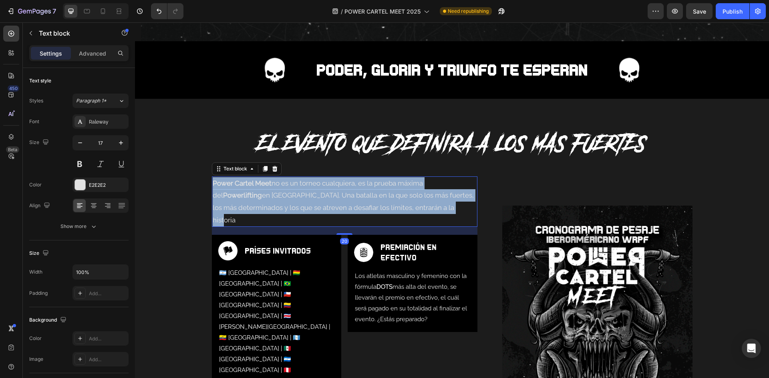
click at [336, 213] on p "Power Cartel Meet no es un torneo cualquiera, es la prueba máxima del Powerlift…" at bounding box center [345, 201] width 264 height 49
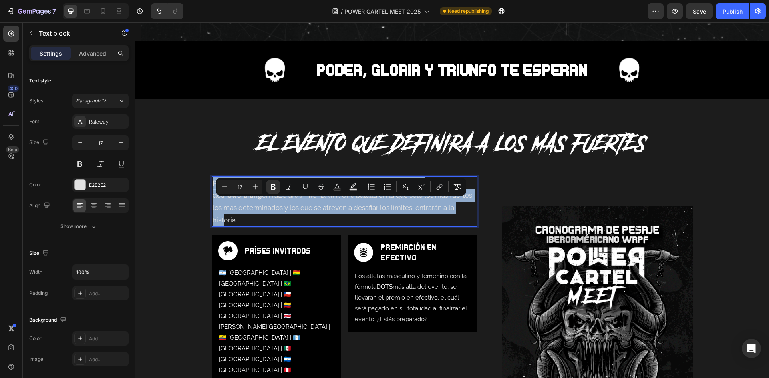
click at [442, 223] on p "Power Cartel Meet no es un torneo cualquiera, es la prueba máxima del Powerlift…" at bounding box center [345, 201] width 264 height 49
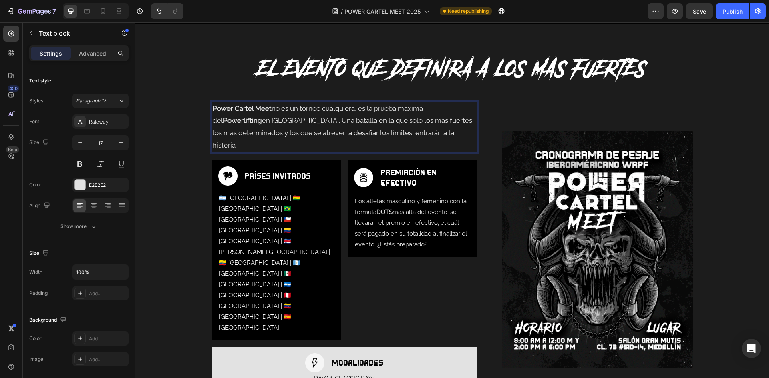
scroll to position [400, 0]
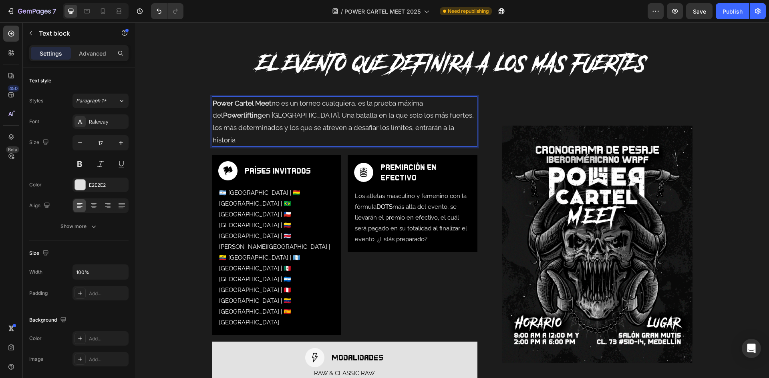
click at [343, 130] on p "Power Cartel Meet no es un torneo cualquiera, es la prueba máxima del Powerlift…" at bounding box center [345, 121] width 264 height 49
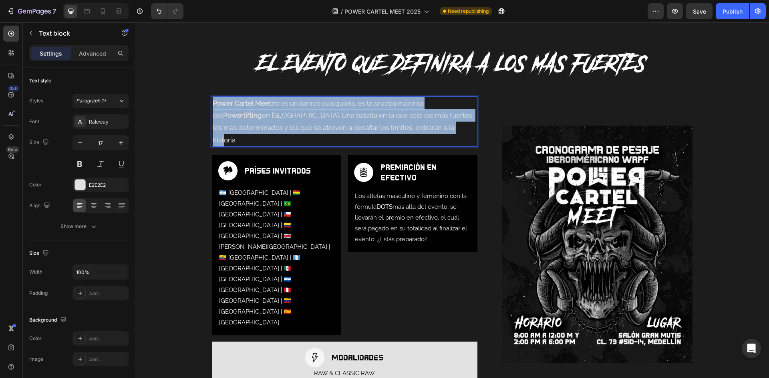
click at [343, 130] on p "Power Cartel Meet no es un torneo cualquiera, es la prueba máxima del Powerlift…" at bounding box center [345, 121] width 264 height 49
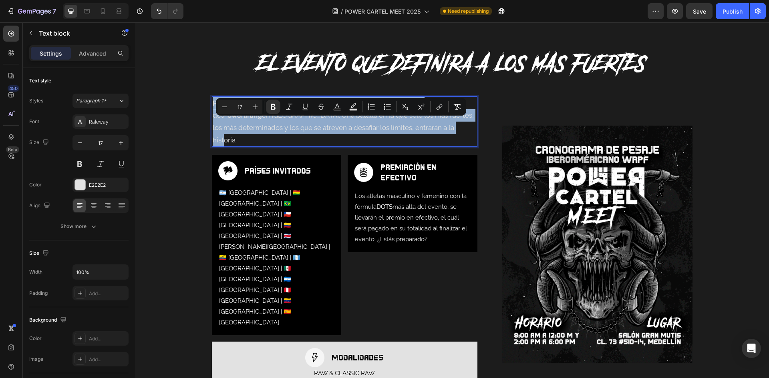
click at [317, 138] on p "Power Cartel Meet no es un torneo cualquiera, es la prueba máxima del Powerlift…" at bounding box center [345, 121] width 264 height 49
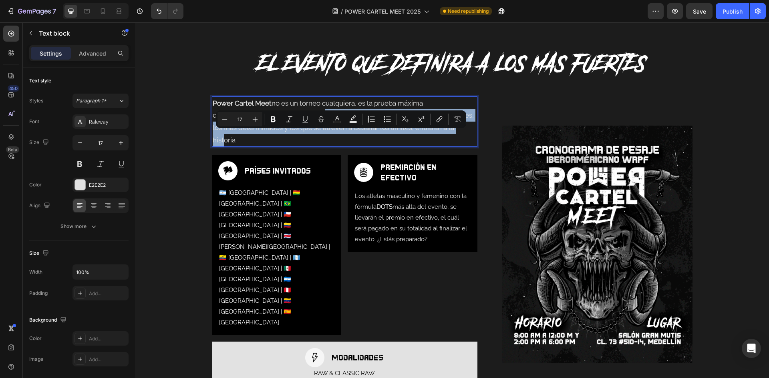
drag, startPoint x: 398, startPoint y: 146, endPoint x: 261, endPoint y: 137, distance: 138.0
click at [261, 137] on p "Power Cartel Meet no es un torneo cualquiera, es la prueba máxima del Powerlift…" at bounding box center [345, 121] width 264 height 49
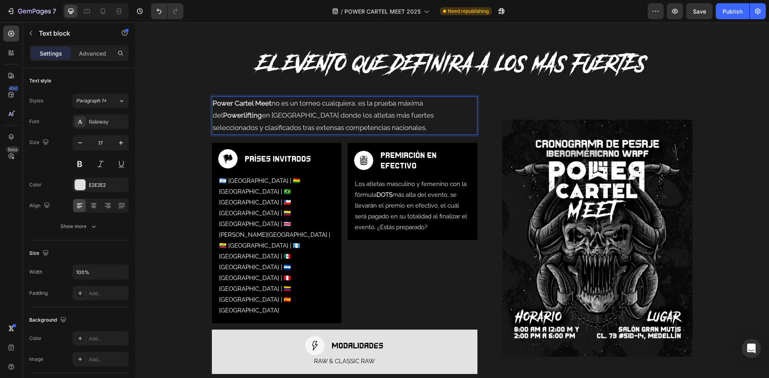
click at [217, 134] on p "Power Cartel Meet no es un torneo cualquiera, es la prueba máxima del Powerlift…" at bounding box center [345, 115] width 264 height 37
click at [355, 134] on p "Power Cartel Meet no es un torneo cualquiera, es la prueba máxima del Powerlift…" at bounding box center [345, 115] width 264 height 37
click at [330, 134] on p "Power Cartel Meet no es un torneo cualquiera, es la prueba máxima del Powerlift…" at bounding box center [345, 115] width 264 height 37
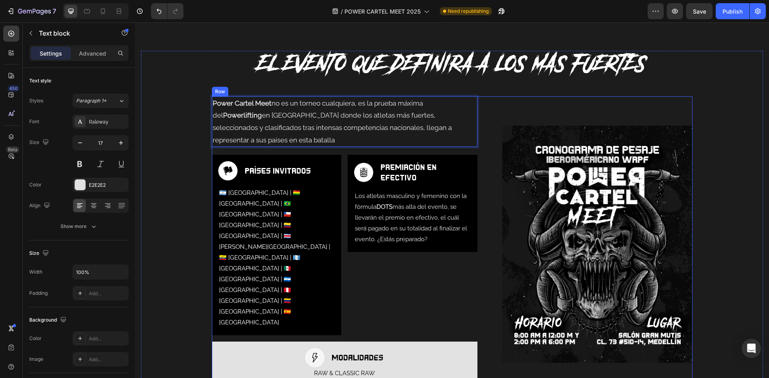
click at [222, 87] on div "Row" at bounding box center [220, 92] width 16 height 10
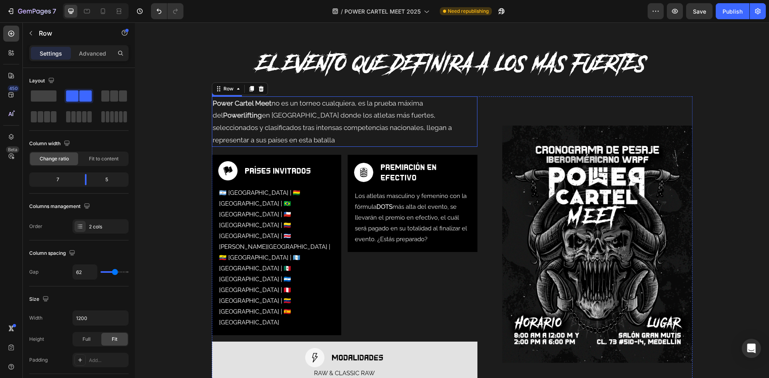
click at [288, 118] on p "Power Cartel Meet no es un torneo cualquiera, es la prueba máxima del Powerlift…" at bounding box center [345, 121] width 264 height 49
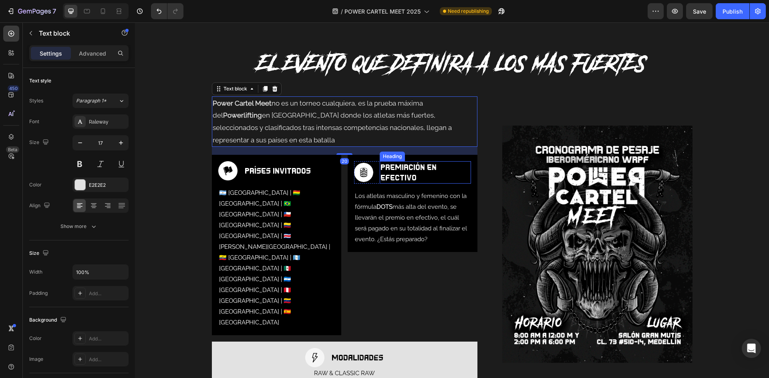
click at [395, 181] on h3 "PREMIACIÓN EN EFECTIVO" at bounding box center [424, 172] width 91 height 22
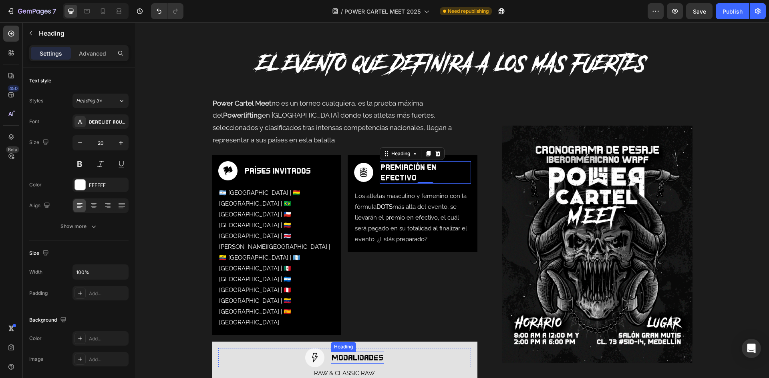
click at [360, 352] on h3 "modalidades" at bounding box center [357, 358] width 53 height 12
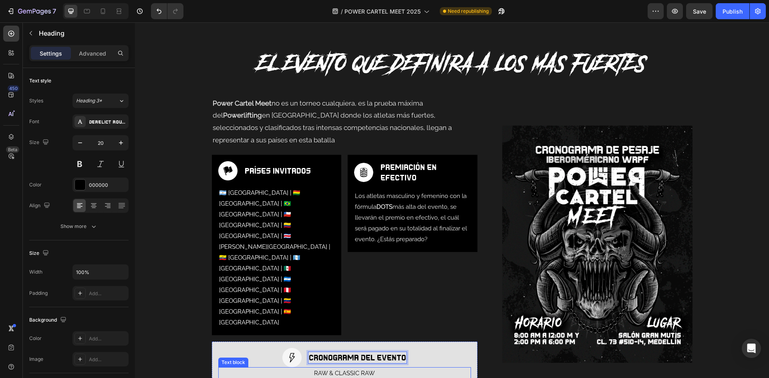
click at [354, 368] on p "RAW & CLASSIC RAW" at bounding box center [344, 373] width 251 height 11
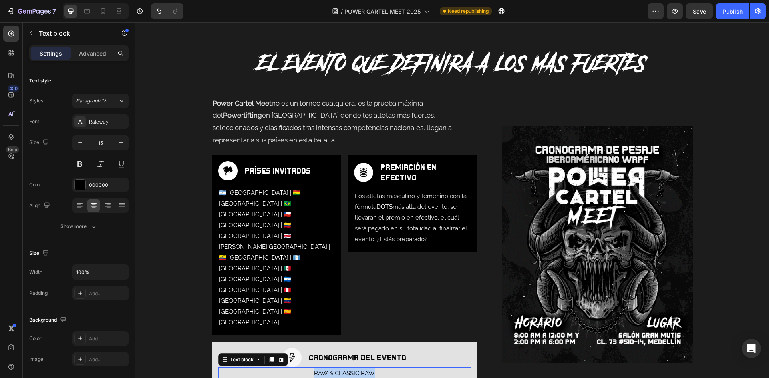
click at [354, 368] on p "RAW & CLASSIC RAW" at bounding box center [344, 373] width 251 height 11
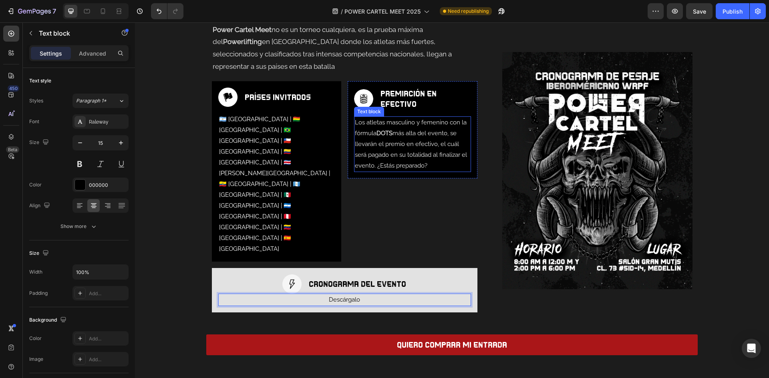
scroll to position [360, 0]
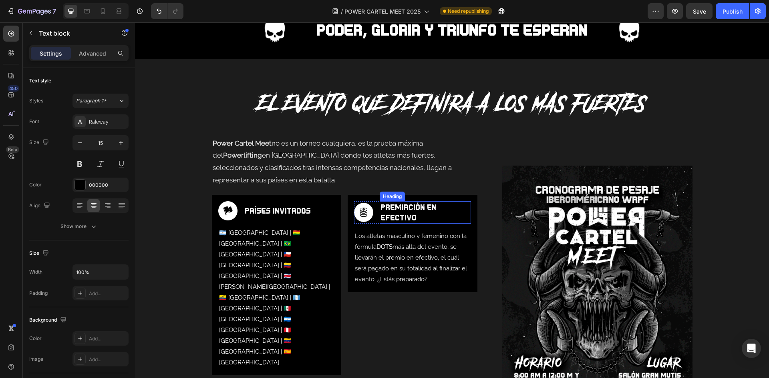
click at [416, 221] on h3 "PREMIACIÓN EN EFECTIVO" at bounding box center [424, 212] width 91 height 22
click at [416, 221] on p "PREMIACIÓN EN EFECTIVO" at bounding box center [425, 212] width 90 height 21
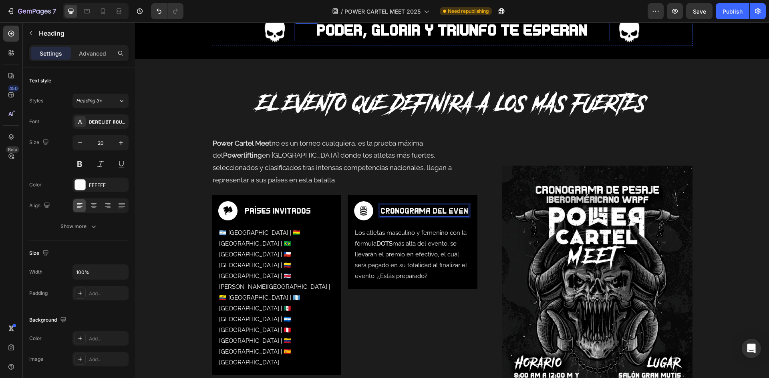
scroll to position [355, 0]
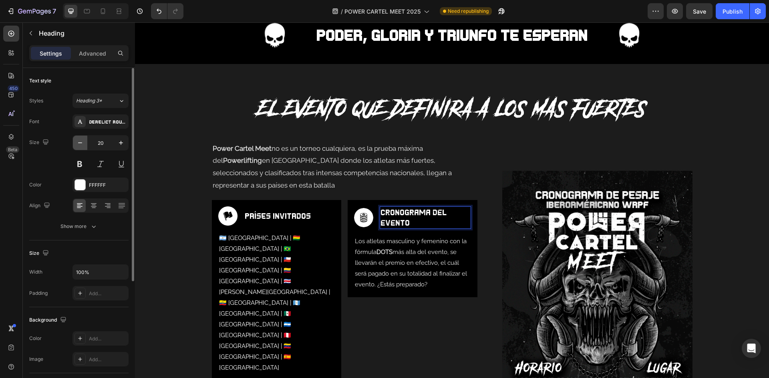
click at [78, 143] on icon "button" at bounding box center [80, 143] width 8 height 8
type input "19"
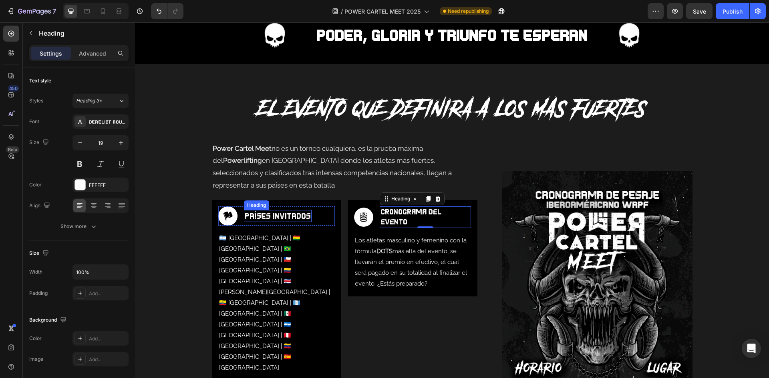
click at [289, 221] on h3 "PAÍSES INVITADOS" at bounding box center [278, 216] width 68 height 12
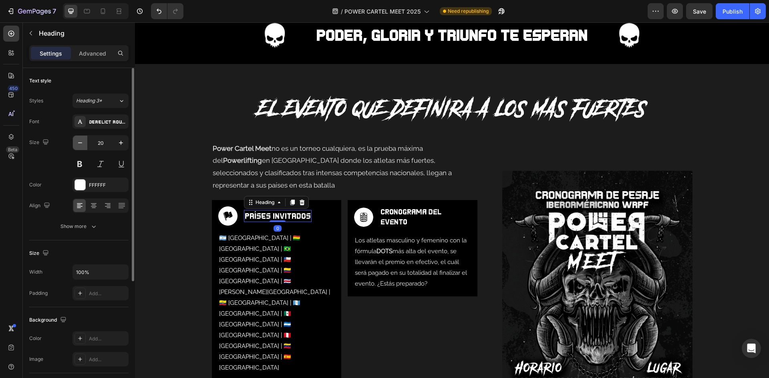
click at [75, 145] on button "button" at bounding box center [80, 143] width 14 height 14
type input "19"
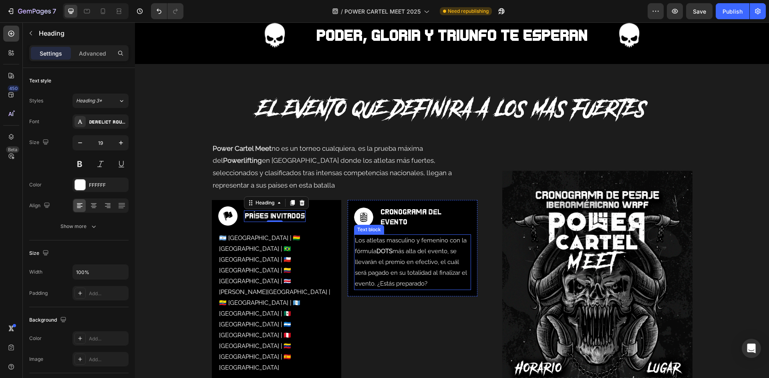
click at [395, 255] on p "Los atletas masculino y femenino con la fórmula DOTS más alta del evento, se ll…" at bounding box center [412, 262] width 115 height 54
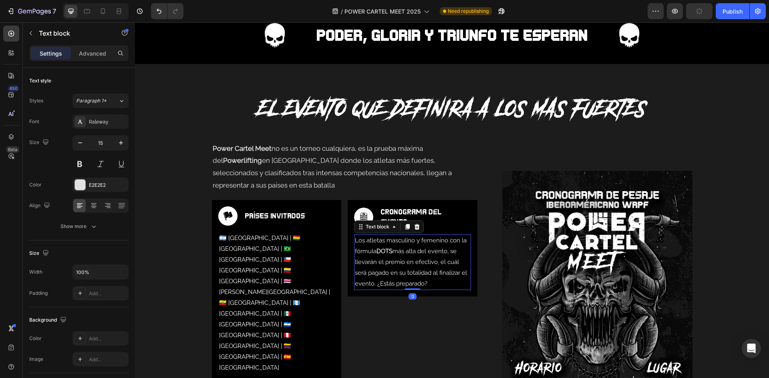
click at [395, 255] on p "Los atletas masculino y femenino con la fórmula DOTS más alta del evento, se ll…" at bounding box center [412, 262] width 115 height 54
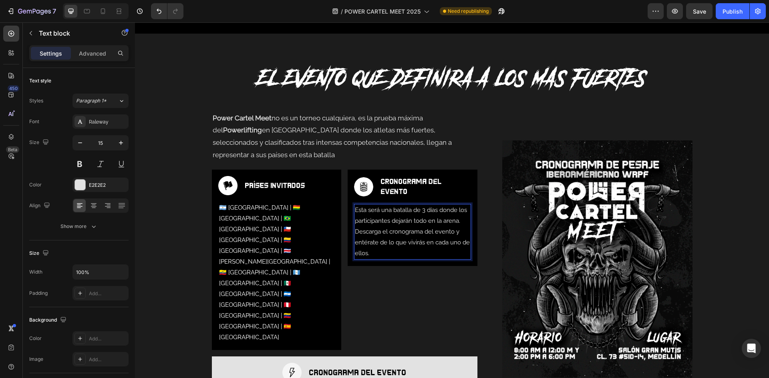
scroll to position [475, 0]
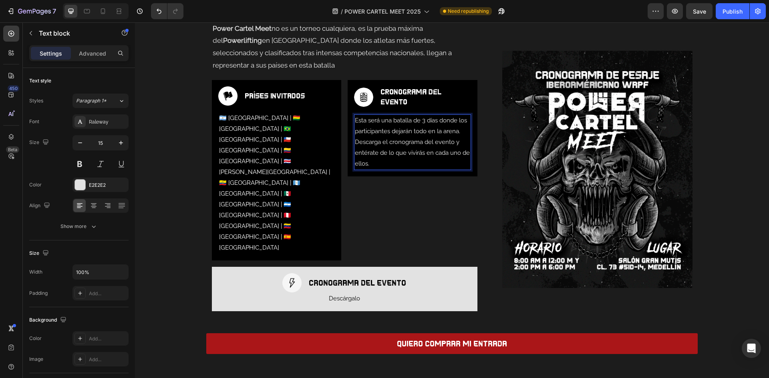
click at [419, 157] on p "Esta será una batalla de 3 días donde los participantes dejarán todo en la aren…" at bounding box center [412, 142] width 115 height 54
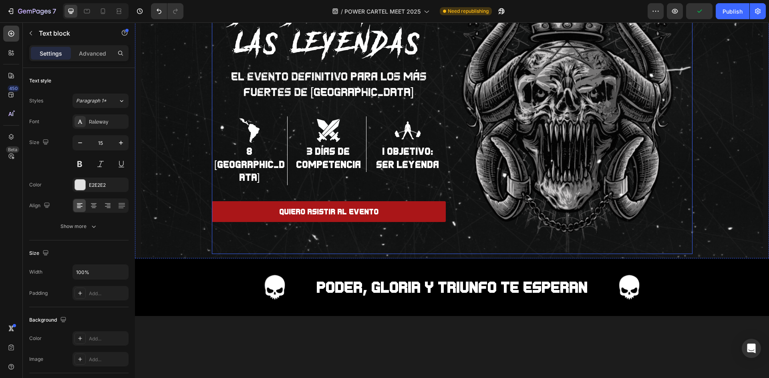
scroll to position [35, 0]
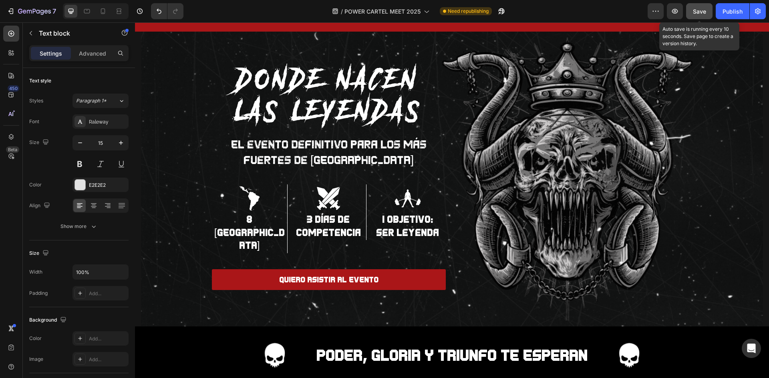
click at [691, 8] on button "Save" at bounding box center [699, 11] width 26 height 16
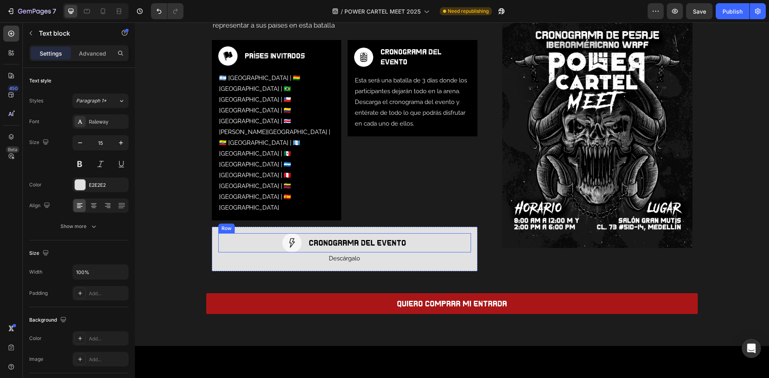
scroll to position [475, 0]
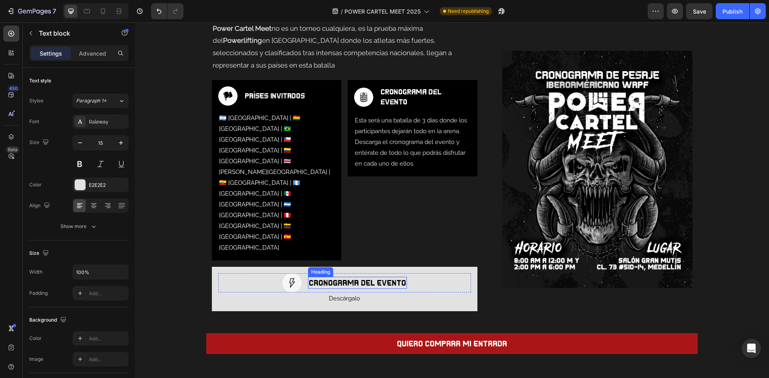
click at [358, 277] on h3 "CRONOGRAMA DEL EVENTO" at bounding box center [357, 283] width 99 height 12
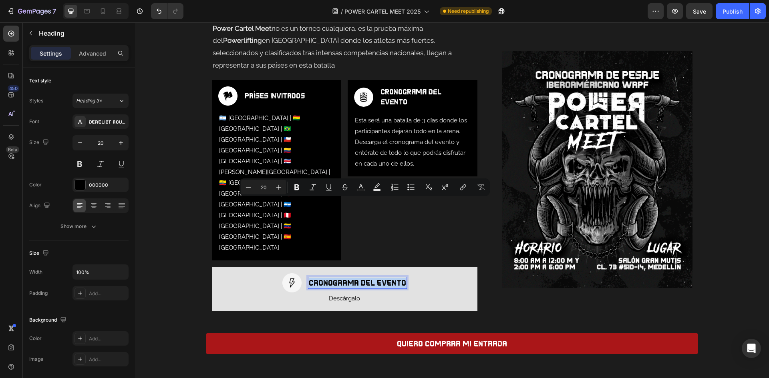
click at [358, 278] on p "CRONOGRAMA DEL EVENTO" at bounding box center [357, 283] width 97 height 10
click at [313, 278] on p "CRONOGRAMA DEL EVENTO" at bounding box center [357, 283] width 97 height 10
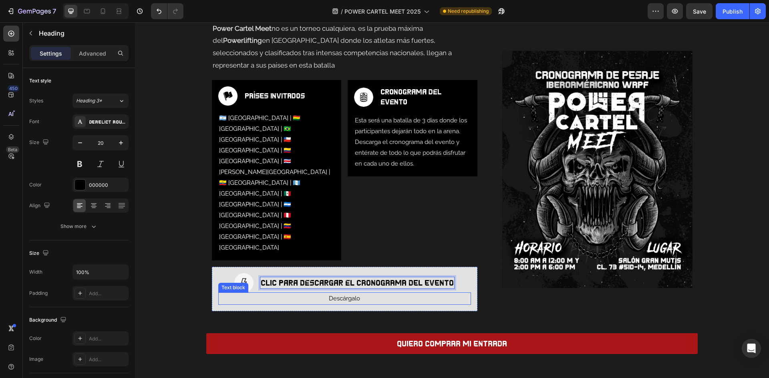
click at [355, 293] on p "Descárgalo" at bounding box center [344, 298] width 251 height 11
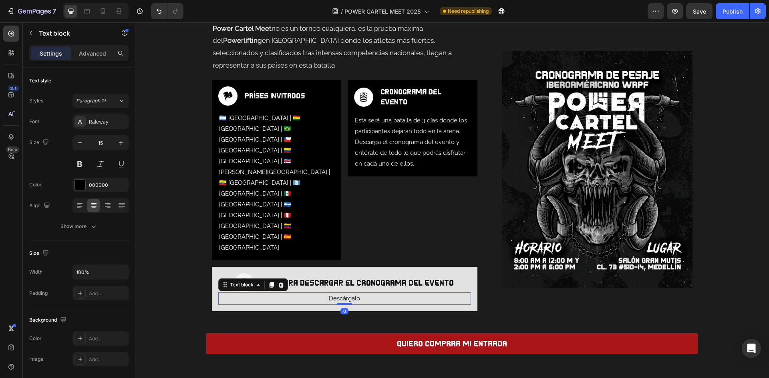
scroll to position [481, 0]
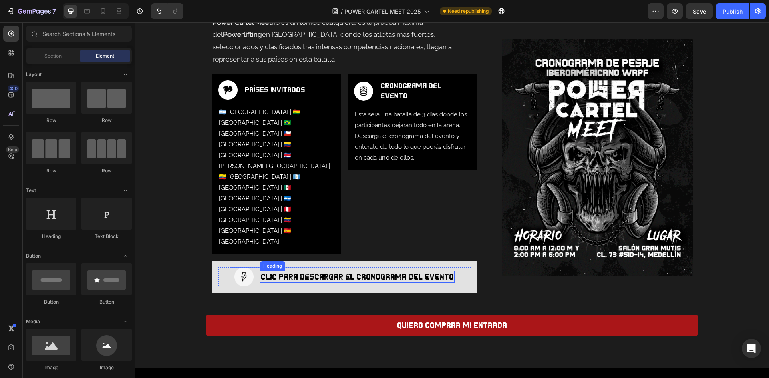
click at [374, 272] on p "clic para descargar el CRONOGRAMA DEL EVENTO" at bounding box center [357, 277] width 193 height 10
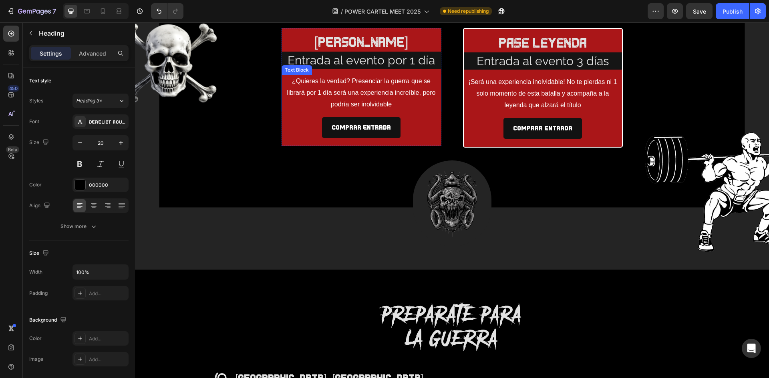
scroll to position [1042, 0]
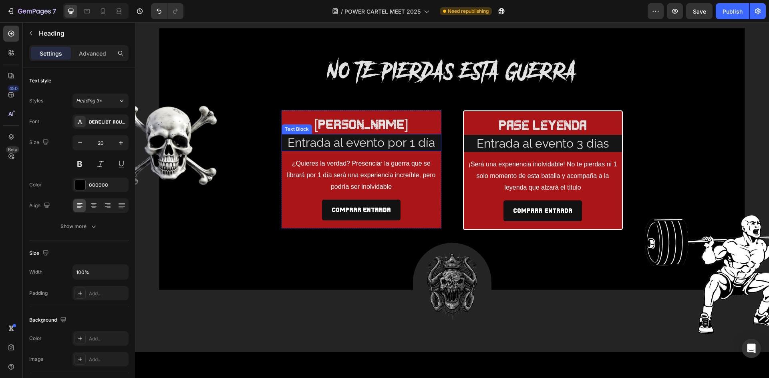
click at [381, 145] on p "Entrada al evento por 1 día" at bounding box center [361, 143] width 158 height 16
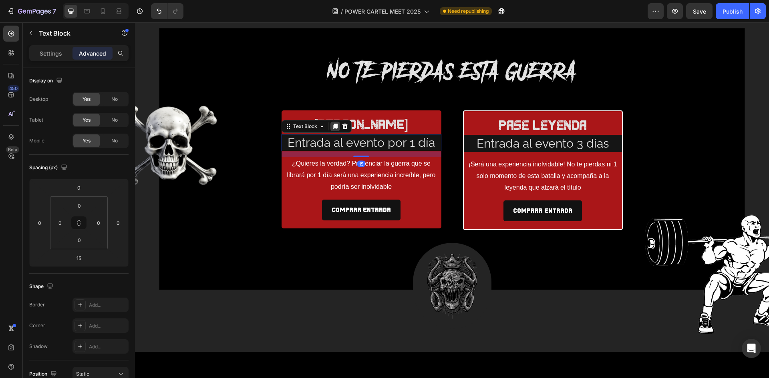
click at [333, 127] on icon at bounding box center [335, 127] width 4 height 6
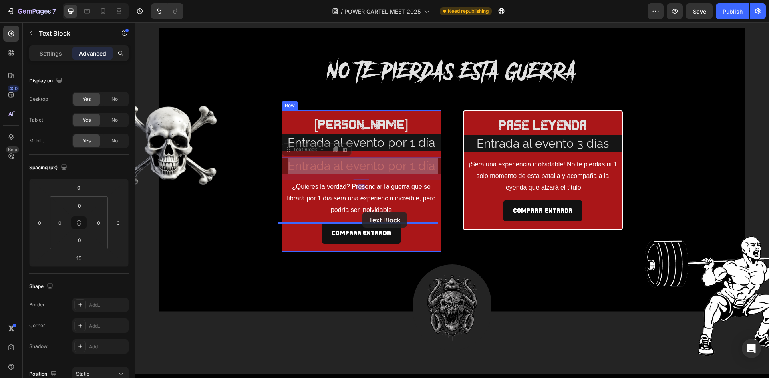
drag, startPoint x: 352, startPoint y: 166, endPoint x: 362, endPoint y: 212, distance: 47.5
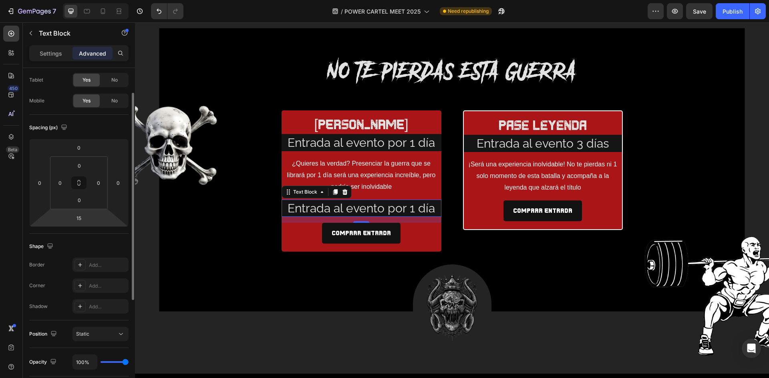
scroll to position [0, 0]
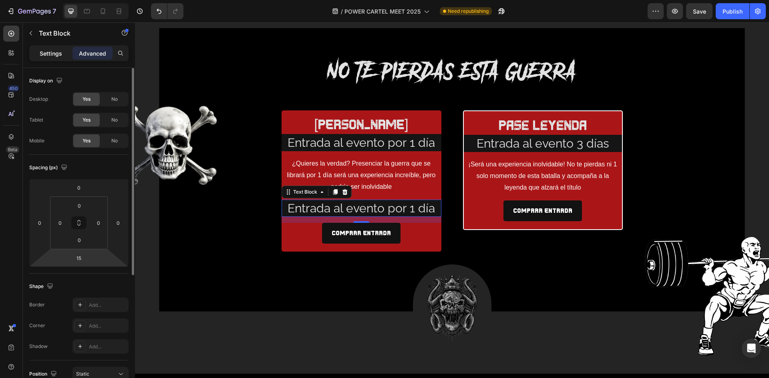
click at [54, 50] on p "Settings" at bounding box center [51, 53] width 22 height 8
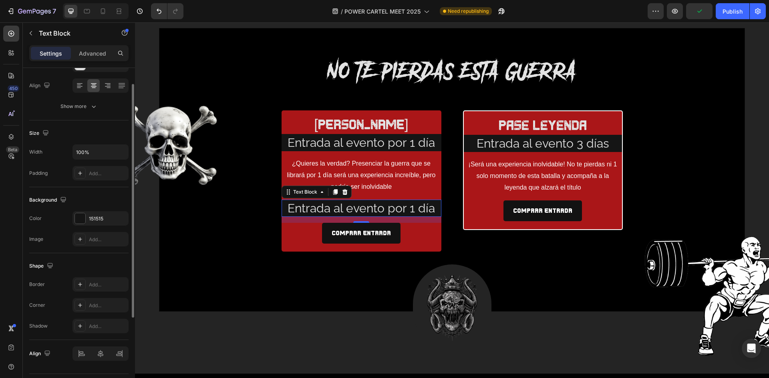
scroll to position [141, 0]
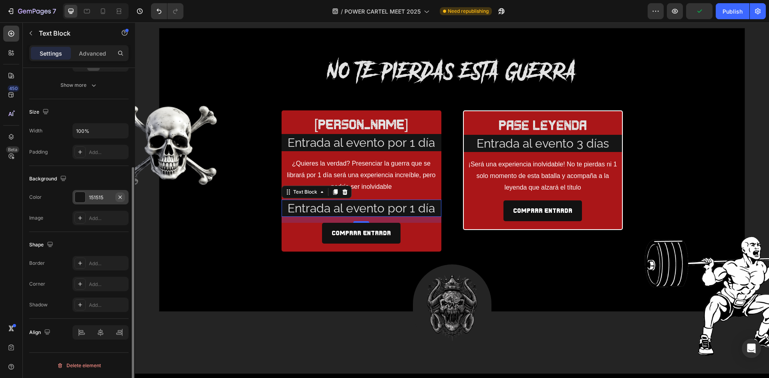
click at [120, 196] on icon "button" at bounding box center [120, 197] width 6 height 6
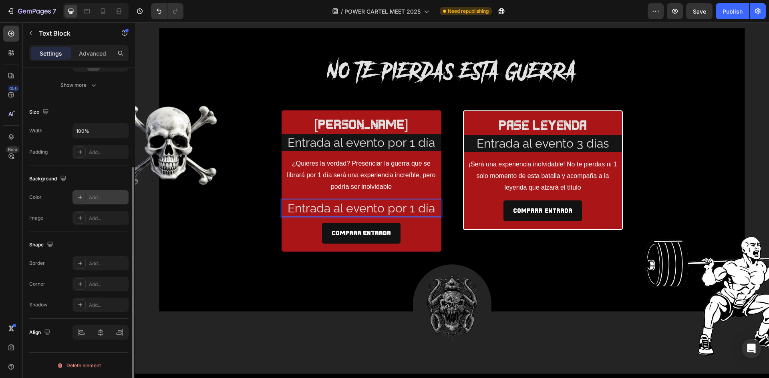
click at [397, 203] on p "Entrada al evento por 1 día" at bounding box center [361, 209] width 158 height 16
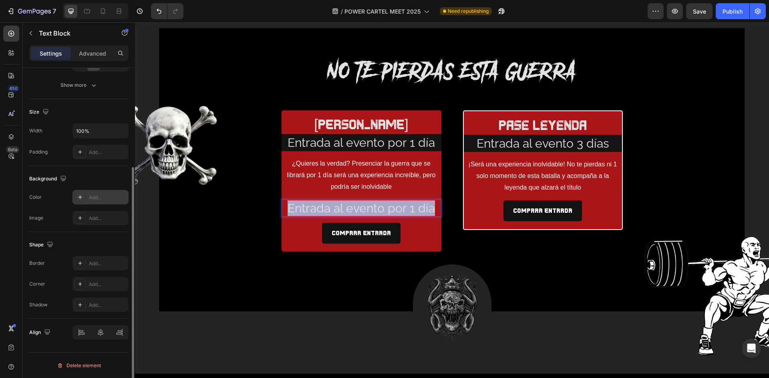
click at [397, 203] on p "Entrada al evento por 1 día" at bounding box center [361, 209] width 158 height 16
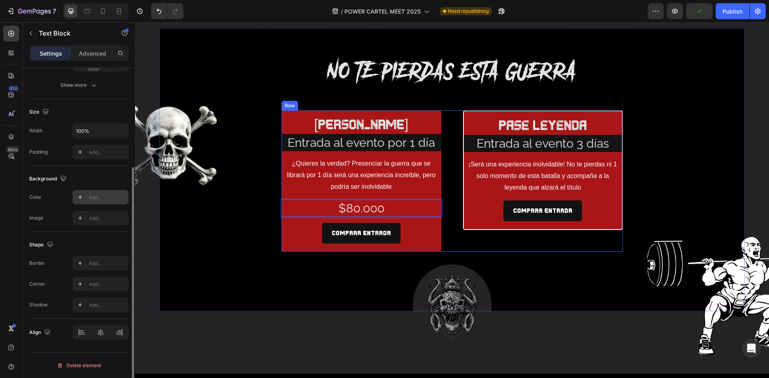
click at [463, 252] on div "pase leyenda Text Block Entrada al evento 3 días Text Block ¡Será una experienc…" at bounding box center [543, 181] width 160 height 142
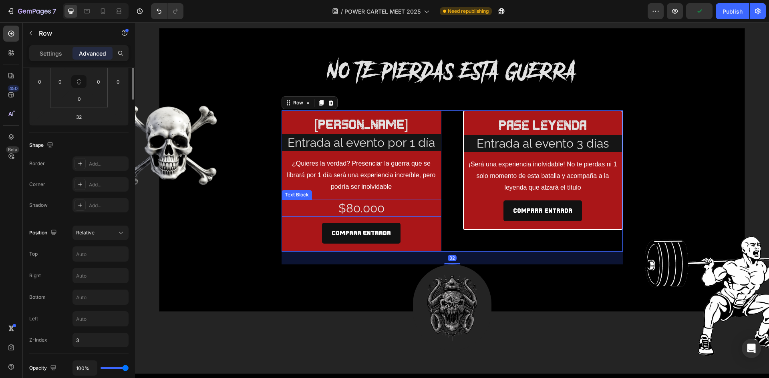
scroll to position [0, 0]
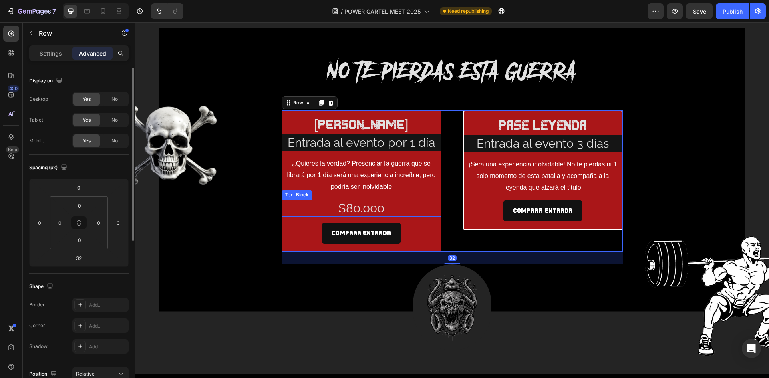
click at [383, 208] on p "$80.000" at bounding box center [361, 209] width 158 height 16
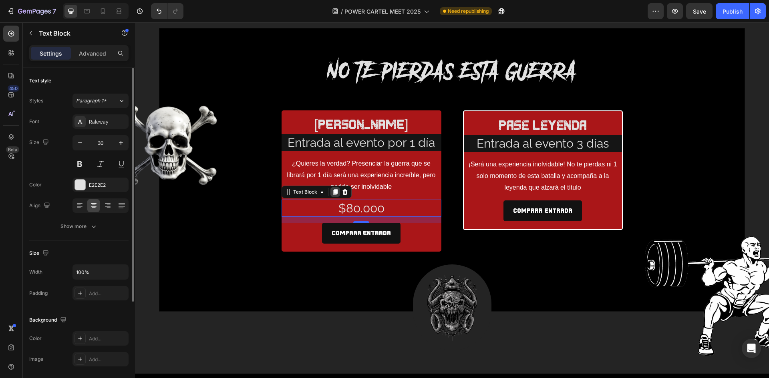
click at [333, 192] on icon at bounding box center [335, 192] width 4 height 6
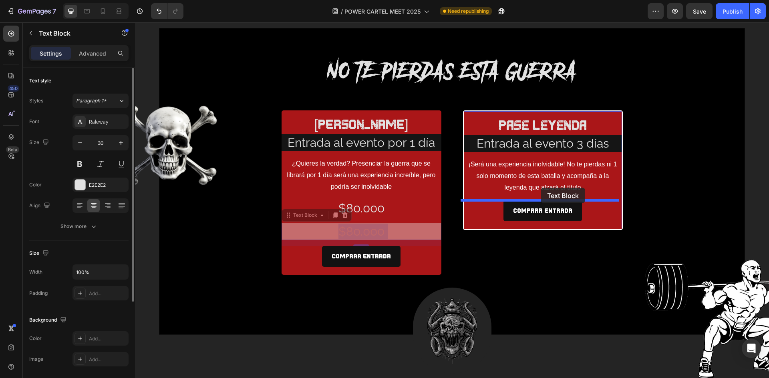
drag, startPoint x: 368, startPoint y: 228, endPoint x: 540, endPoint y: 188, distance: 176.7
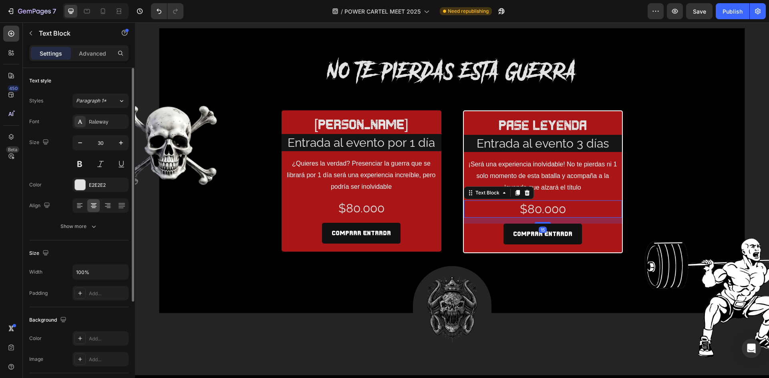
click at [533, 211] on p "$80.000" at bounding box center [542, 209] width 157 height 16
click at [537, 209] on p "$80.000" at bounding box center [542, 209] width 157 height 16
click at [522, 208] on p "$80.000" at bounding box center [542, 209] width 157 height 16
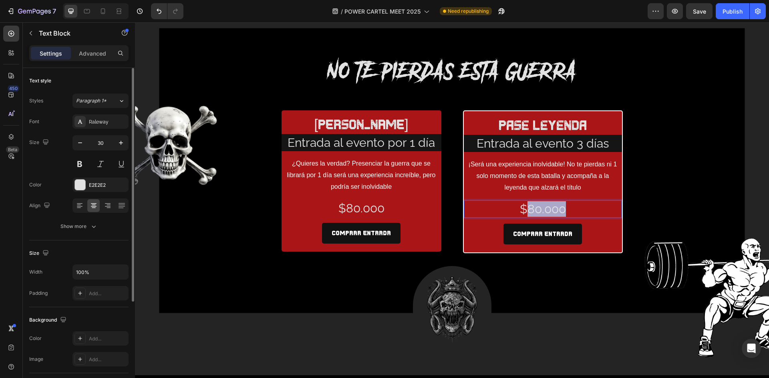
click at [522, 208] on p "$80.000" at bounding box center [542, 209] width 157 height 16
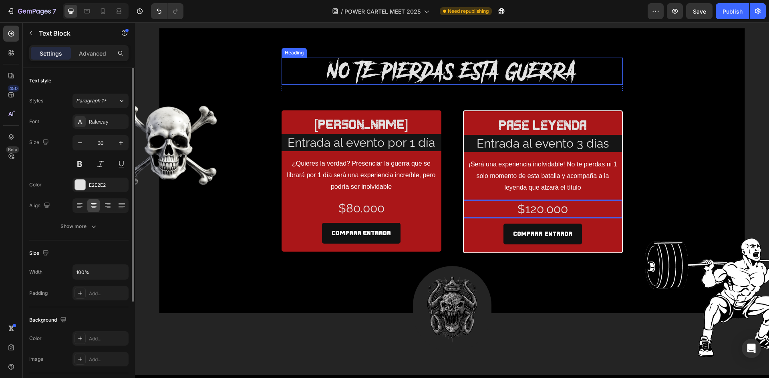
click at [639, 89] on div "NO TE PIERDAS ESTA GUERRA Heading Row pase guerrero Text Block Entrada al event…" at bounding box center [452, 186] width 568 height 256
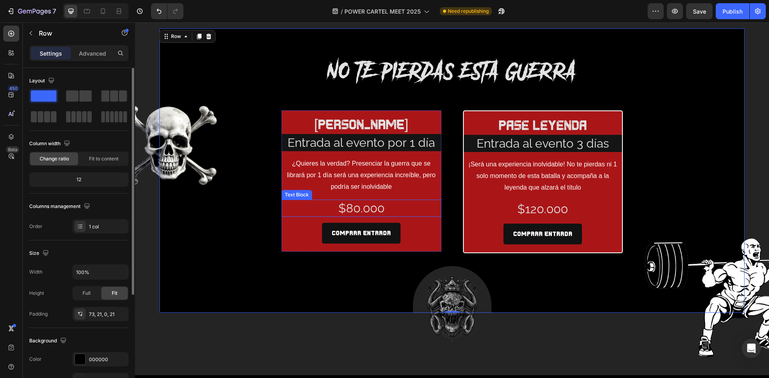
click at [358, 207] on p "$80.000" at bounding box center [361, 209] width 158 height 16
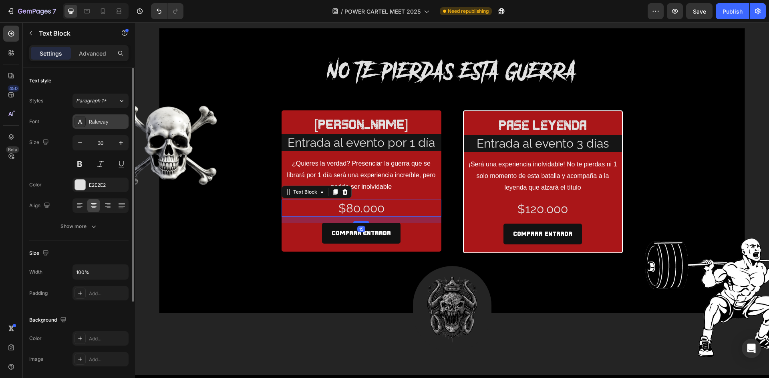
click at [103, 122] on div "Raleway" at bounding box center [108, 121] width 38 height 7
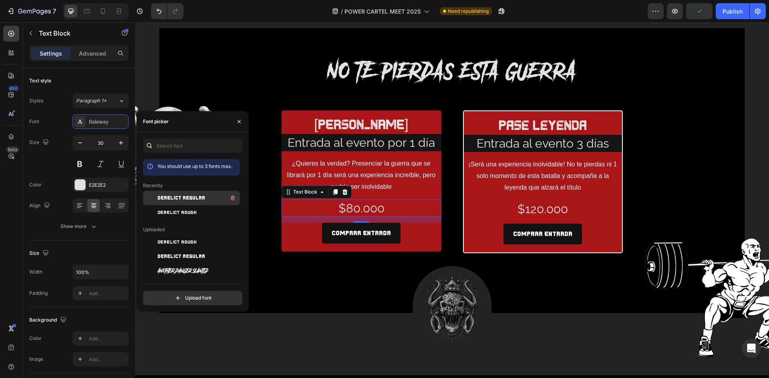
click at [177, 199] on span "DERELICT REGULAR" at bounding box center [181, 198] width 48 height 7
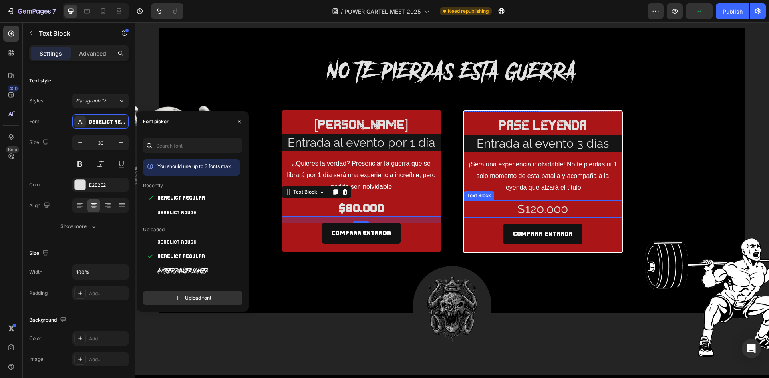
click at [534, 211] on p "$120.000" at bounding box center [542, 209] width 157 height 16
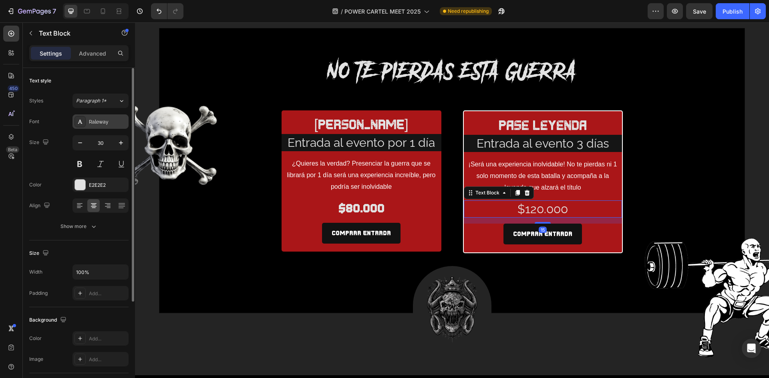
click at [101, 123] on div "Raleway" at bounding box center [108, 121] width 38 height 7
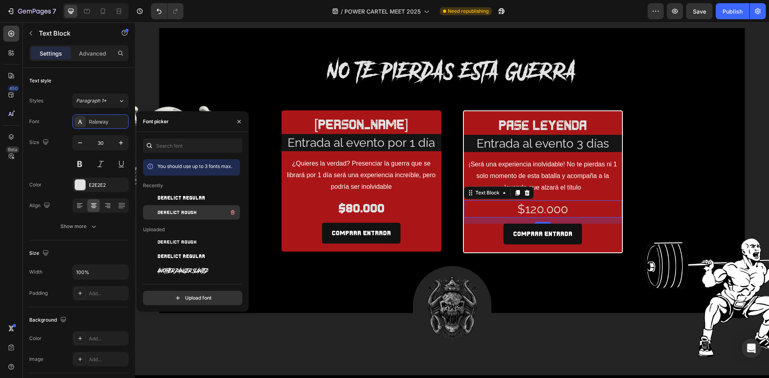
click at [176, 211] on span "DERELICT ROUGH" at bounding box center [176, 212] width 39 height 7
click at [175, 199] on span "DERELICT REGULAR" at bounding box center [181, 198] width 48 height 7
click at [199, 207] on div "DERELICT ROUGH" at bounding box center [191, 212] width 97 height 14
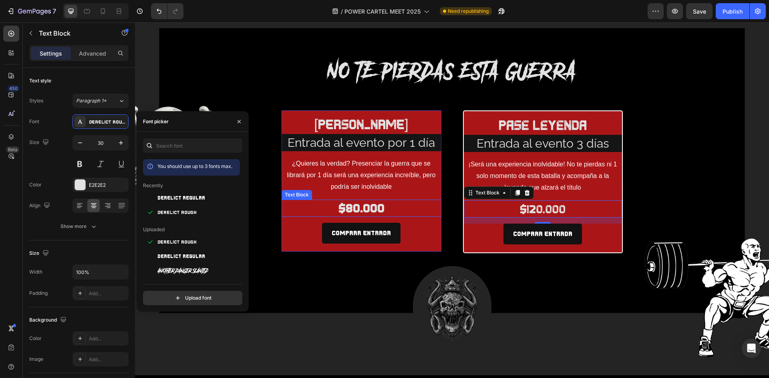
click at [379, 204] on p "$80.000" at bounding box center [361, 209] width 158 height 16
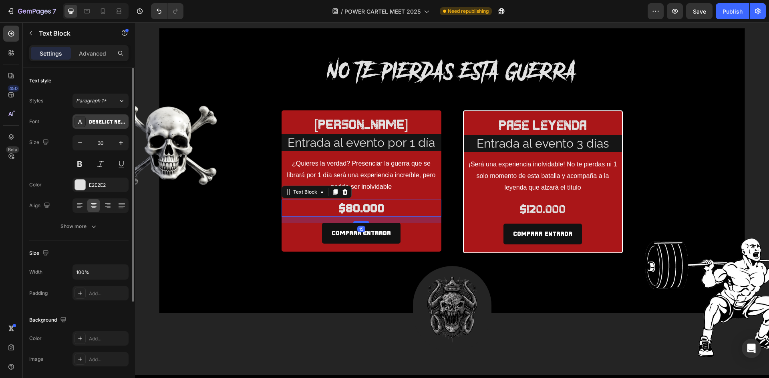
click at [101, 115] on div "DERELICT REGULAR" at bounding box center [100, 121] width 56 height 14
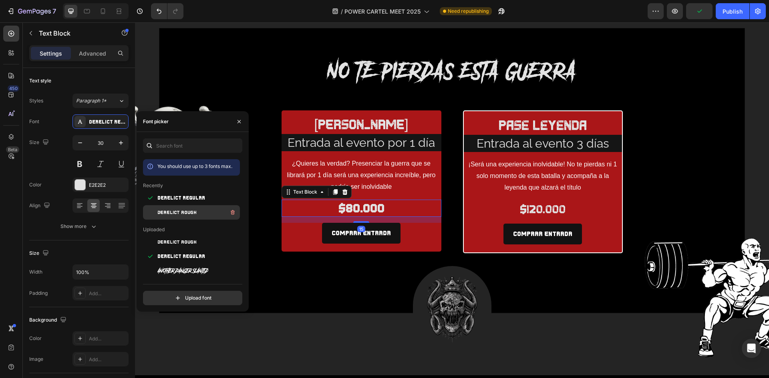
click at [189, 213] on span "DERELICT ROUGH" at bounding box center [176, 212] width 39 height 7
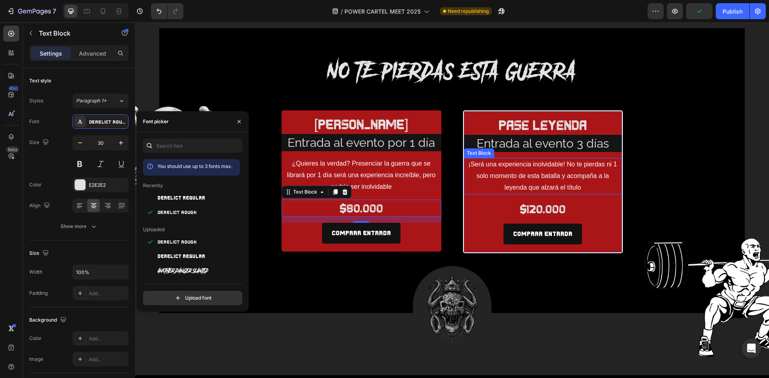
click at [620, 178] on div "NO TE PIERDAS ESTA GUERRA Heading Row pase guerrero Text Block Entrada al event…" at bounding box center [452, 186] width 568 height 256
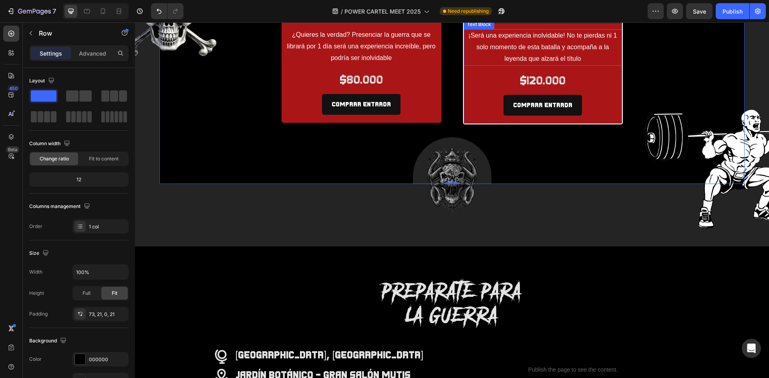
scroll to position [1242, 0]
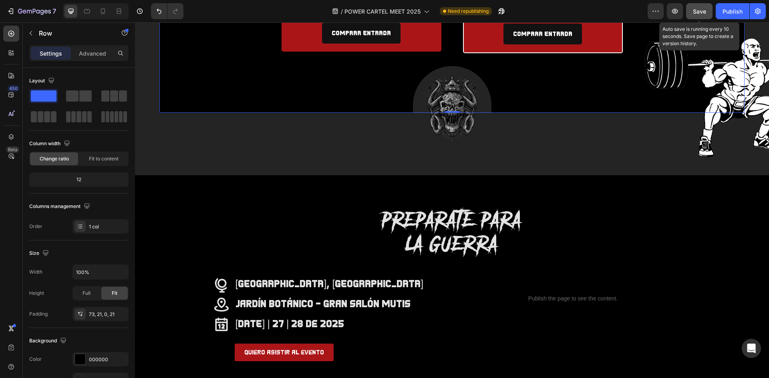
click at [708, 10] on button "Save" at bounding box center [699, 11] width 26 height 16
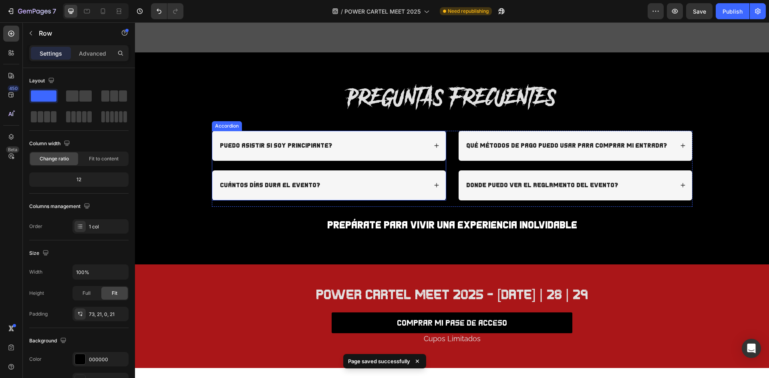
scroll to position [1966, 0]
